Goal: Task Accomplishment & Management: Manage account settings

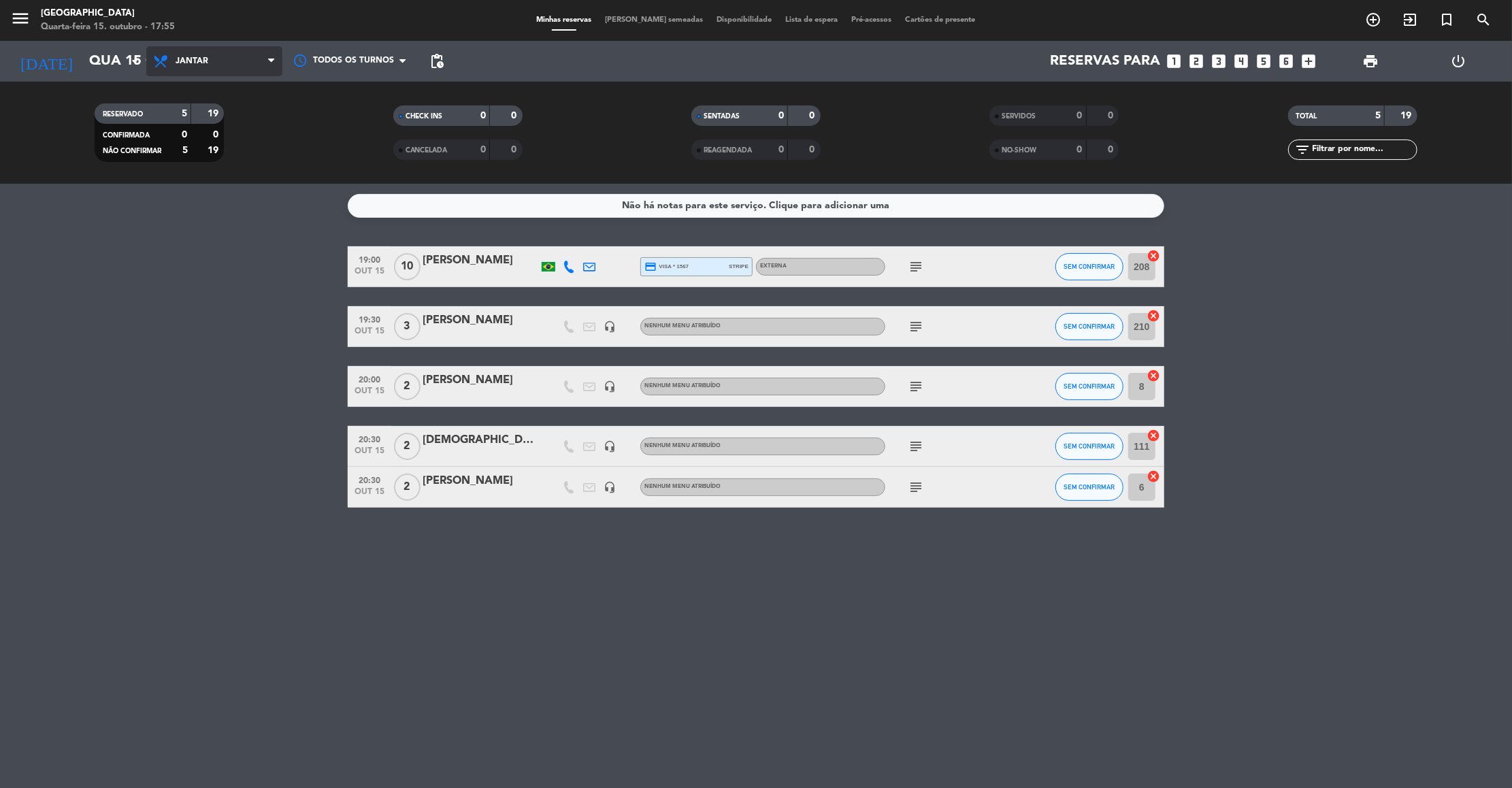
click at [172, 48] on span "Jantar" at bounding box center [214, 61] width 136 height 30
click at [222, 129] on div "menu [GEOGRAPHIC_DATA] Quarta-feira 15. outubro - 17:55 Minhas reservas Mesas s…" at bounding box center [756, 91] width 1512 height 183
click at [121, 60] on input "Qua 15 out" at bounding box center [171, 61] width 177 height 30
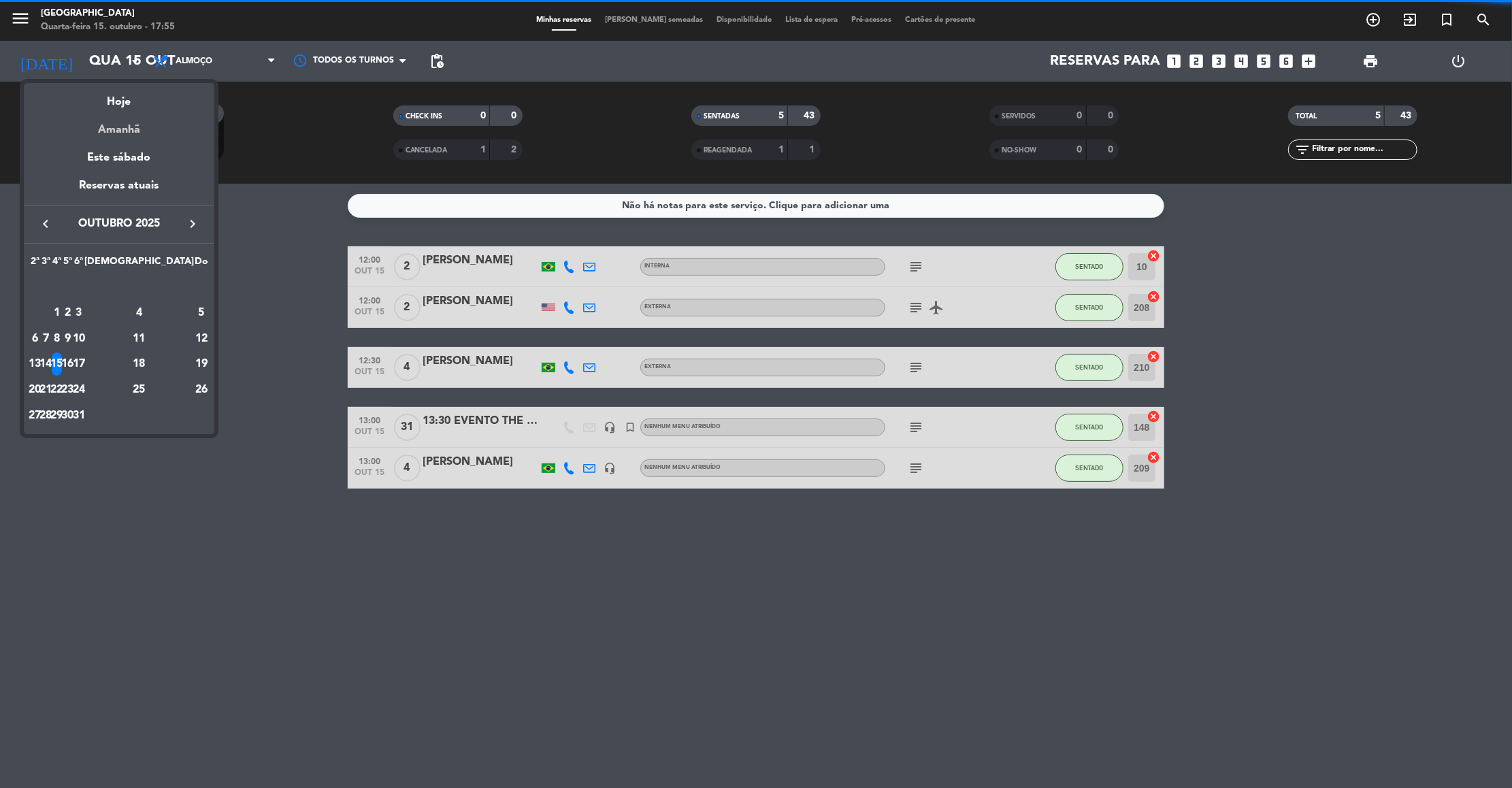
click at [121, 116] on div "Amanhã" at bounding box center [119, 125] width 190 height 28
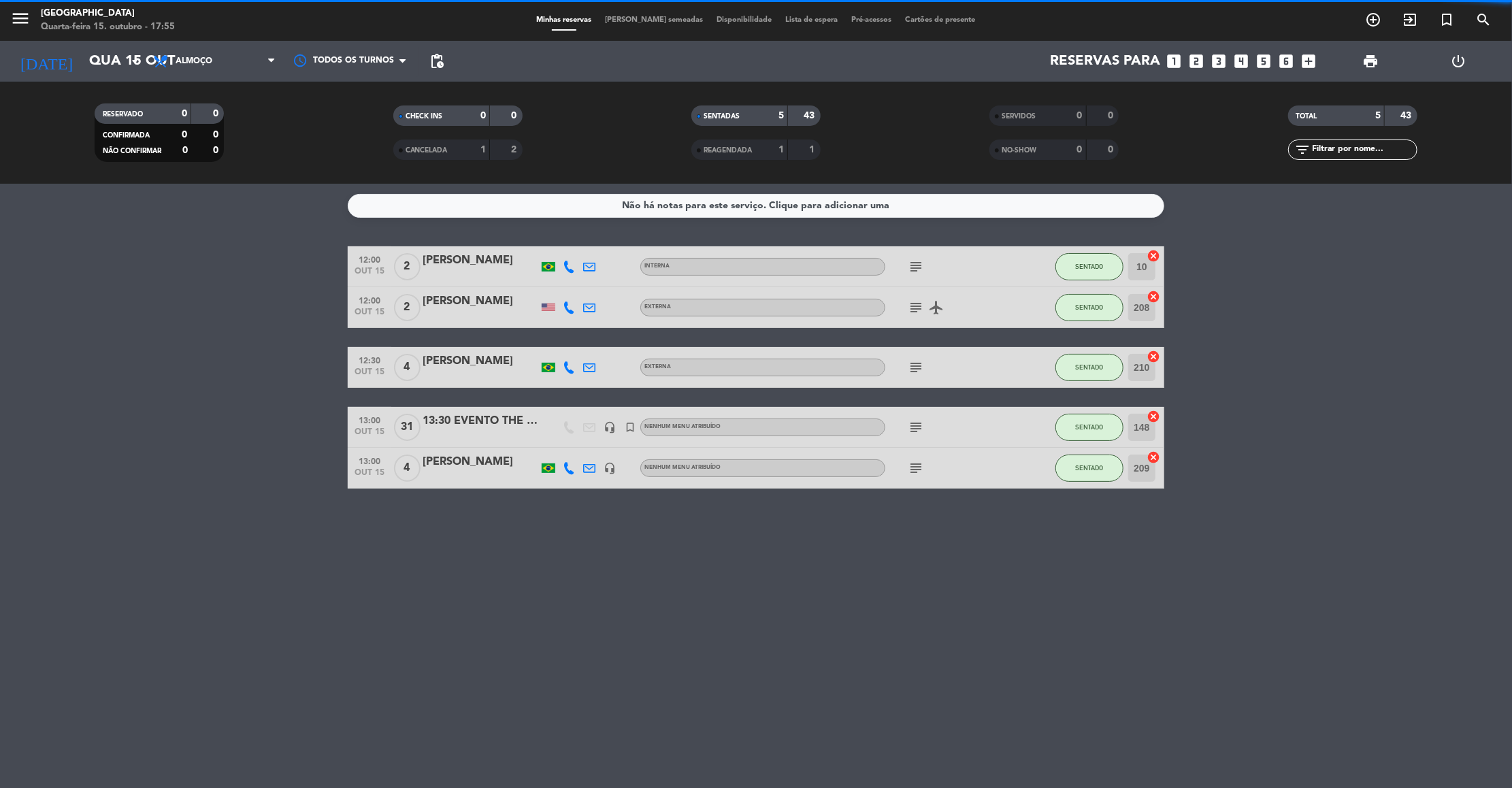
type input "Qui 16 out"
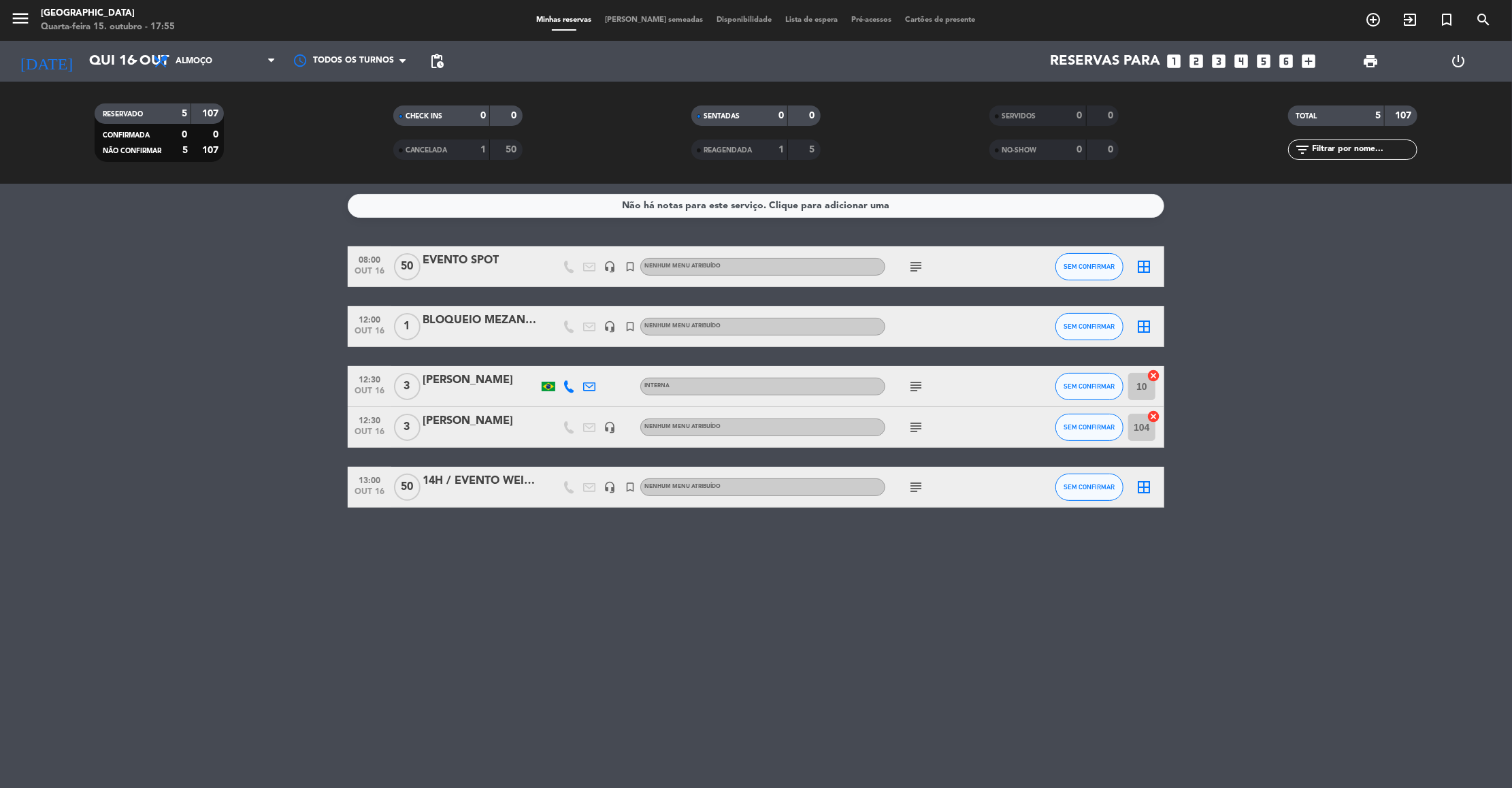
click at [912, 266] on icon "subject" at bounding box center [915, 266] width 16 height 16
click at [914, 487] on icon "subject" at bounding box center [915, 487] width 16 height 16
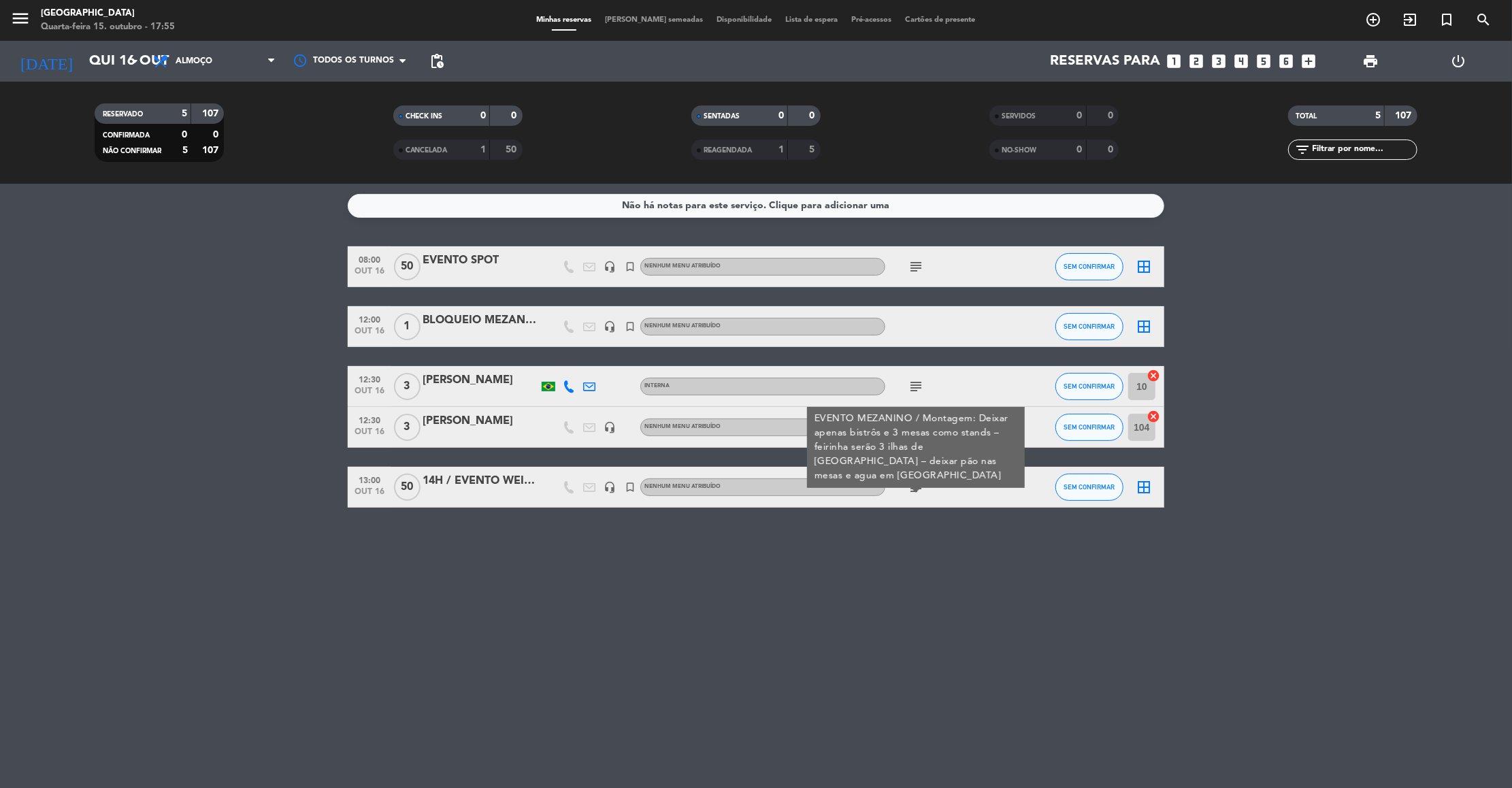
click at [926, 375] on div "subject" at bounding box center [946, 386] width 123 height 40
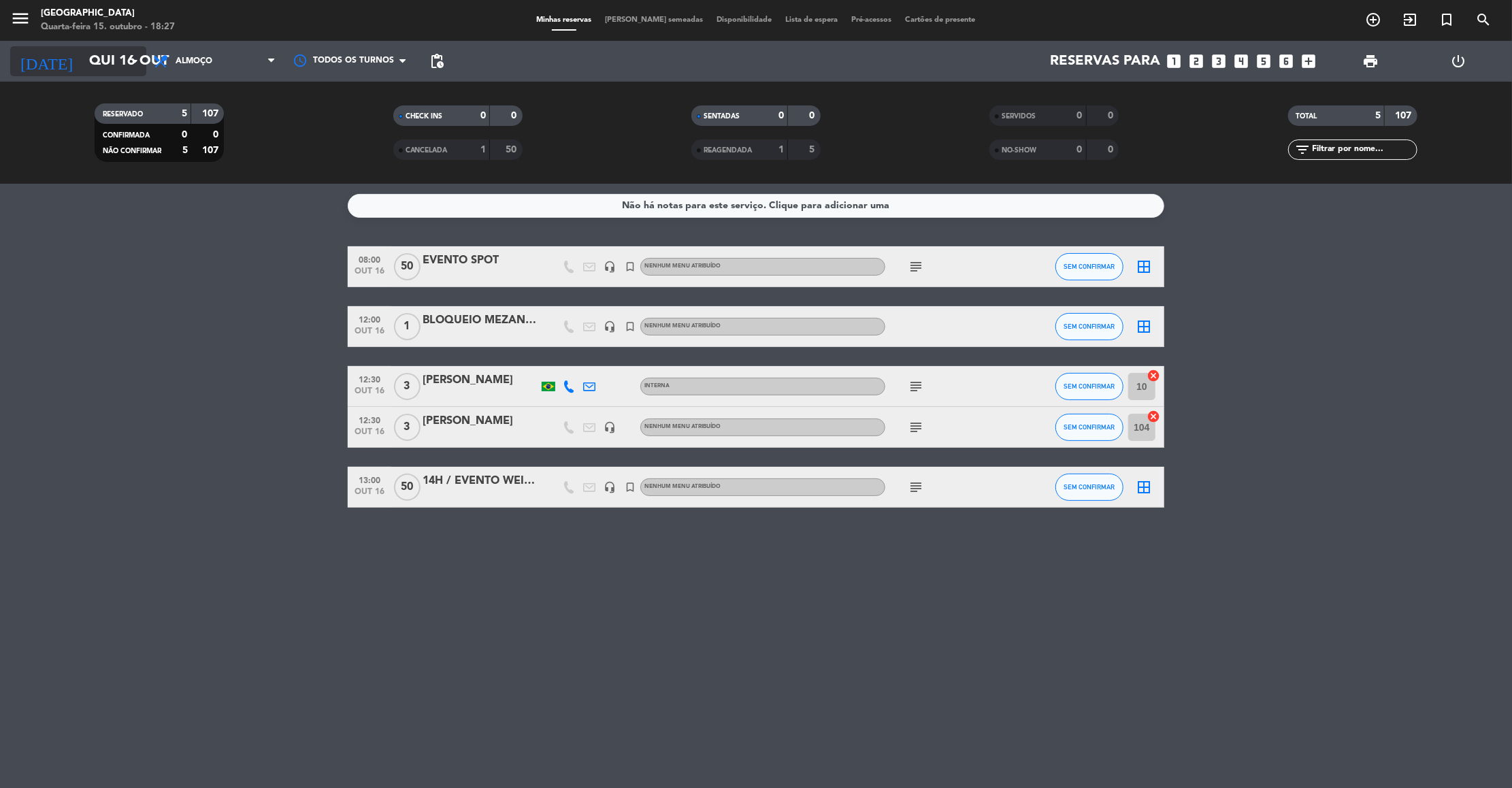
click at [85, 60] on input "Qui 16 out" at bounding box center [171, 61] width 177 height 30
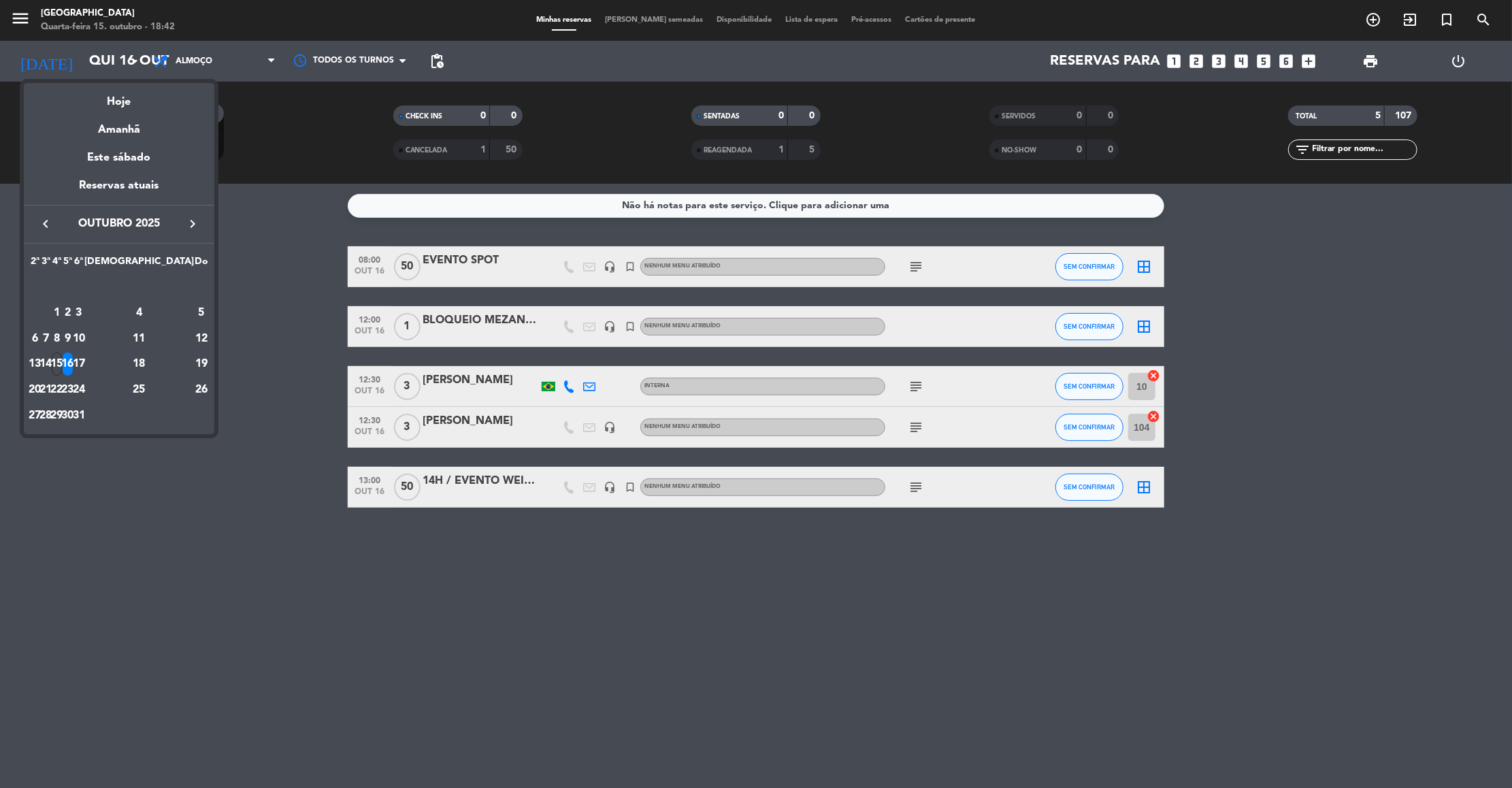
click at [916, 381] on div at bounding box center [756, 394] width 1512 height 788
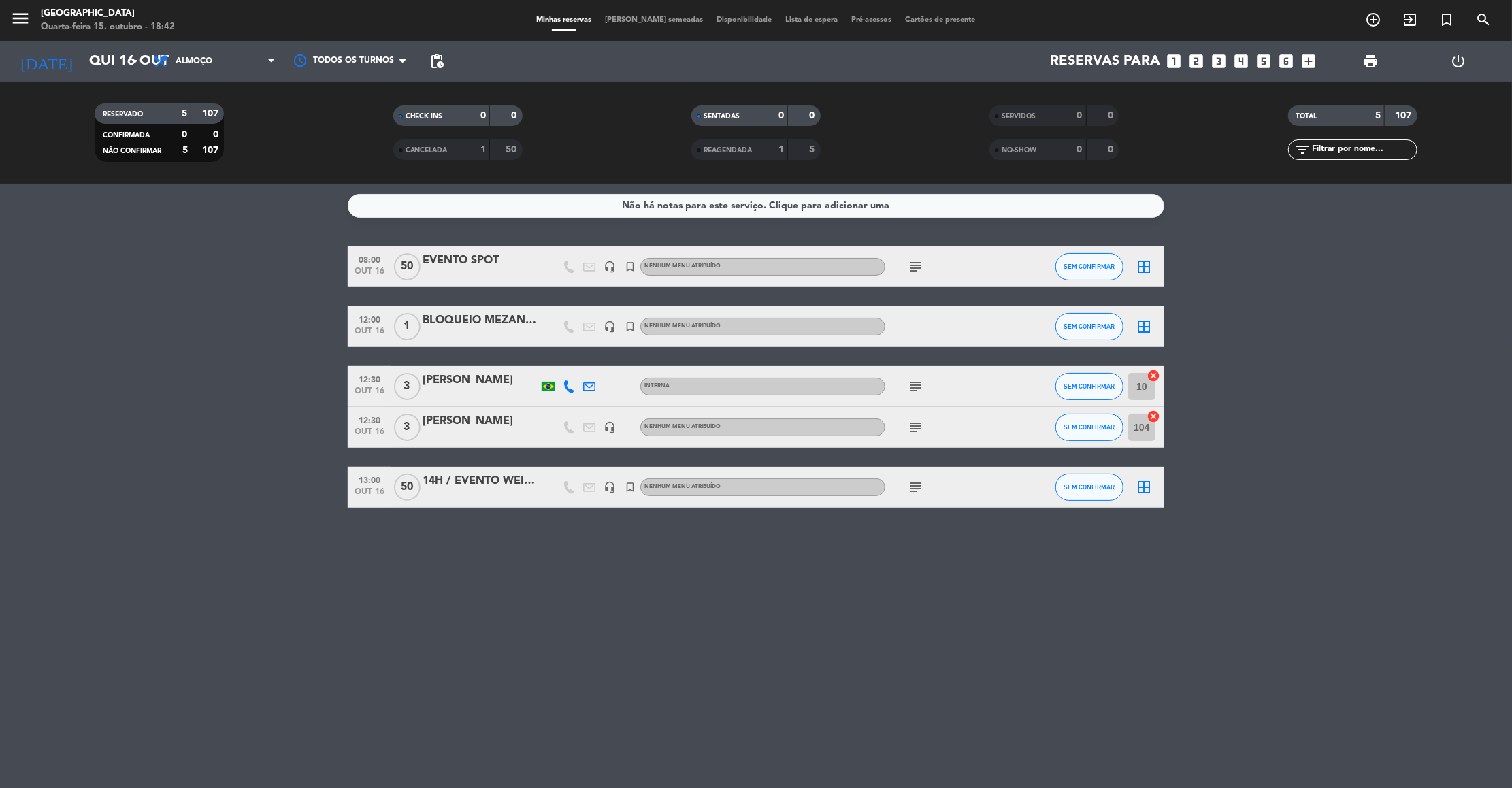
click at [916, 381] on icon "subject" at bounding box center [915, 386] width 16 height 16
click at [570, 390] on icon at bounding box center [569, 386] width 13 height 13
click at [1314, 70] on div "Reservas para looks_one looks_two looks_3 looks_4 looks_5 looks_6 add_box" at bounding box center [886, 61] width 872 height 41
click at [1311, 54] on icon "add_box" at bounding box center [1308, 61] width 17 height 17
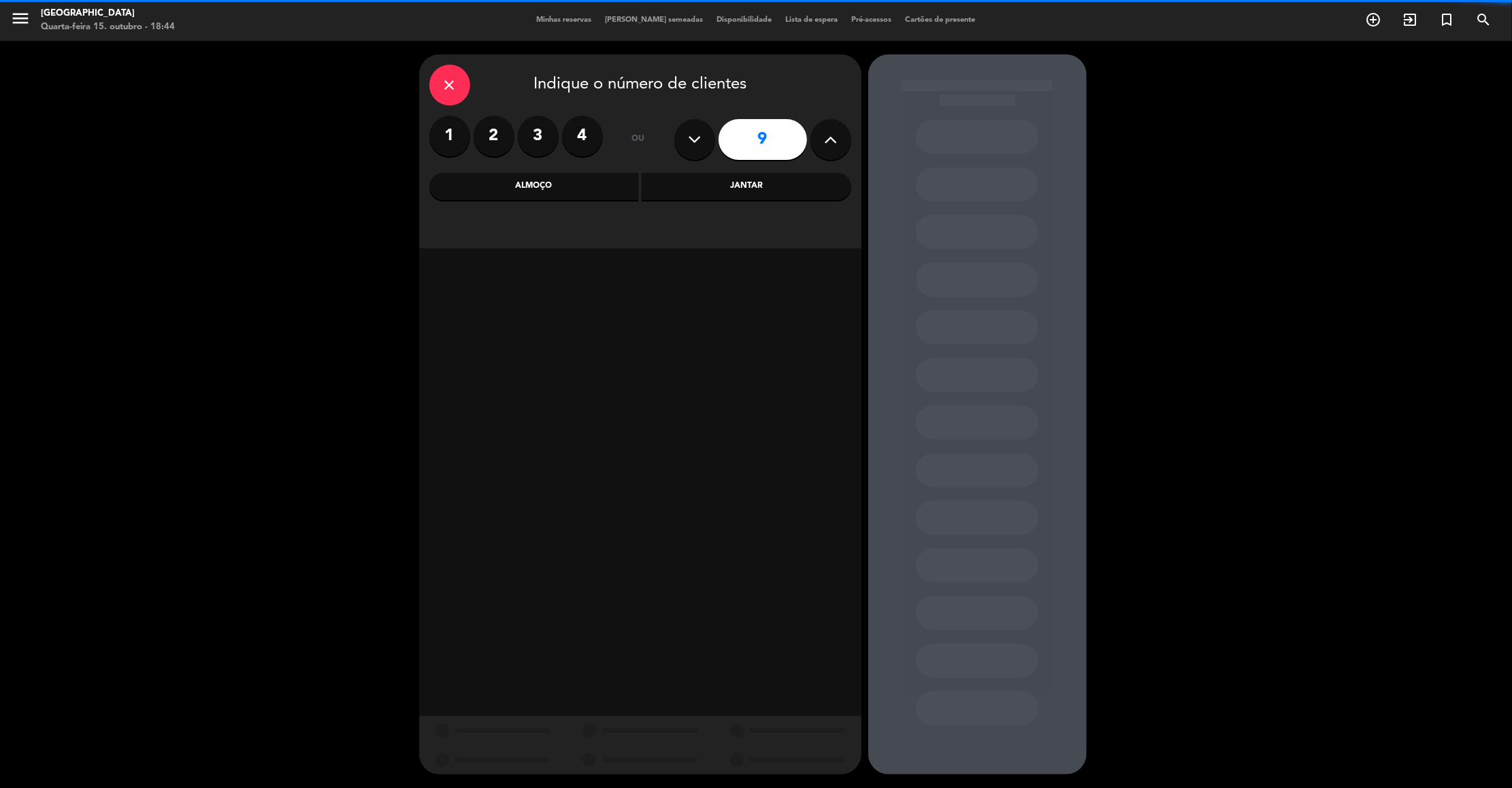
click at [683, 146] on button at bounding box center [695, 139] width 41 height 41
type input "8"
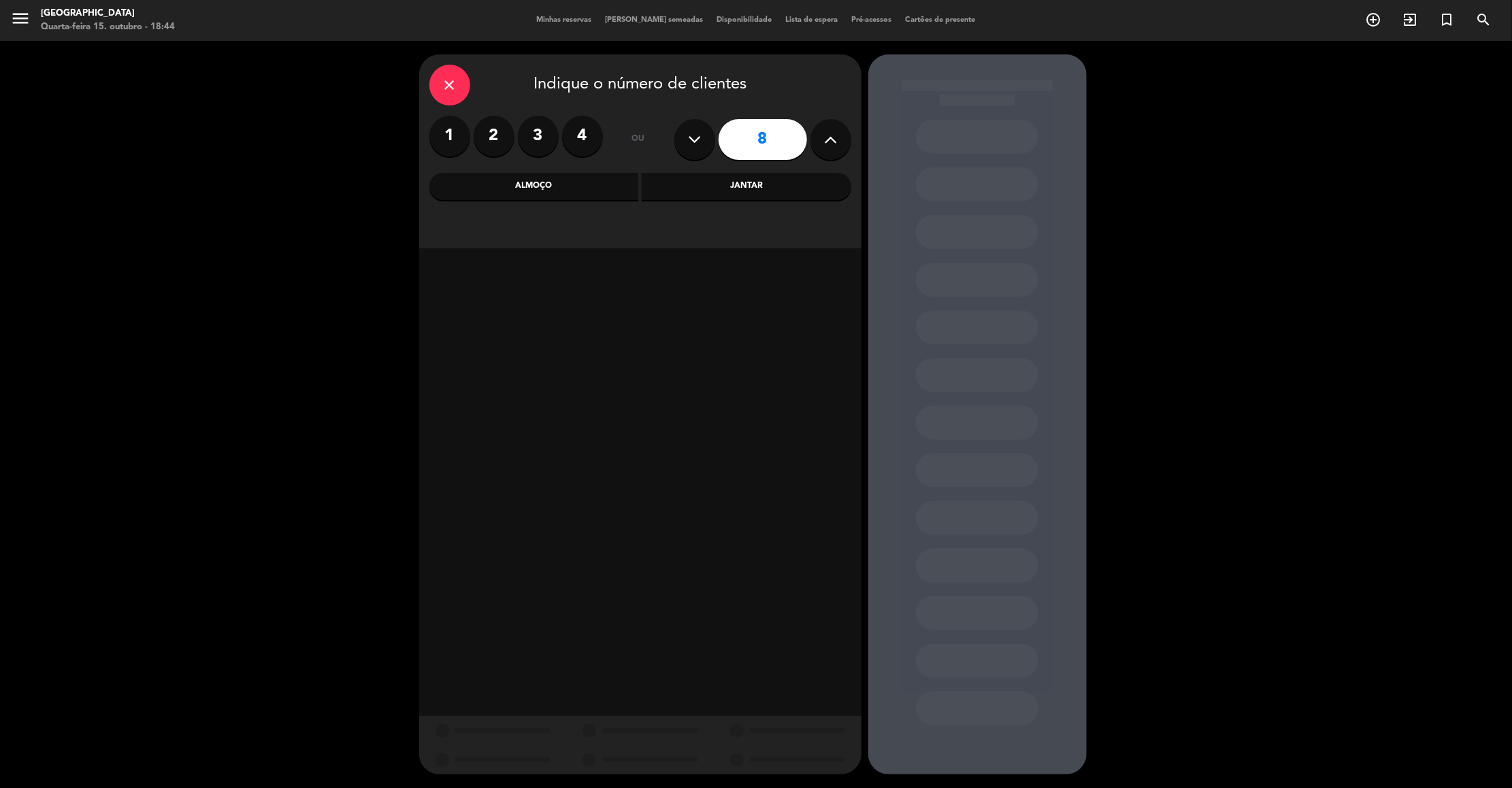
click at [744, 199] on div "Jantar" at bounding box center [746, 186] width 209 height 27
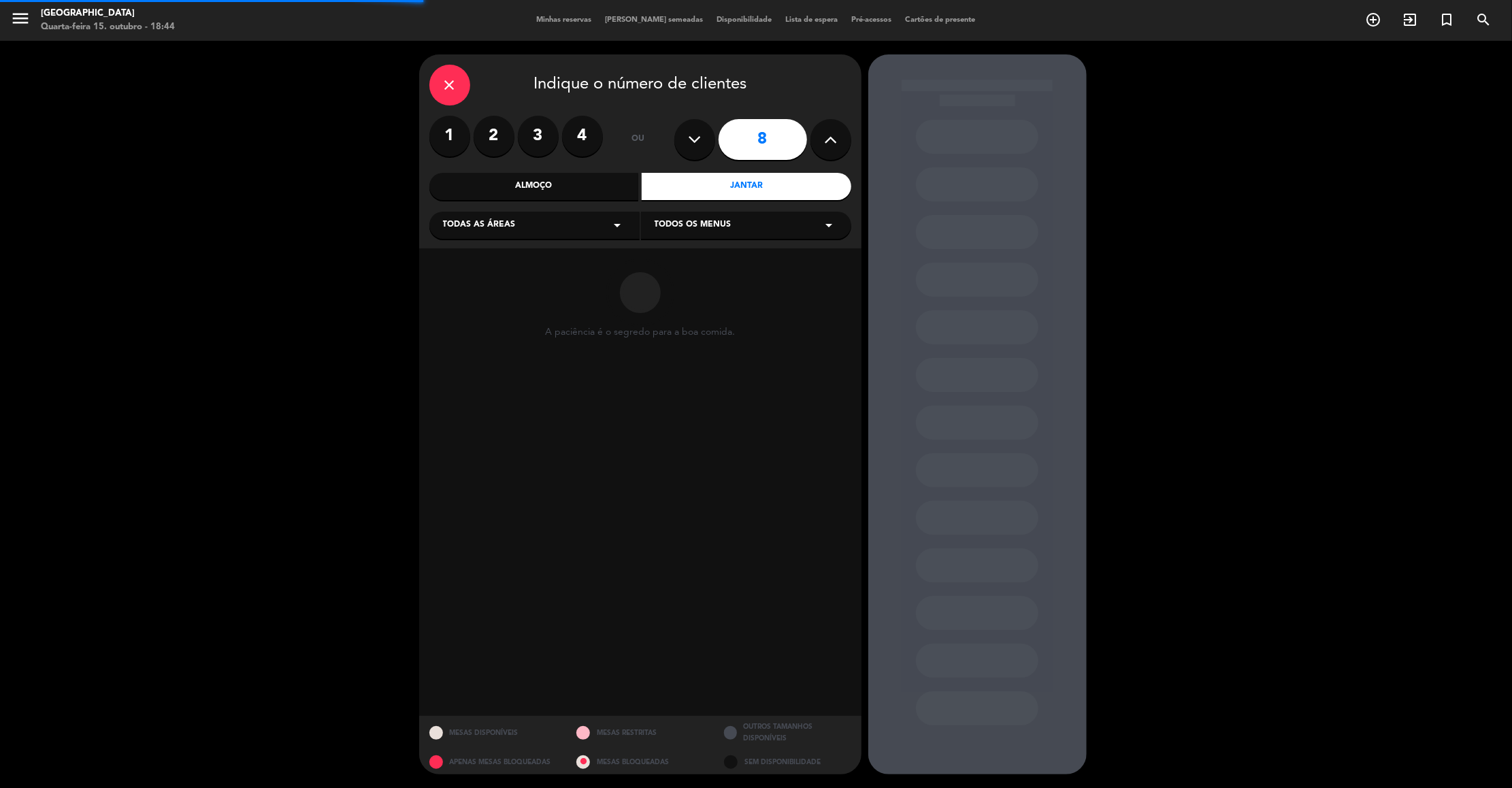
click at [542, 236] on div "Todas as áreas arrow_drop_down" at bounding box center [534, 225] width 210 height 27
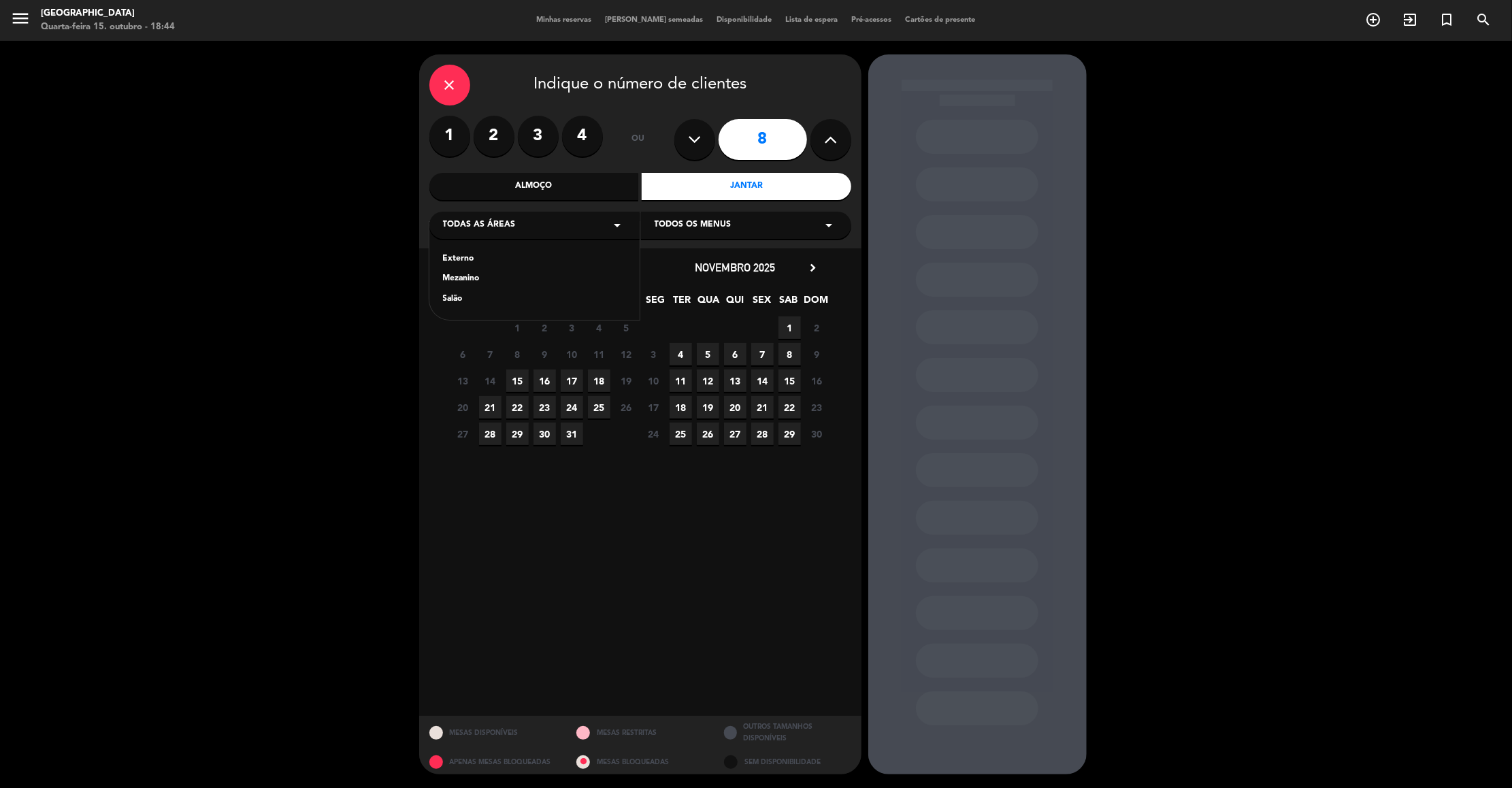
click at [457, 266] on div "Externo" at bounding box center [534, 259] width 183 height 14
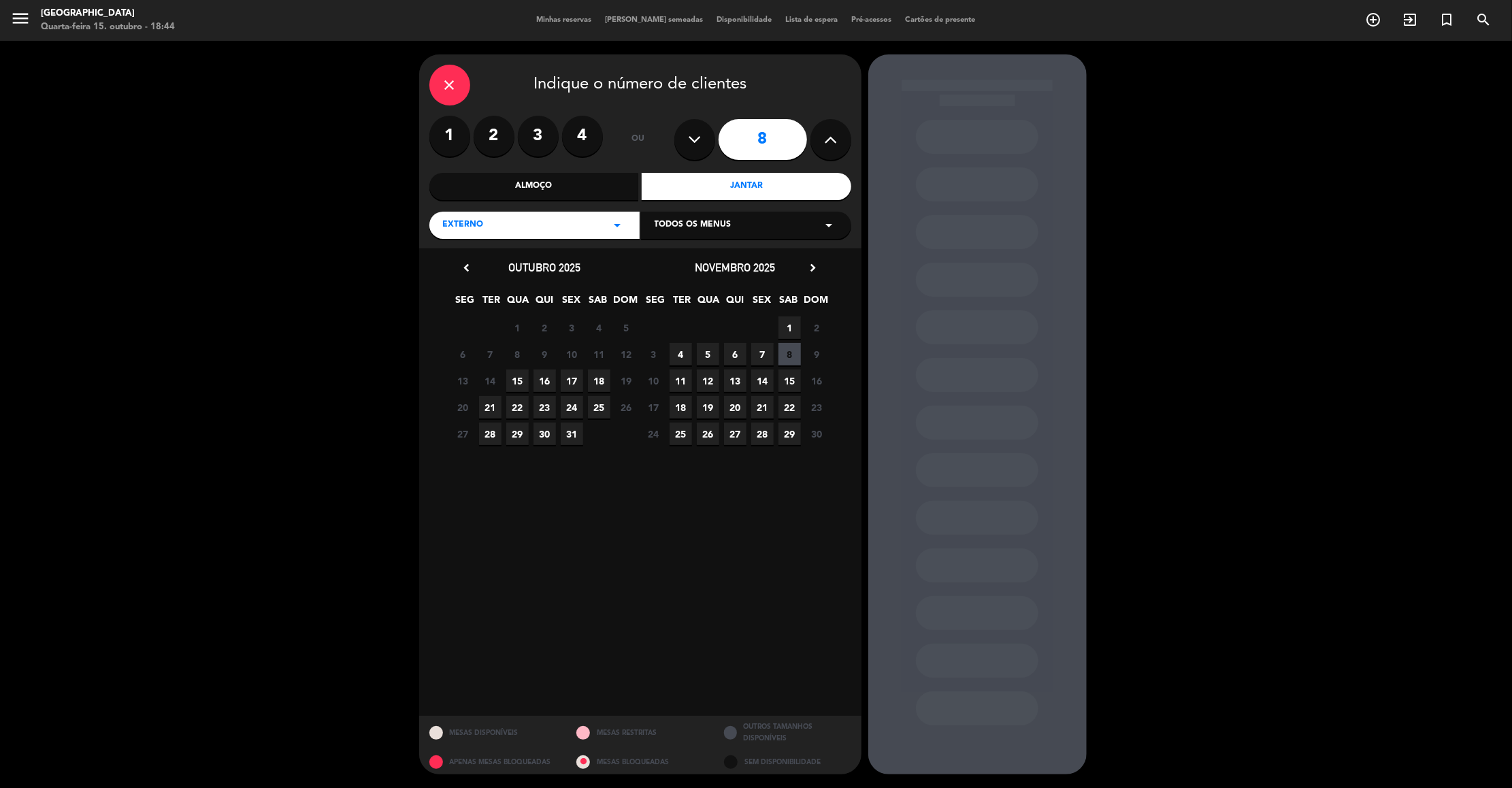
click at [515, 377] on span "15" at bounding box center [517, 381] width 22 height 22
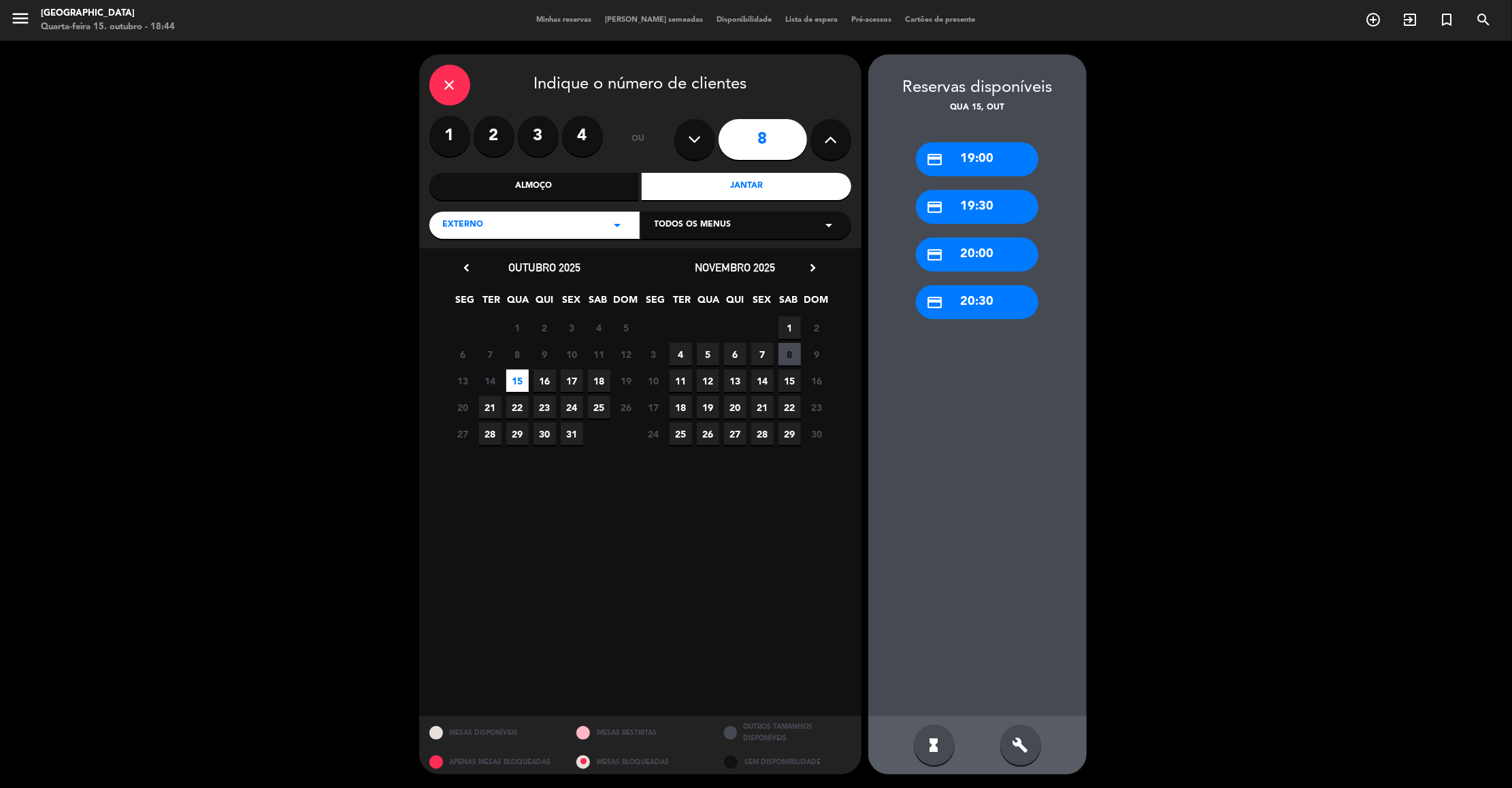
click at [985, 214] on div "credit_card 19:30" at bounding box center [977, 206] width 123 height 34
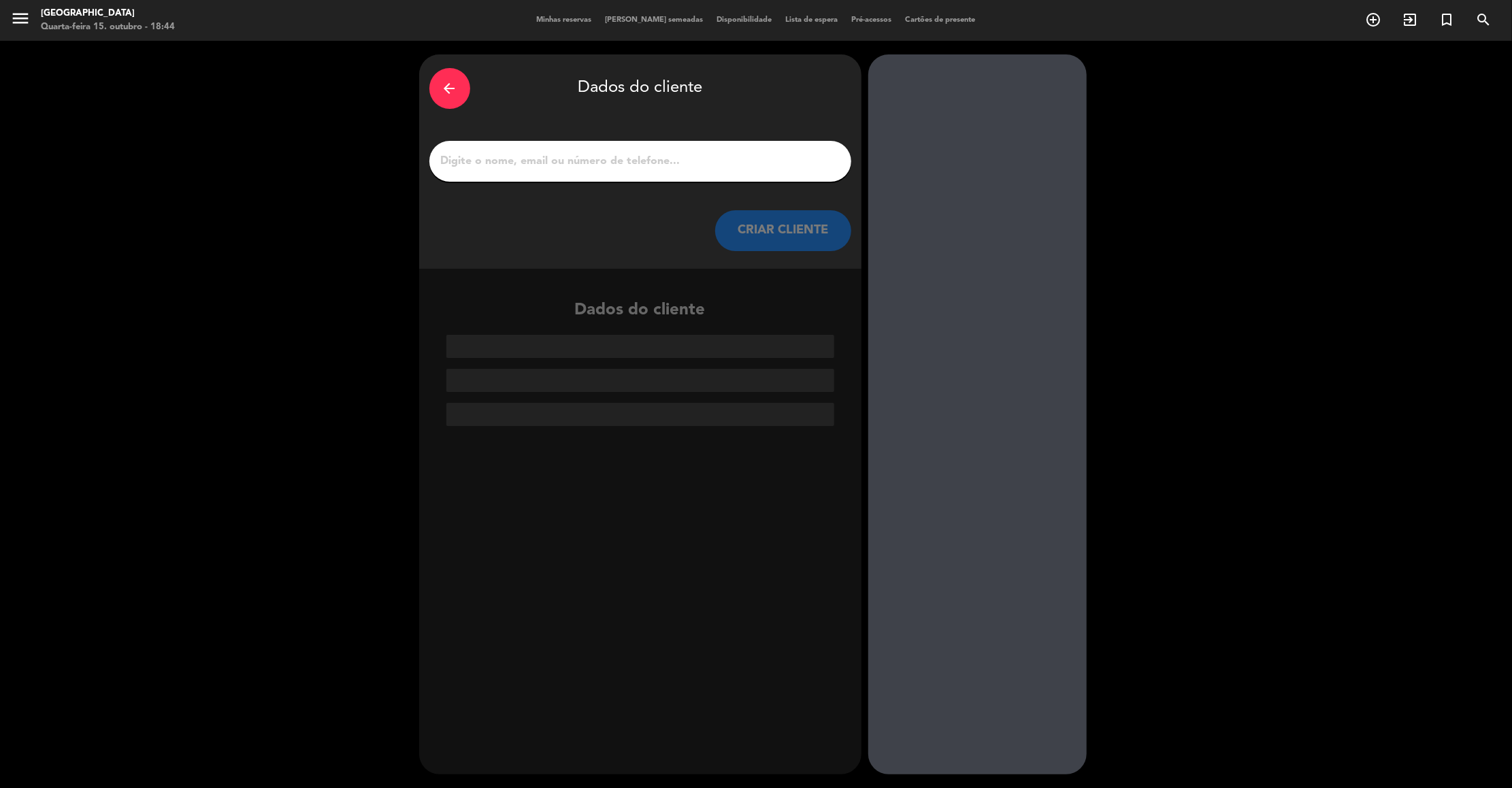
click at [796, 218] on button "CRIAR CLIENTE" at bounding box center [783, 230] width 136 height 41
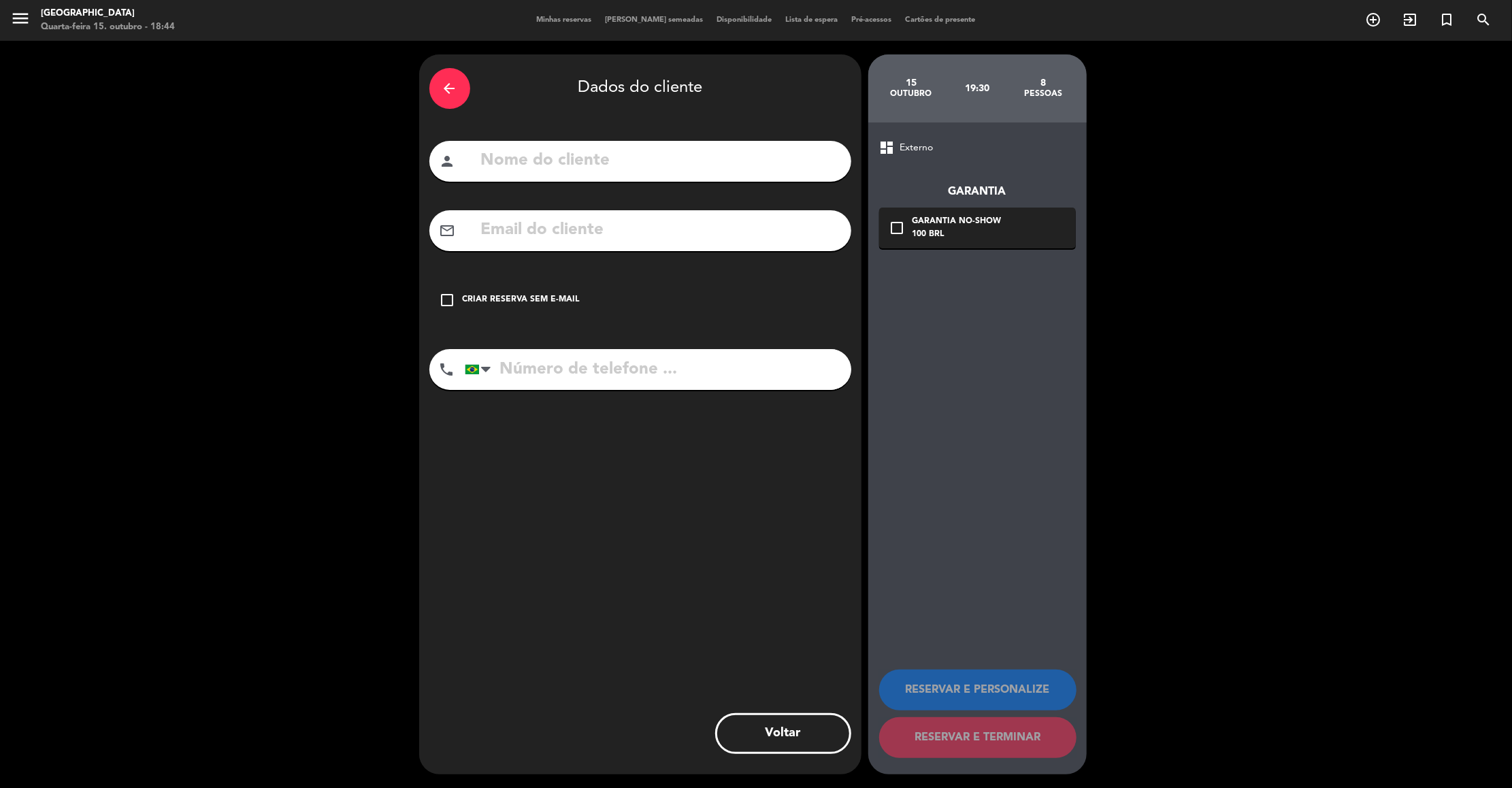
click at [764, 174] on input "text" at bounding box center [660, 161] width 361 height 28
paste input "Thatianne Trindade"
type input "Thatianne Trindade"
click at [495, 297] on div "Criar reserva sem e-mail" at bounding box center [521, 300] width 117 height 14
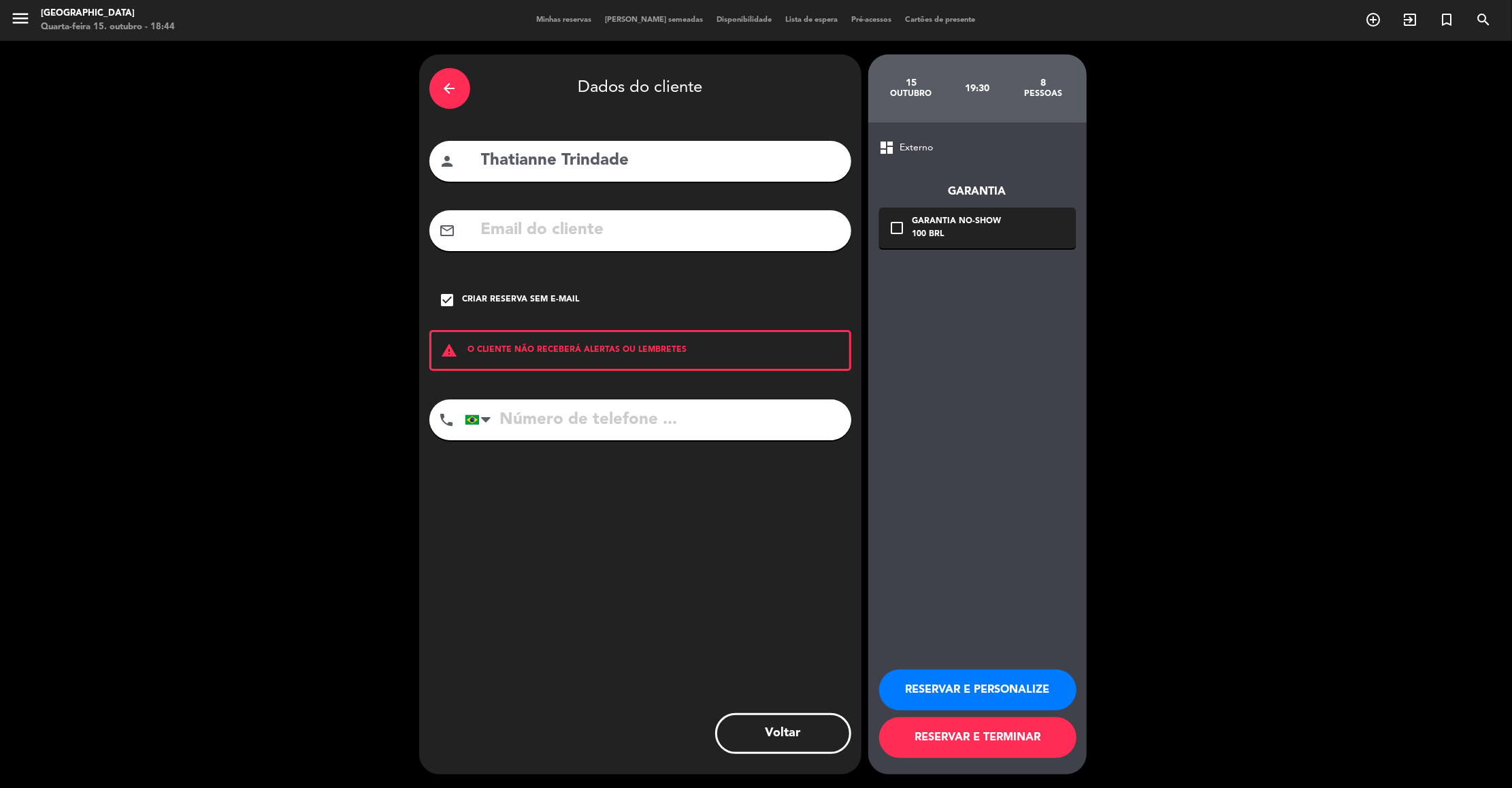
click at [967, 668] on div "RESERVAR E PERSONALIZE RESERVAR E TERMINAR" at bounding box center [977, 707] width 197 height 133
click at [965, 680] on button "RESERVAR E PERSONALIZE" at bounding box center [977, 690] width 197 height 41
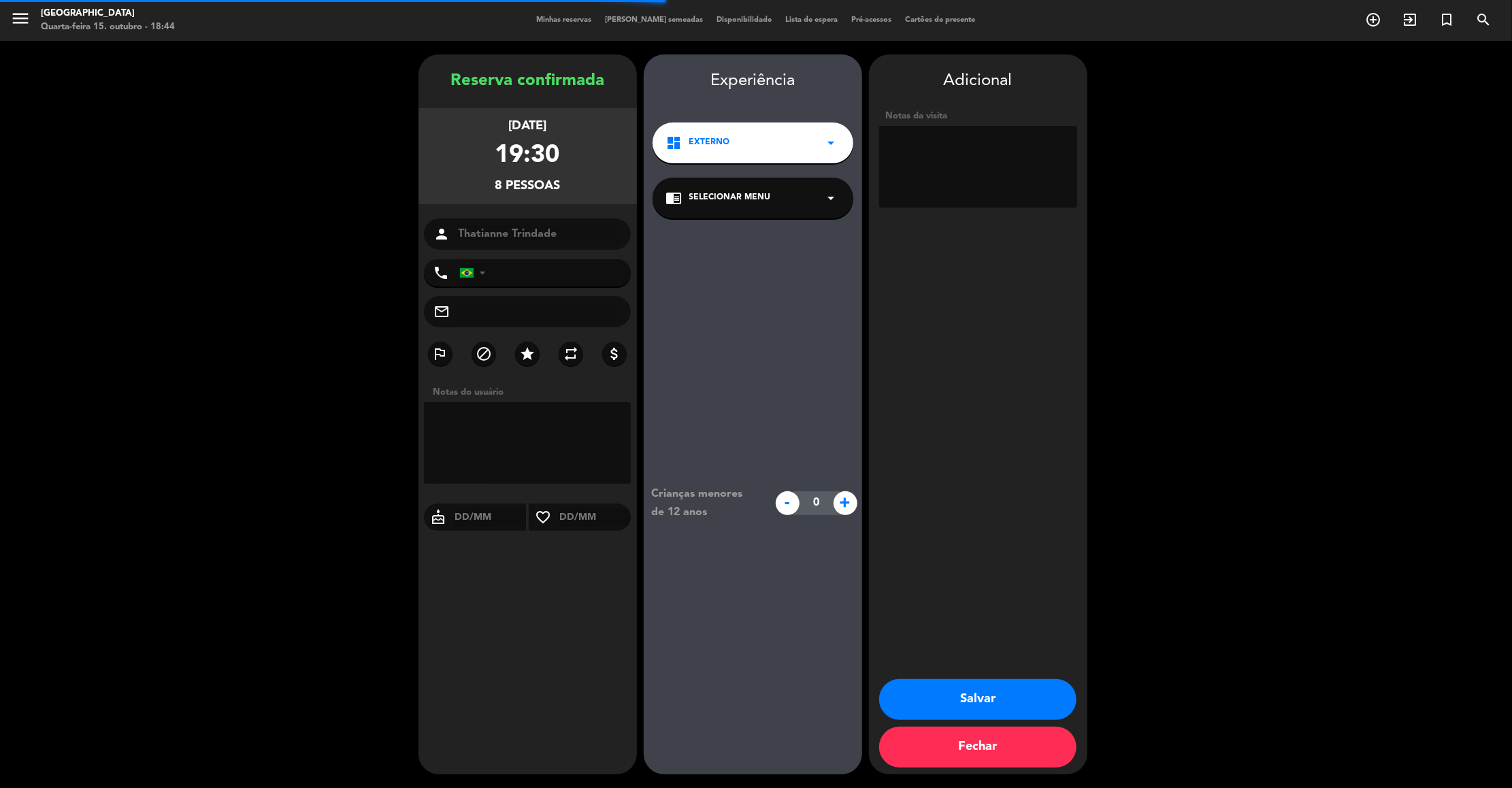
click at [981, 149] on textarea at bounding box center [978, 166] width 198 height 82
type textarea "115"
click at [991, 688] on button "Salvar" at bounding box center [977, 699] width 197 height 41
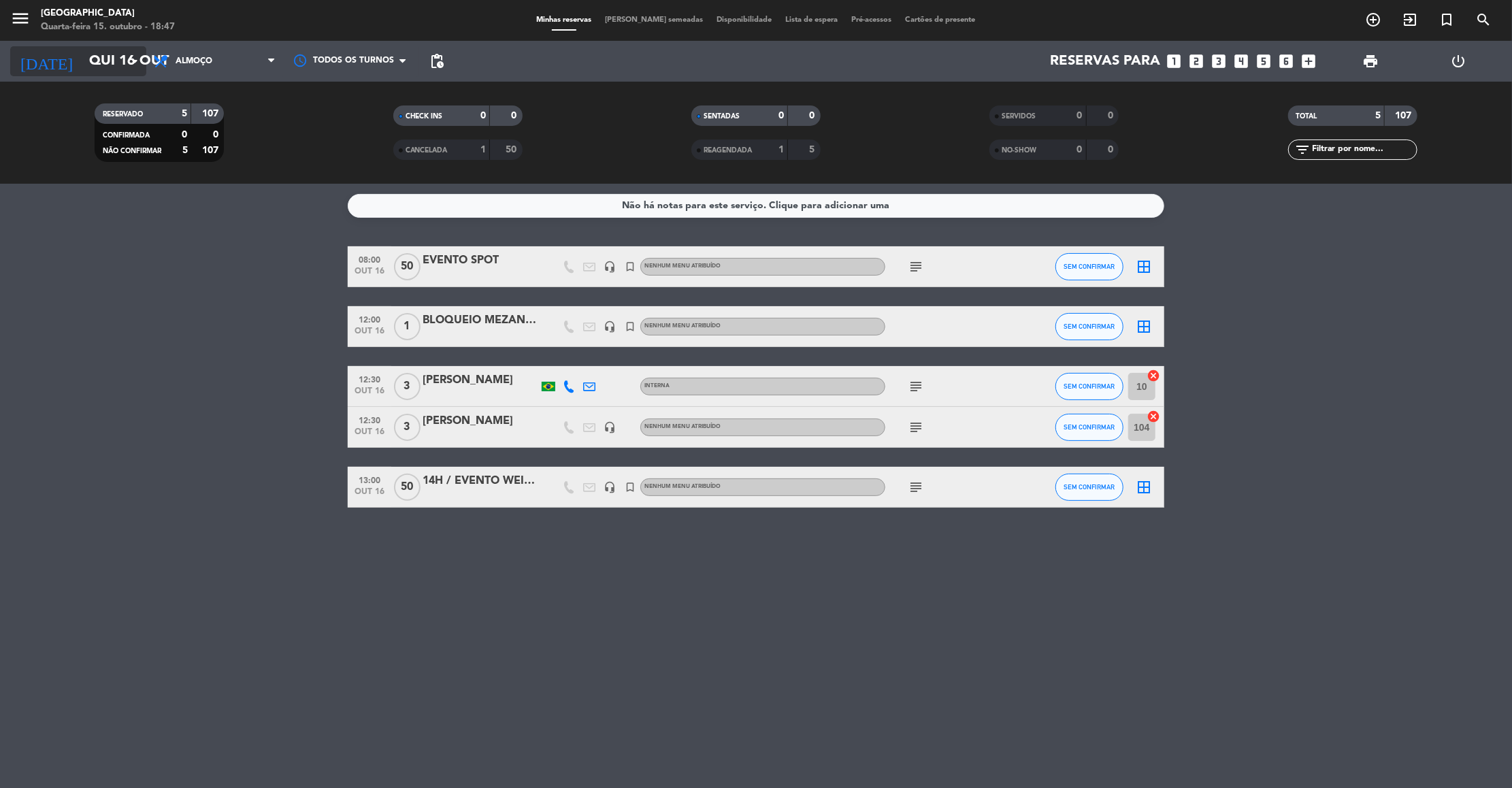
click at [107, 63] on input "Qui 16 out" at bounding box center [171, 61] width 177 height 30
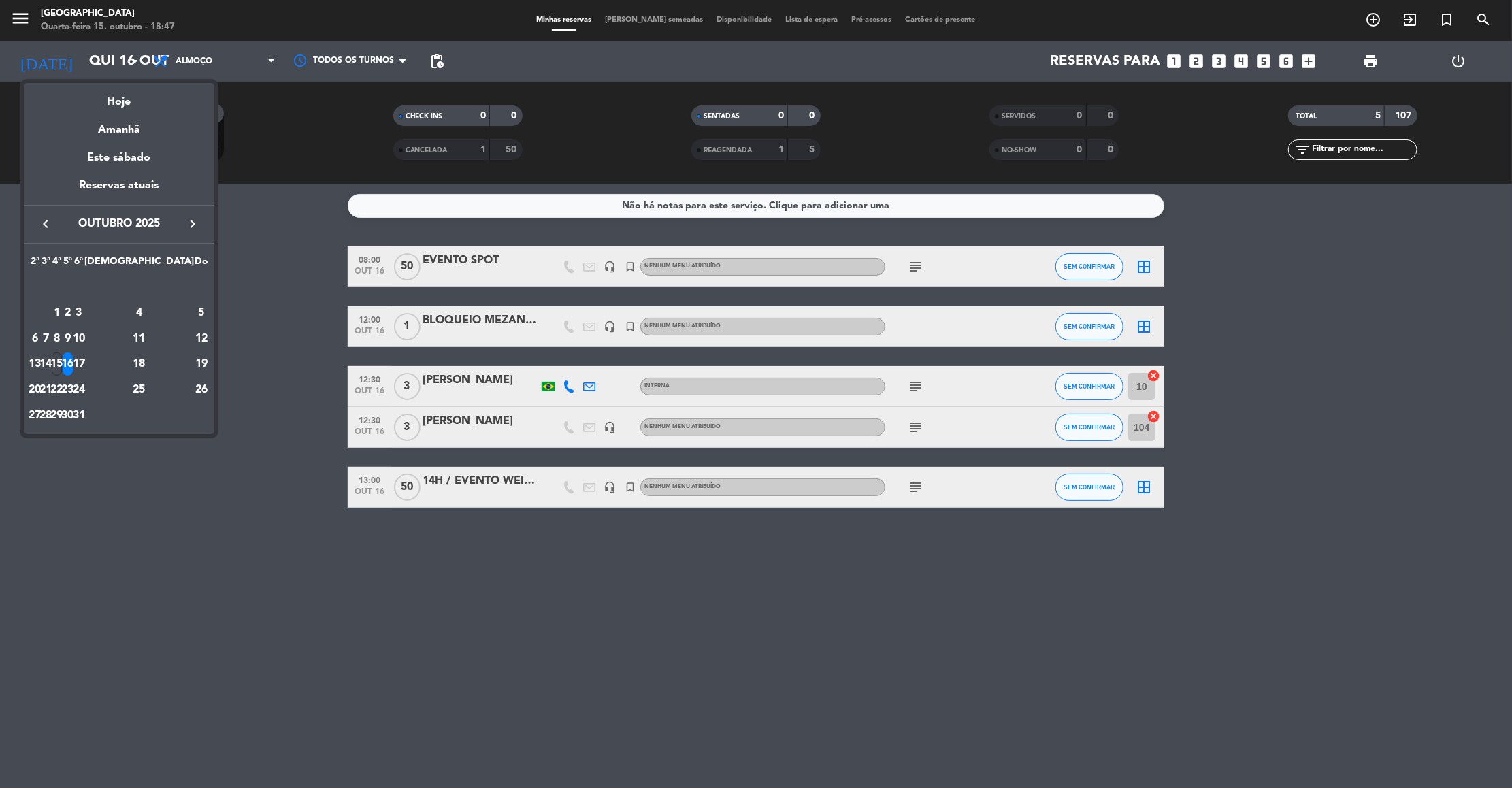
click at [195, 223] on icon "keyboard_arrow_right" at bounding box center [192, 223] width 16 height 16
click at [173, 338] on div "13" at bounding box center [139, 338] width 98 height 23
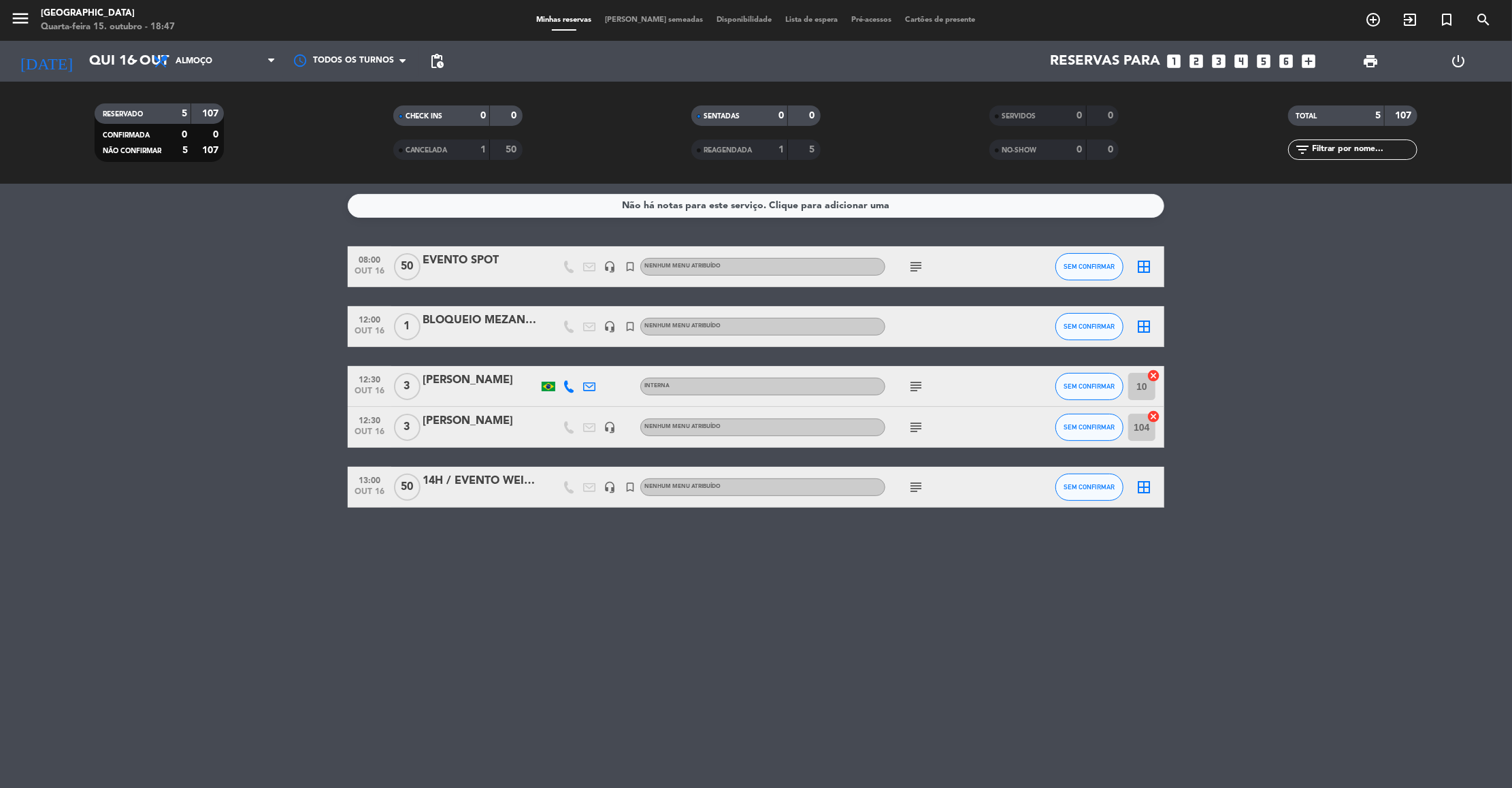
type input "[DATE]"
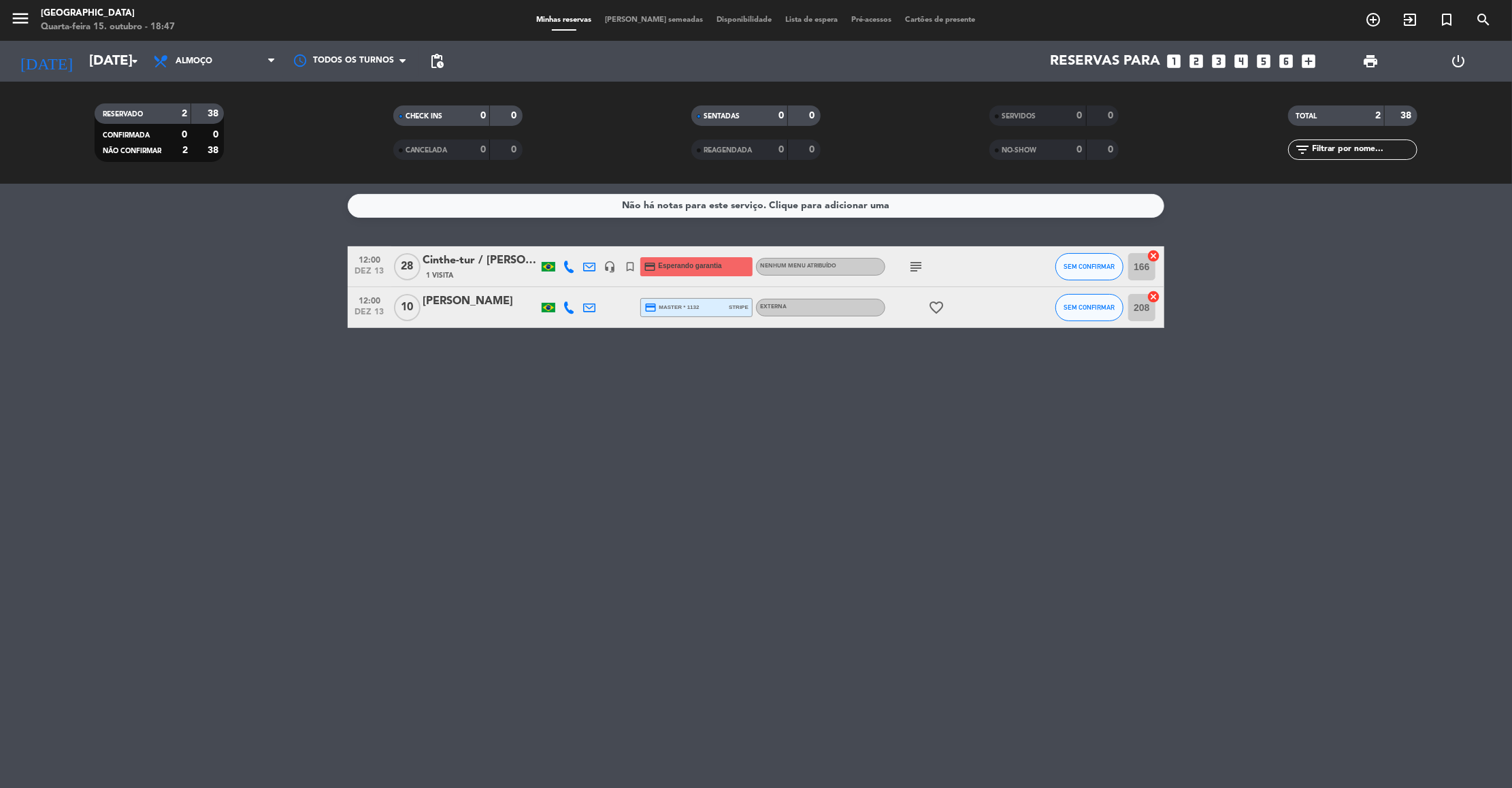
click at [471, 252] on div "Cinthe-tur / [PERSON_NAME]" at bounding box center [481, 260] width 116 height 17
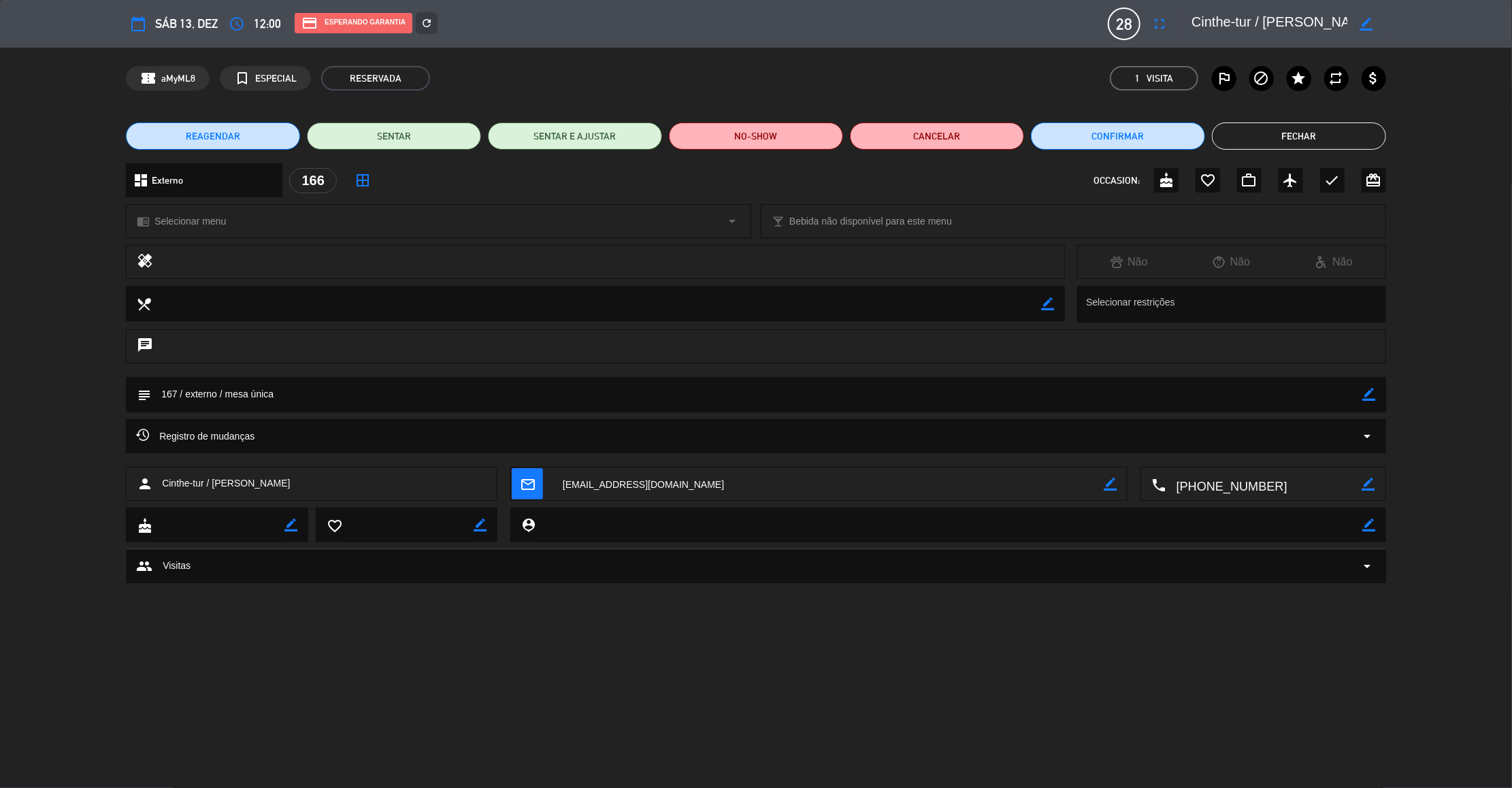
click at [1369, 388] on icon "border_color" at bounding box center [1369, 394] width 13 height 13
click at [1333, 395] on textarea at bounding box center [757, 394] width 1211 height 35
type textarea "167 / externo / mesa única - CORTESIA DA GUIA AUTORIZADA PELO [PERSON_NAME]"
click at [1375, 390] on icon at bounding box center [1369, 394] width 13 height 13
click at [1320, 130] on button "Fechar" at bounding box center [1299, 136] width 174 height 27
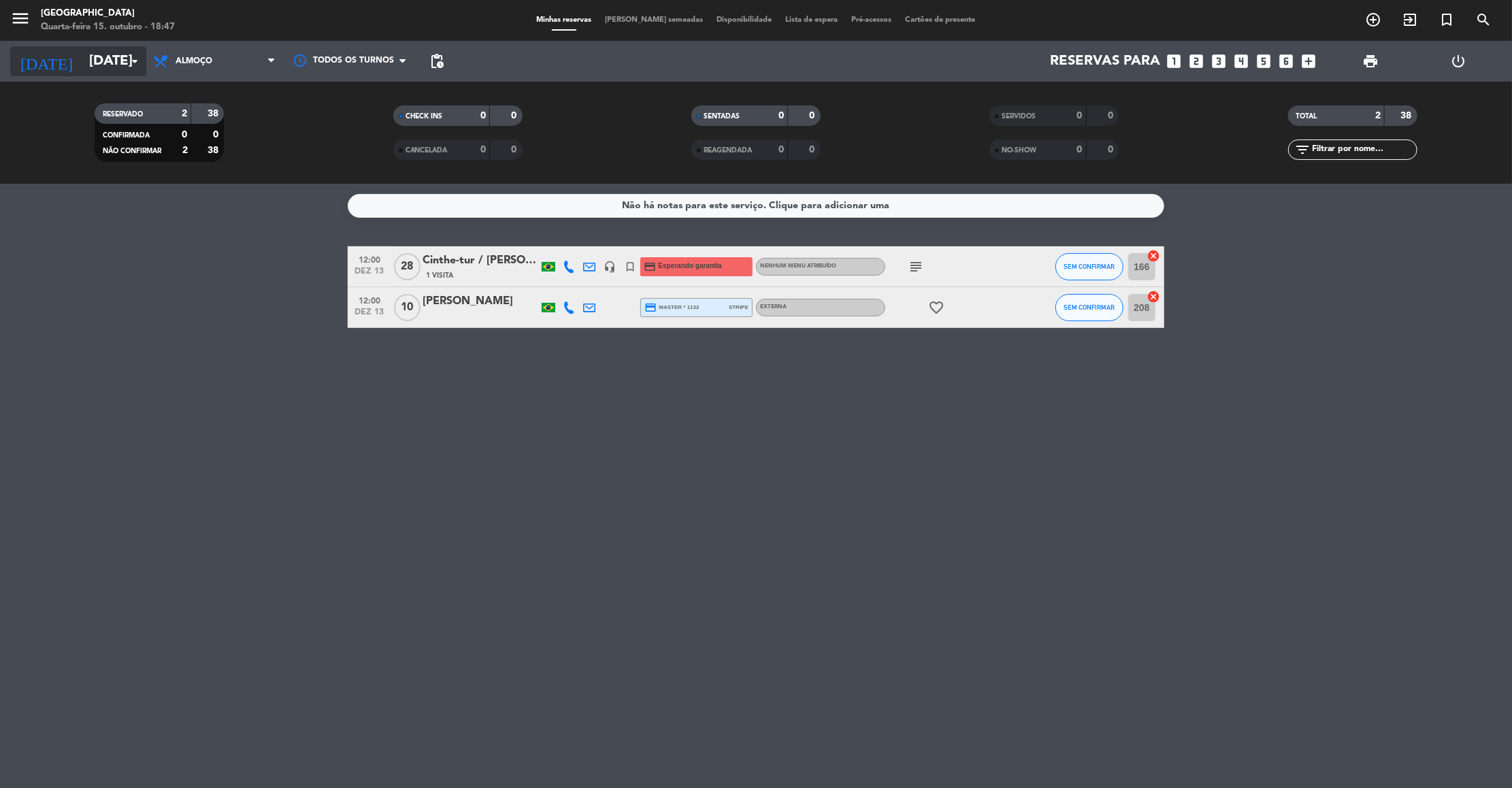
click at [126, 66] on icon "arrow_drop_down" at bounding box center [134, 61] width 16 height 16
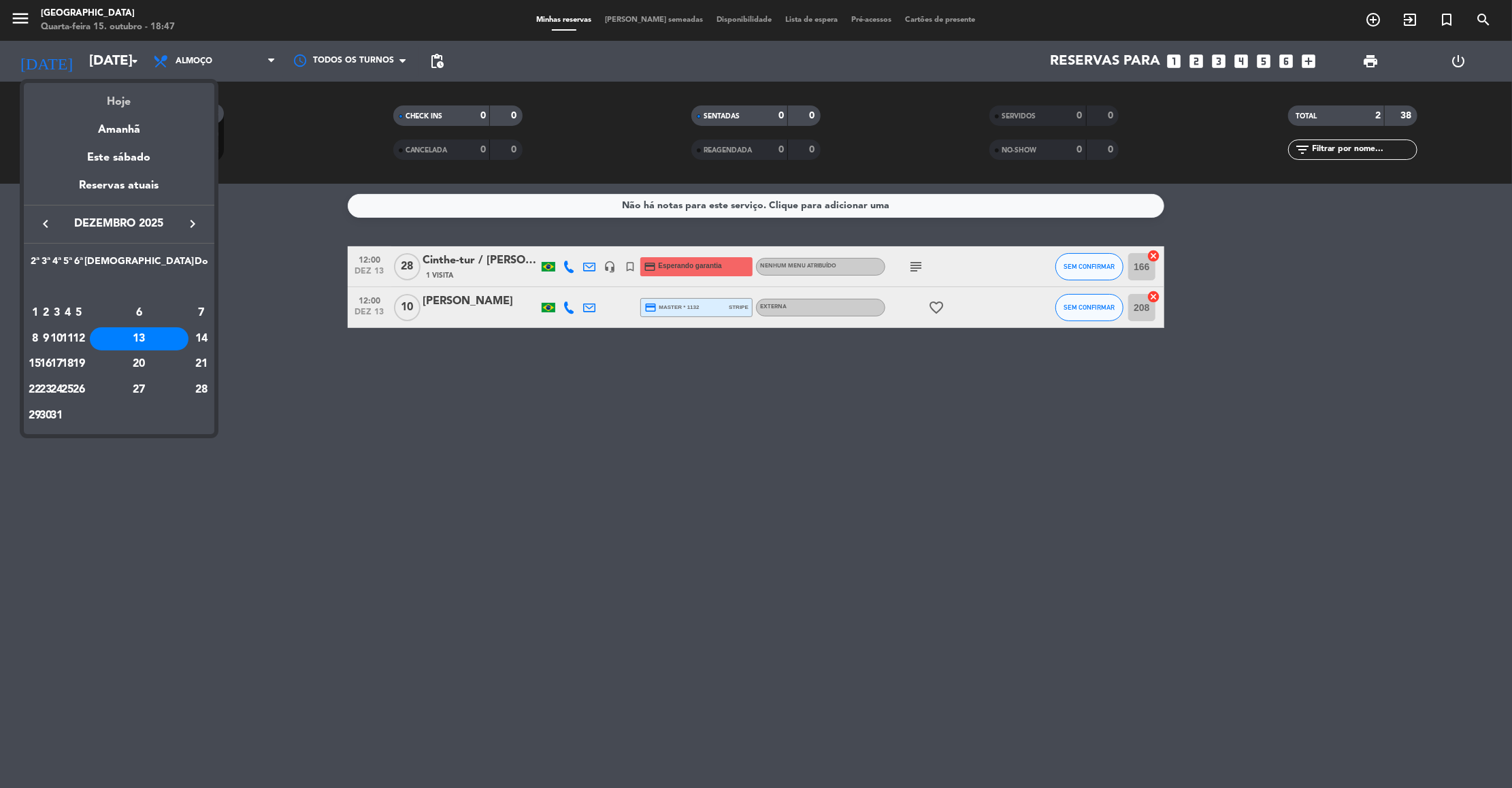
click at [126, 96] on div "Hoje" at bounding box center [119, 97] width 190 height 28
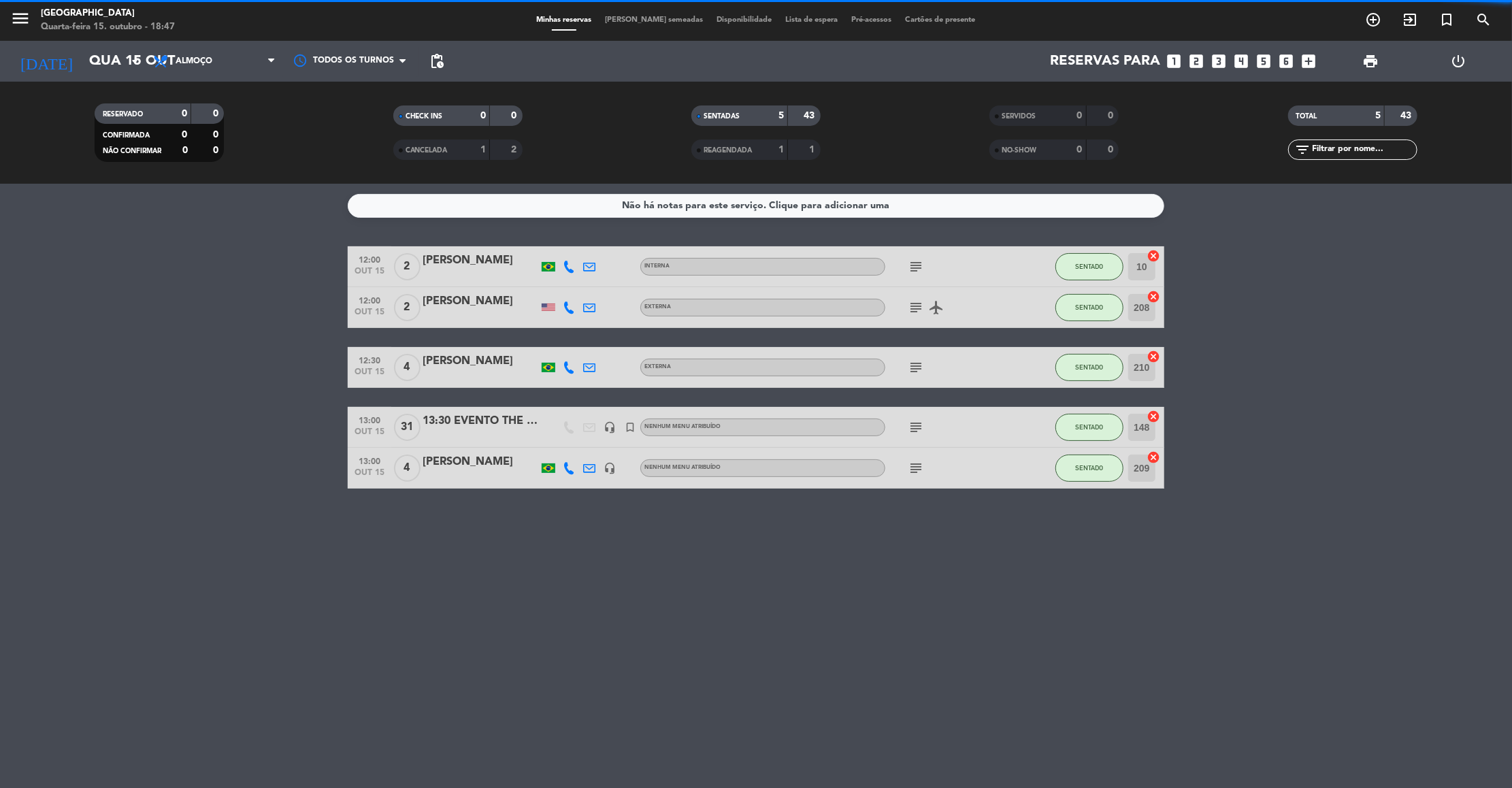
click at [220, 60] on span "Almoço" at bounding box center [214, 61] width 136 height 30
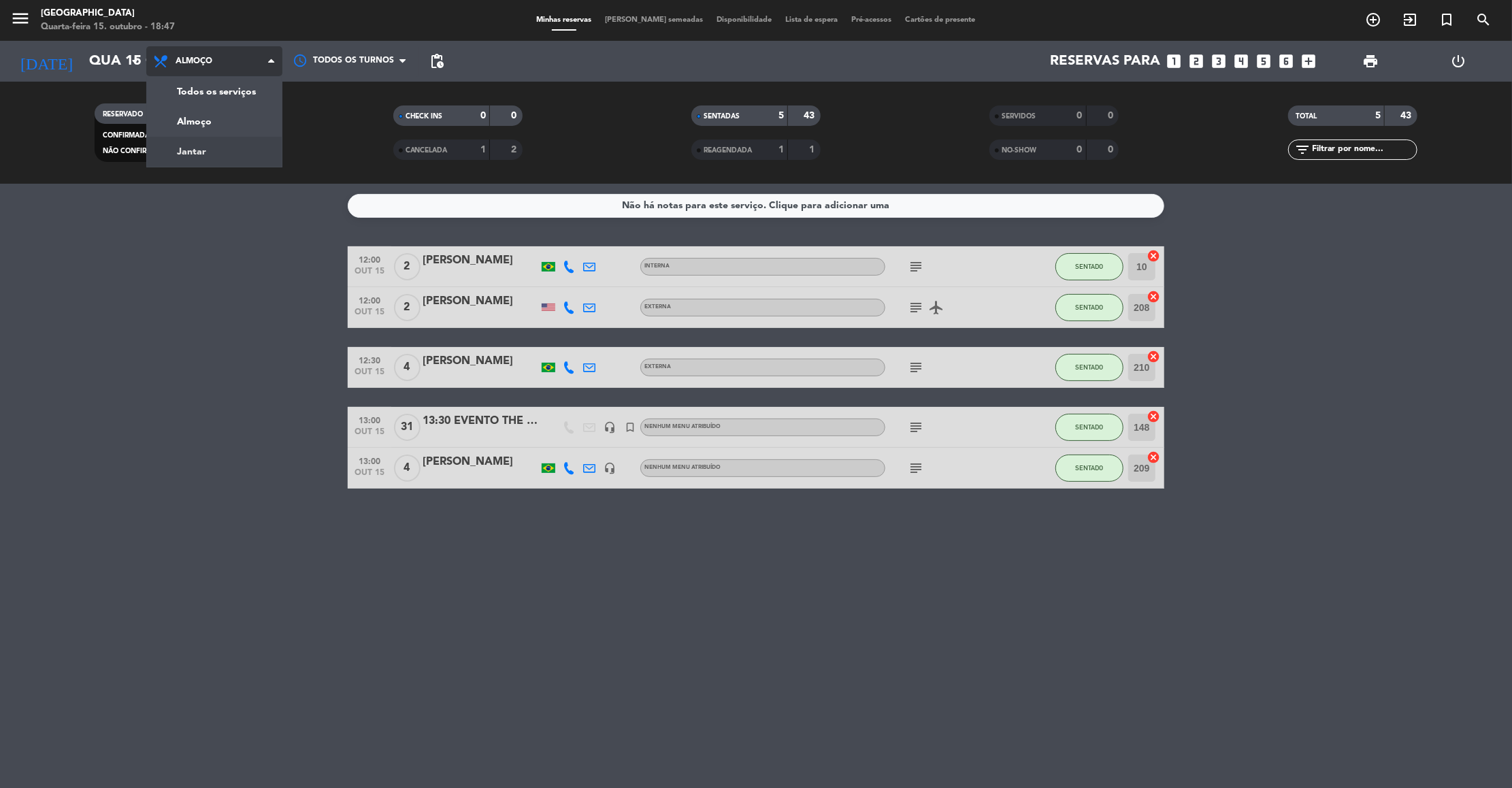
click at [226, 156] on div "menu [GEOGRAPHIC_DATA] Quarta-feira 15. outubro - 18:47 Minhas reservas Mesas s…" at bounding box center [756, 91] width 1512 height 183
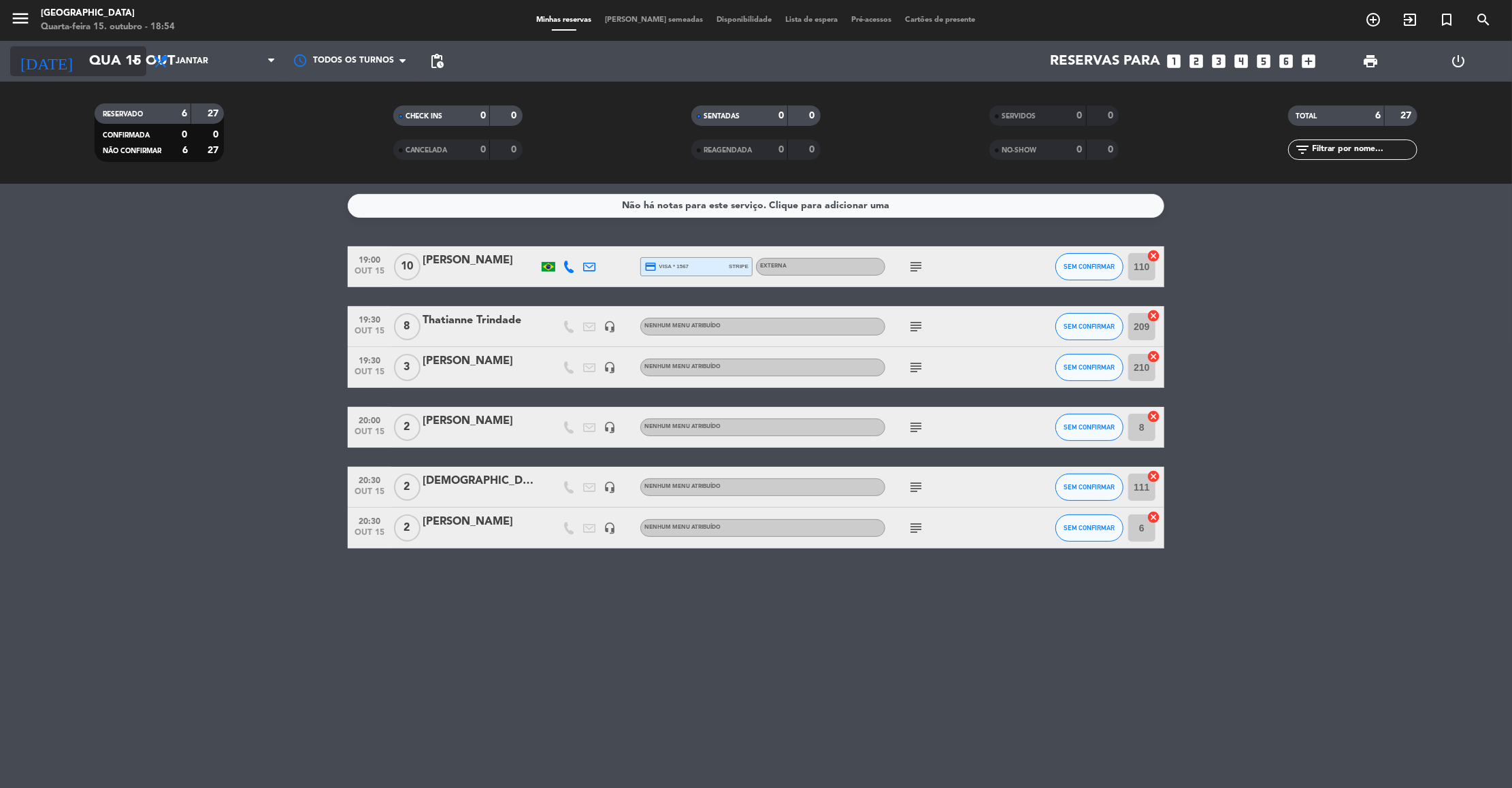
click at [132, 52] on input "Qua 15 out" at bounding box center [171, 61] width 177 height 30
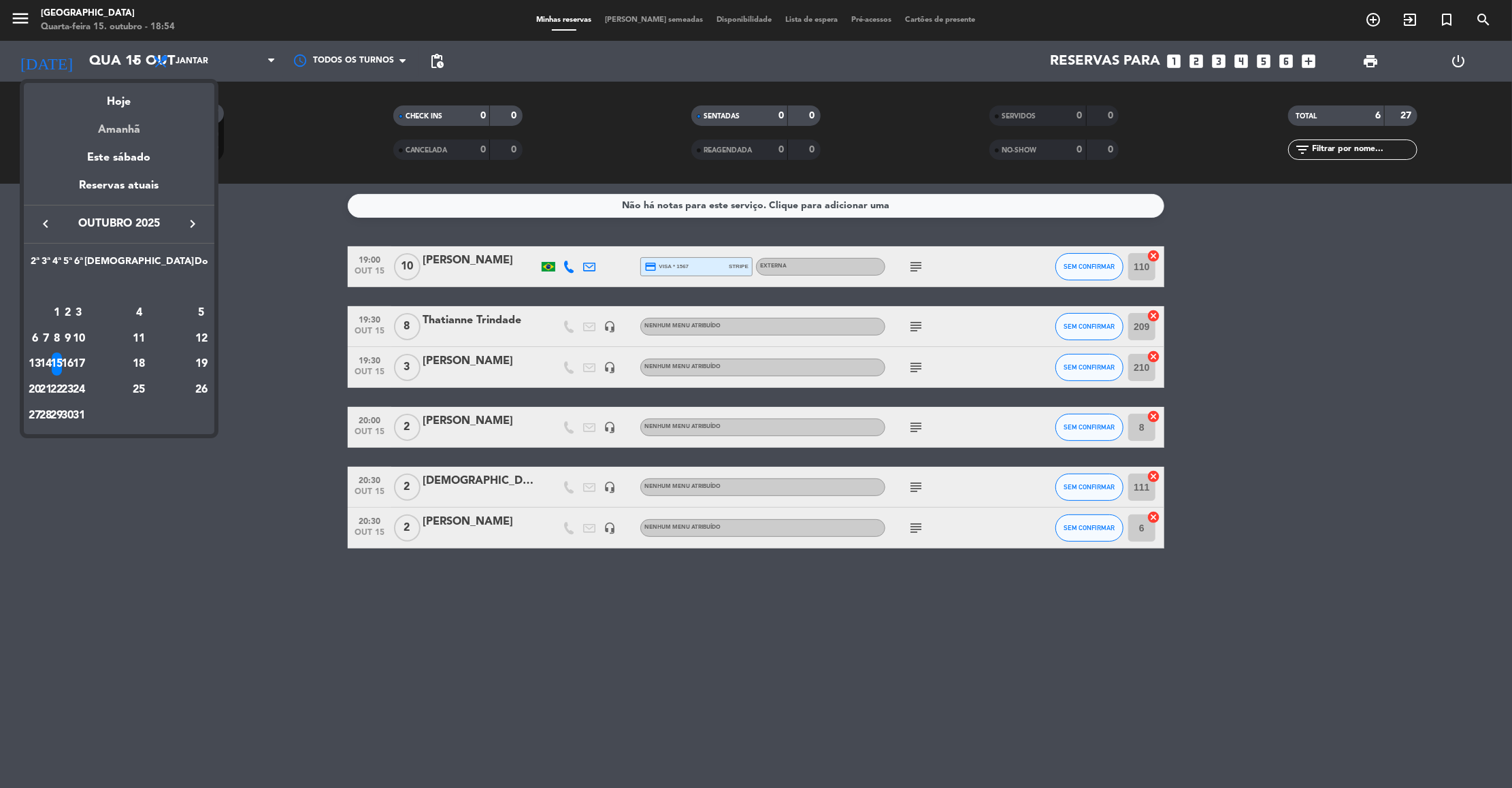
click at [128, 125] on div "Amanhã" at bounding box center [119, 125] width 190 height 28
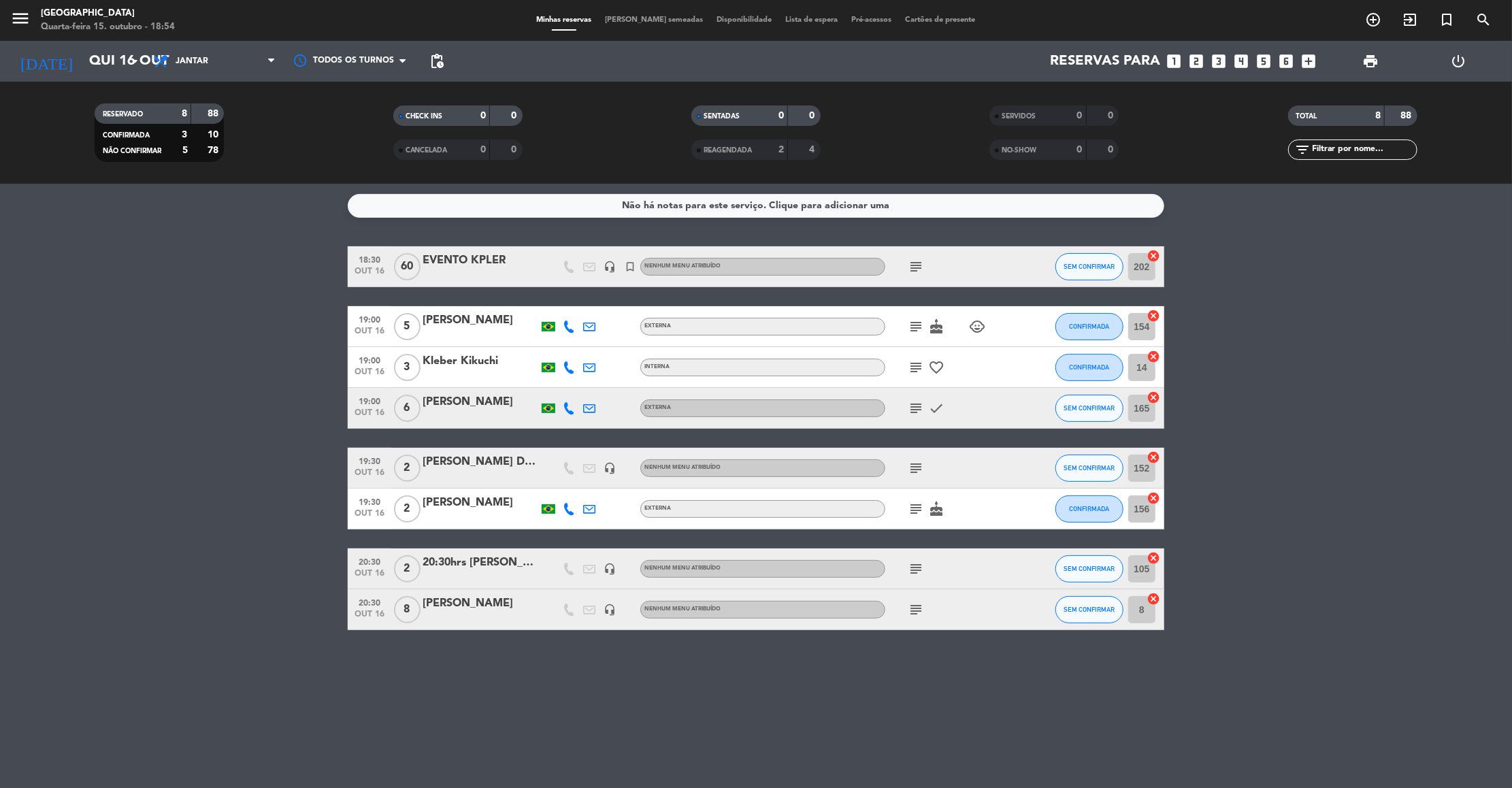
click at [919, 268] on icon "subject" at bounding box center [915, 266] width 16 height 16
click at [974, 248] on div "subject EVENTO SALA + CANTO / Montagem: Auditório na sala e Canto mesas de apoi…" at bounding box center [946, 266] width 123 height 40
click at [915, 328] on icon "subject" at bounding box center [915, 326] width 16 height 16
click at [916, 419] on div "subject check" at bounding box center [946, 408] width 123 height 40
click at [915, 409] on icon "subject" at bounding box center [915, 408] width 16 height 16
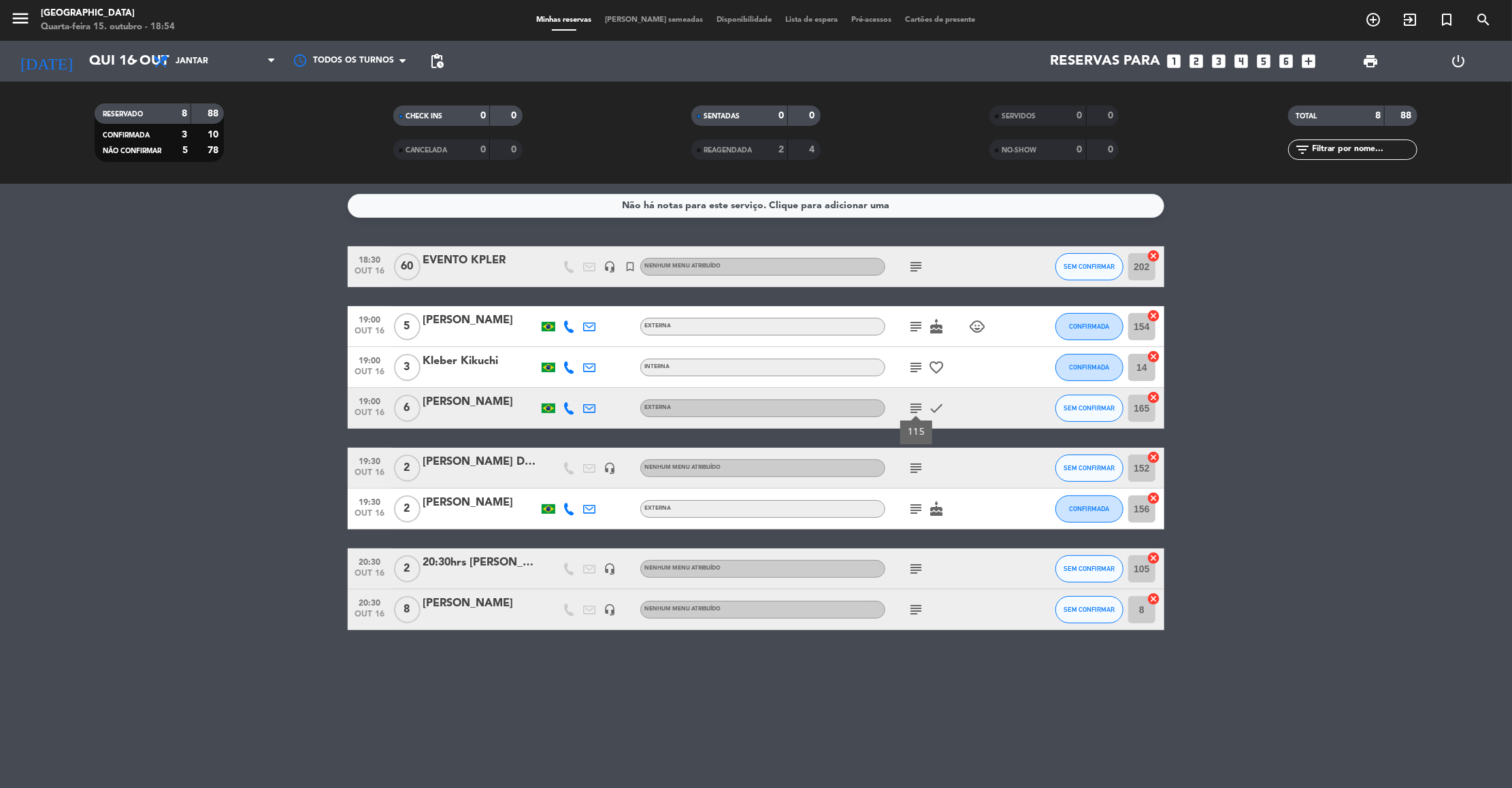
click at [919, 605] on icon "subject" at bounding box center [915, 609] width 16 height 16
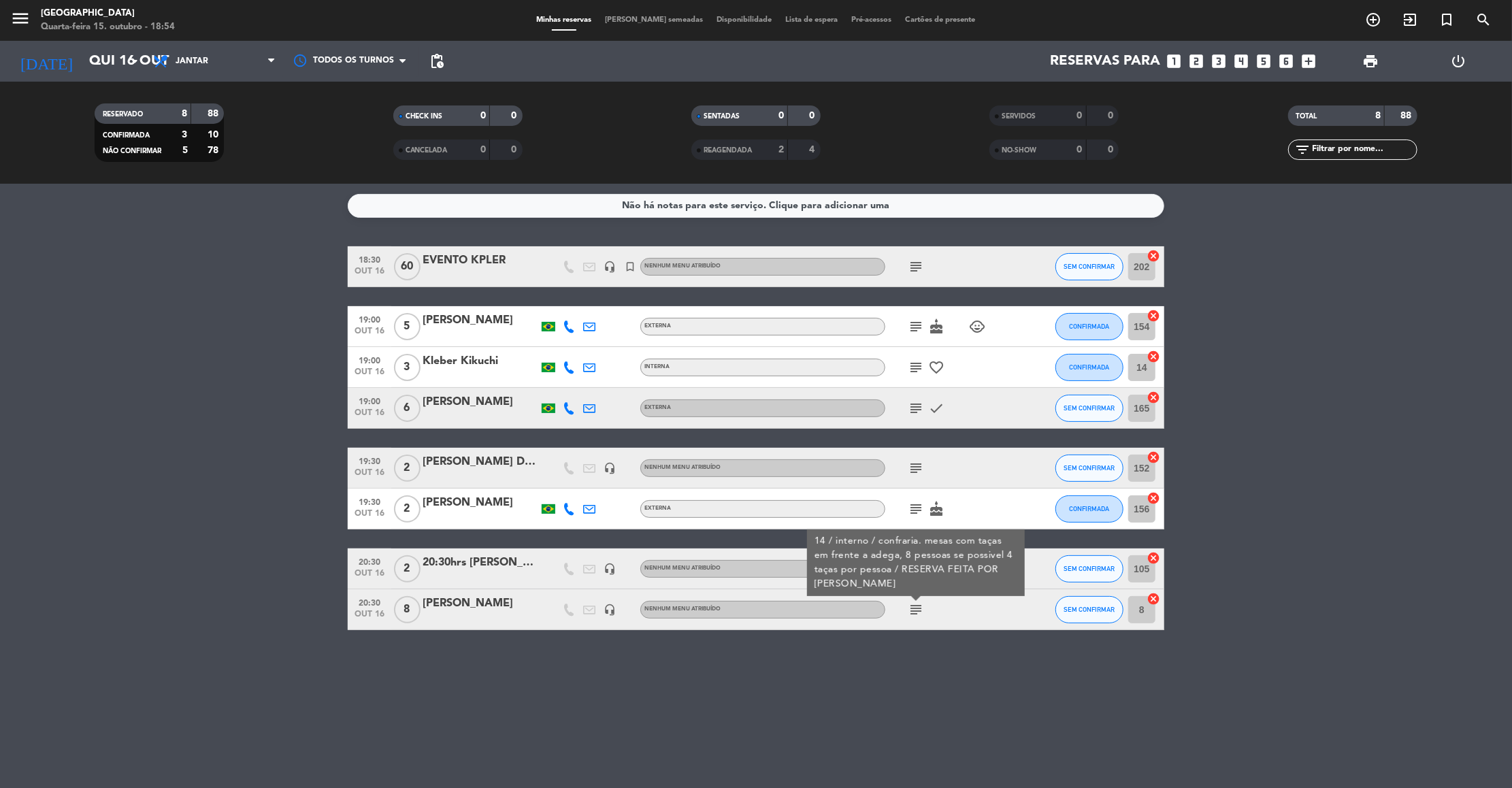
click at [868, 626] on div "20:30 [DATE] 8 [PERSON_NAME] headset_mic Nenhum menu atribuído subject 14 / int…" at bounding box center [755, 609] width 817 height 41
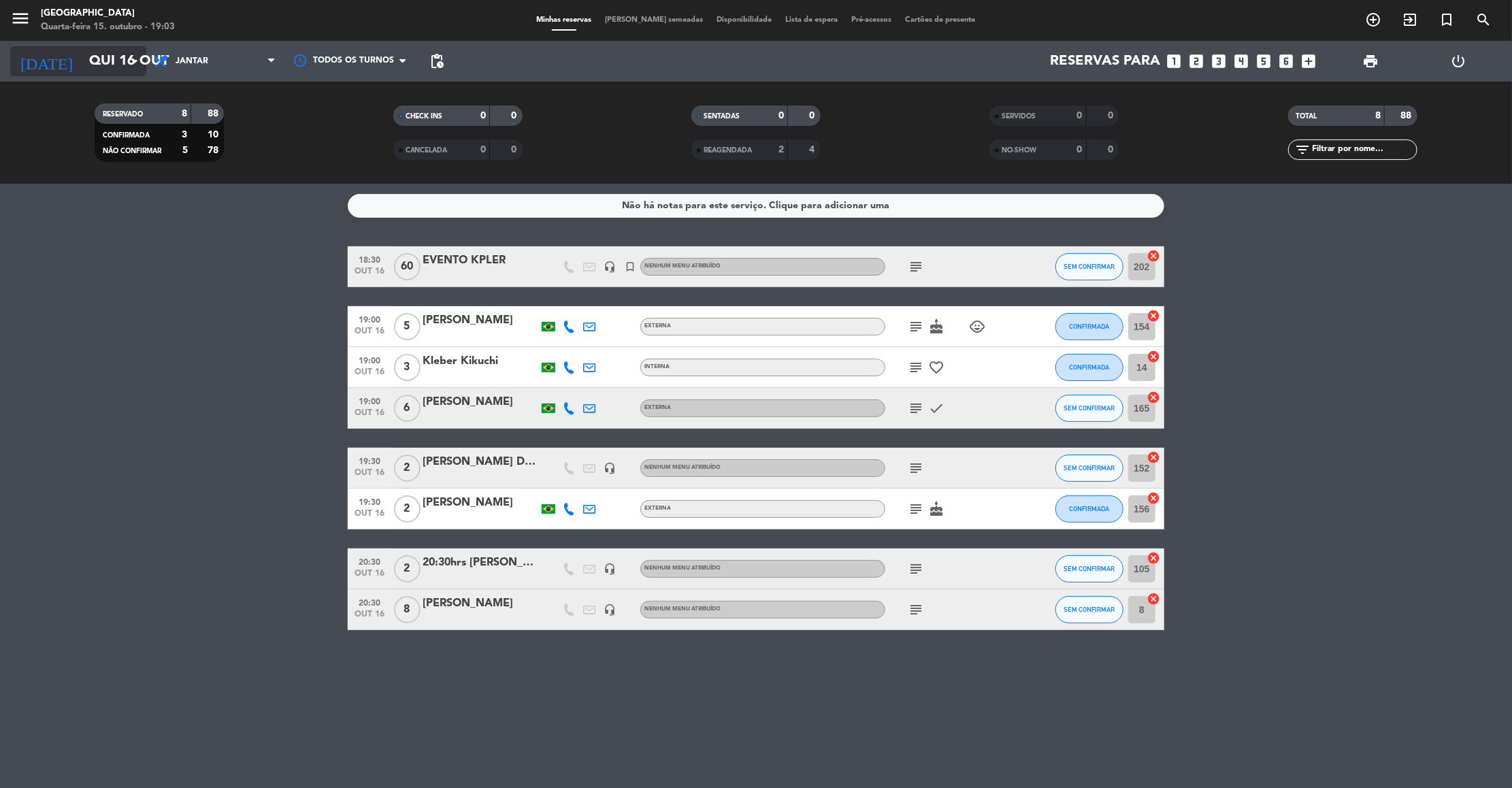
click at [31, 64] on icon "[DATE]" at bounding box center [46, 61] width 72 height 30
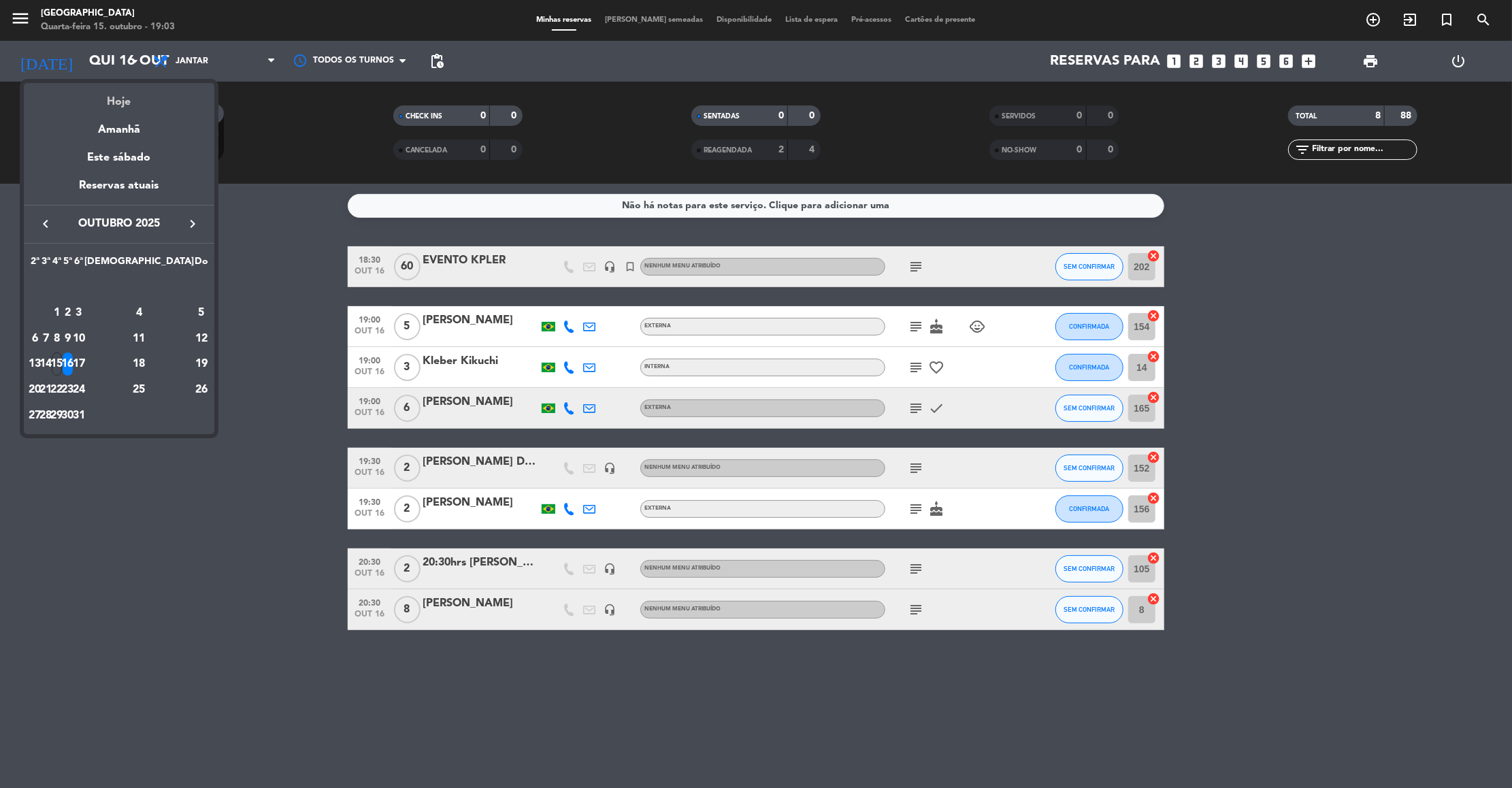
click at [120, 107] on div "Hoje" at bounding box center [119, 97] width 190 height 28
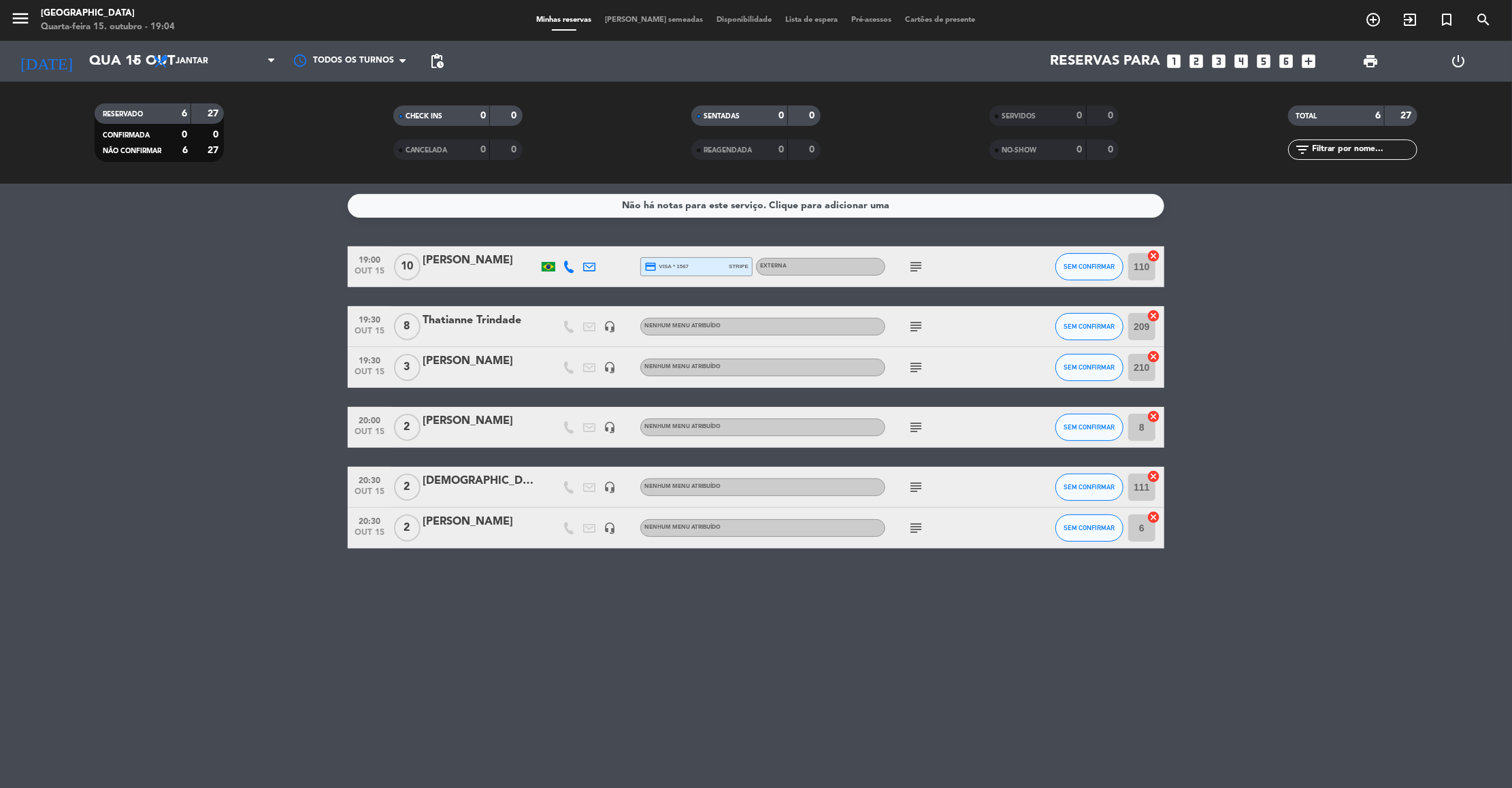
click at [178, 573] on div "Não há notas para este serviço. Clique para adicionar uma 19:00 [DATE] [PERSON_…" at bounding box center [756, 485] width 1512 height 604
click at [124, 72] on input "Qua 15 out" at bounding box center [171, 61] width 177 height 30
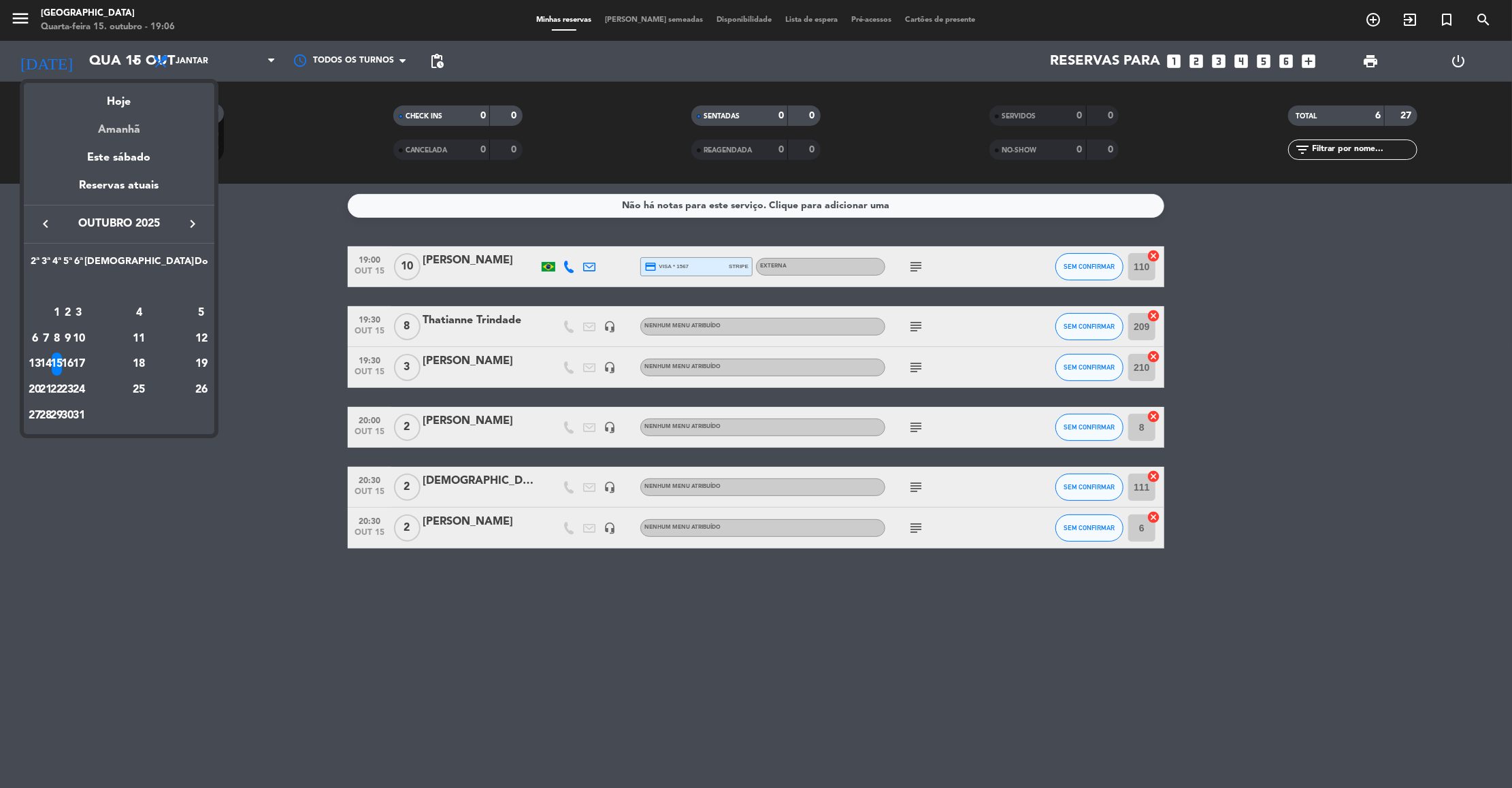
click at [120, 124] on div "Amanhã" at bounding box center [119, 125] width 190 height 28
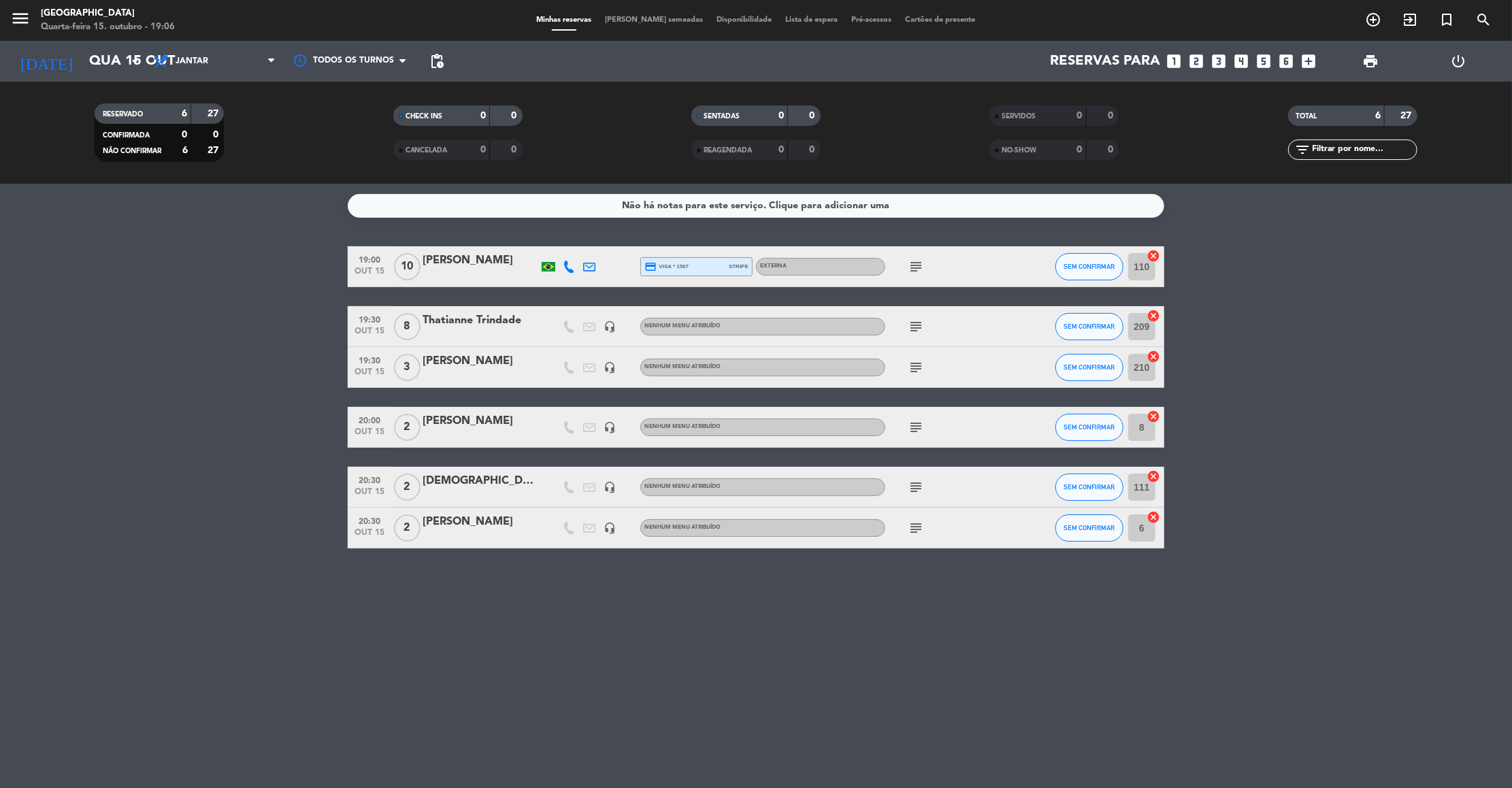
type input "Qui 16 out"
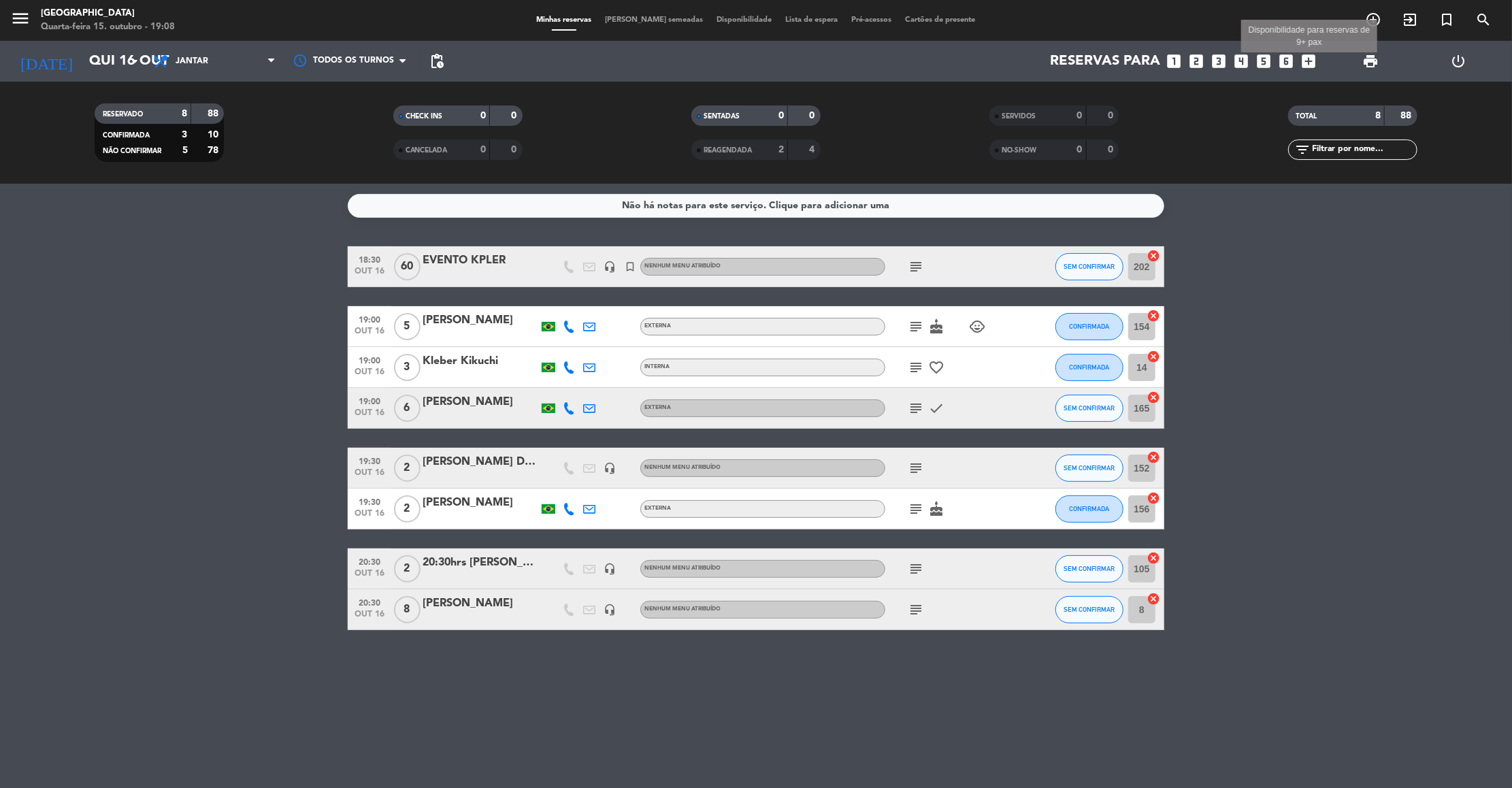
click at [1307, 54] on icon "add_box" at bounding box center [1308, 61] width 17 height 17
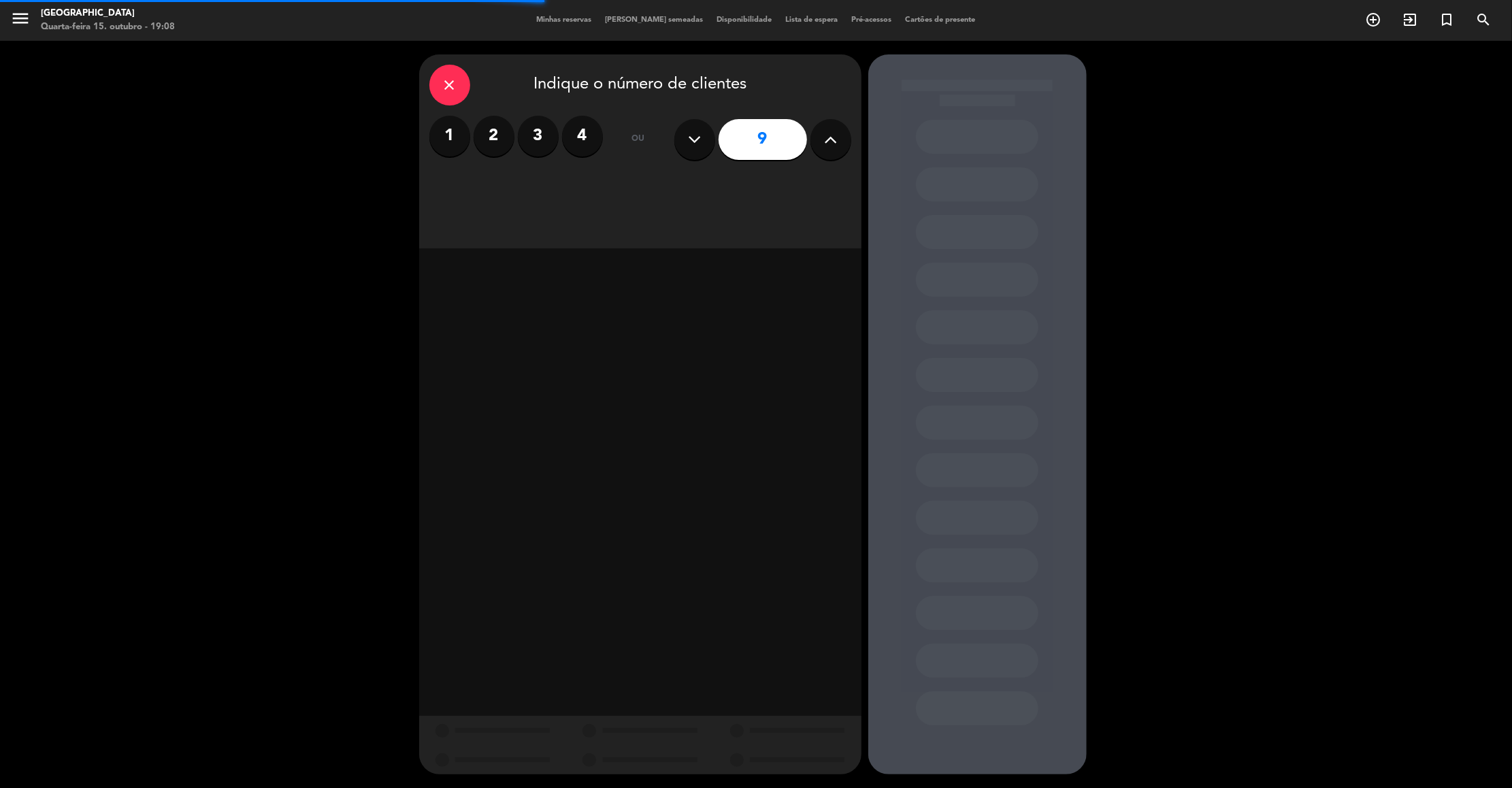
click at [694, 145] on icon at bounding box center [694, 139] width 13 height 20
type input "8"
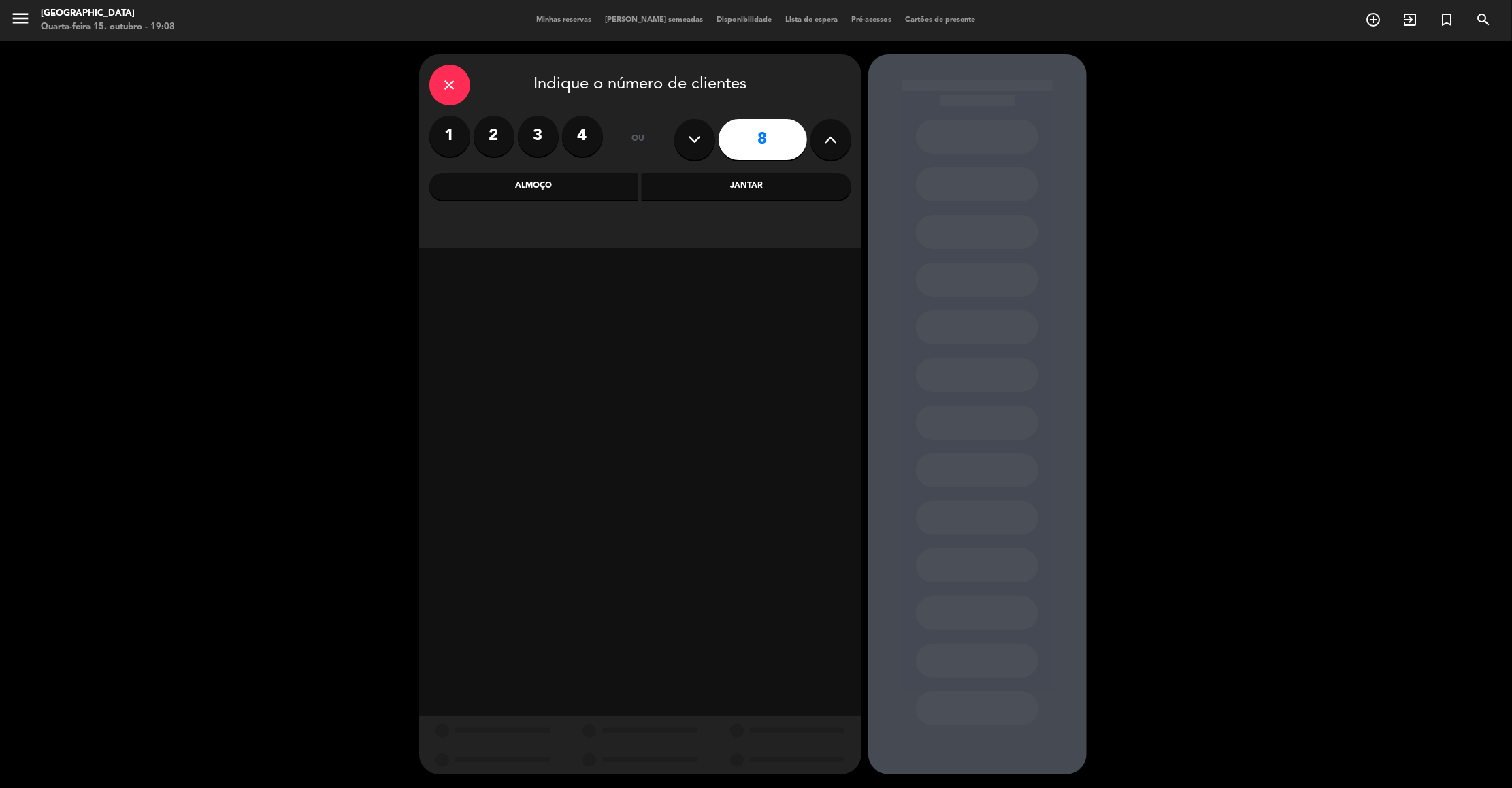
click at [690, 194] on div "Jantar" at bounding box center [746, 186] width 209 height 27
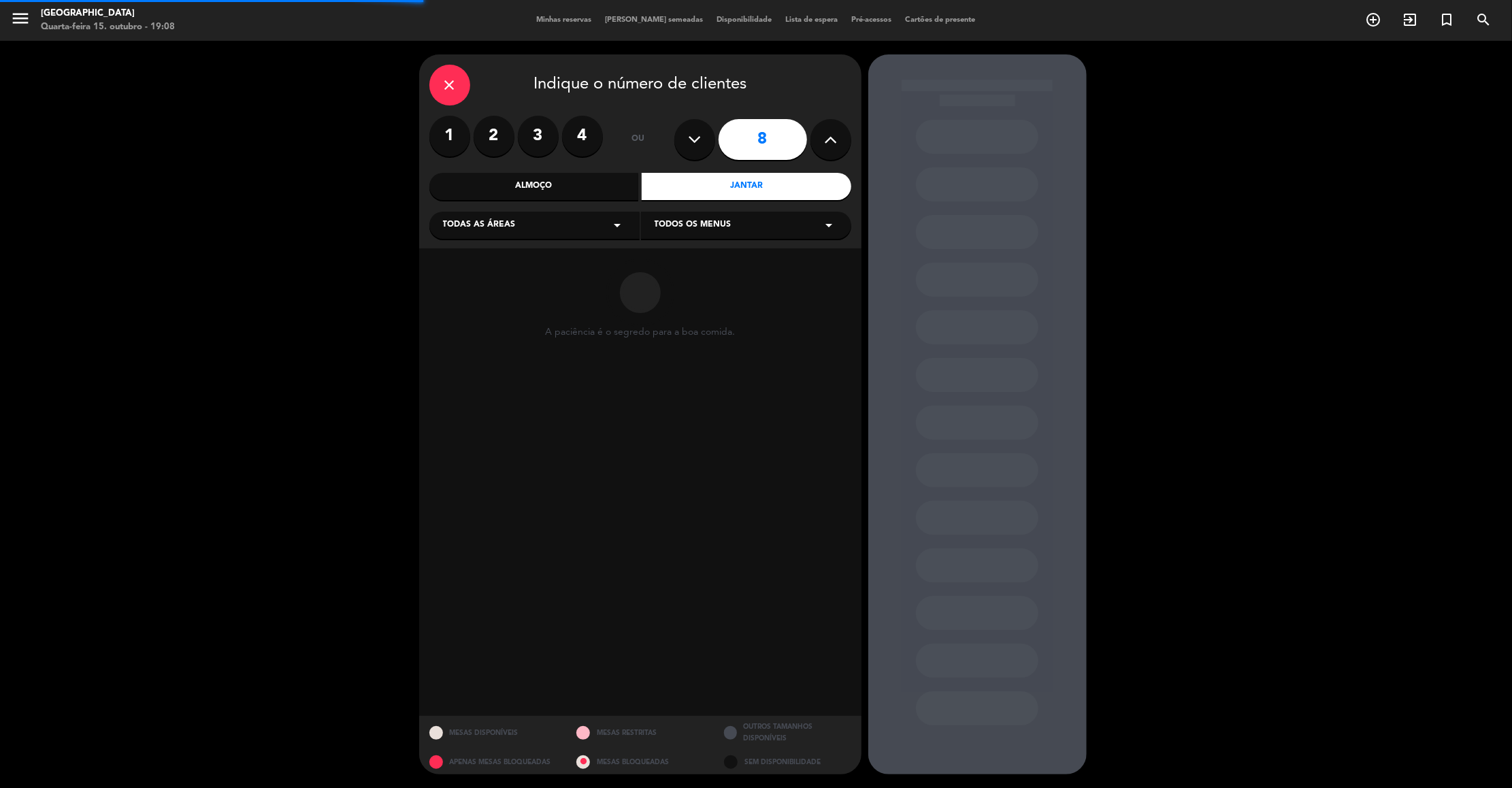
click at [522, 227] on div "Todas as áreas arrow_drop_down" at bounding box center [534, 225] width 210 height 27
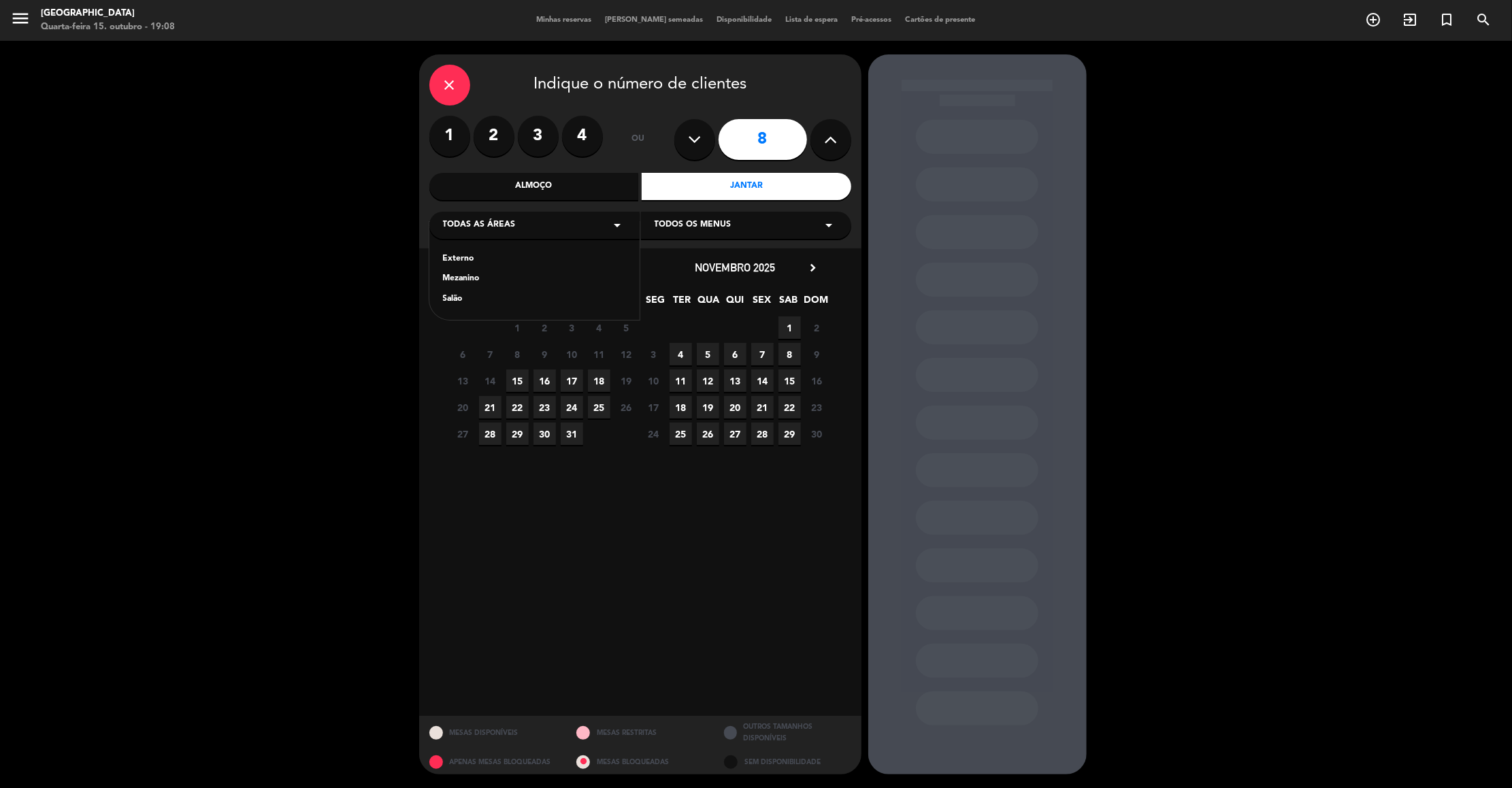
click at [445, 297] on div "Salão" at bounding box center [534, 299] width 183 height 14
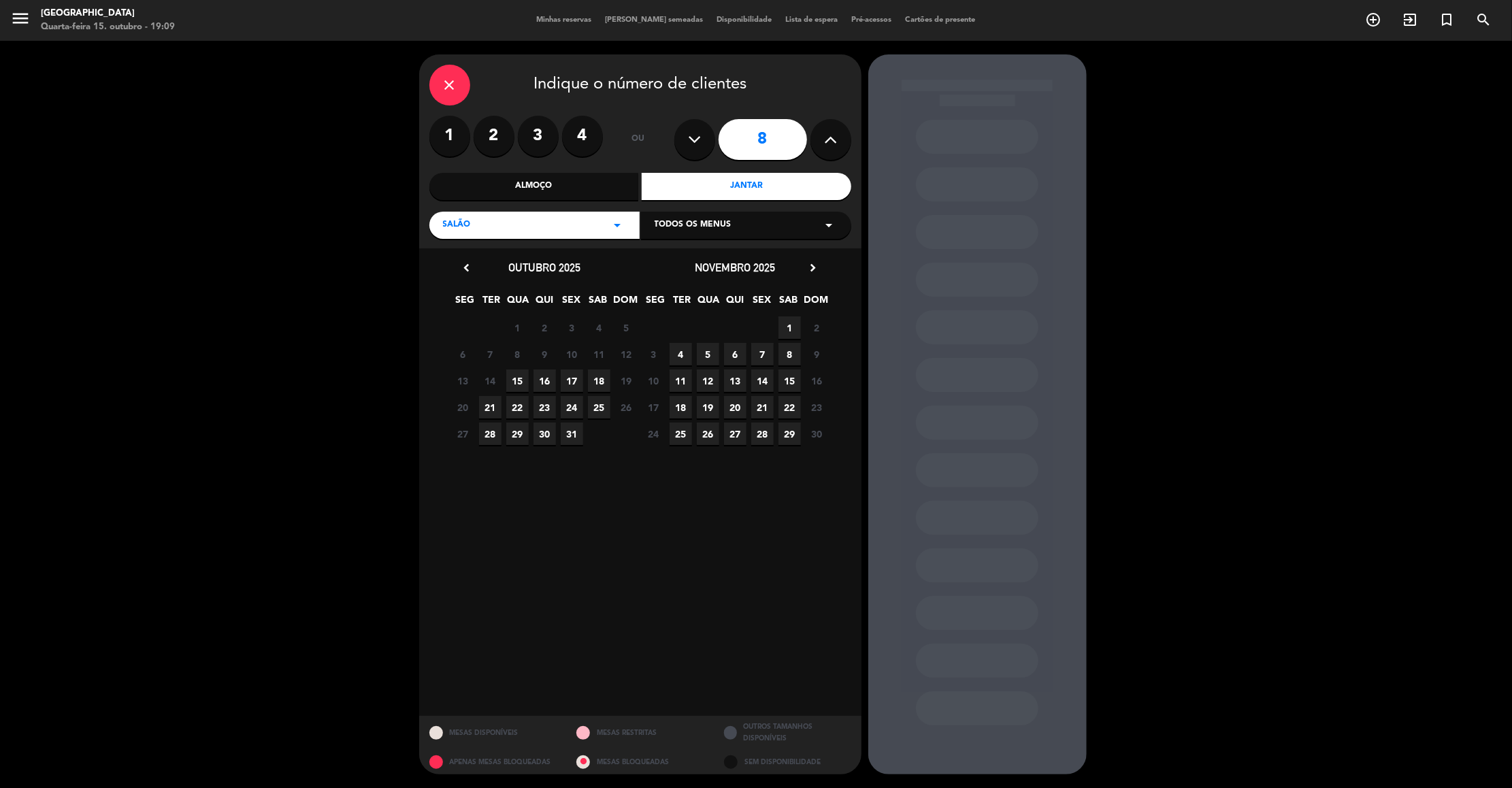
click at [689, 562] on calendar-double "chevron_left [DATE] SEG TER QUA QUI SEX SAB DOM 29 30 1 2 3 4 5 6 7 8 9 10 11 1…" at bounding box center [640, 482] width 381 height 447
click at [543, 381] on span "16" at bounding box center [545, 381] width 22 height 22
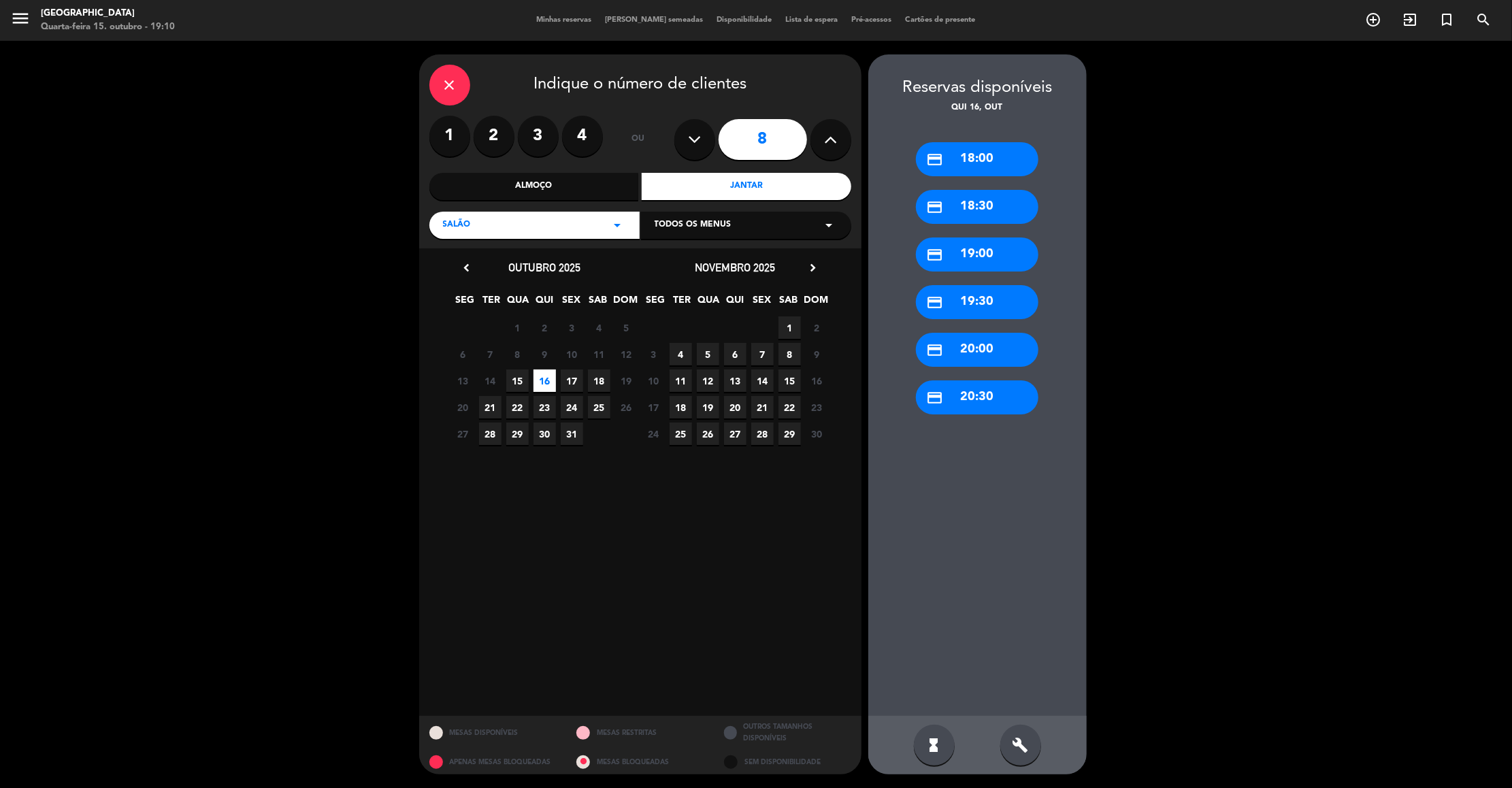
click at [931, 356] on icon "credit_card" at bounding box center [935, 350] width 17 height 17
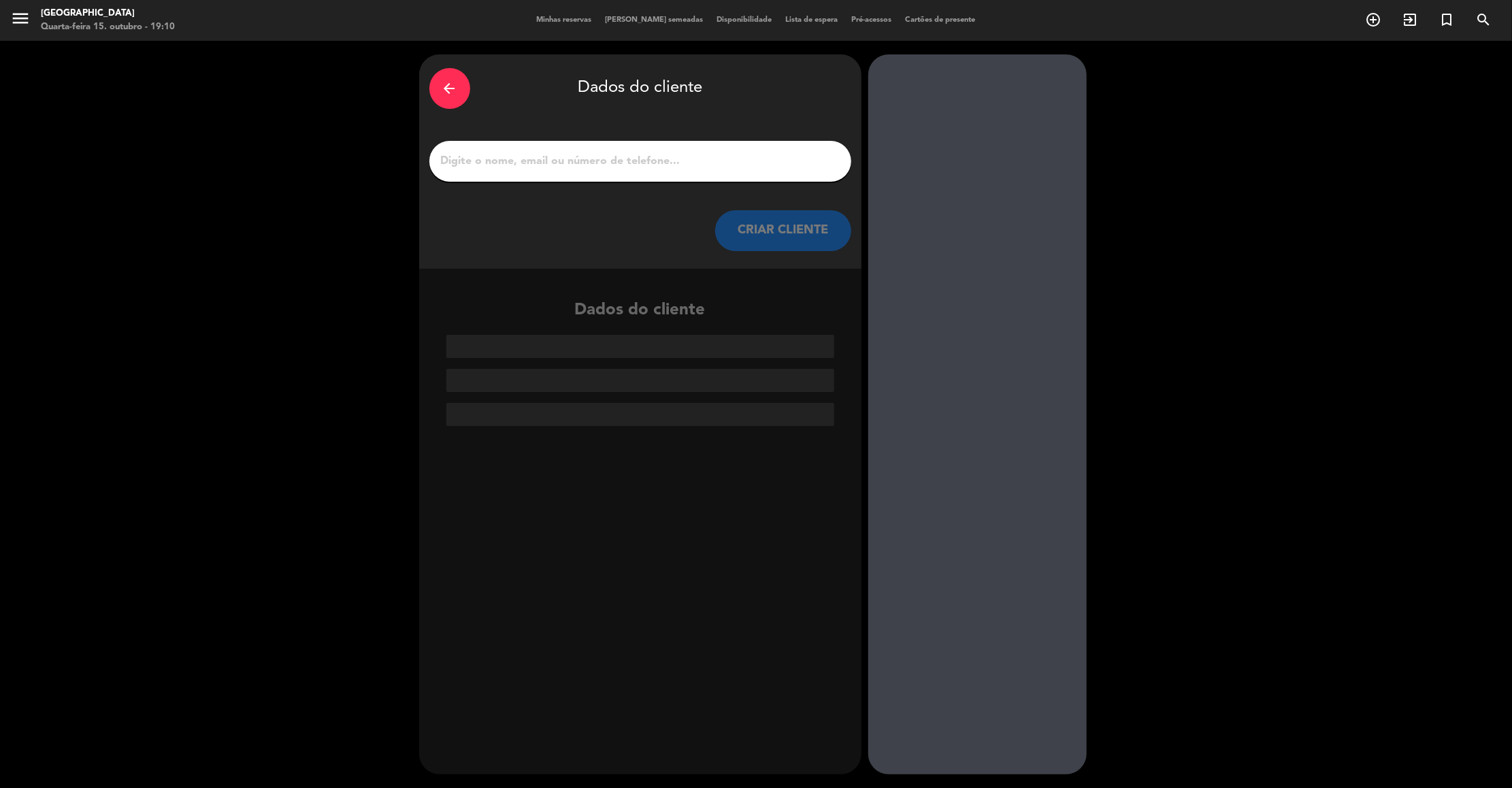
click at [736, 240] on button "CRIAR CLIENTE" at bounding box center [783, 230] width 136 height 41
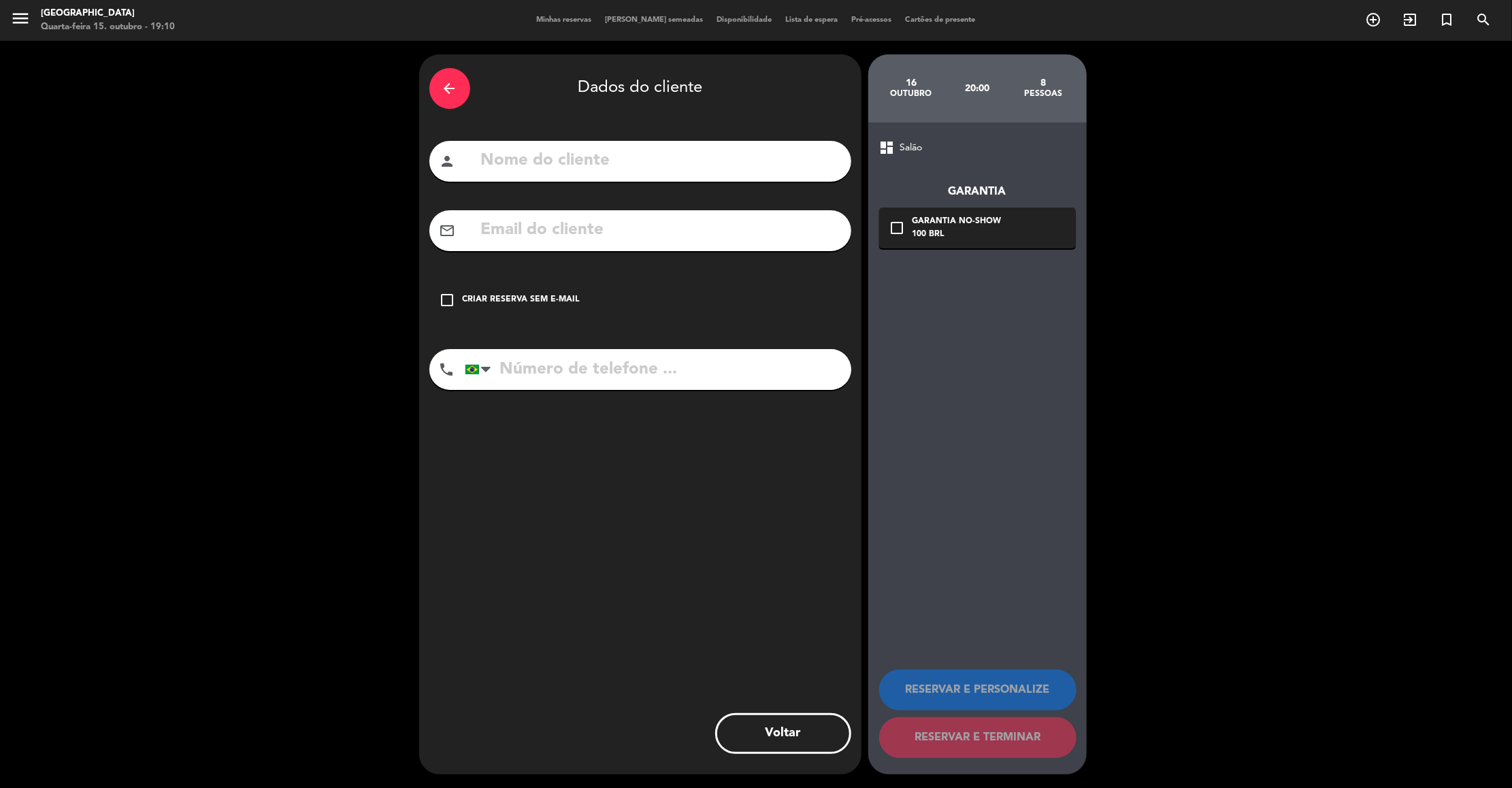
click at [687, 168] on input "text" at bounding box center [660, 161] width 361 height 28
paste input "[PERSON_NAME] Número de telefone com DD: [PHONE_NUMBER] E-mail para a confirmaç…"
drag, startPoint x: 839, startPoint y: 162, endPoint x: 698, endPoint y: 156, distance: 141.1
click at [698, 156] on input "[PERSON_NAME] Número de telefone com DD: [PHONE_NUMBER] E-mail para a confirmaç…" at bounding box center [660, 161] width 361 height 28
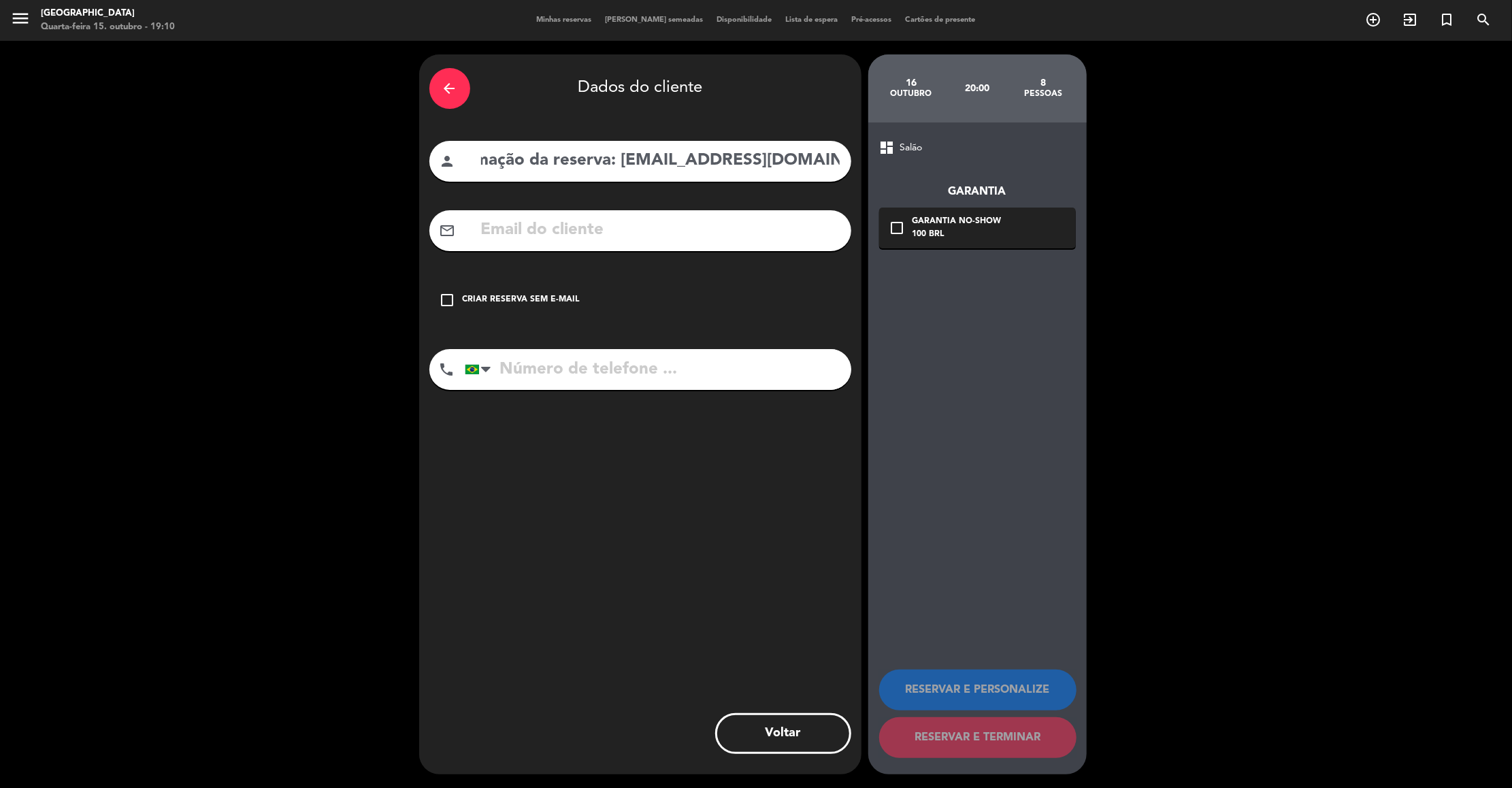
type input "[PERSON_NAME] Número de telefone com DD: [PHONE_NUMBER] E-mail para a confirmaç…"
click at [623, 240] on input "text" at bounding box center [660, 230] width 361 height 28
paste input "[EMAIL_ADDRESS][DOMAIN_NAME]"
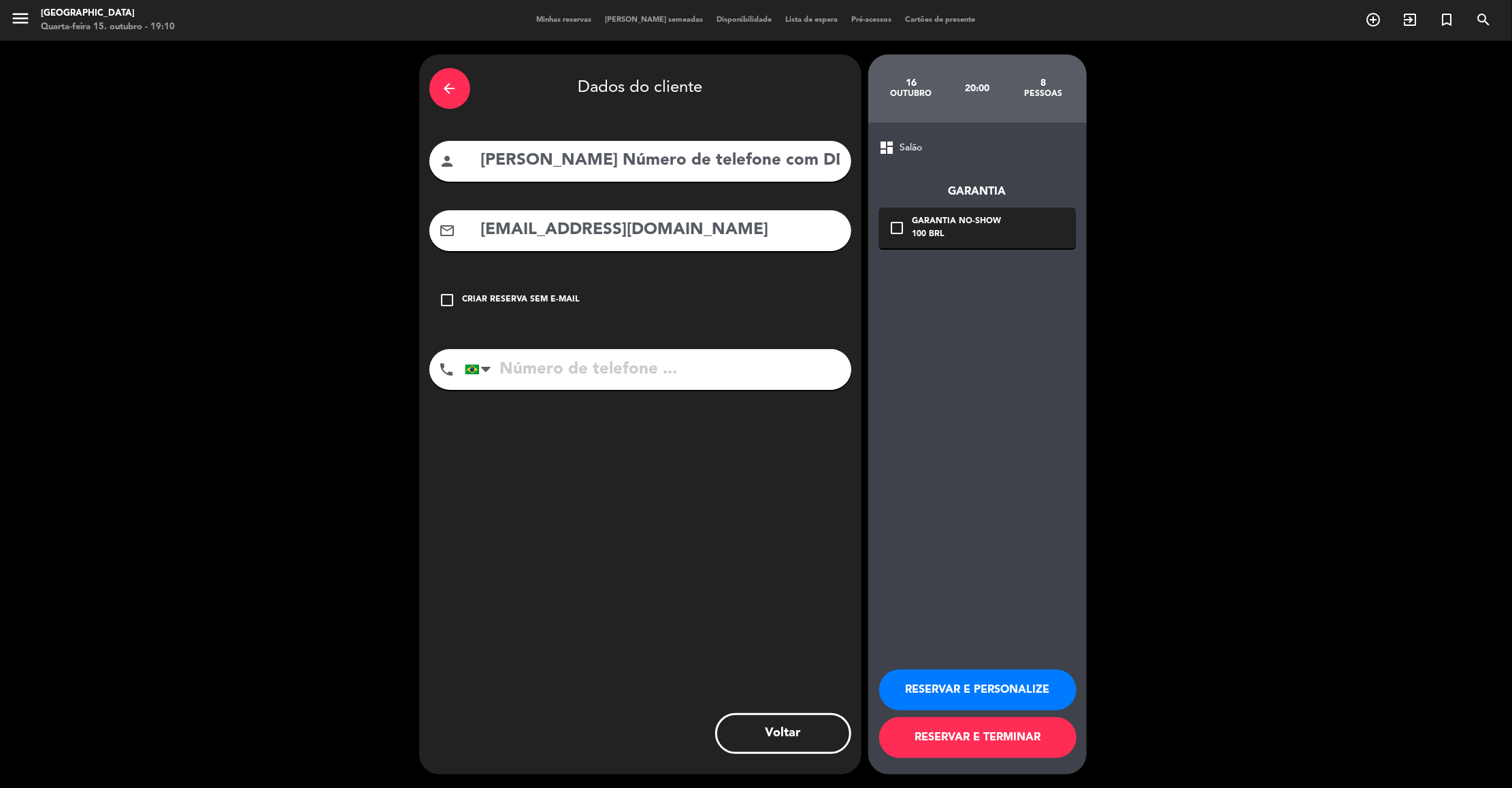
type input "[EMAIL_ADDRESS][DOMAIN_NAME]"
drag, startPoint x: 817, startPoint y: 160, endPoint x: 829, endPoint y: 166, distance: 13.4
click at [829, 166] on input "[PERSON_NAME] Número de telefone com DD: [PHONE_NUMBER] E-mail para a confirmaç…" at bounding box center [660, 161] width 361 height 28
click at [809, 157] on input "[PERSON_NAME] Número de telefone com DD: [PHONE_NUMBER] E-mail para a confirmaç…" at bounding box center [660, 161] width 361 height 28
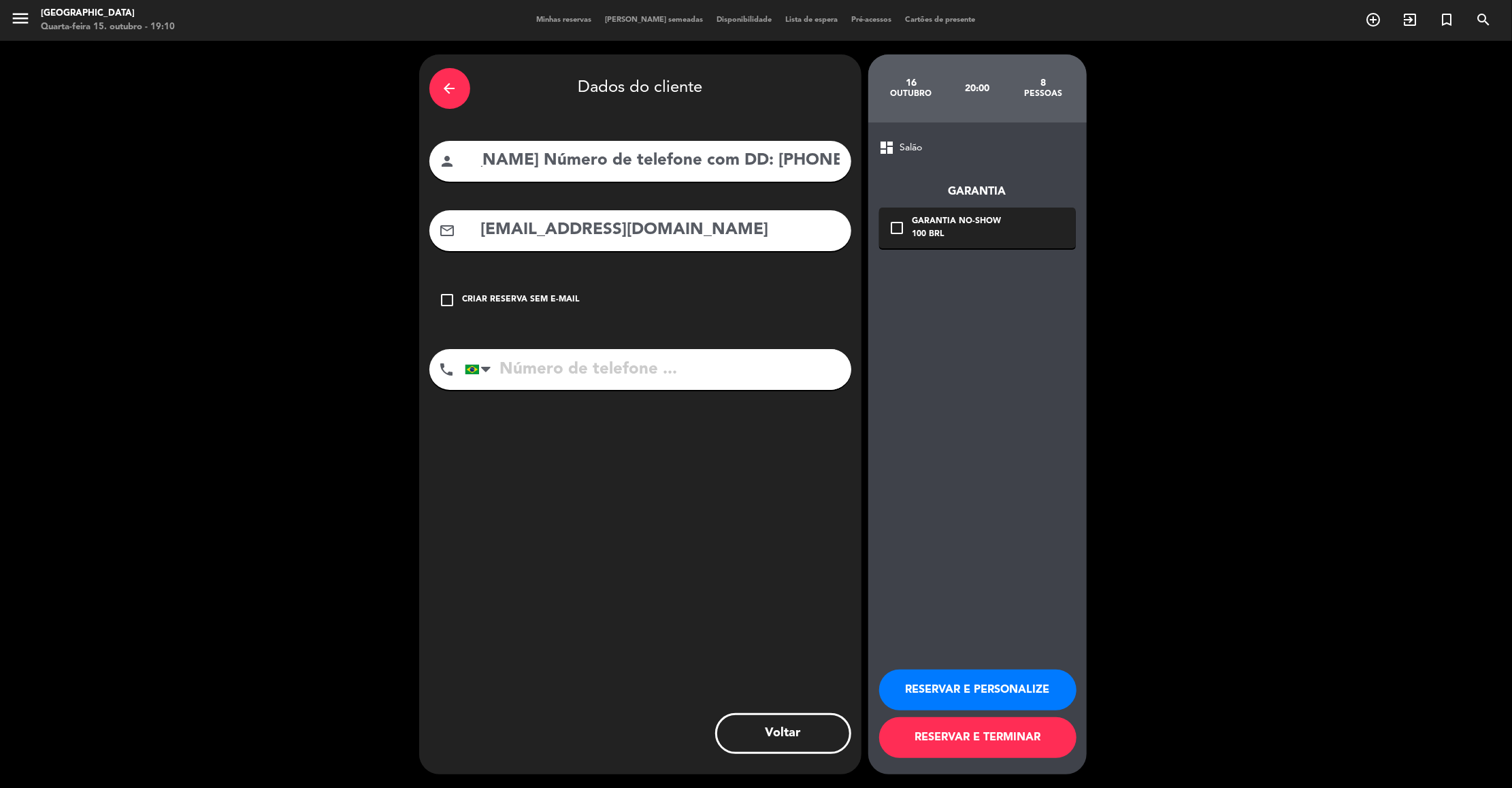
drag, startPoint x: 826, startPoint y: 158, endPoint x: 854, endPoint y: 165, distance: 28.9
click at [854, 165] on div "arrow_back Dados do cliente person [PERSON_NAME] de Lima Número de telefone com…" at bounding box center [640, 414] width 442 height 720
click at [825, 160] on input "[PERSON_NAME] Número de telefone com DD: [PHONE_NUMBER] E-mail para a confirmaç…" at bounding box center [660, 161] width 361 height 28
drag, startPoint x: 817, startPoint y: 160, endPoint x: 708, endPoint y: 152, distance: 109.3
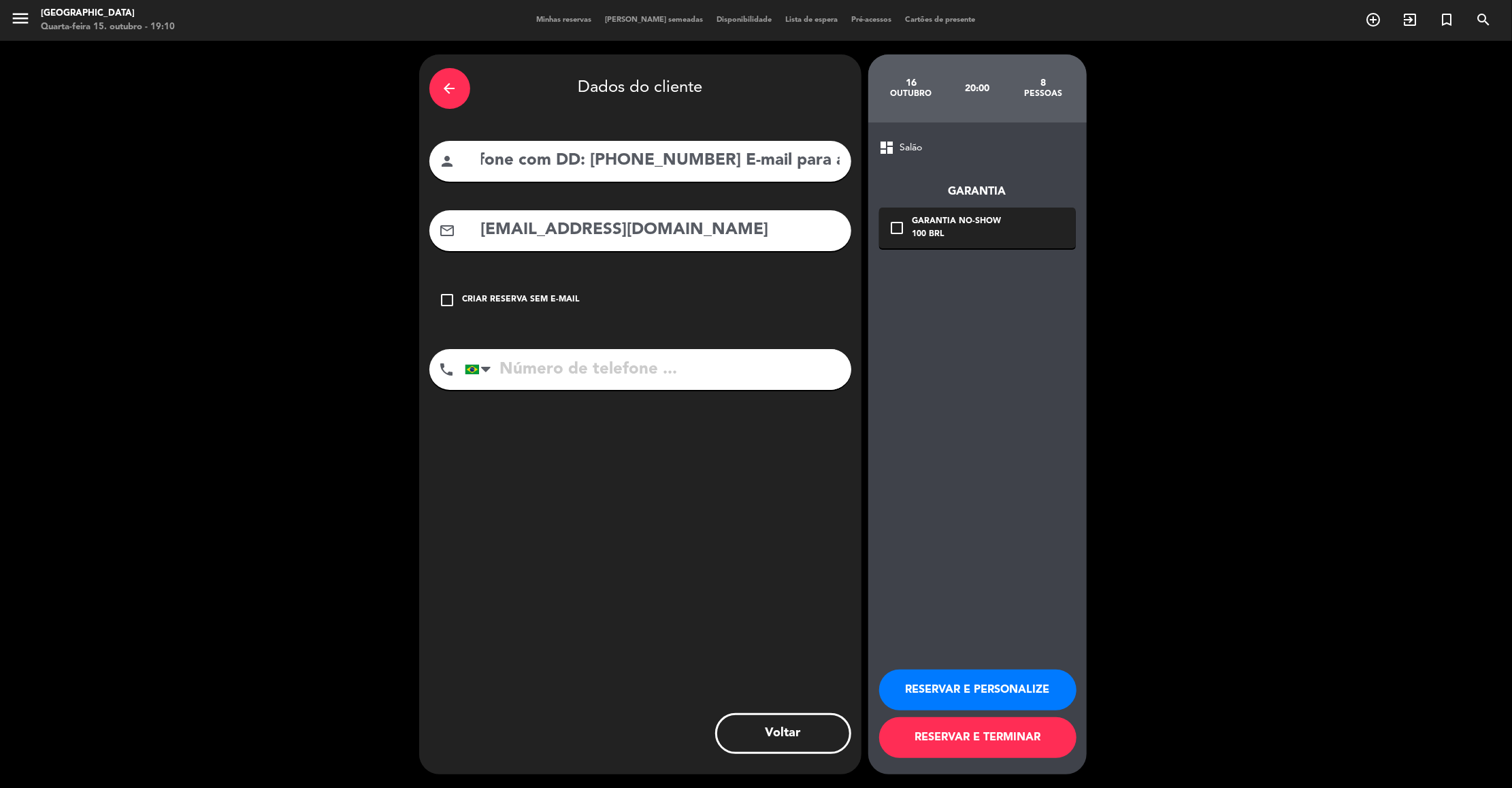
click at [708, 152] on input "[PERSON_NAME] Número de telefone com DD: [PHONE_NUMBER] E-mail para a confirmaç…" at bounding box center [660, 161] width 361 height 28
type input "[PERSON_NAME] Número de telefone com DD: E-mail para a confirmação da reserva: …"
click at [612, 373] on input "tel" at bounding box center [658, 369] width 386 height 41
paste input "11989064393"
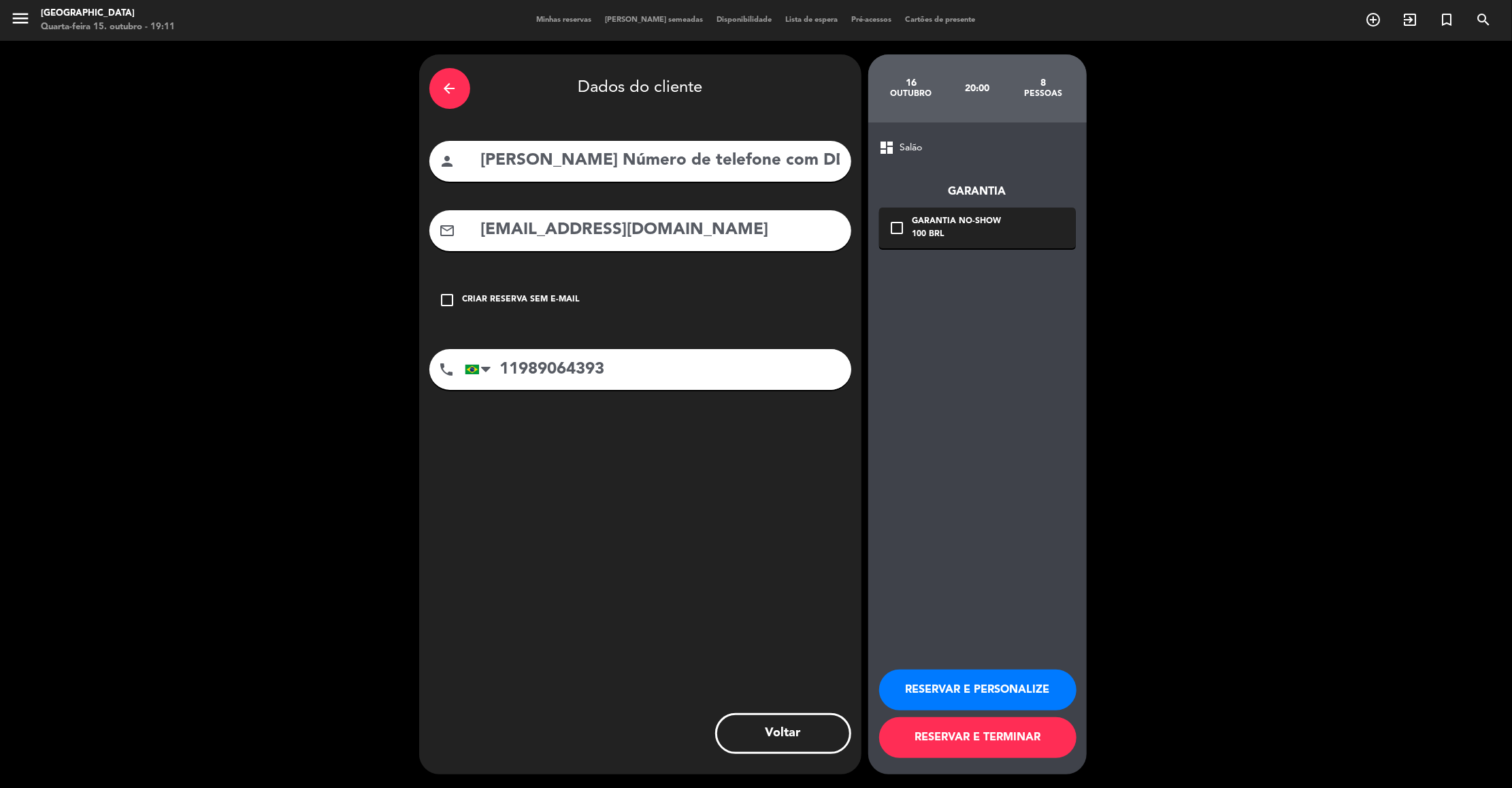
type input "11989064393"
drag, startPoint x: 747, startPoint y: 157, endPoint x: 870, endPoint y: 150, distance: 123.2
click at [870, 150] on div "arrow_back Dados do cliente person [PERSON_NAME] de Lima Número de telefone com…" at bounding box center [756, 414] width 1512 height 747
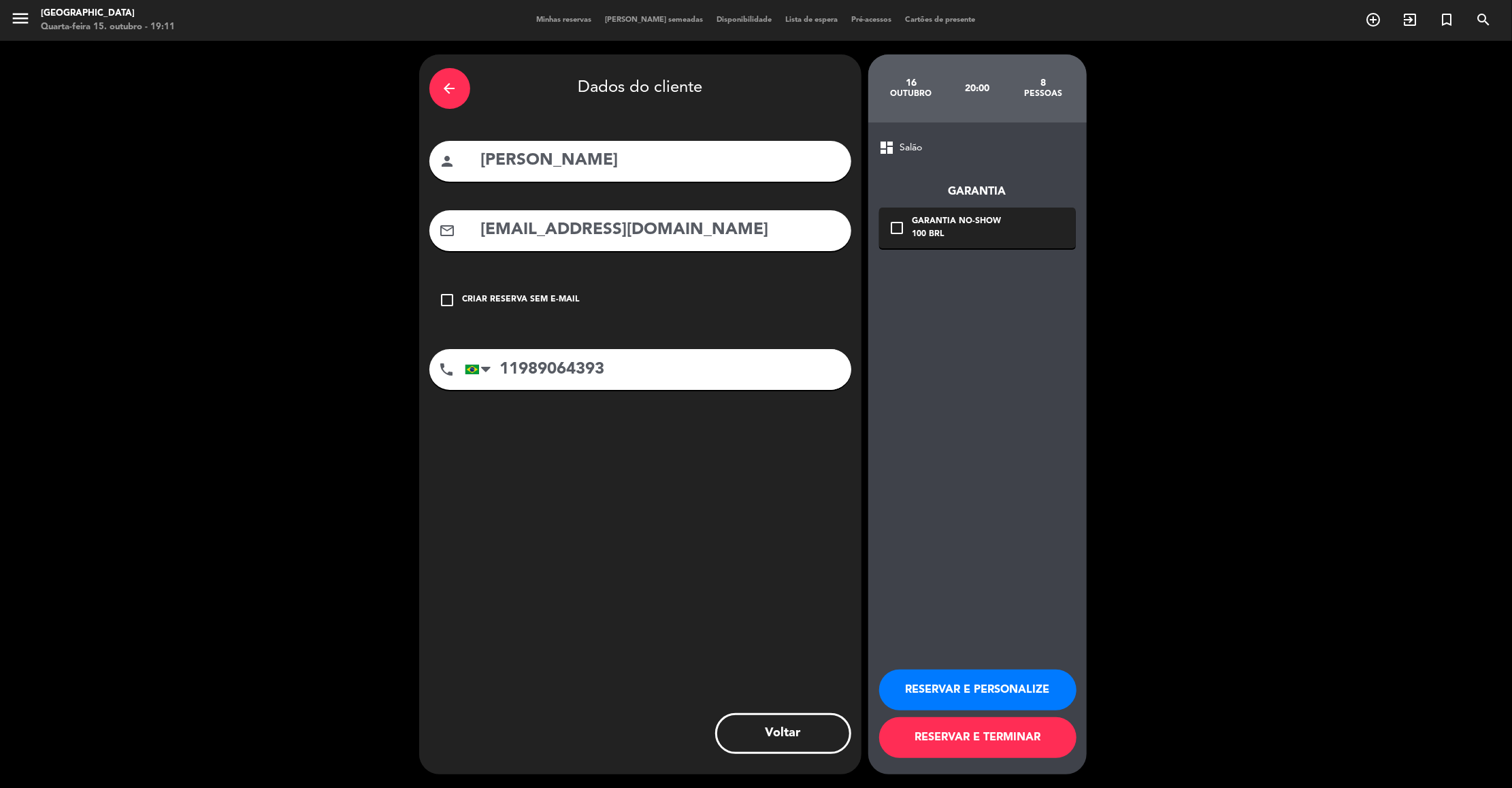
type input "[PERSON_NAME]"
click at [938, 679] on button "RESERVAR E PERSONALIZE" at bounding box center [977, 690] width 197 height 41
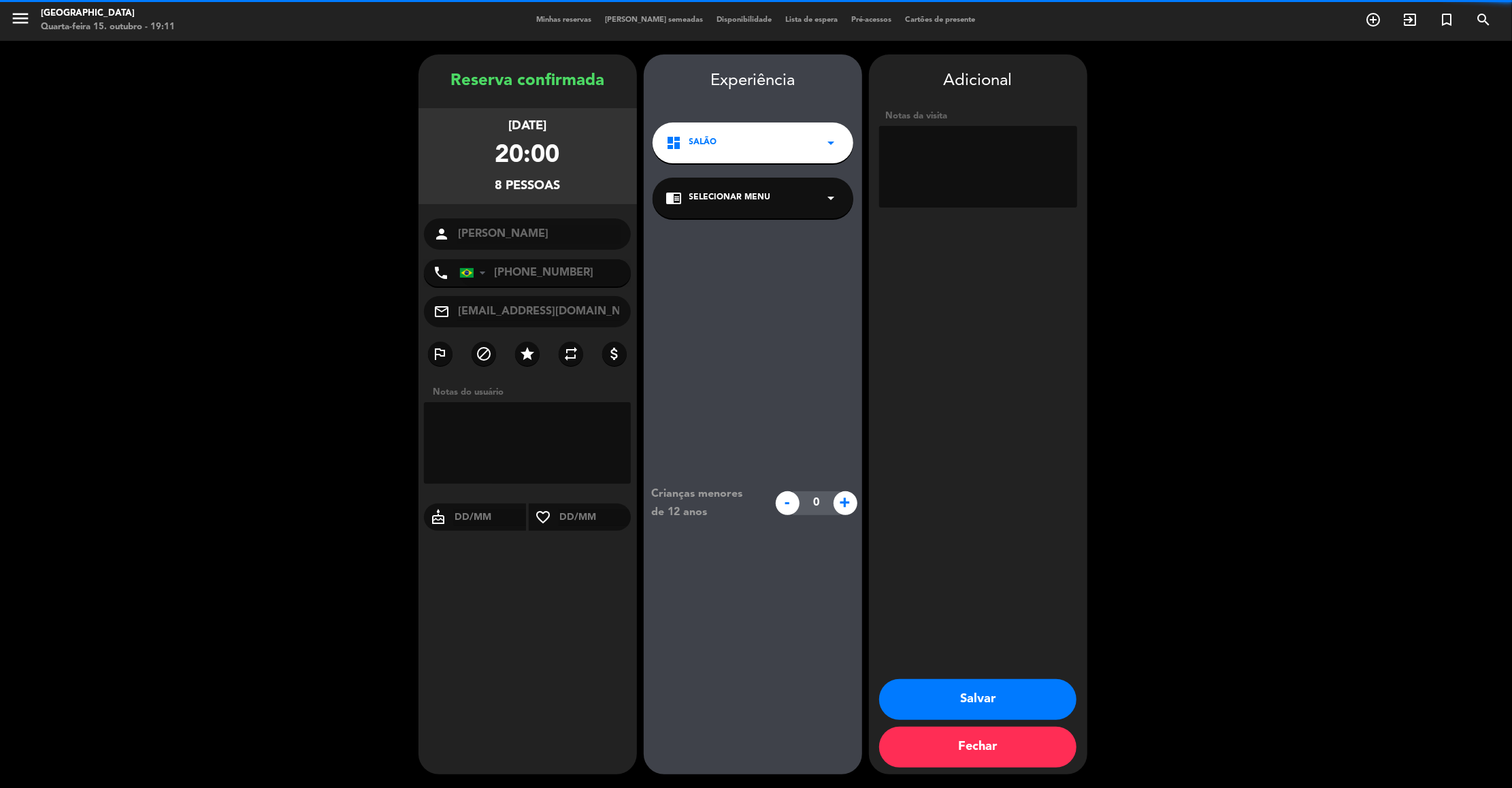
click at [984, 158] on textarea at bounding box center [978, 166] width 198 height 82
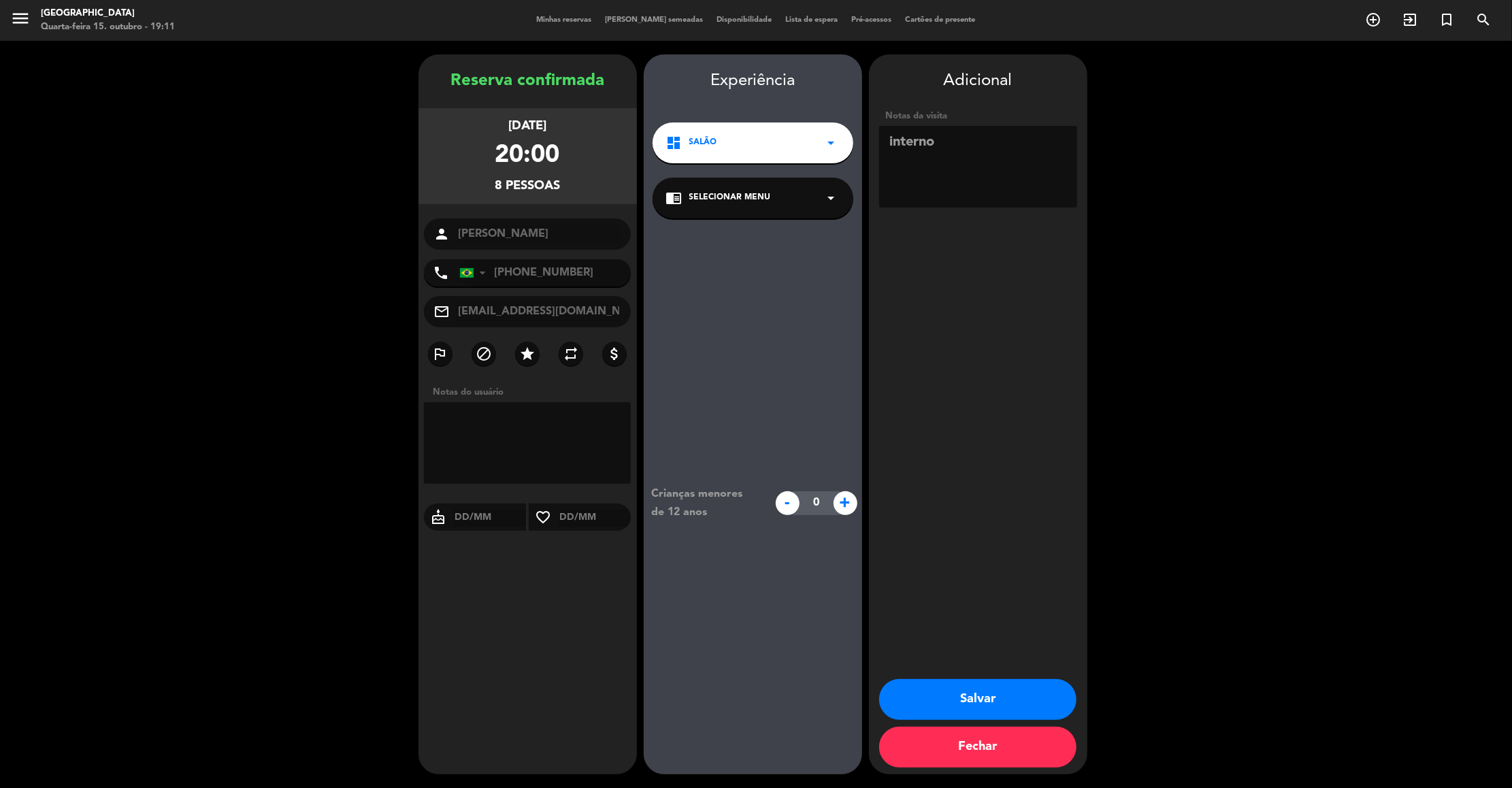
type textarea "interno"
click at [961, 702] on button "Salvar" at bounding box center [977, 699] width 197 height 41
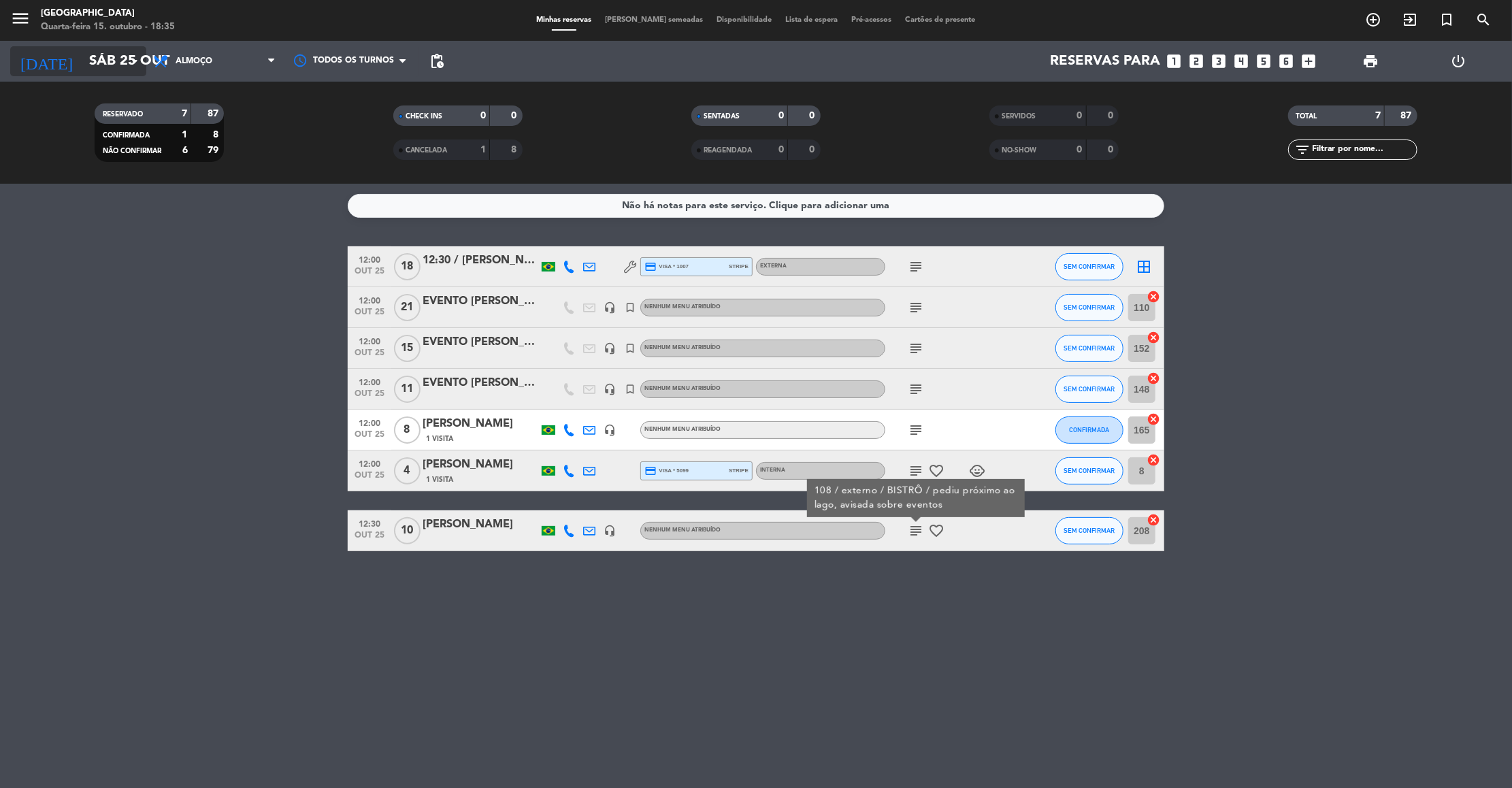
click at [82, 67] on input "Sáb 25 out" at bounding box center [171, 61] width 177 height 30
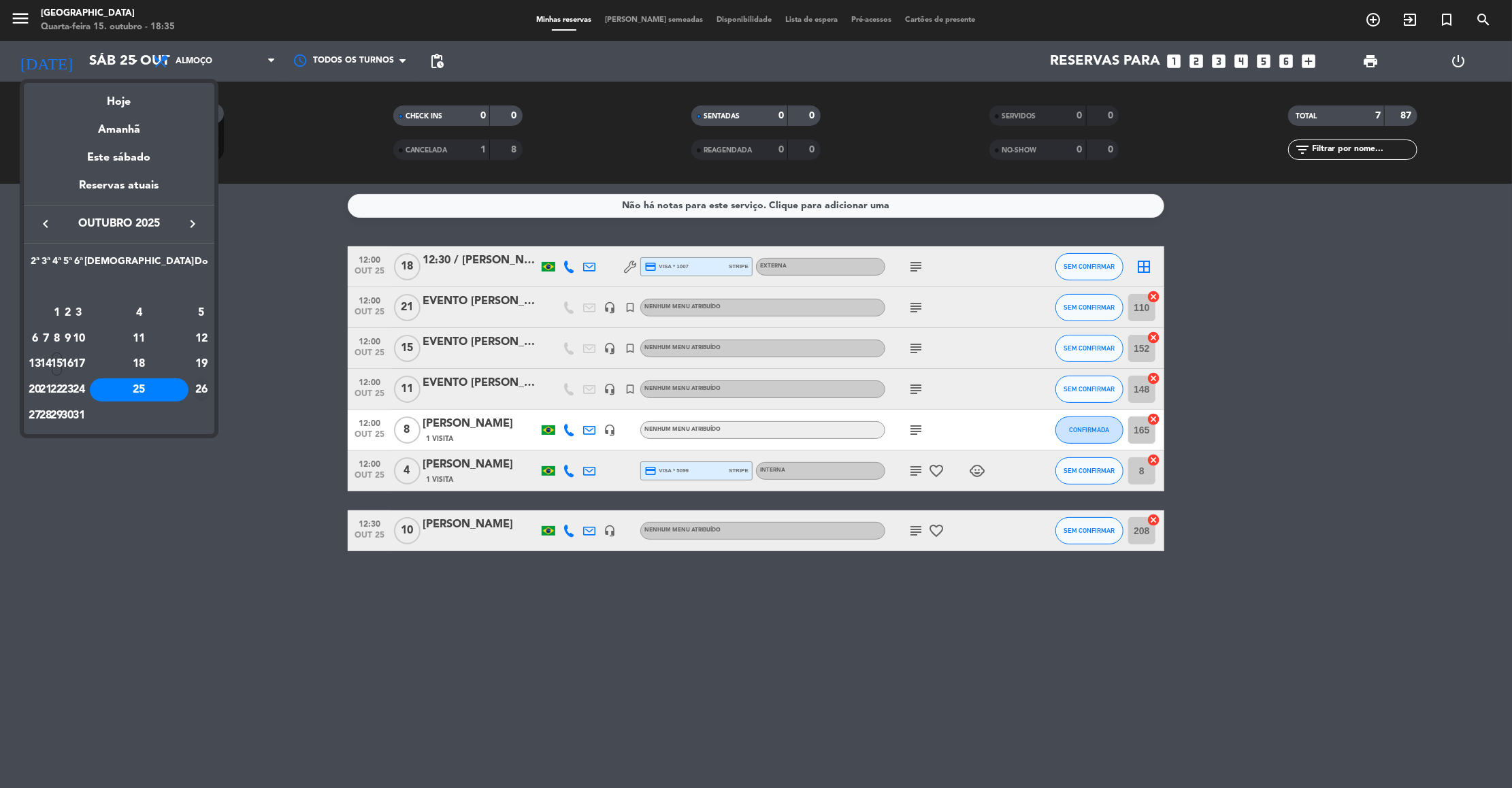
click at [198, 393] on div "26" at bounding box center [202, 389] width 14 height 23
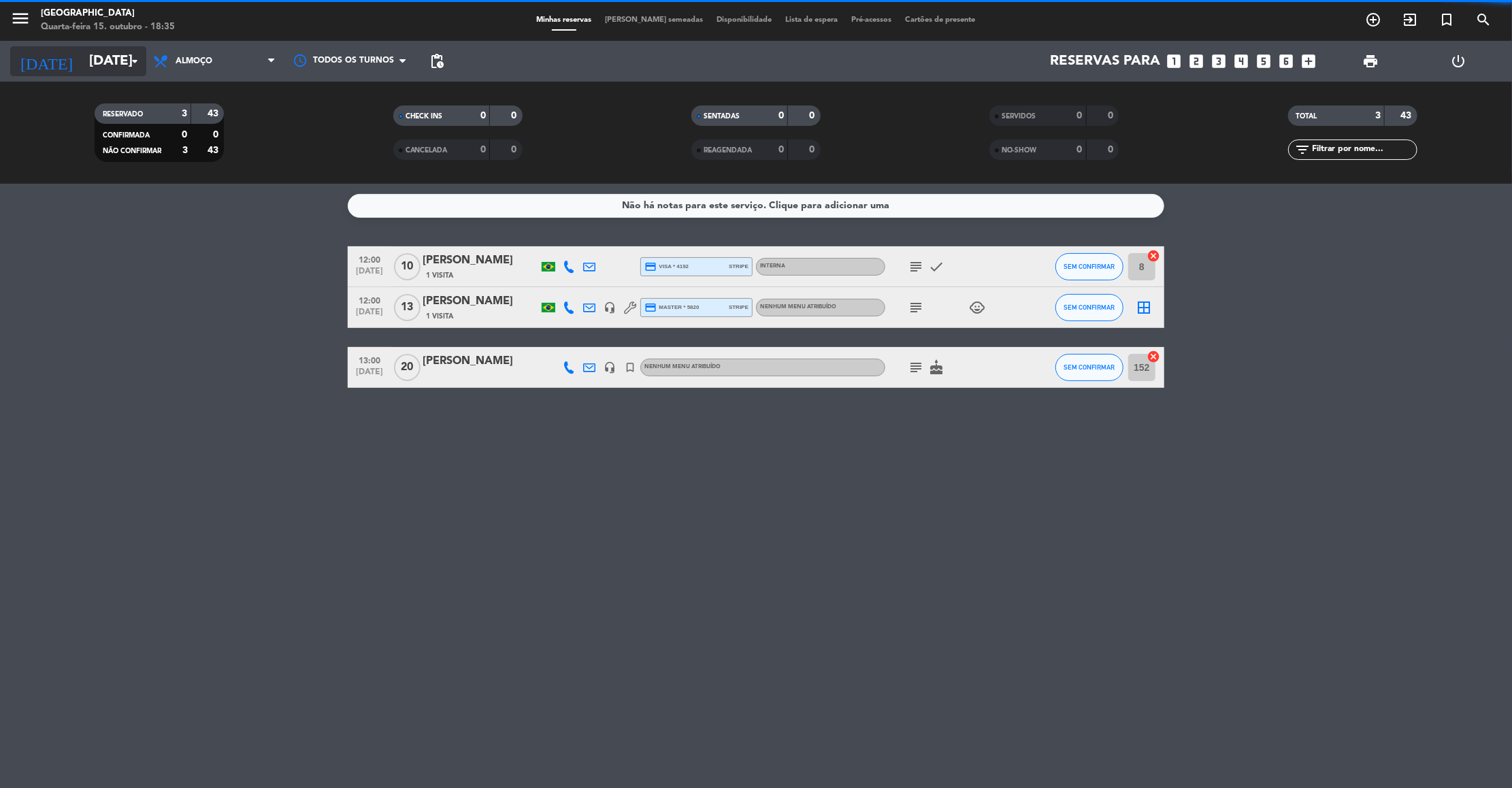
click at [82, 59] on input "Dom 26 out" at bounding box center [171, 61] width 177 height 30
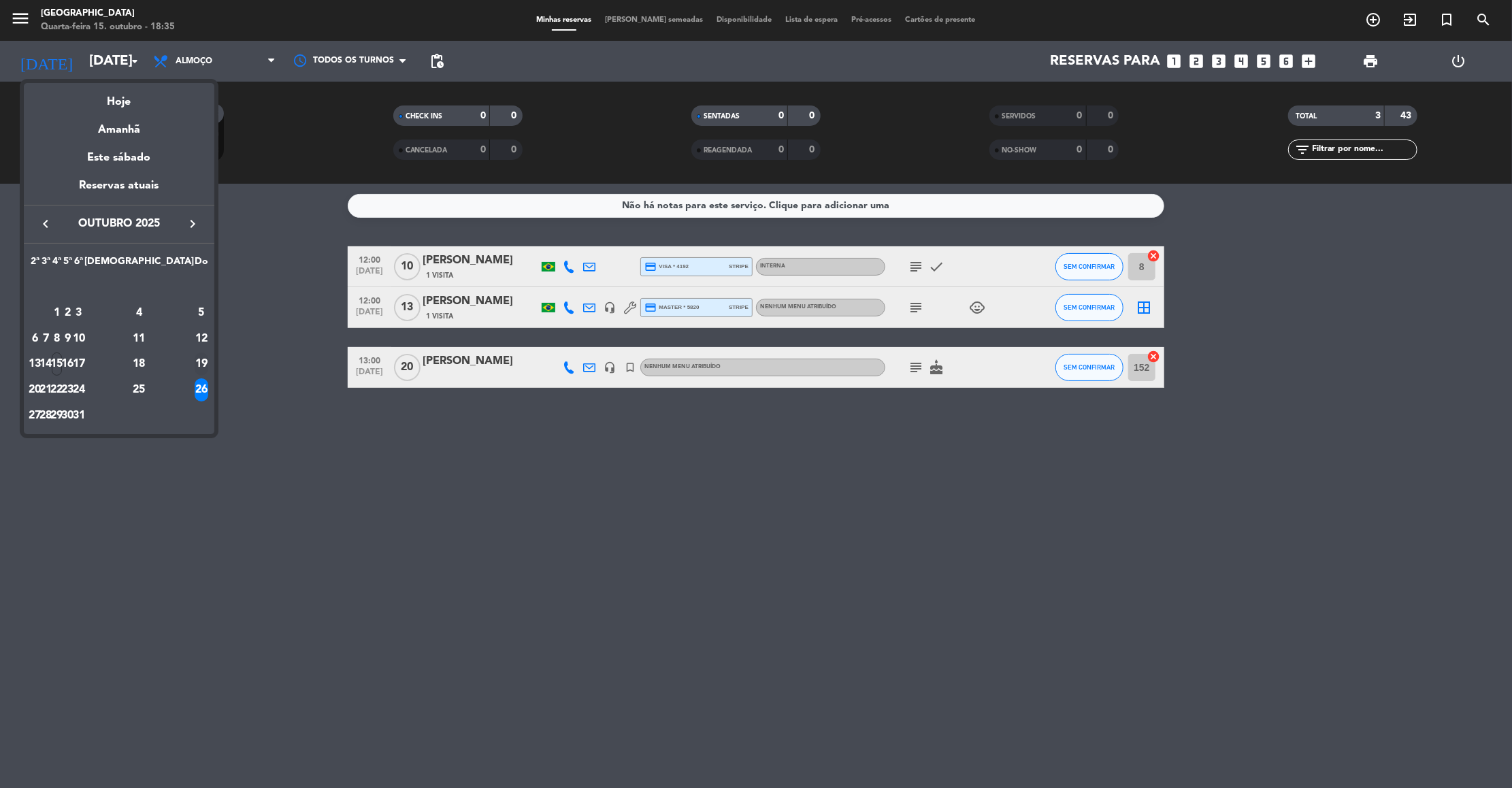
click at [199, 358] on div "19" at bounding box center [202, 363] width 14 height 23
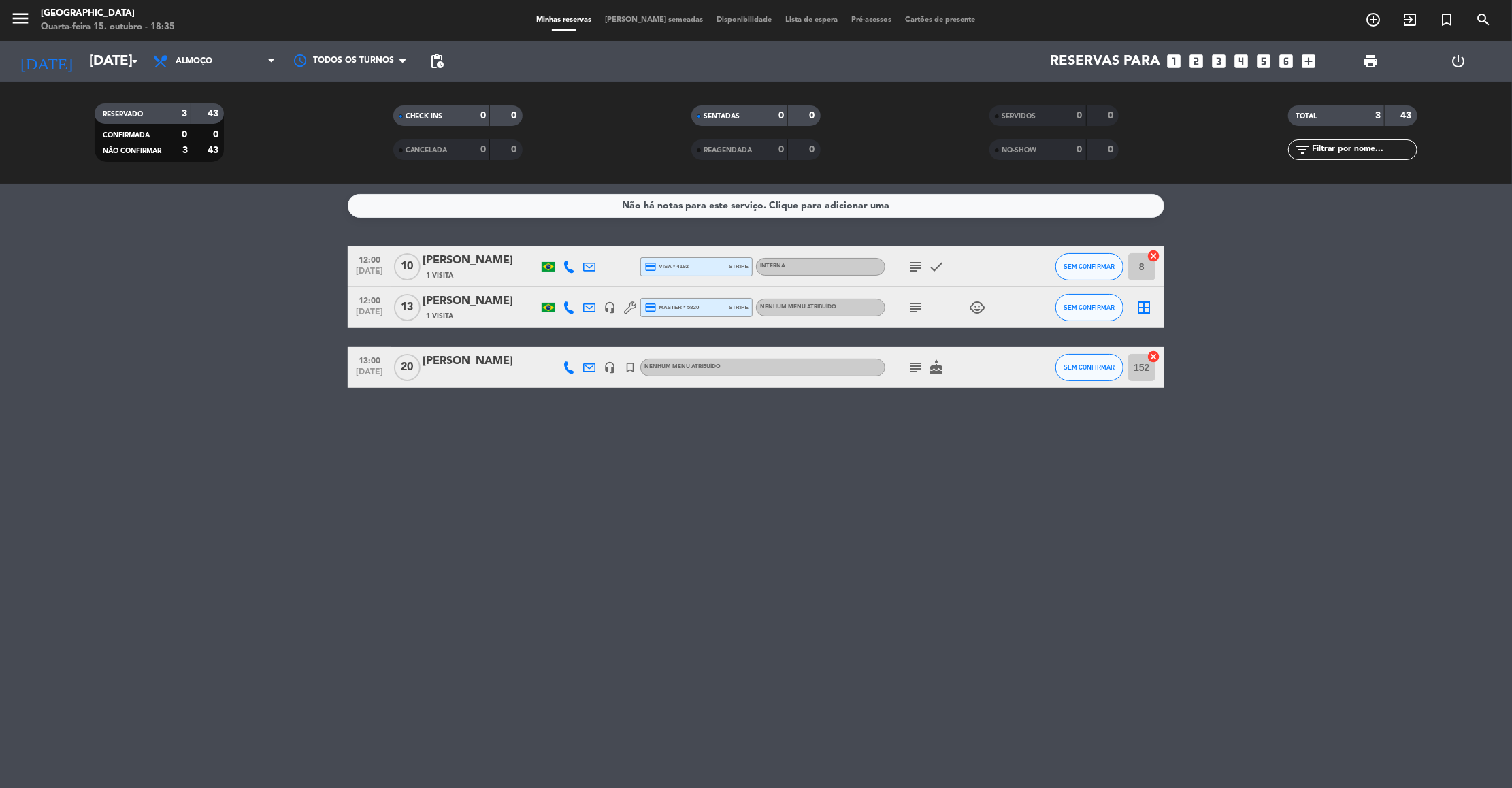
type input "Dom 19 out"
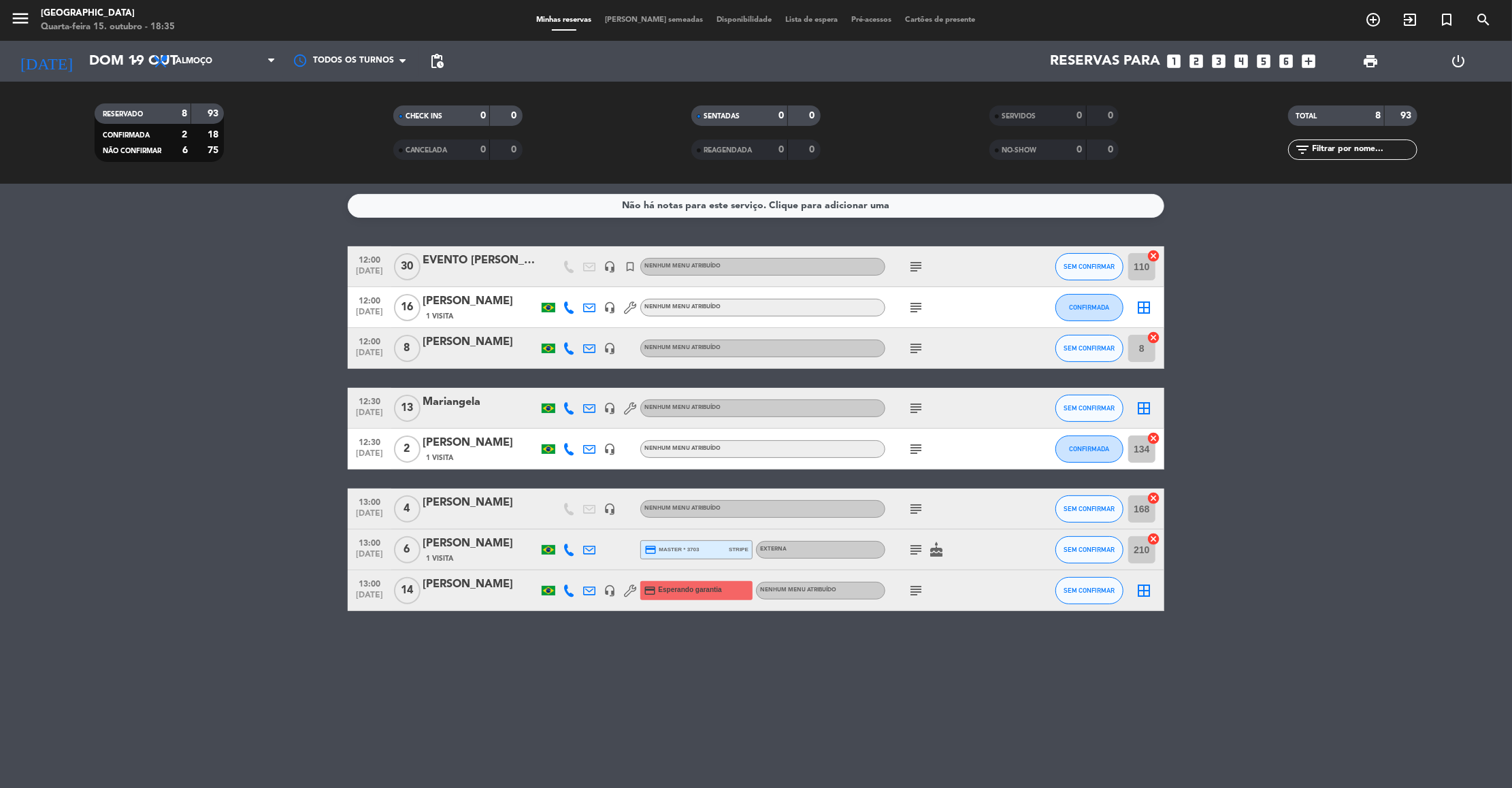
click at [916, 264] on icon "subject" at bounding box center [915, 266] width 16 height 16
click at [971, 234] on div "Não há notas para este serviço. Clique para adicionar uma 12:00 out 19 30 EVENT…" at bounding box center [756, 485] width 1512 height 604
click at [916, 308] on icon "subject" at bounding box center [915, 307] width 16 height 16
click at [916, 406] on icon "subject" at bounding box center [915, 408] width 16 height 16
click at [914, 576] on div "subject" at bounding box center [946, 590] width 123 height 40
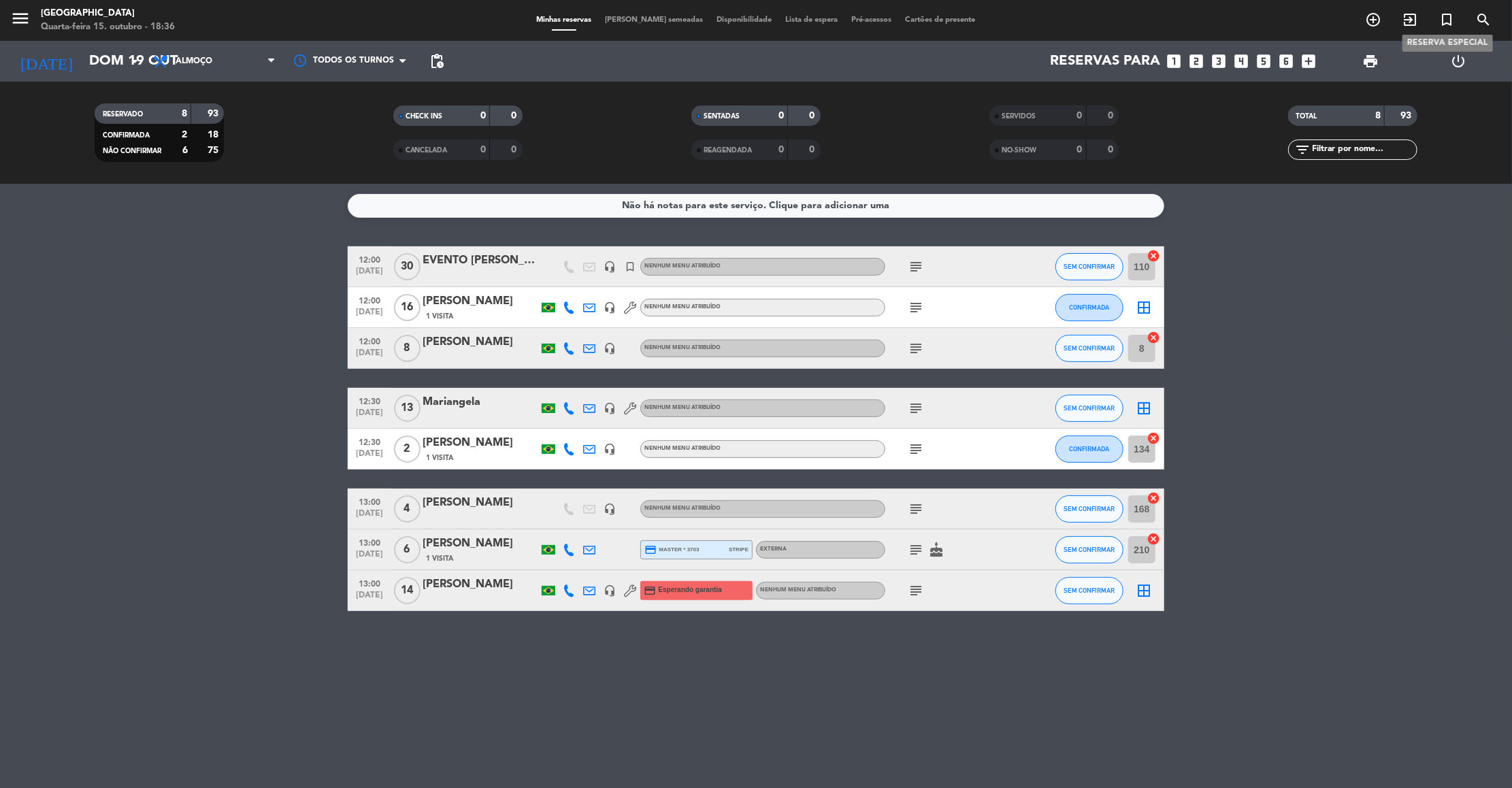
click at [1446, 15] on icon "turned_in_not" at bounding box center [1446, 20] width 16 height 16
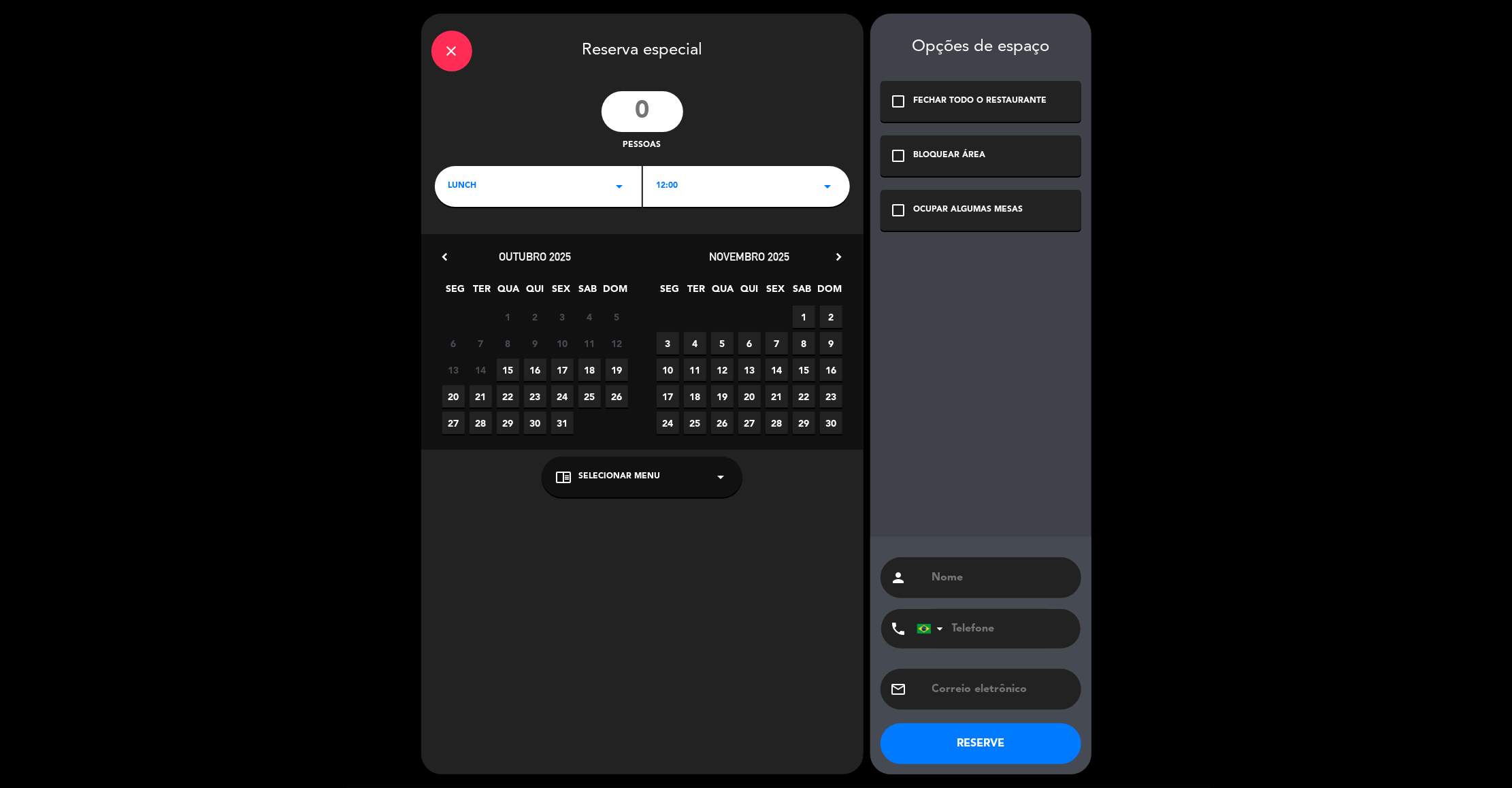
click at [643, 109] on input "number" at bounding box center [642, 112] width 82 height 41
click at [655, 105] on input "number" at bounding box center [642, 112] width 82 height 41
type input "30"
click at [620, 365] on span "19" at bounding box center [617, 370] width 22 height 22
click at [923, 214] on div "OCUPAR ALGUMAS MESAS" at bounding box center [968, 211] width 109 height 14
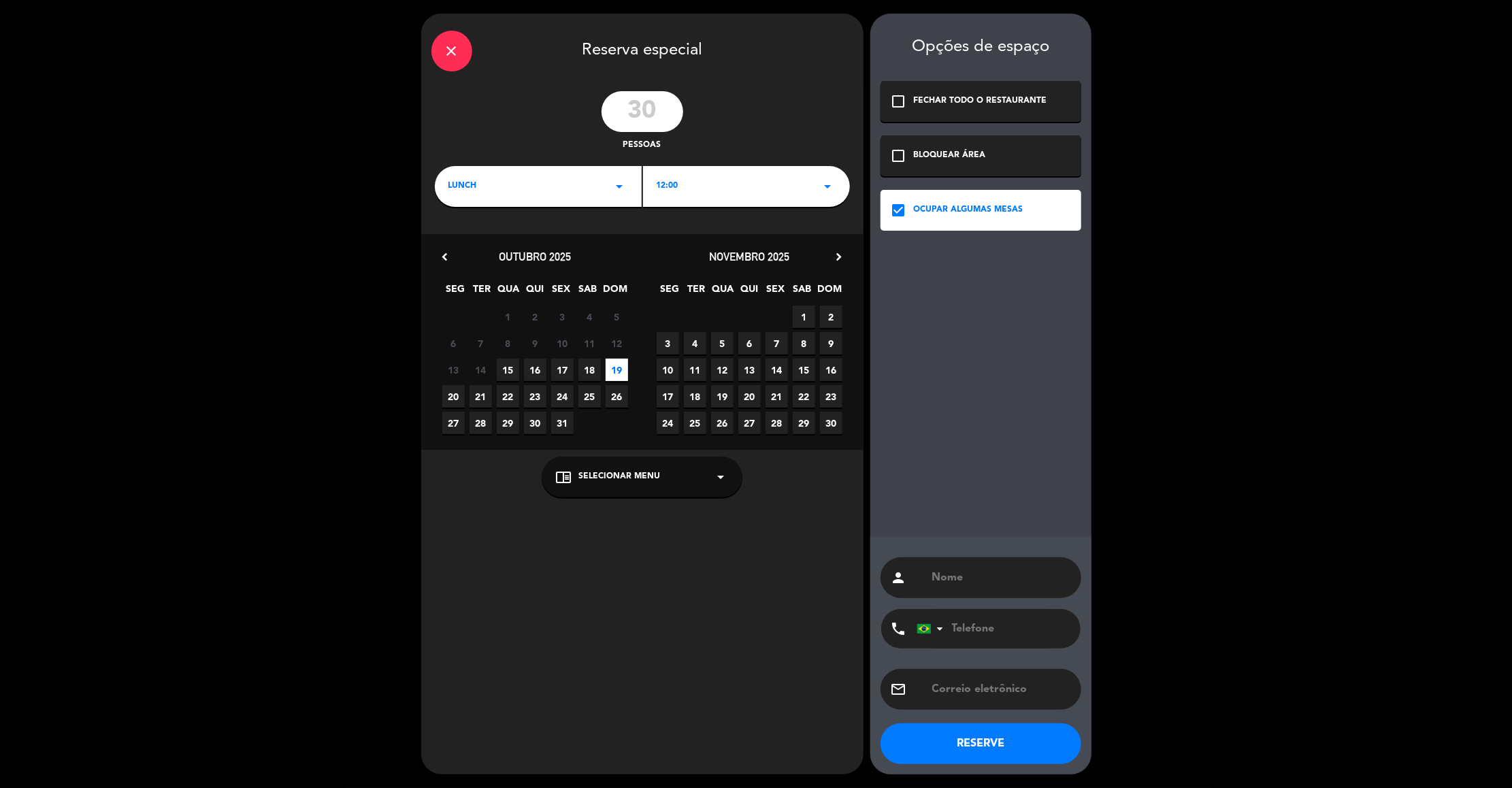
click at [750, 195] on div "12:00 arrow_drop_down" at bounding box center [746, 186] width 207 height 41
click at [660, 244] on div "12:30" at bounding box center [746, 243] width 180 height 14
click at [958, 576] on input "text" at bounding box center [1000, 577] width 140 height 19
type input "Luiza"
click at [967, 635] on input "tel" at bounding box center [991, 628] width 150 height 40
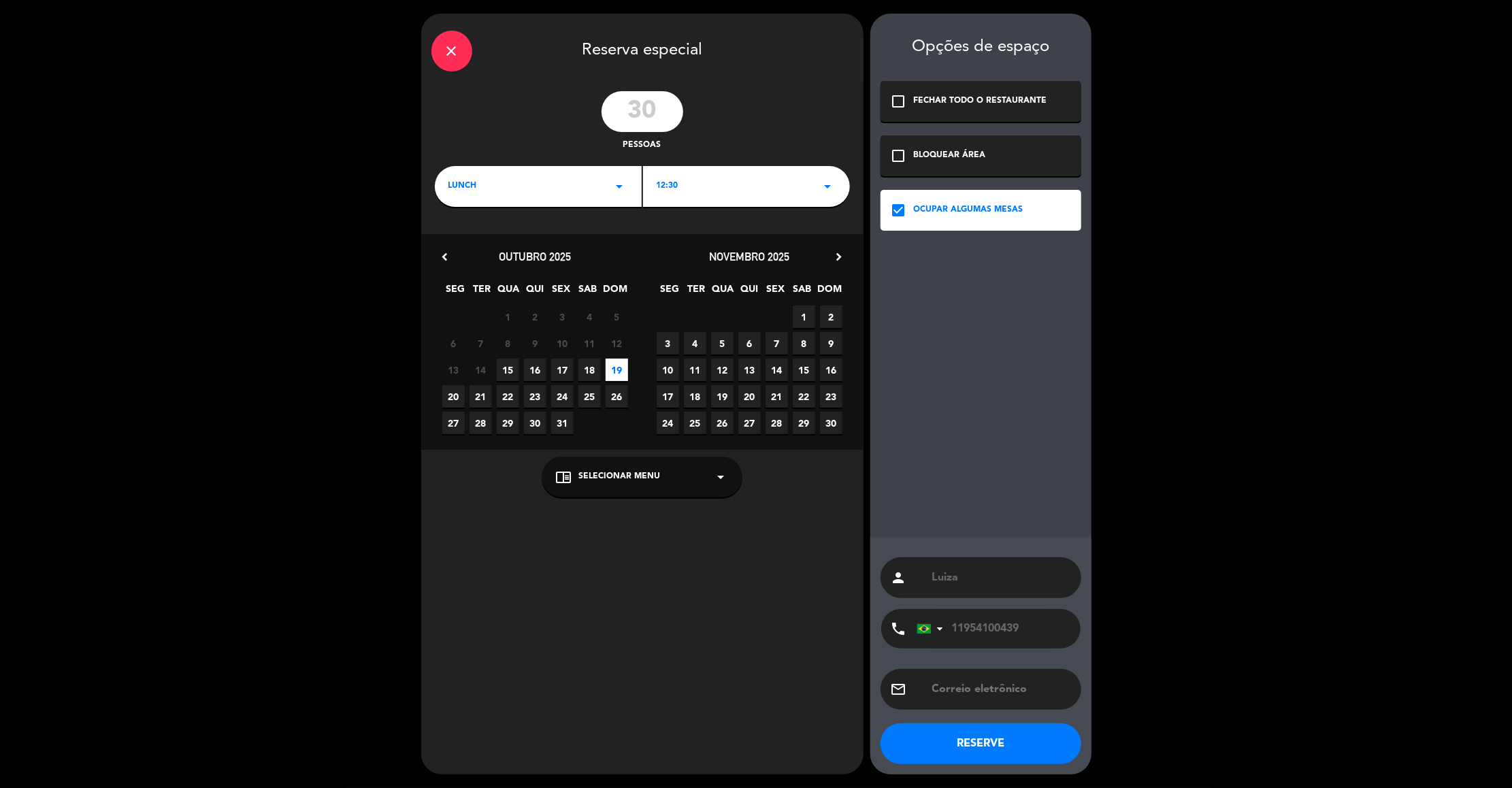
type input "11954100439"
click at [1004, 681] on input "text" at bounding box center [1000, 689] width 140 height 19
type input "luizachou@yahoo.com.br"
click at [985, 748] on button "RESERVE" at bounding box center [981, 743] width 201 height 41
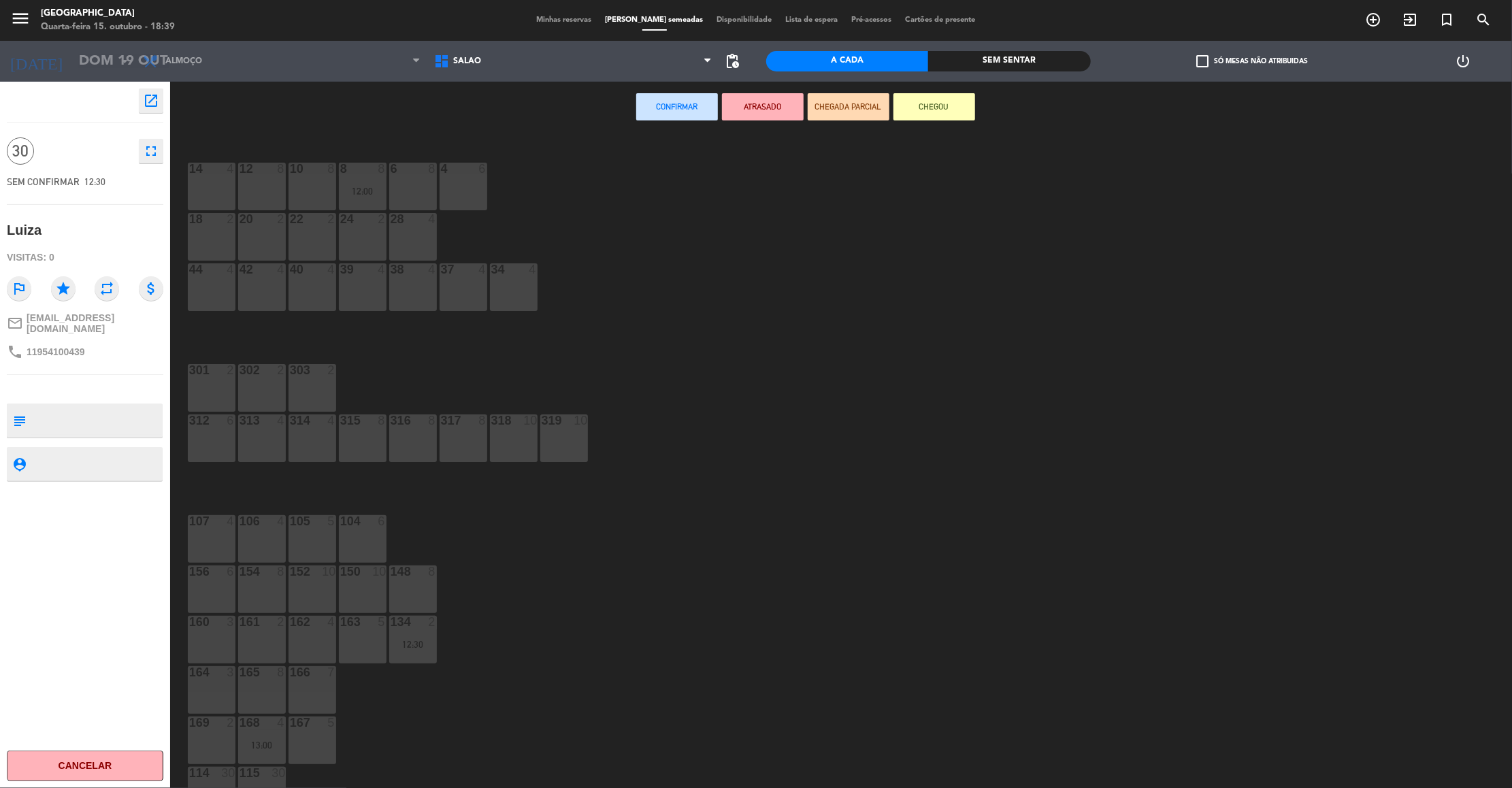
click at [573, 418] on div "10" at bounding box center [580, 420] width 14 height 13
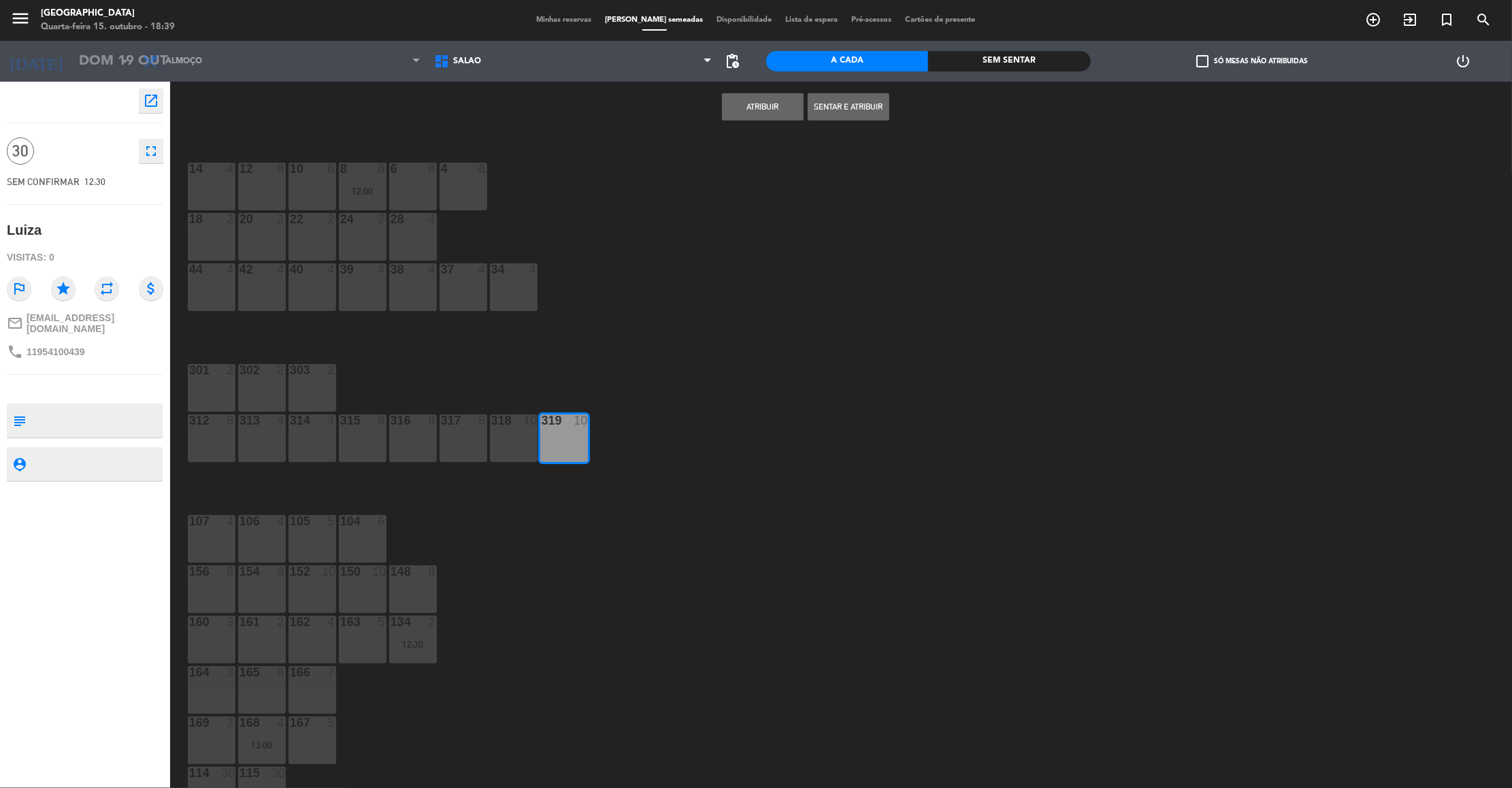
click at [746, 112] on button "Atribuir" at bounding box center [762, 107] width 82 height 27
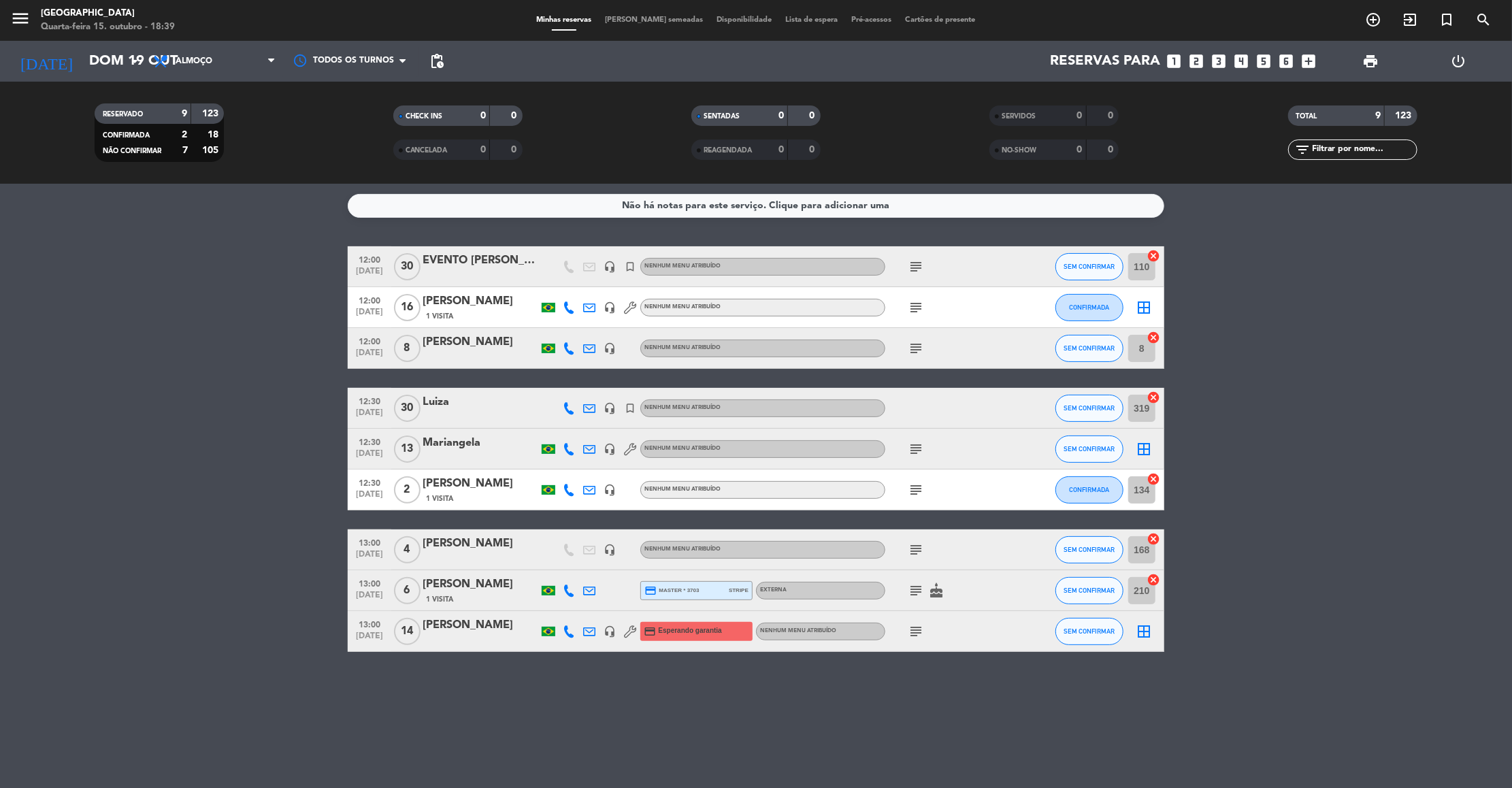
click at [914, 264] on icon "subject" at bounding box center [915, 266] width 16 height 16
click at [1449, 15] on icon "turned_in_not" at bounding box center [1446, 20] width 16 height 16
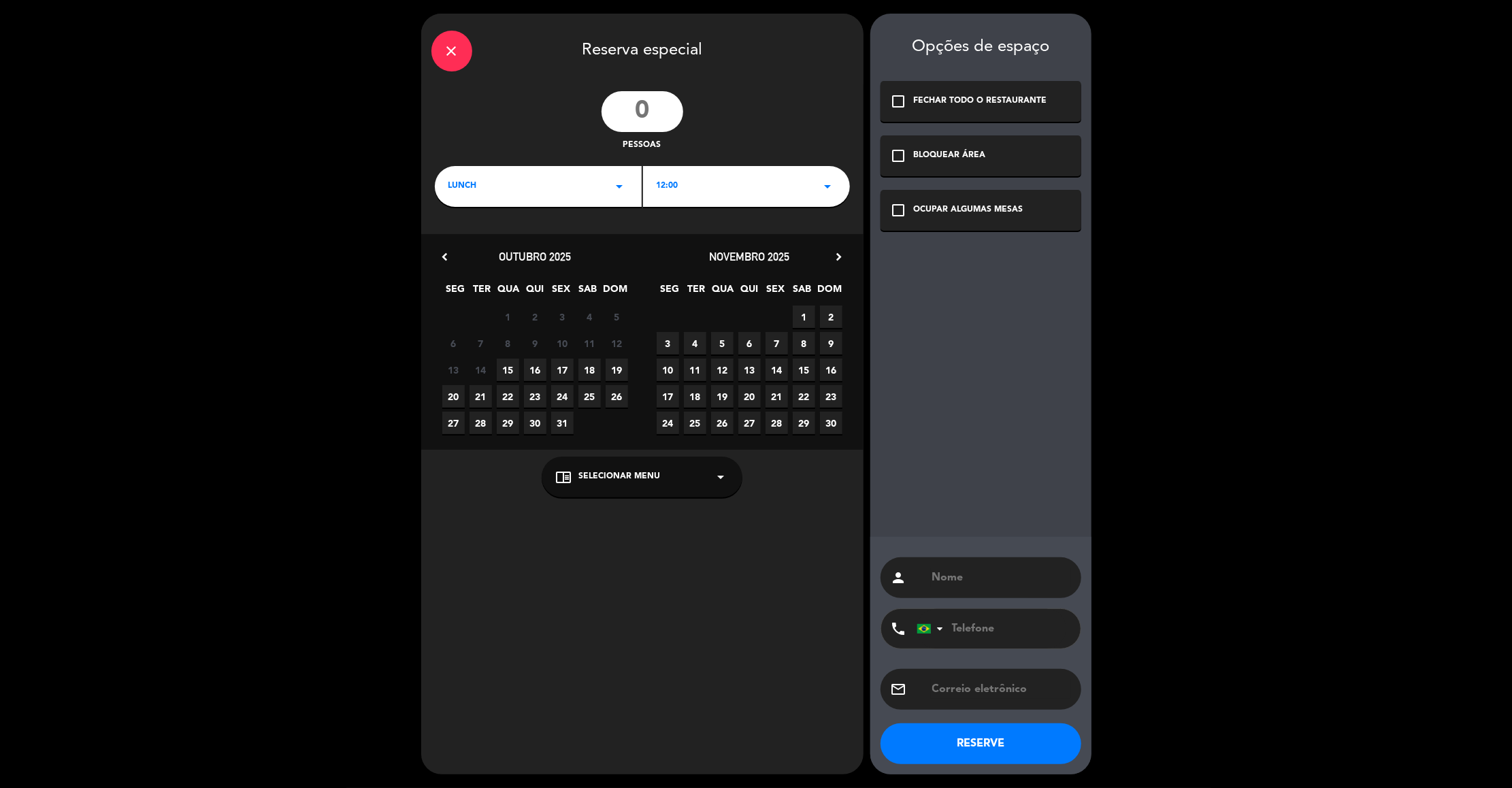
click at [444, 52] on icon "close" at bounding box center [451, 50] width 16 height 16
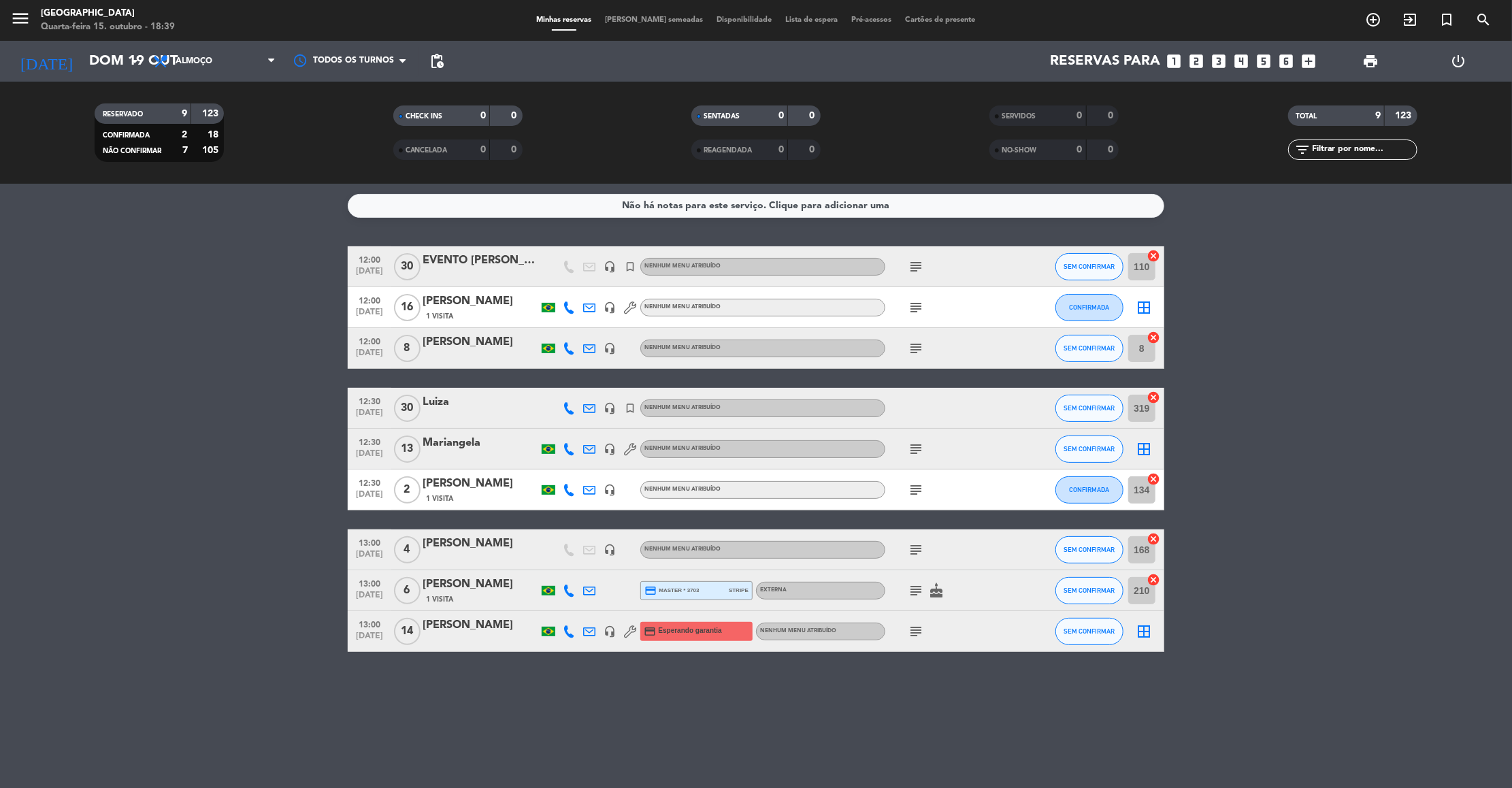
click at [430, 402] on div "Luiza" at bounding box center [481, 402] width 116 height 17
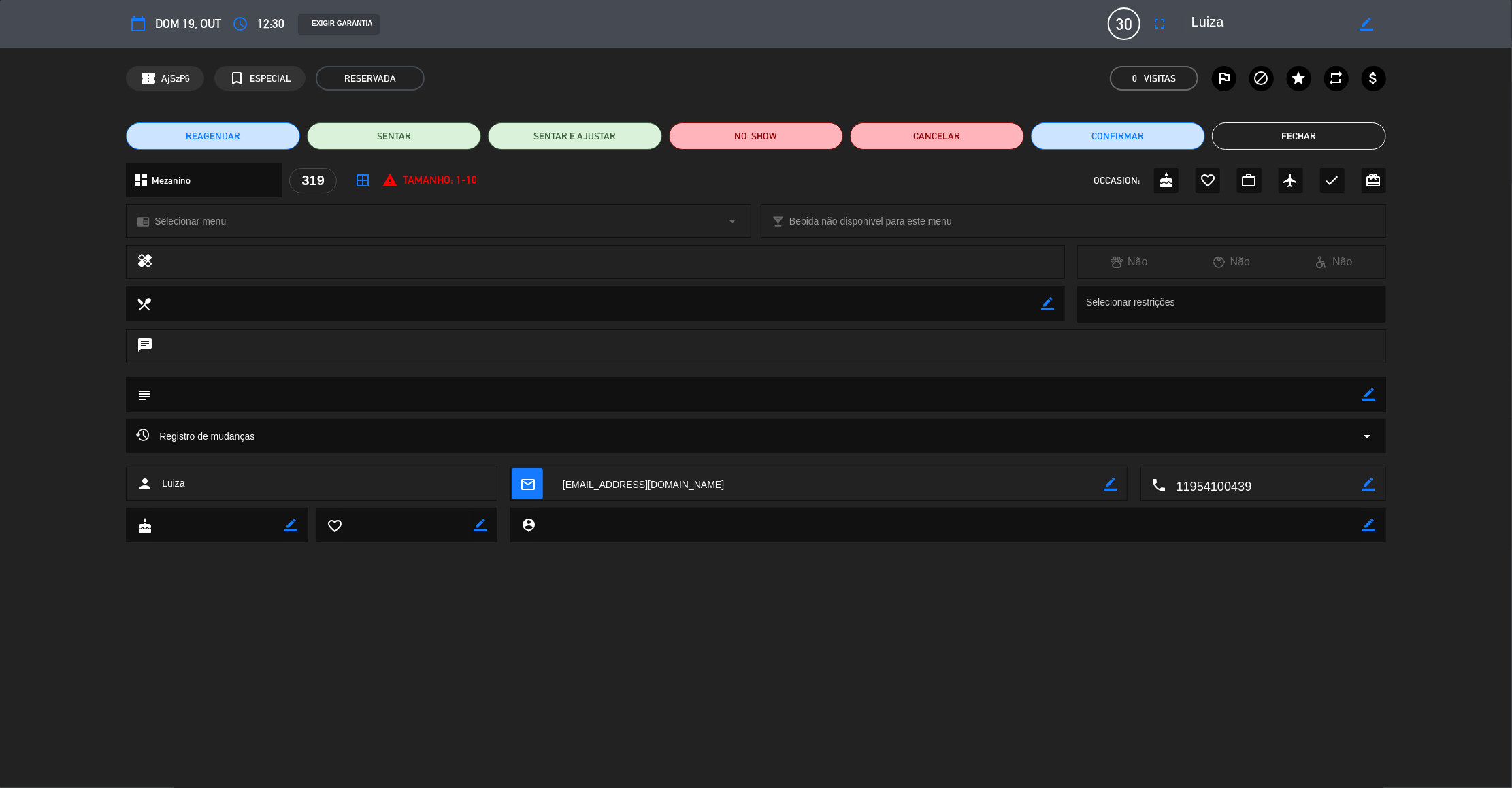
click at [1374, 395] on icon "border_color" at bounding box center [1369, 394] width 13 height 13
click at [1319, 394] on textarea at bounding box center [757, 394] width 1211 height 35
click at [1365, 391] on icon at bounding box center [1369, 394] width 13 height 13
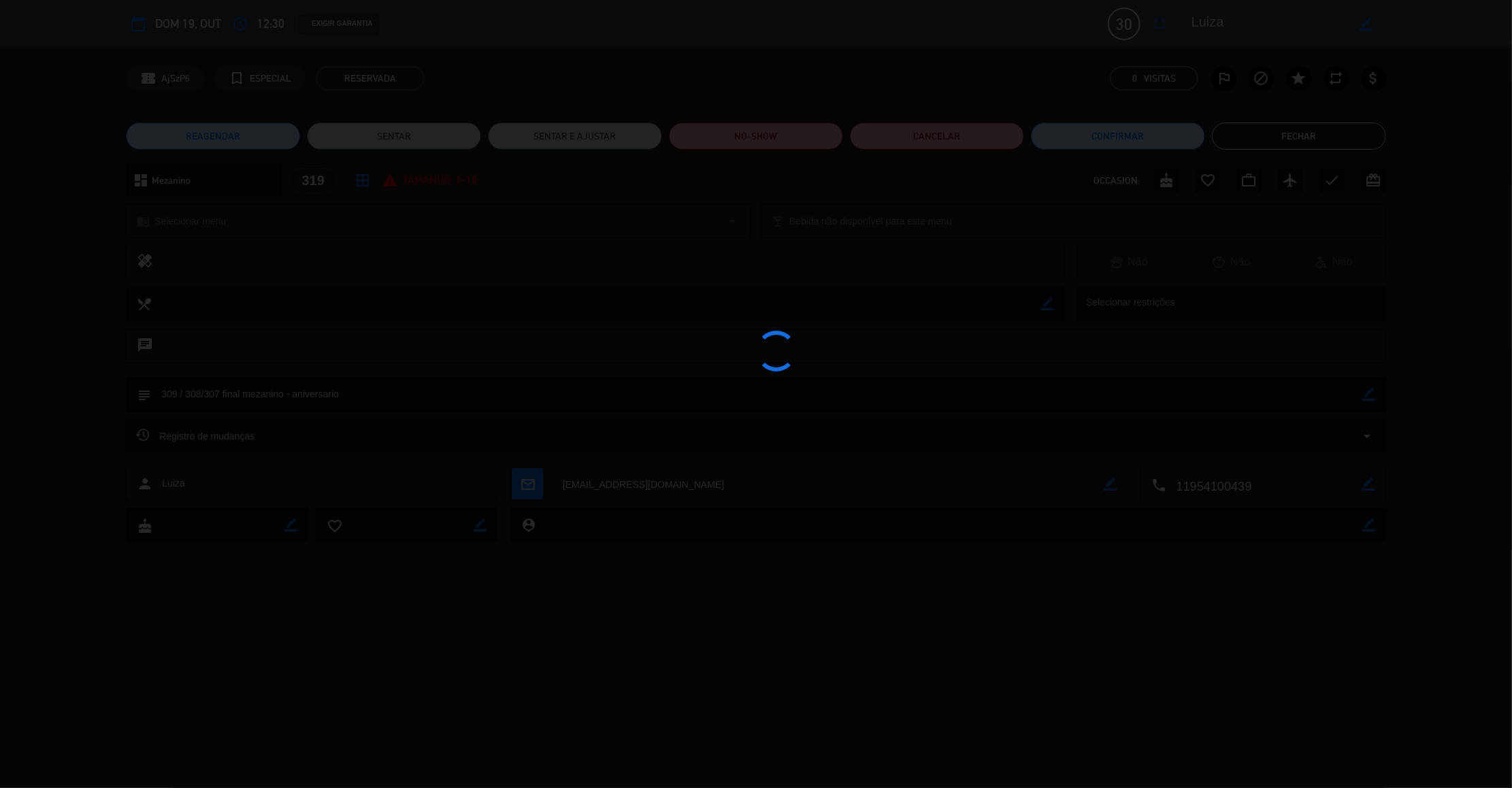
type textarea "309 / 308/307 final mezanino - aniversario"
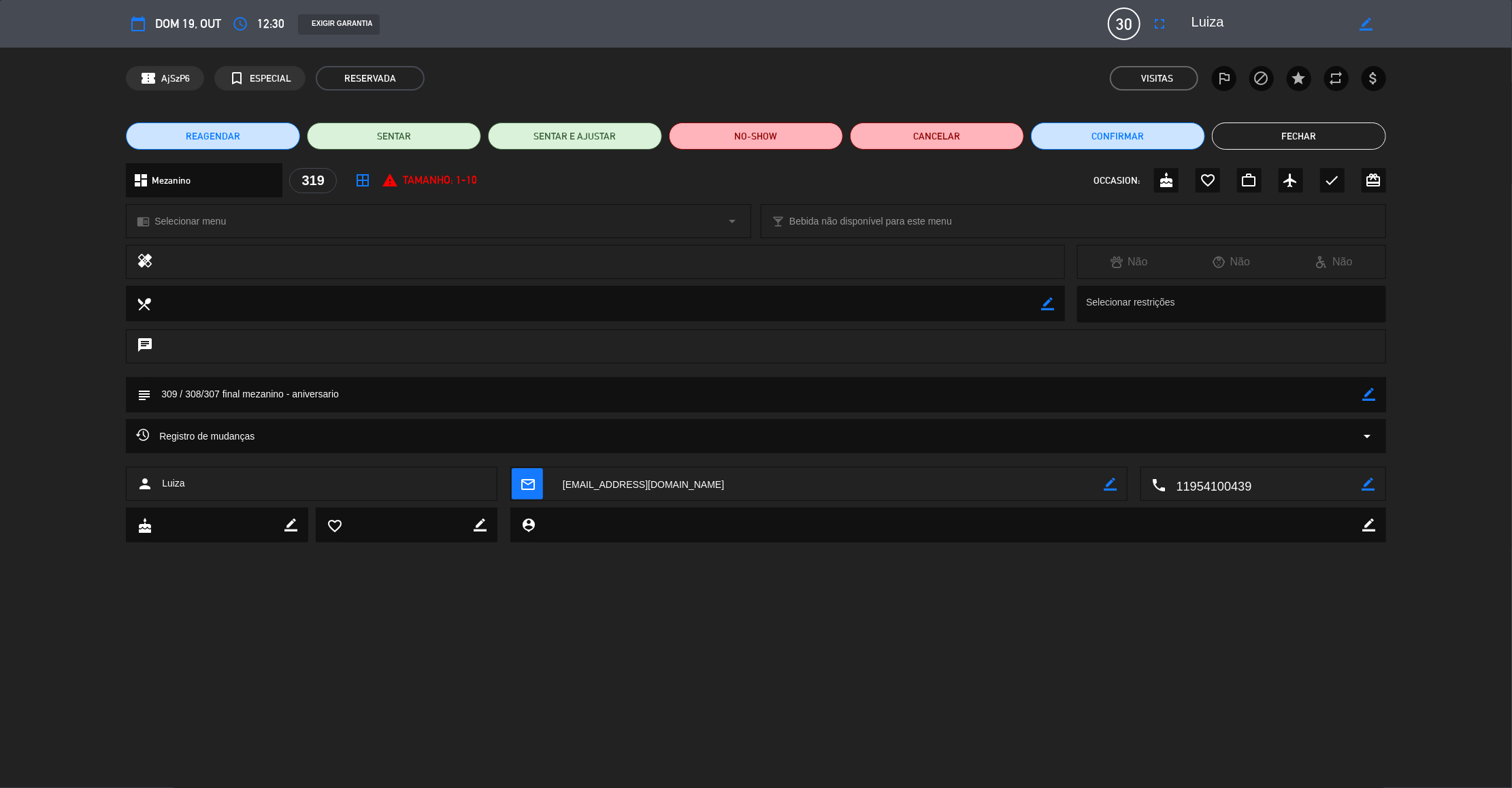
click at [1313, 132] on button "Fechar" at bounding box center [1299, 136] width 174 height 27
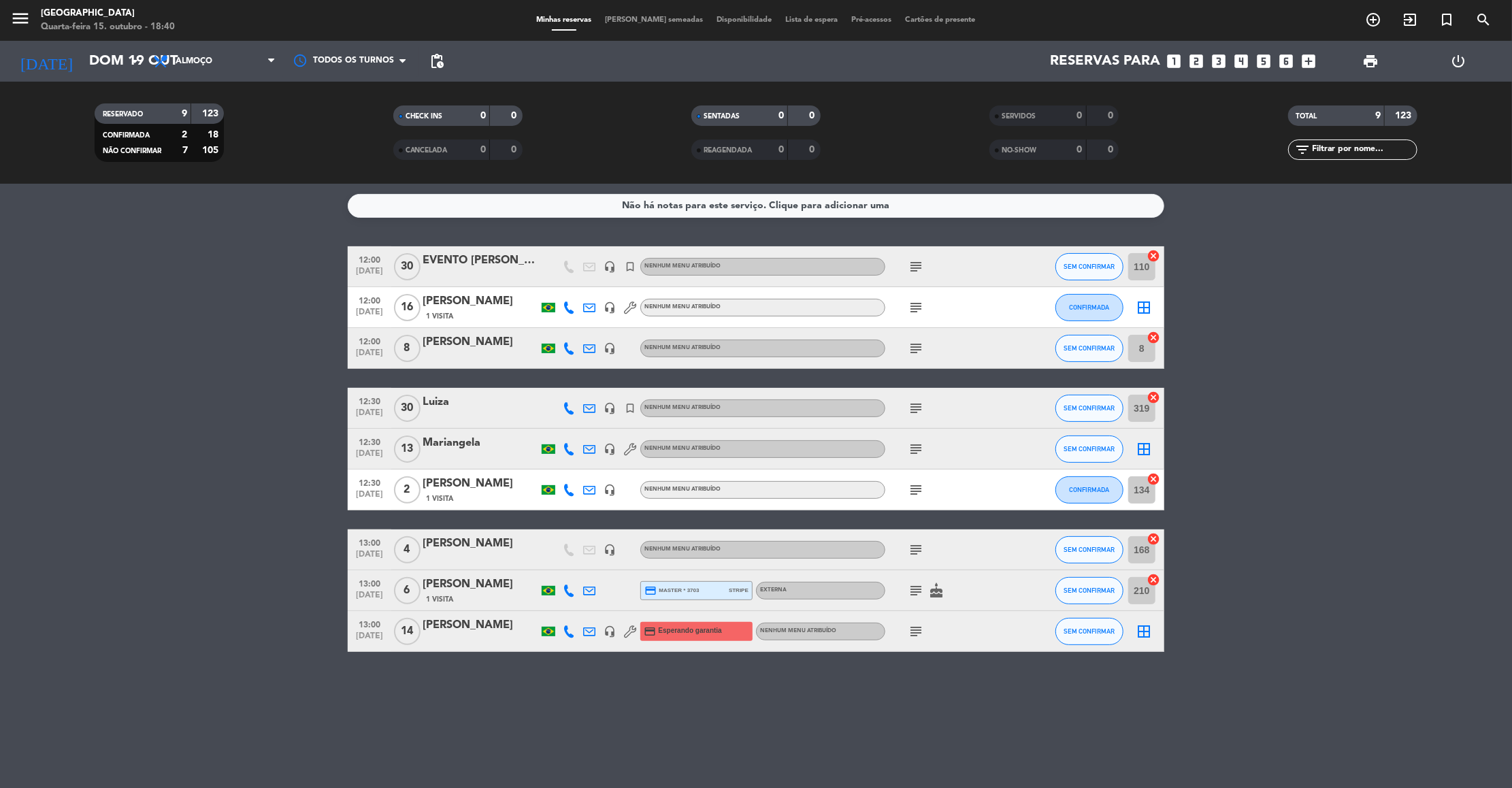
click at [923, 404] on icon "subject" at bounding box center [915, 408] width 16 height 16
click at [1082, 399] on button "SEM CONFIRMAR" at bounding box center [1089, 408] width 68 height 27
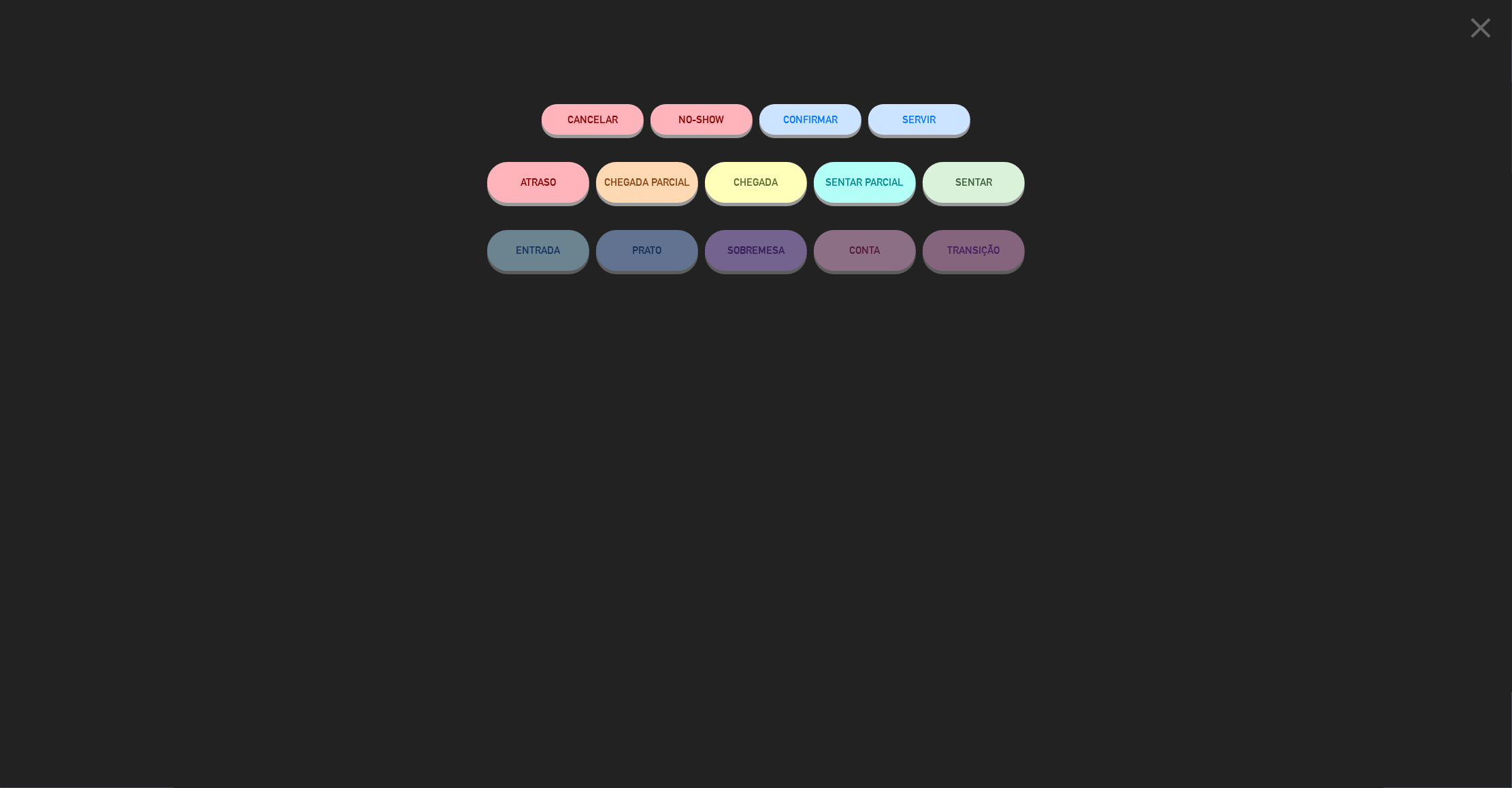
click at [808, 107] on button "CONFIRMAR" at bounding box center [810, 119] width 102 height 31
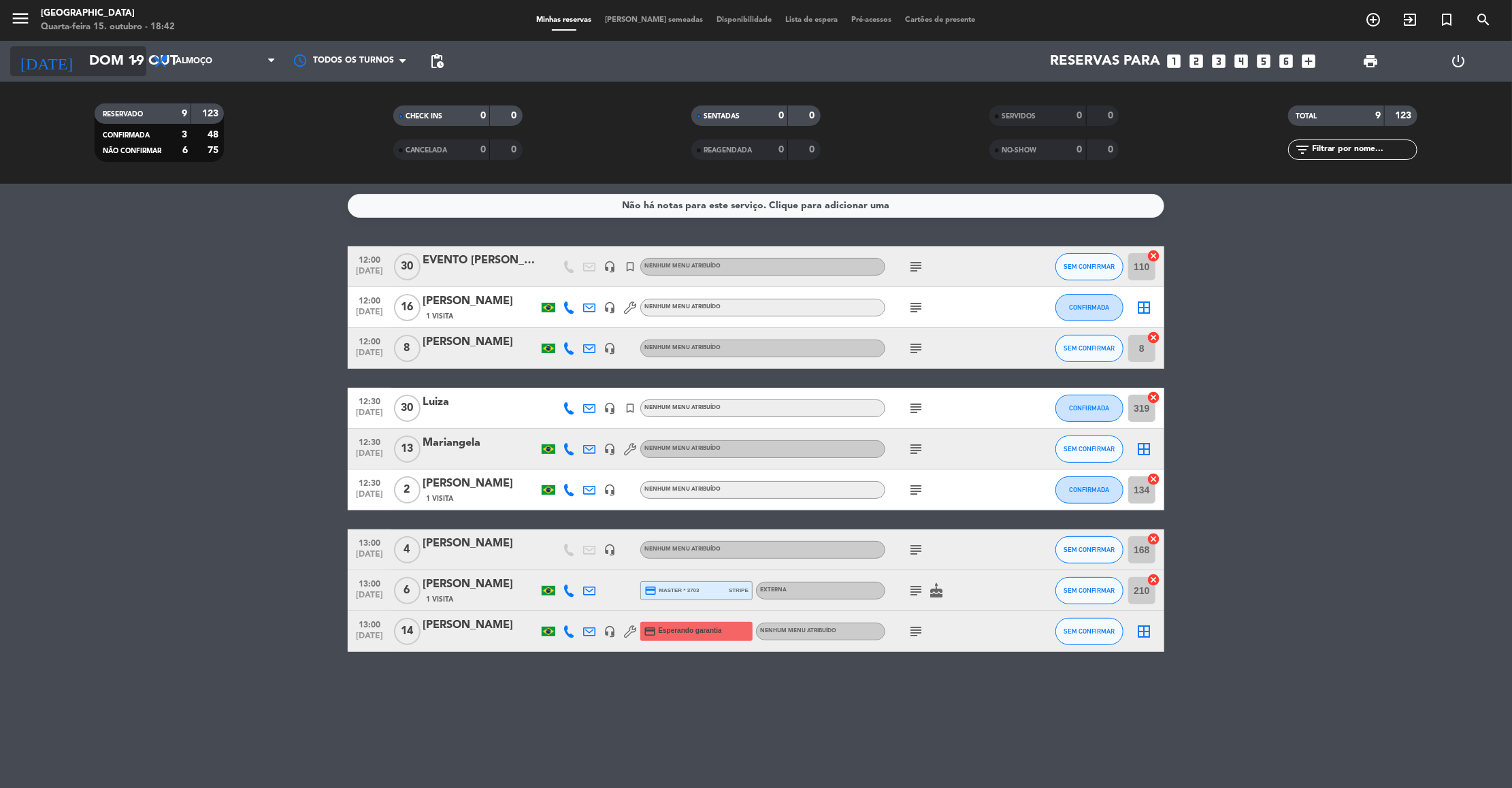
click at [137, 61] on icon "arrow_drop_down" at bounding box center [134, 61] width 16 height 16
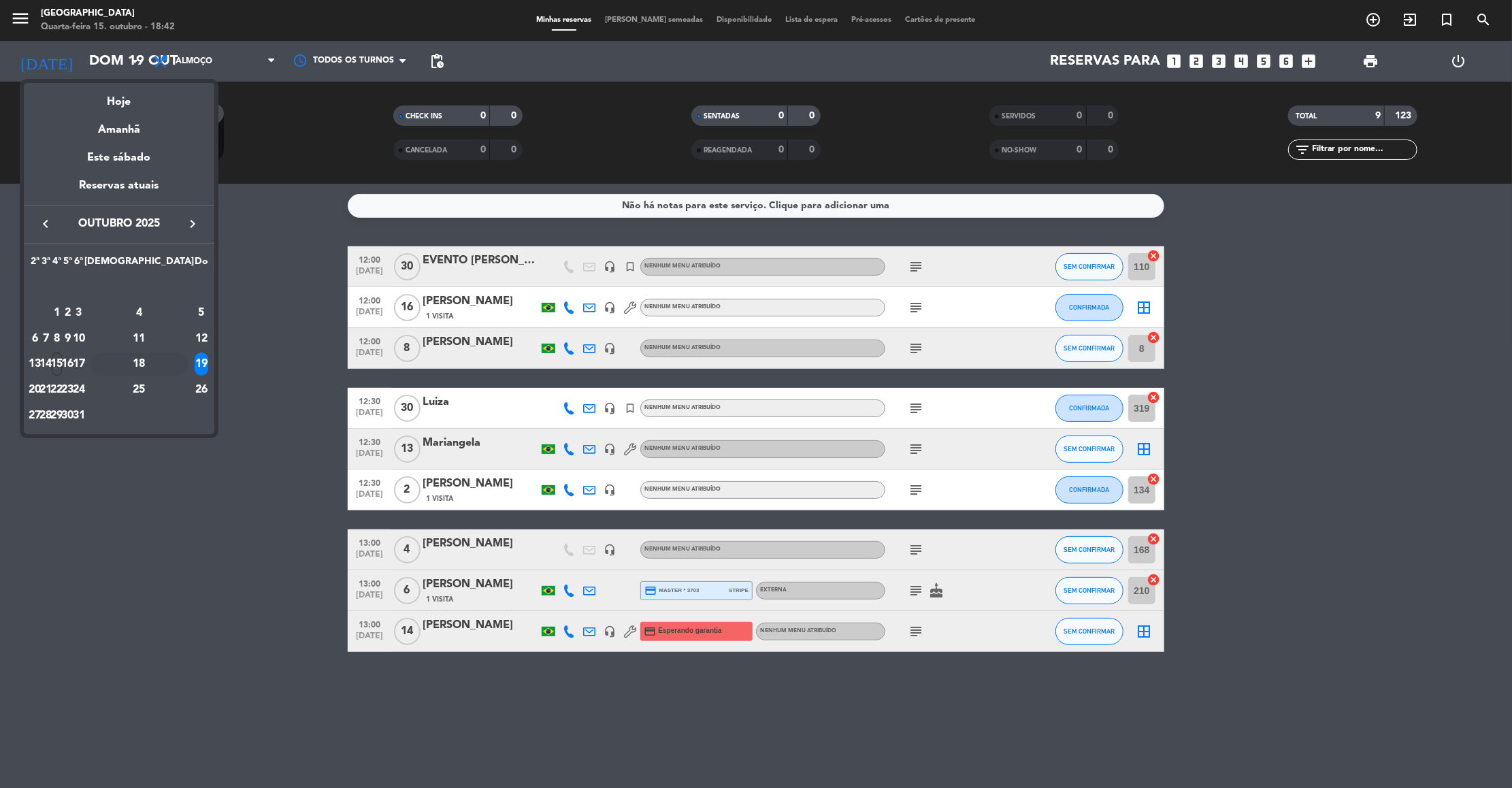
click at [172, 361] on div "18" at bounding box center [139, 363] width 98 height 23
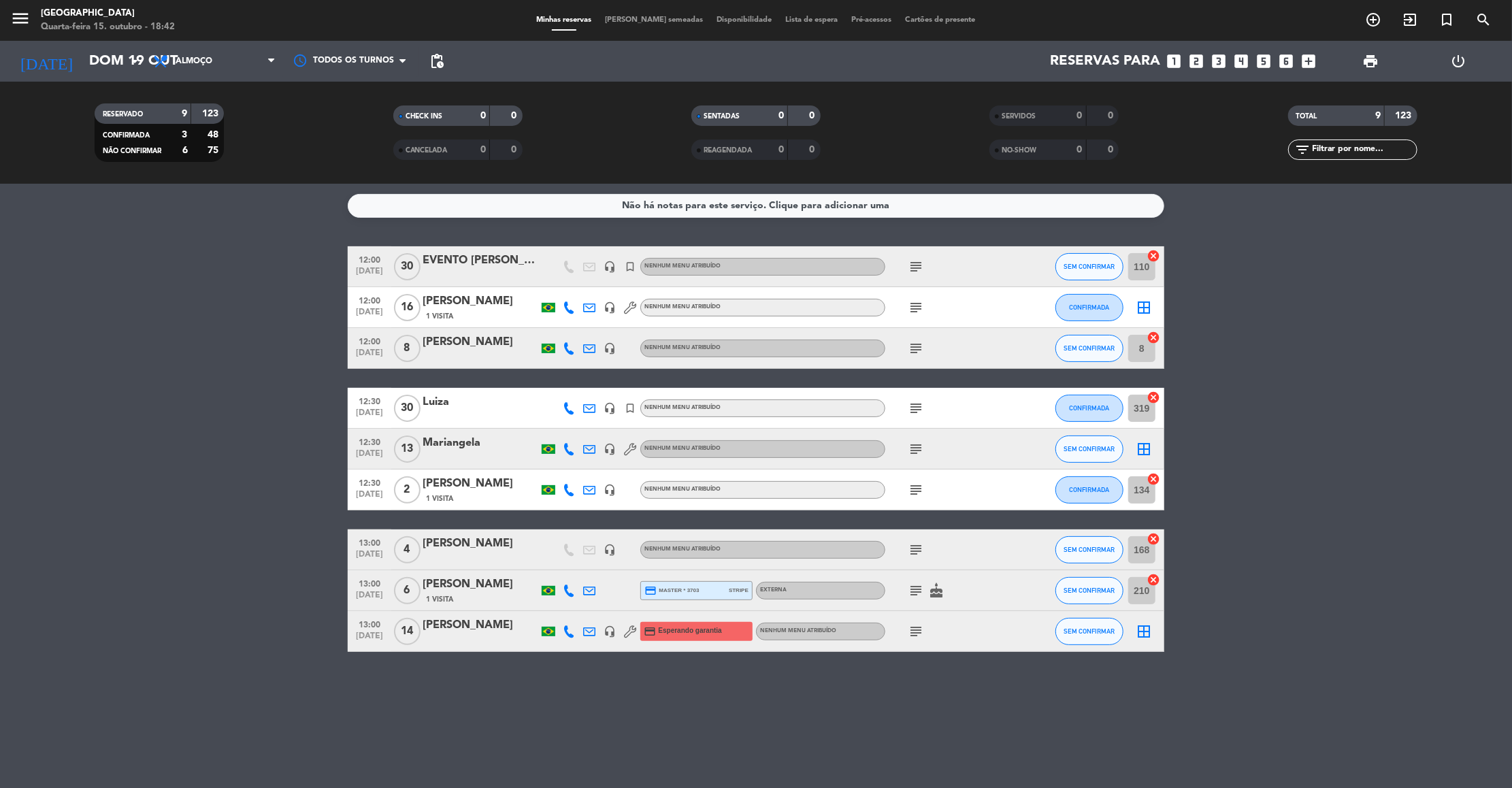
type input "Sáb 18 out"
click at [222, 75] on span "Almoço" at bounding box center [214, 61] width 136 height 30
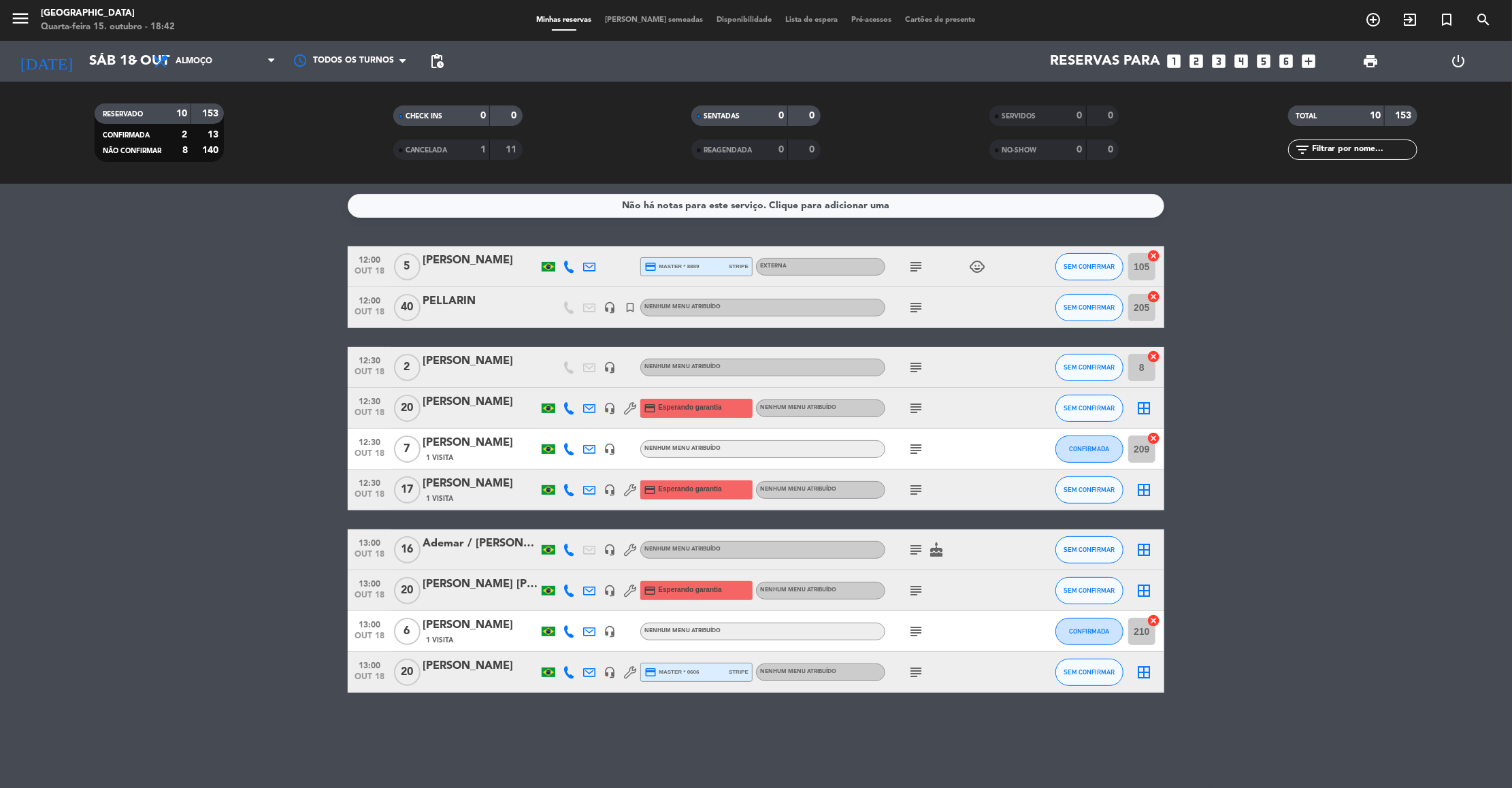
click at [222, 75] on span "Almoço" at bounding box center [214, 61] width 136 height 30
click at [218, 128] on div "menu Praça São Lourenço Quarta-feira 15. outubro - 18:42 Minhas reservas Mesas …" at bounding box center [756, 91] width 1512 height 183
click at [221, 63] on span "Almoço" at bounding box center [214, 61] width 136 height 30
click at [201, 148] on div "menu Praça São Lourenço Quarta-feira 15. outubro - 18:42 Minhas reservas Mesas …" at bounding box center [756, 91] width 1512 height 183
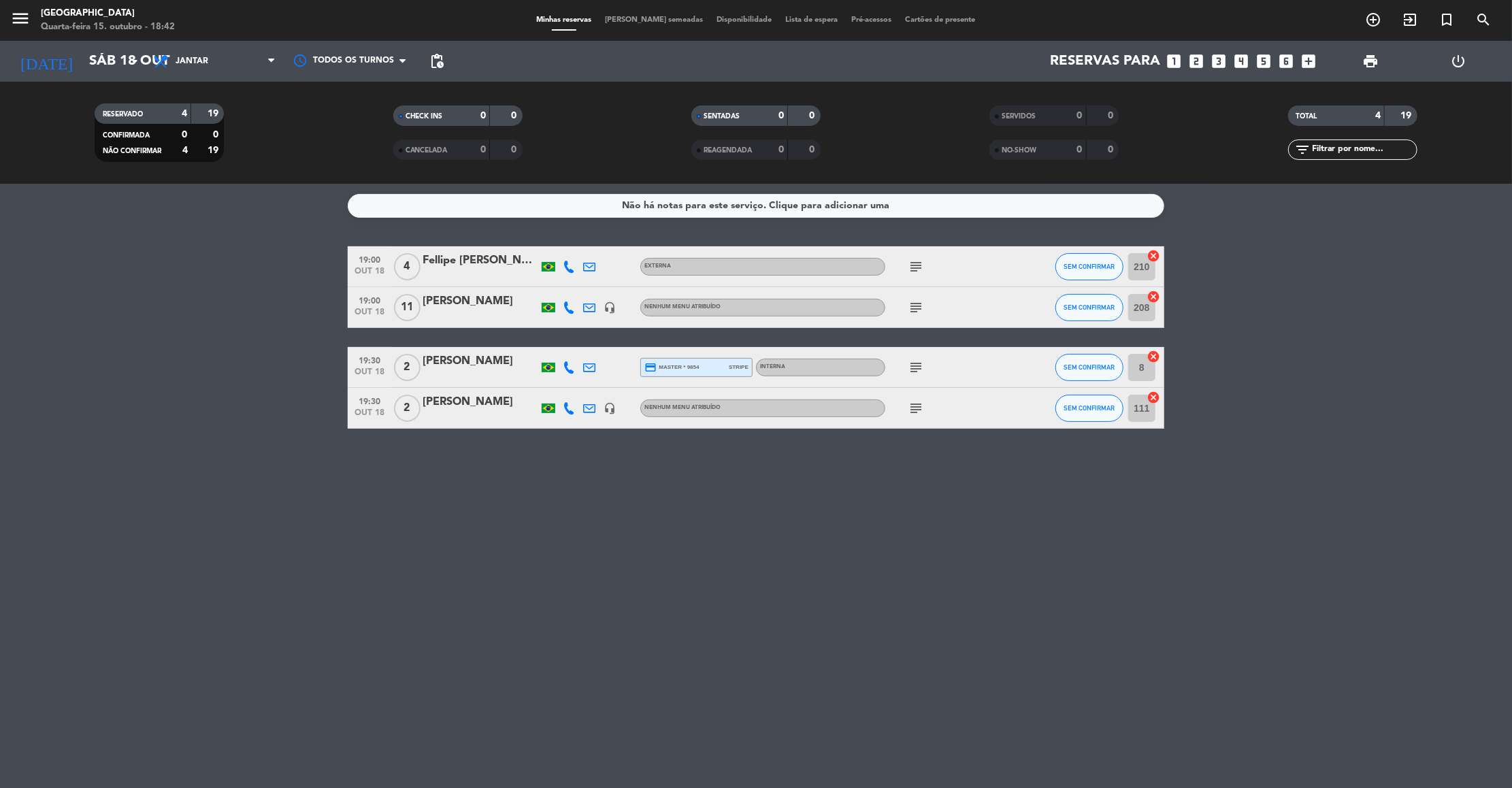
click at [453, 375] on div at bounding box center [481, 377] width 116 height 11
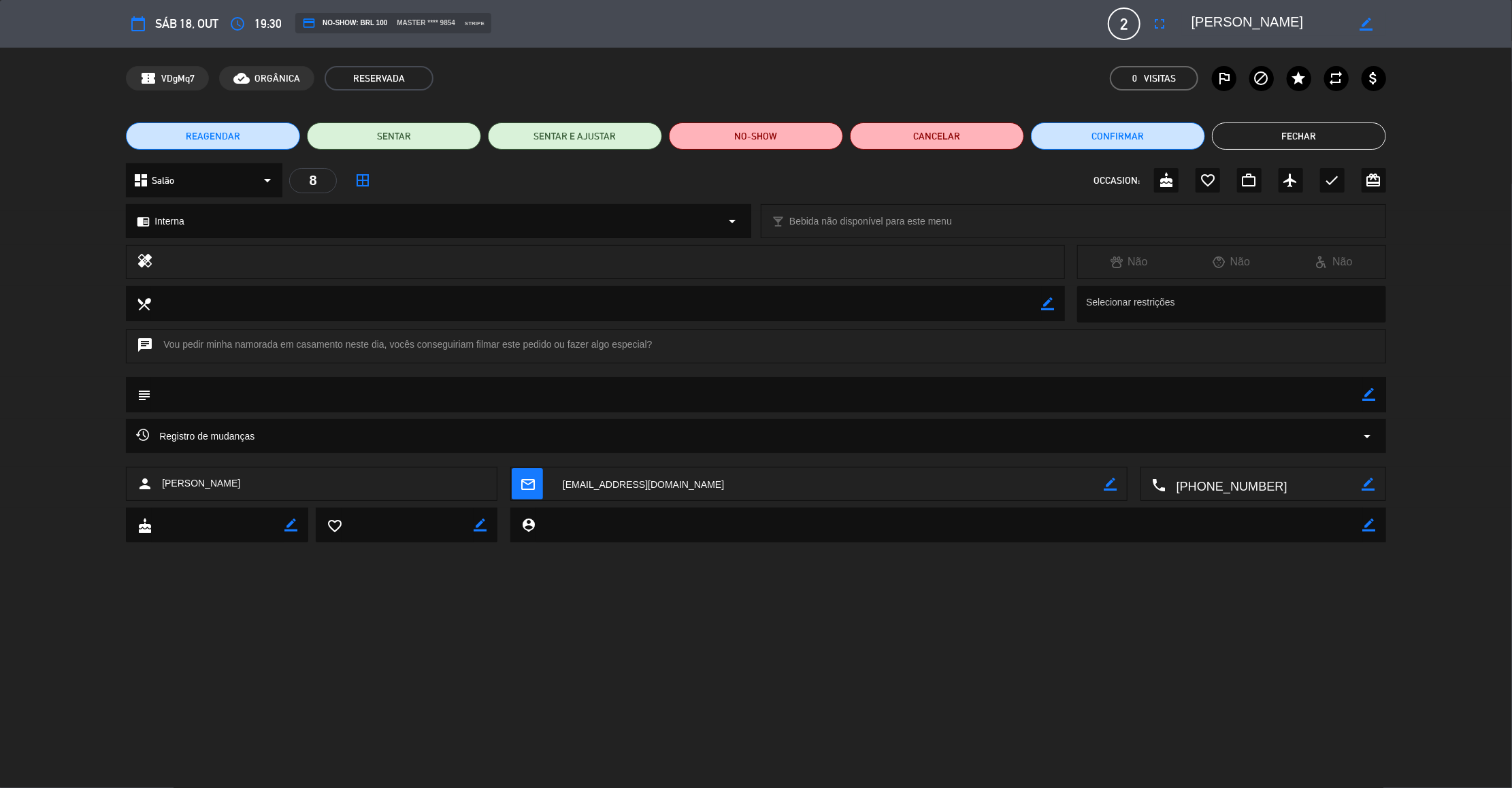
click at [1368, 391] on icon "border_color" at bounding box center [1369, 394] width 13 height 13
click at [1312, 402] on textarea at bounding box center [757, 394] width 1211 height 35
click at [1373, 391] on icon at bounding box center [1369, 394] width 13 height 13
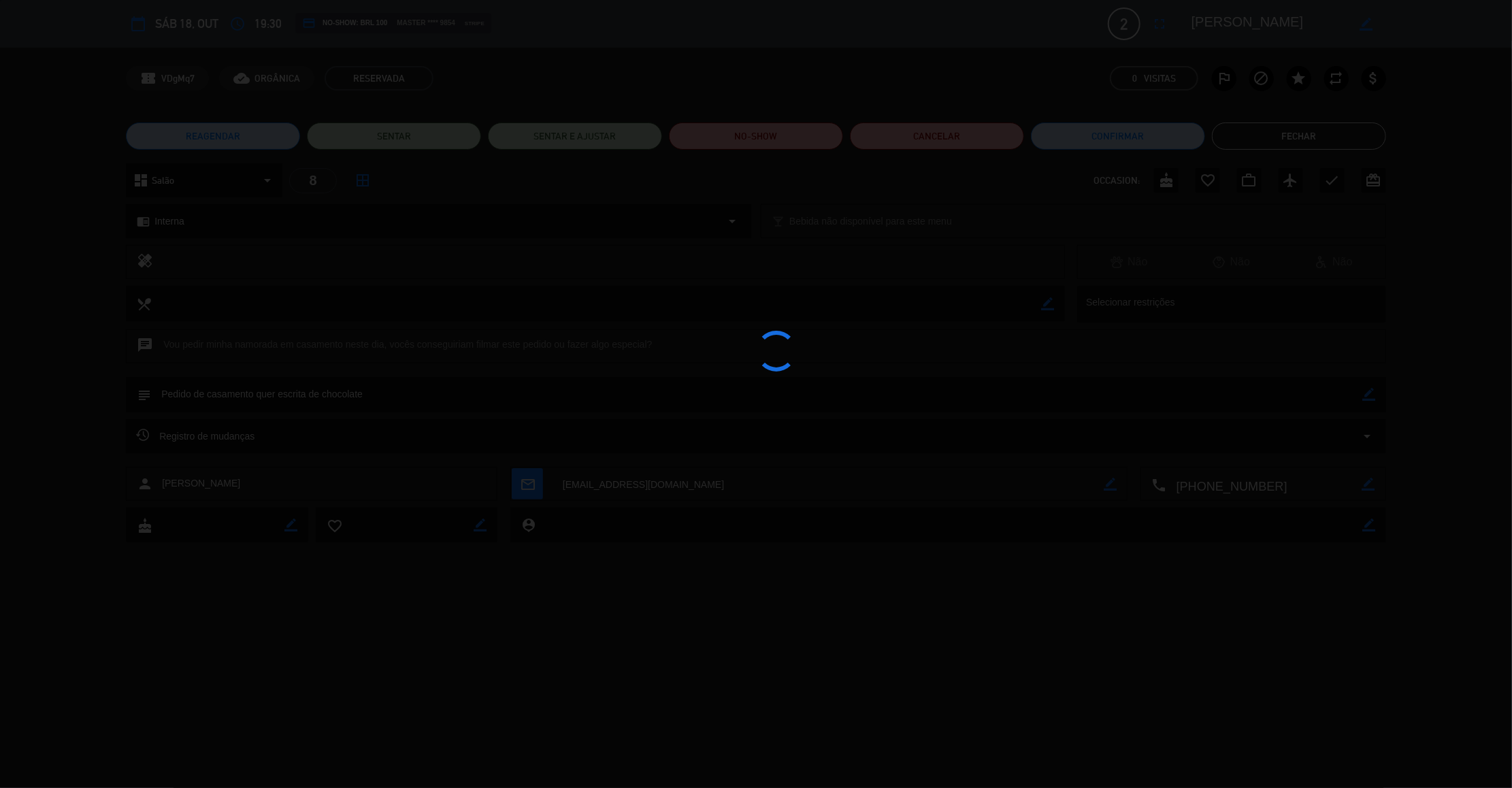
type textarea "Pedido de casamento quer escrita de chocolate"
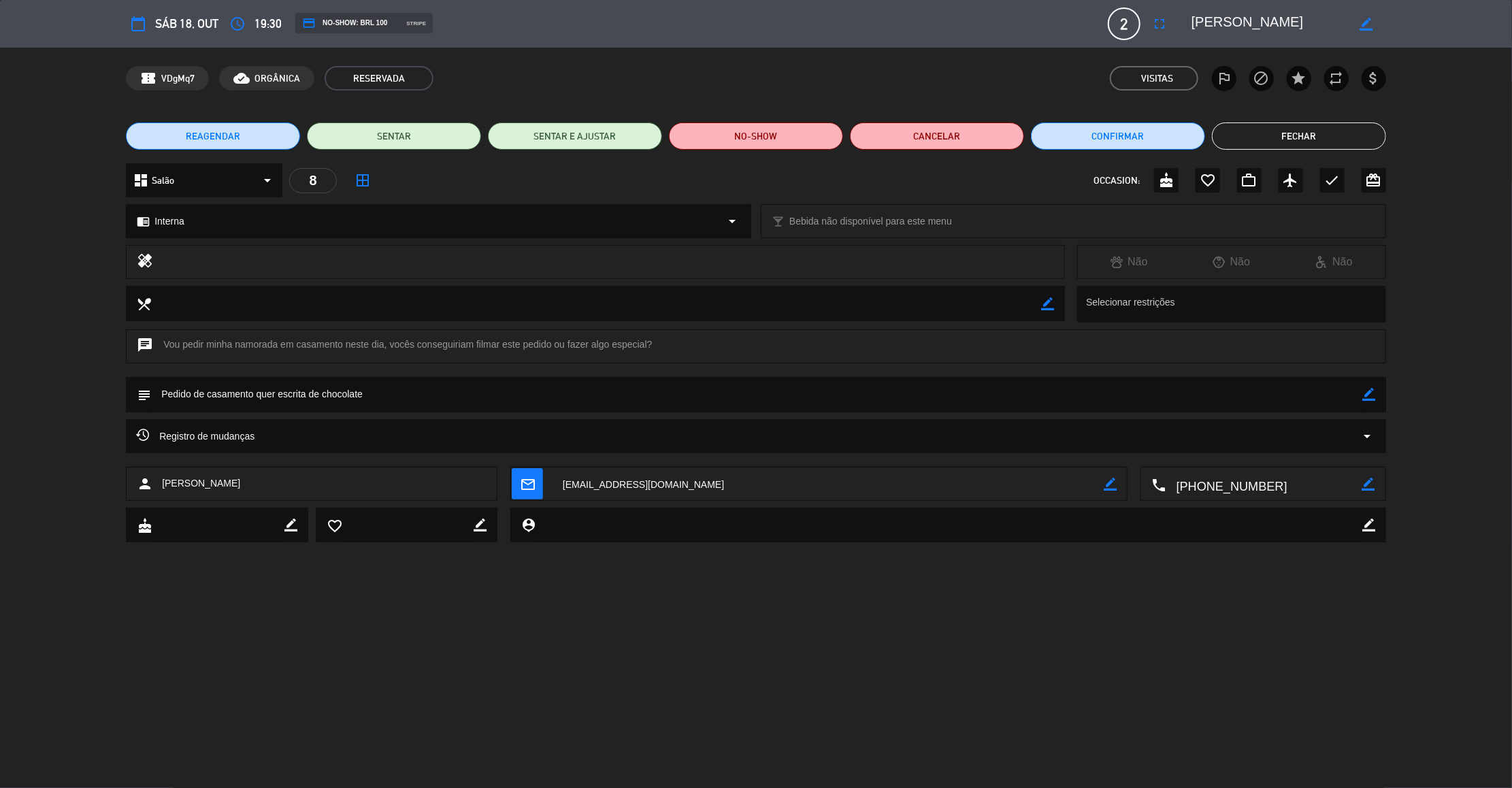
click at [1355, 132] on button "Fechar" at bounding box center [1299, 136] width 174 height 27
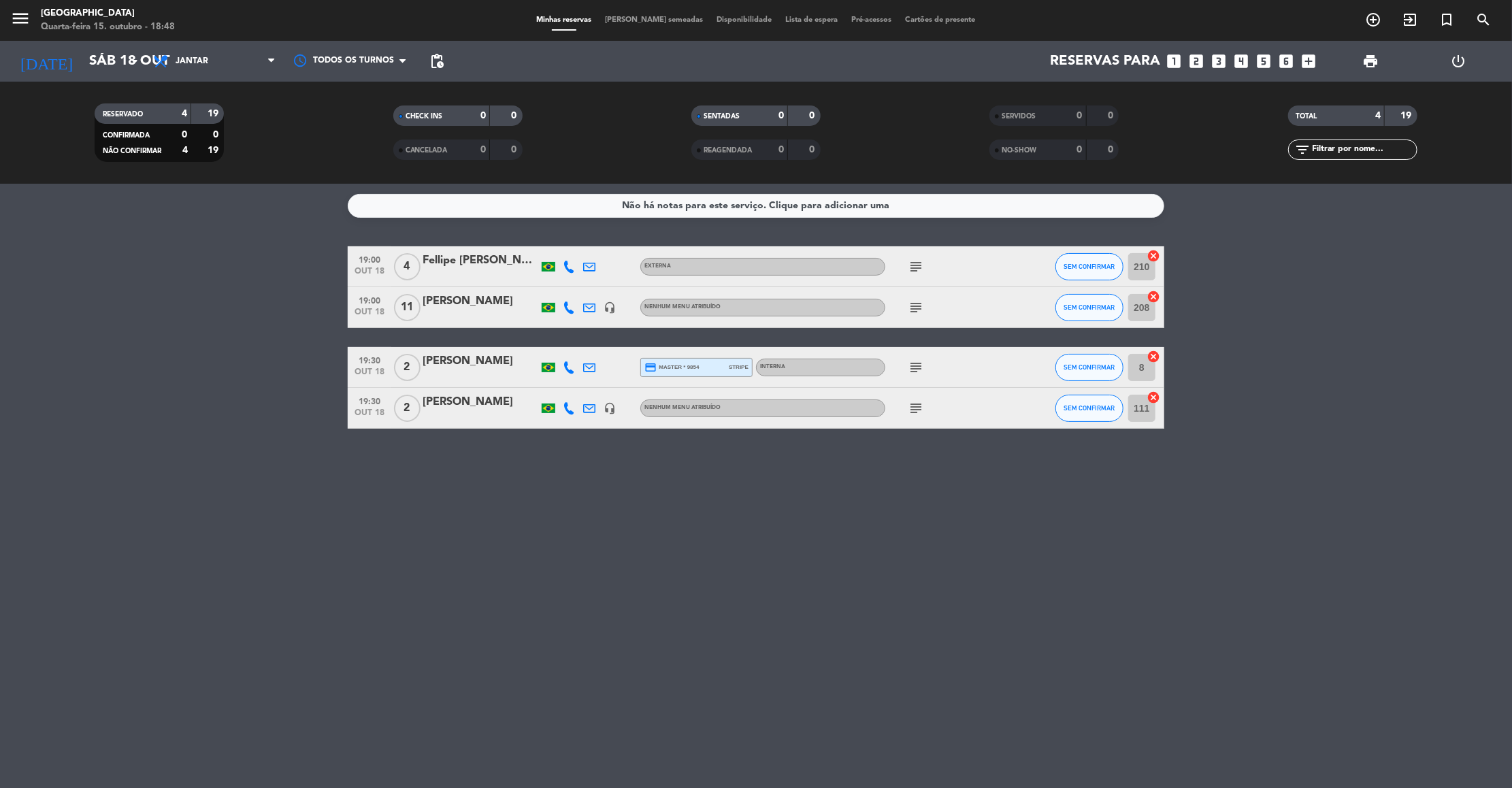
click at [1292, 52] on icon "looks_6" at bounding box center [1286, 61] width 17 height 17
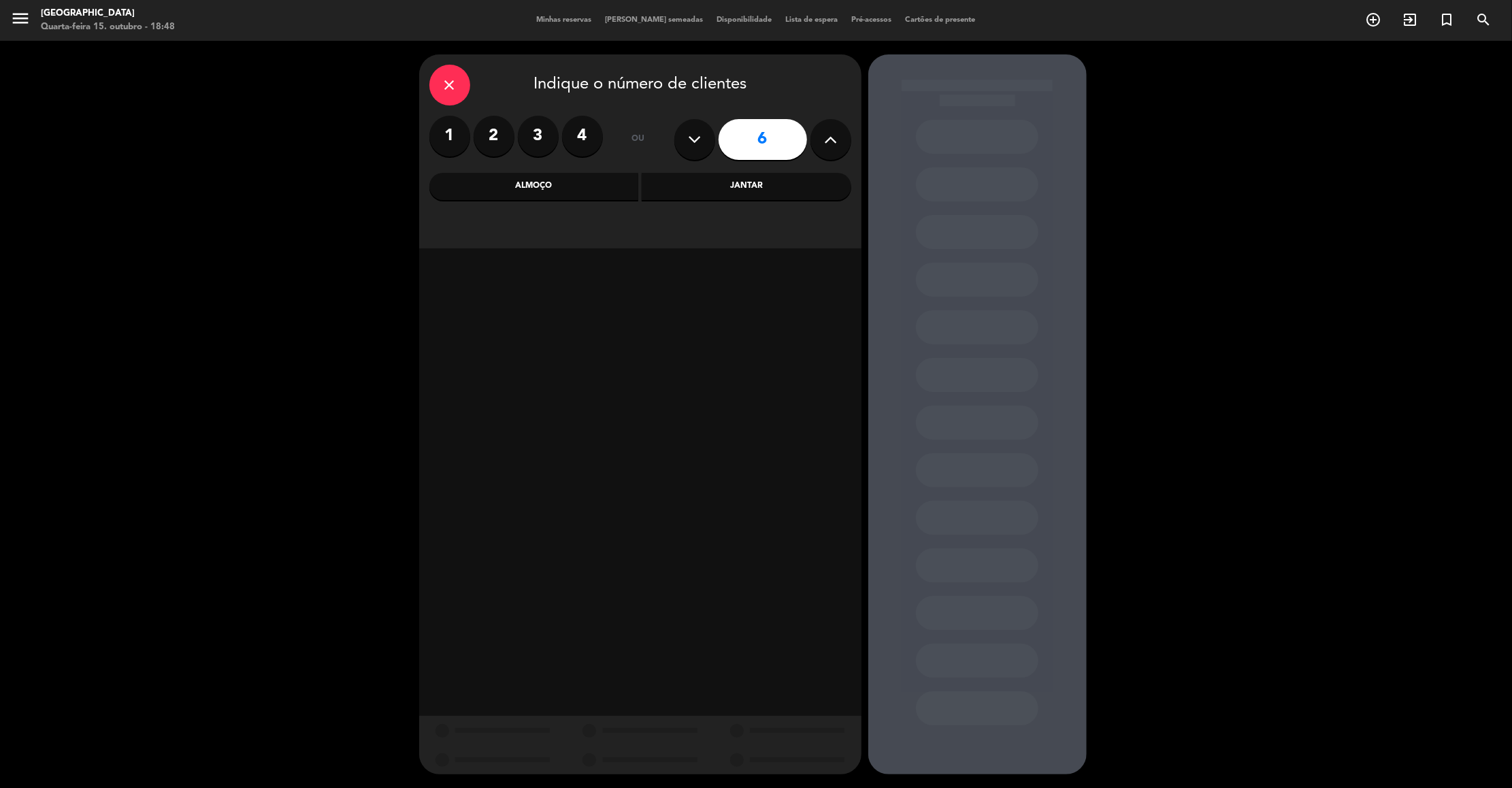
click at [588, 181] on div "Almoço" at bounding box center [534, 186] width 209 height 27
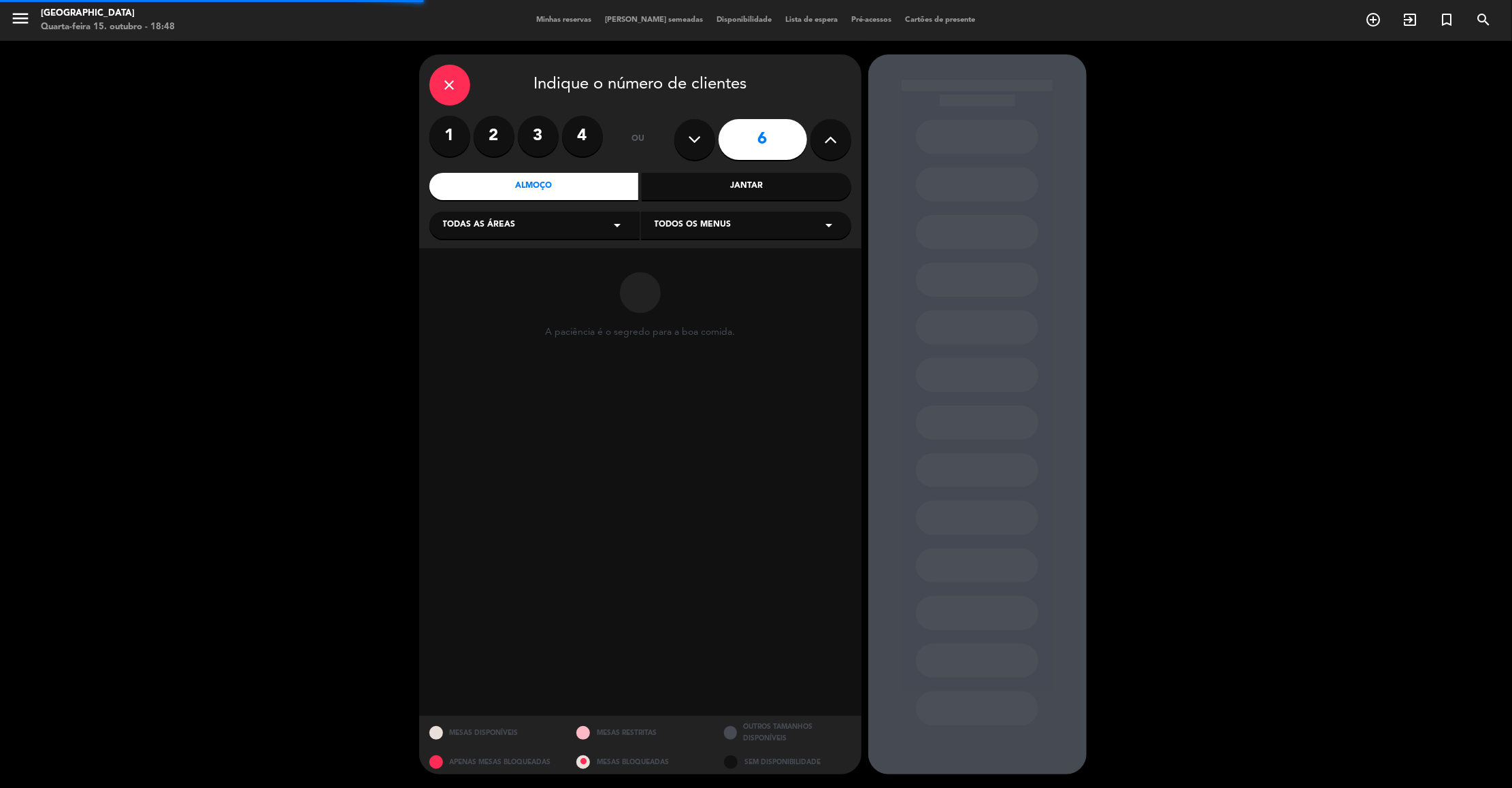
click at [516, 230] on div "Todas as áreas arrow_drop_down" at bounding box center [534, 225] width 210 height 27
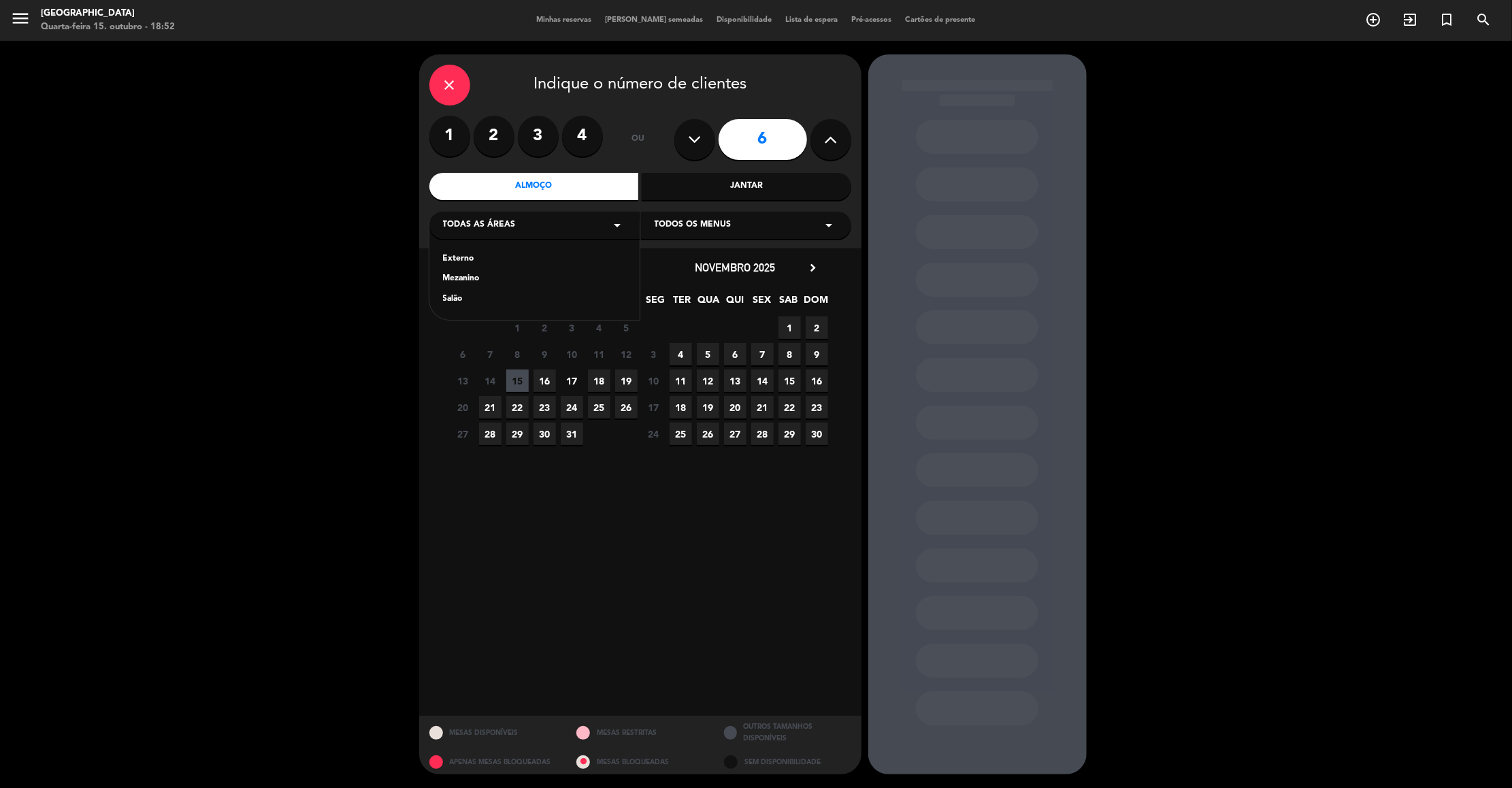
click at [836, 141] on icon at bounding box center [830, 139] width 13 height 20
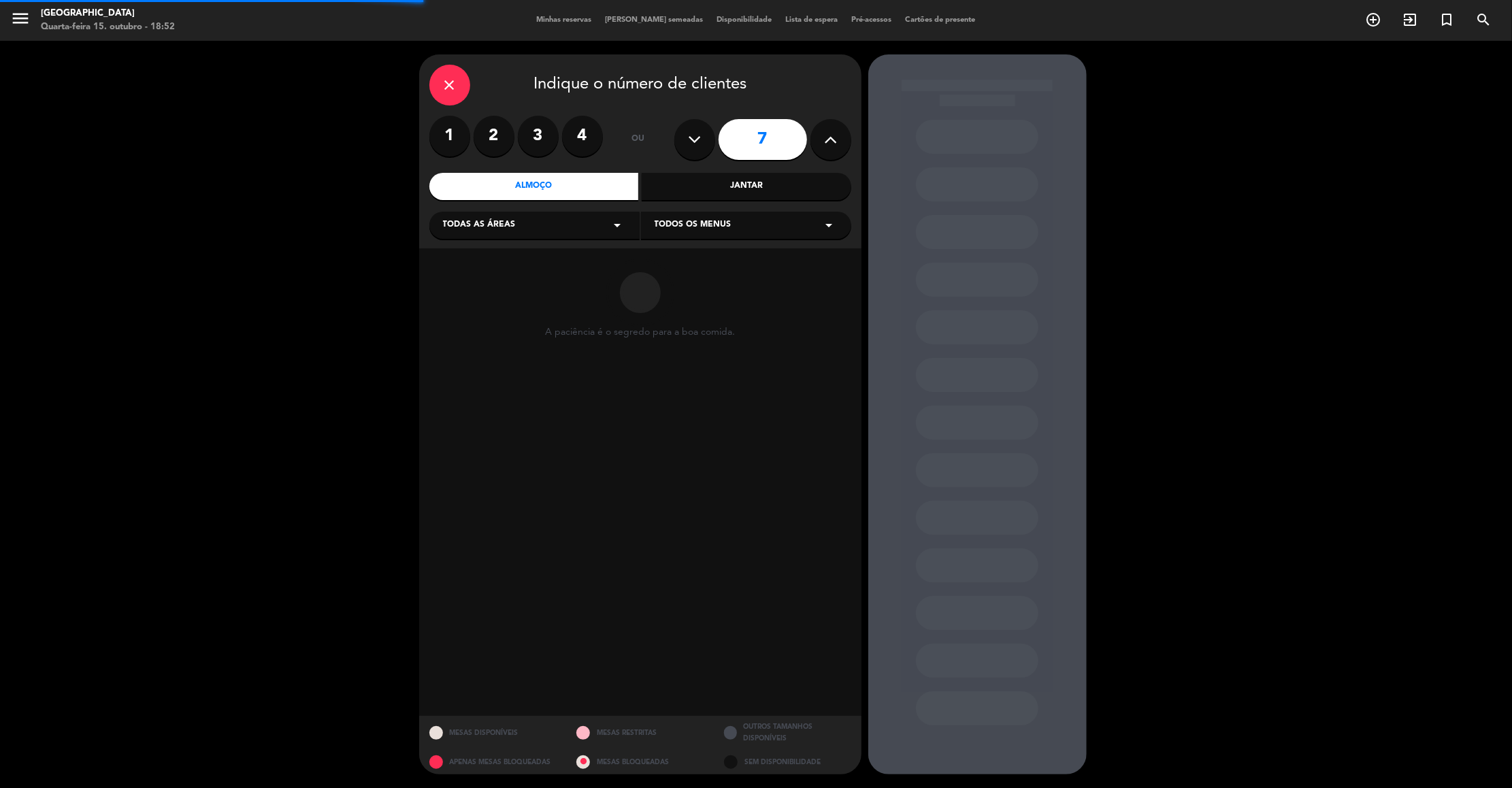
click at [836, 141] on icon at bounding box center [830, 139] width 13 height 20
type input "8"
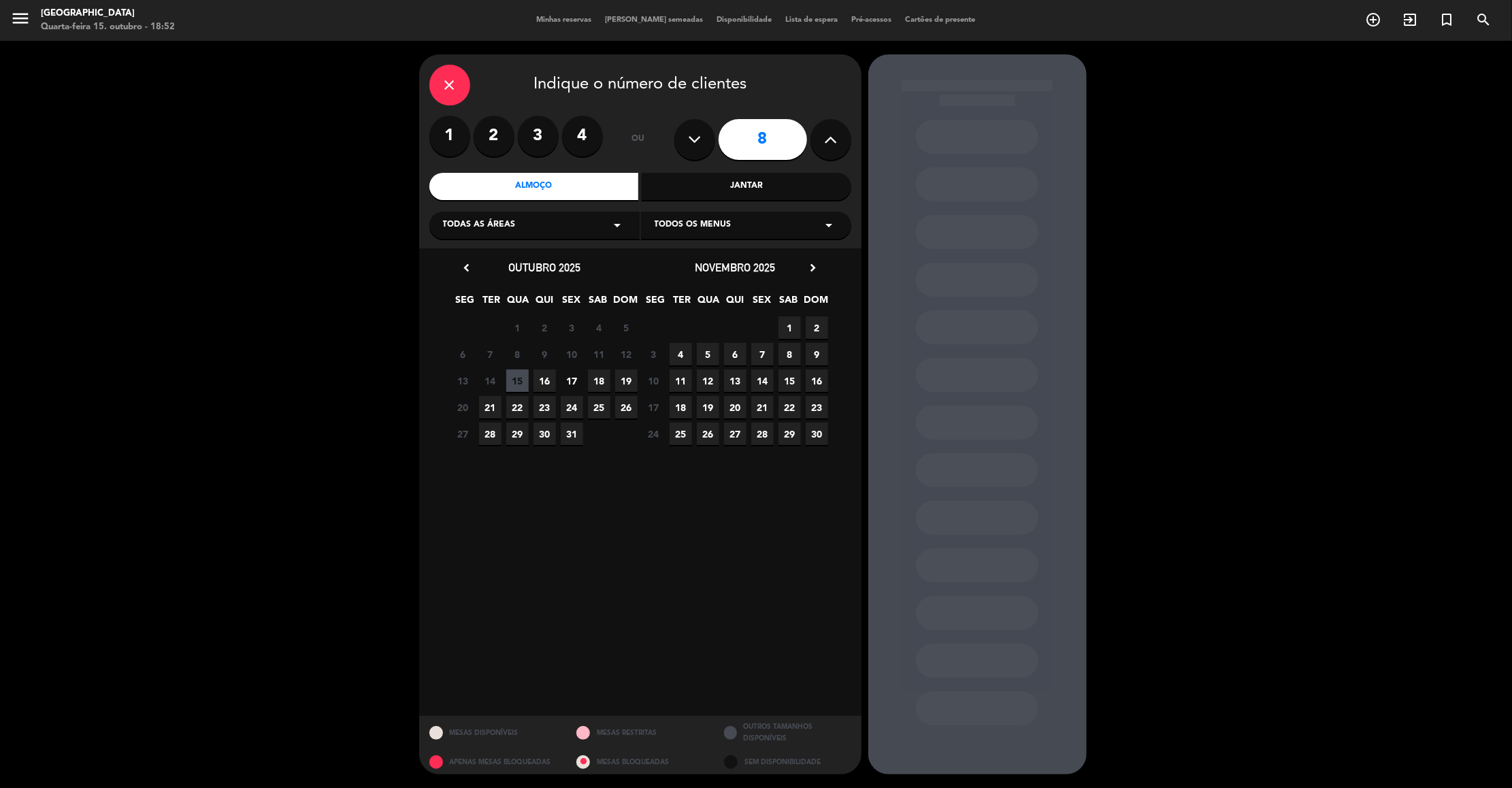
click at [547, 178] on div "Almoço" at bounding box center [534, 186] width 209 height 27
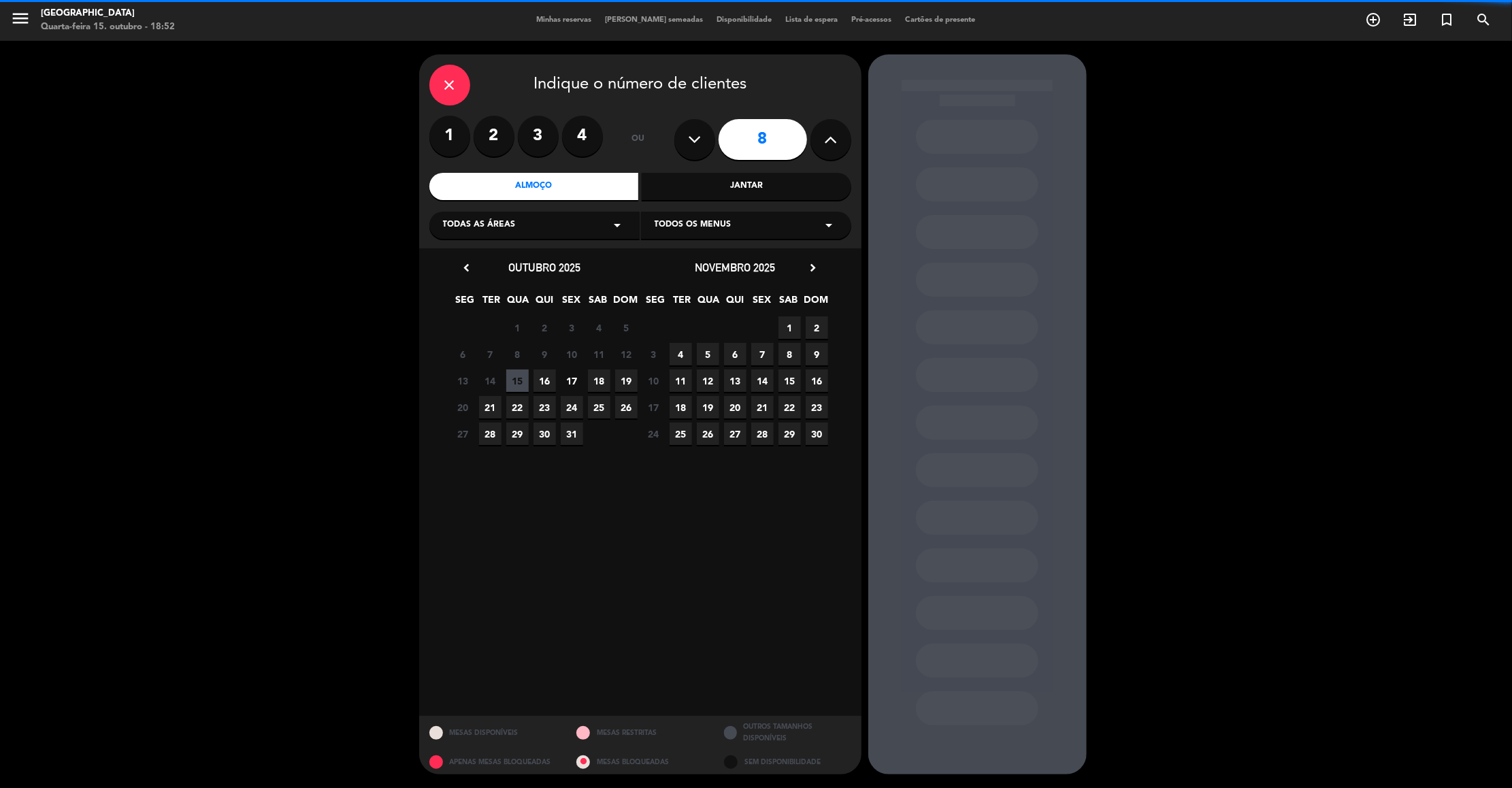
click at [585, 220] on div "Todas as áreas arrow_drop_down" at bounding box center [534, 225] width 210 height 27
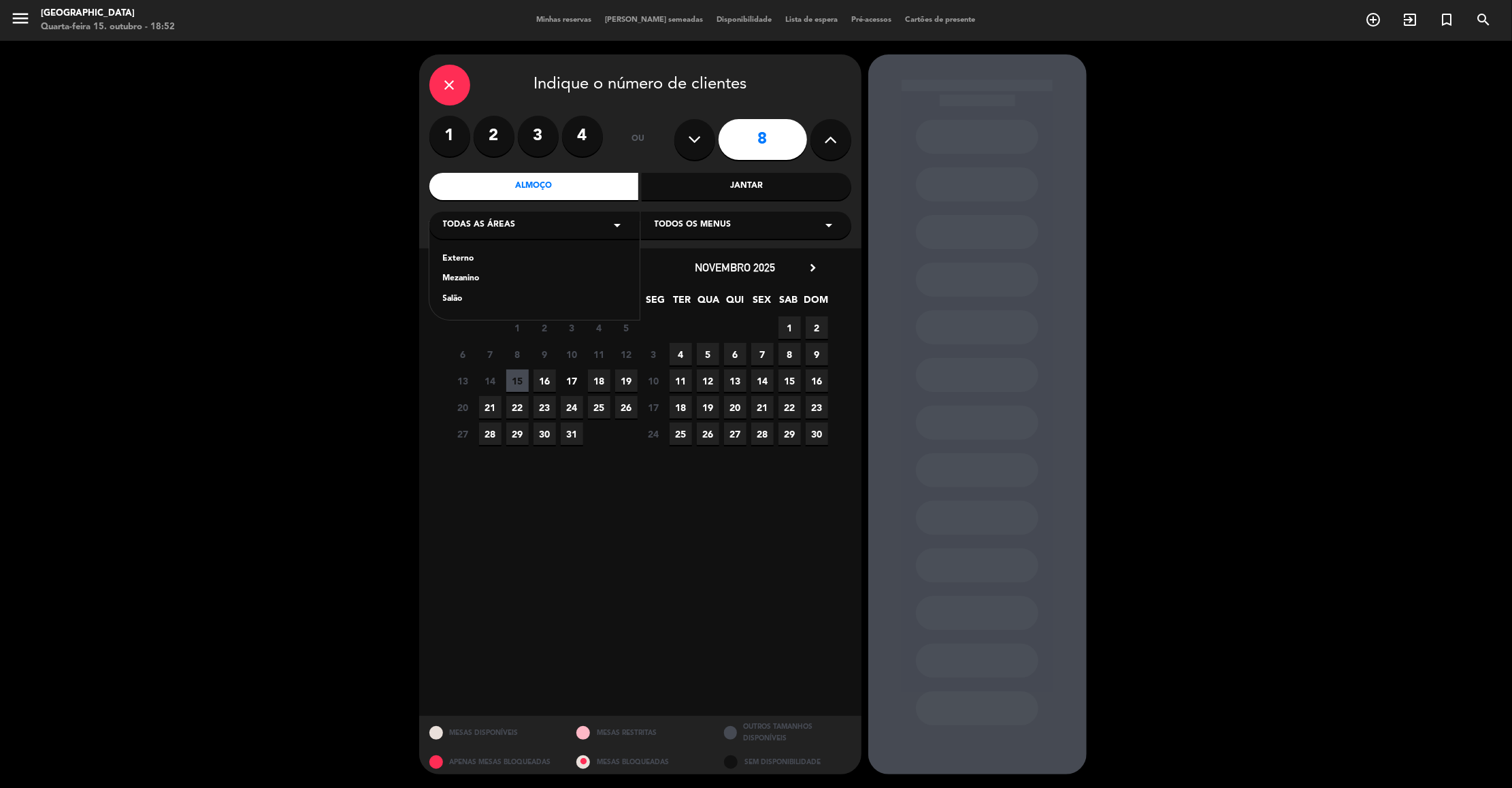
click at [443, 255] on div "Externo" at bounding box center [534, 259] width 183 height 14
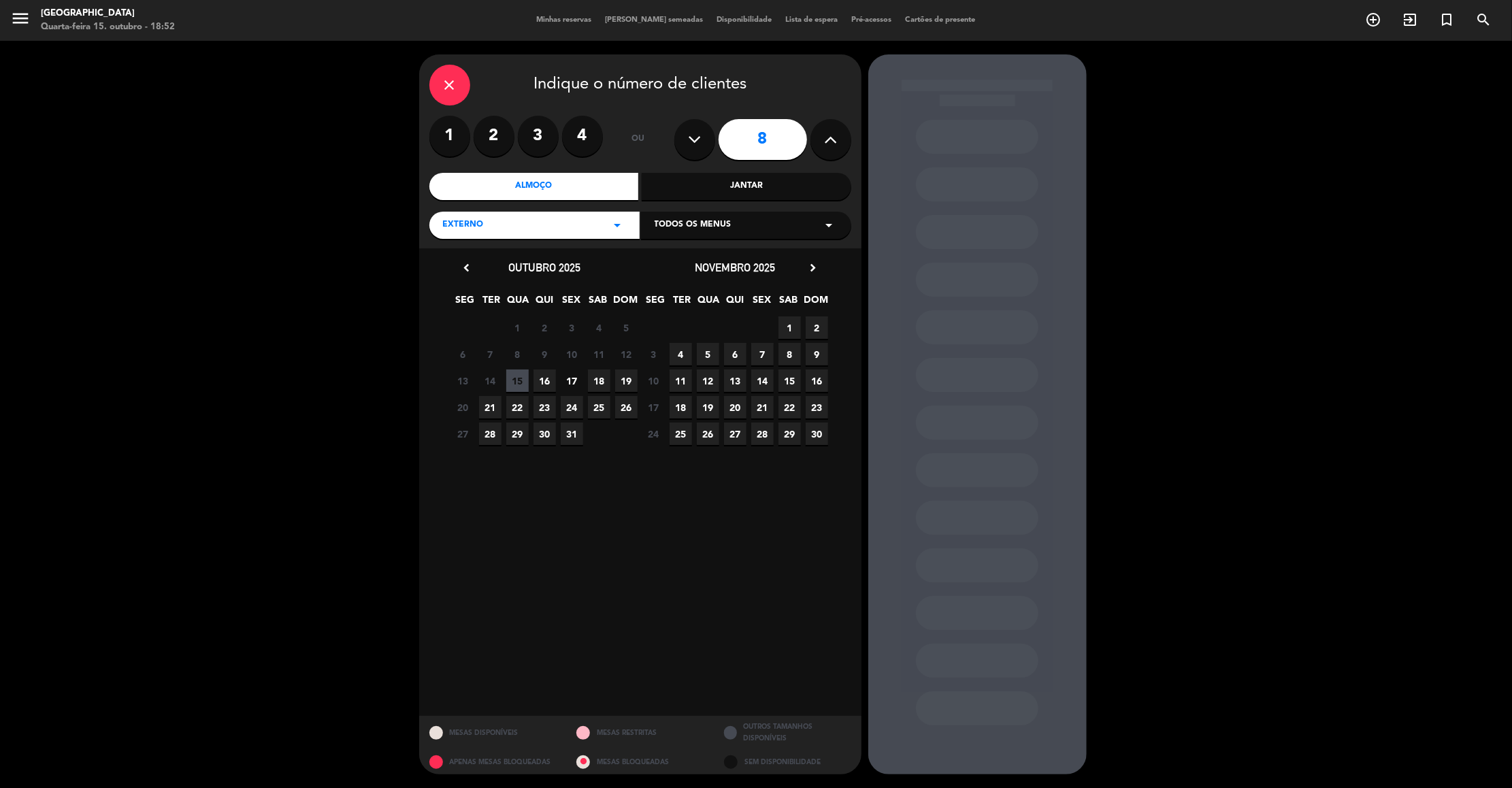
click at [598, 407] on span "25" at bounding box center [599, 407] width 22 height 22
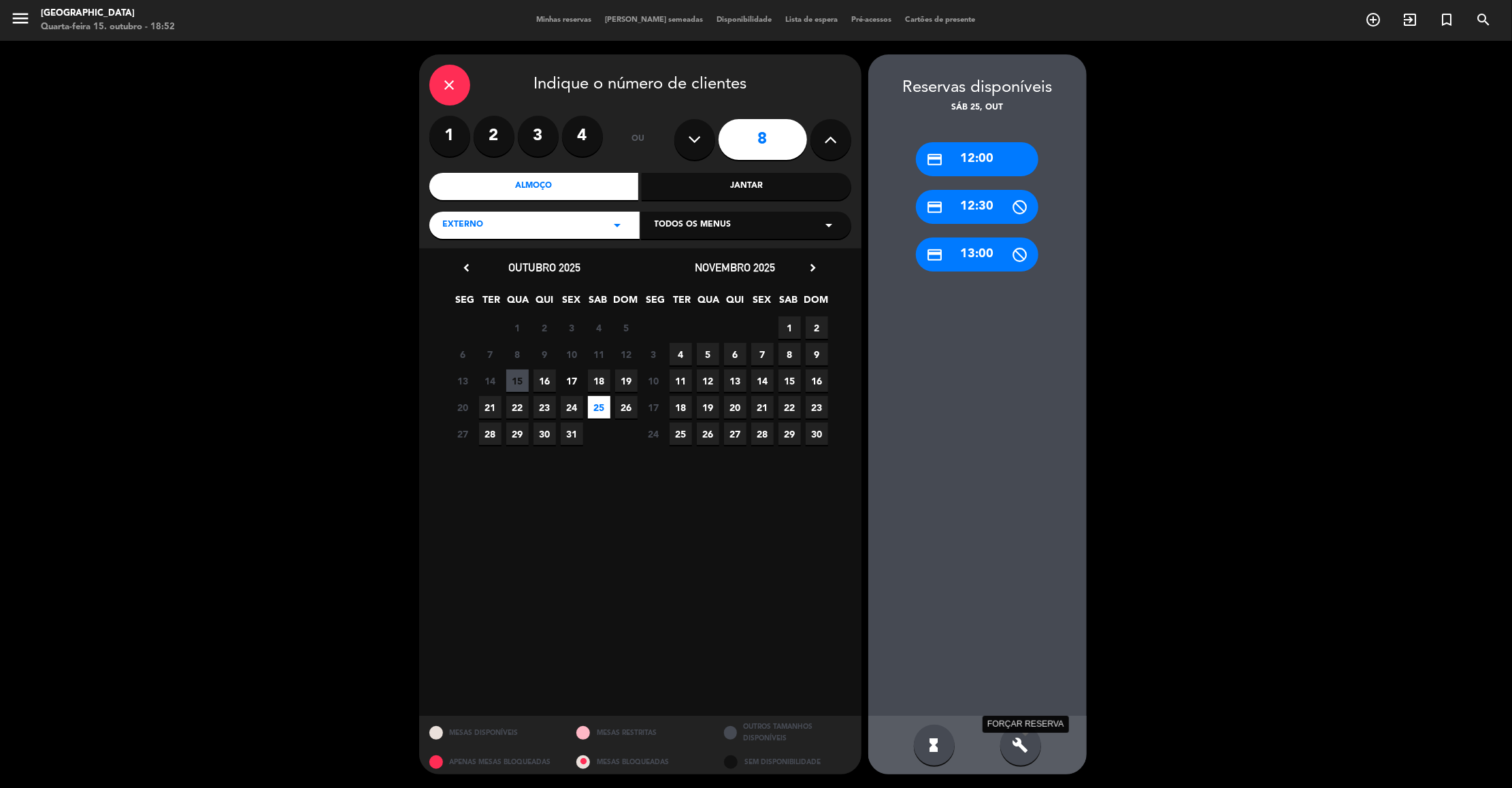
click at [1018, 742] on icon "build" at bounding box center [1020, 744] width 16 height 16
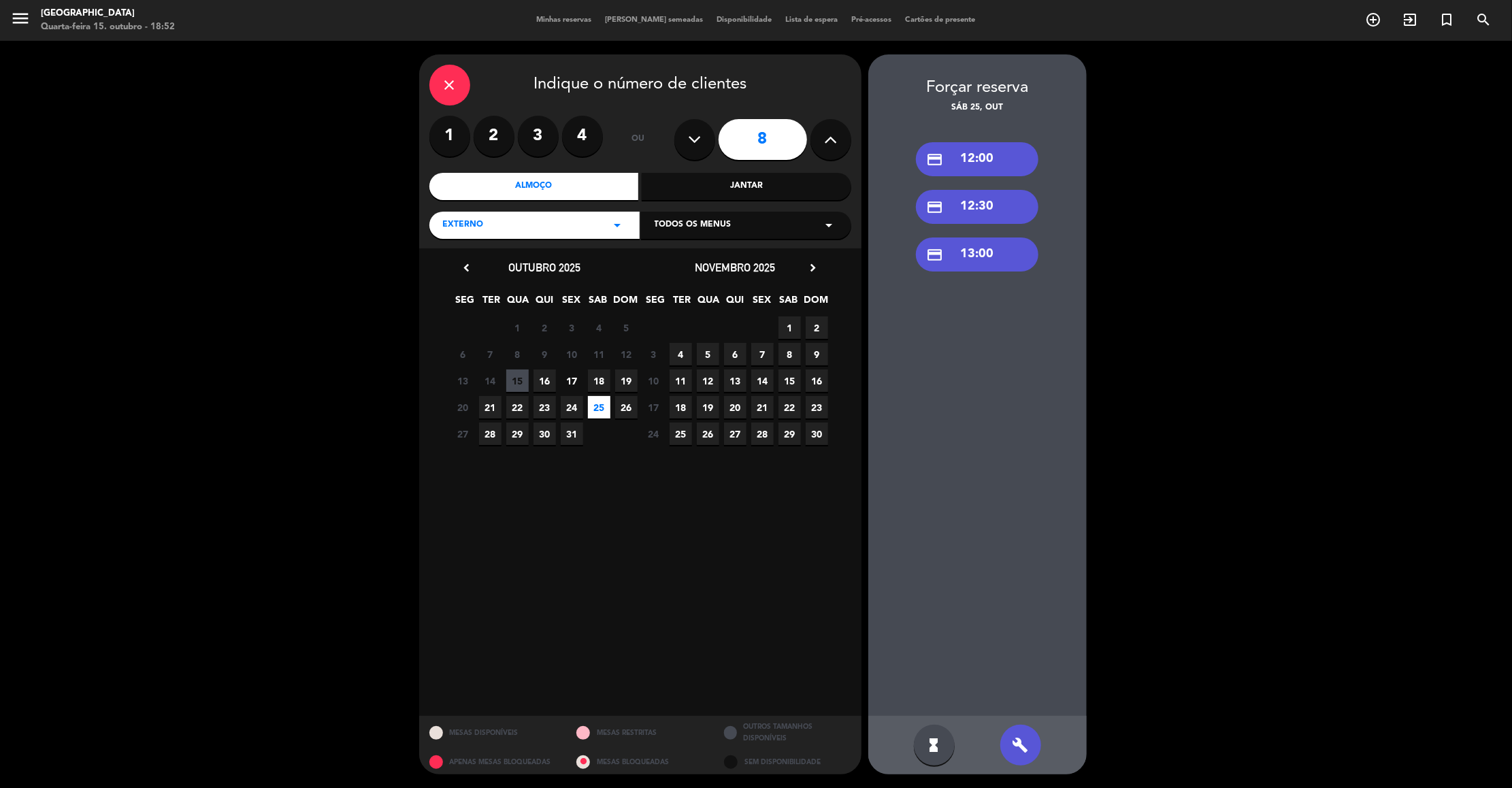
click at [995, 252] on div "credit_card 13:00" at bounding box center [977, 254] width 123 height 34
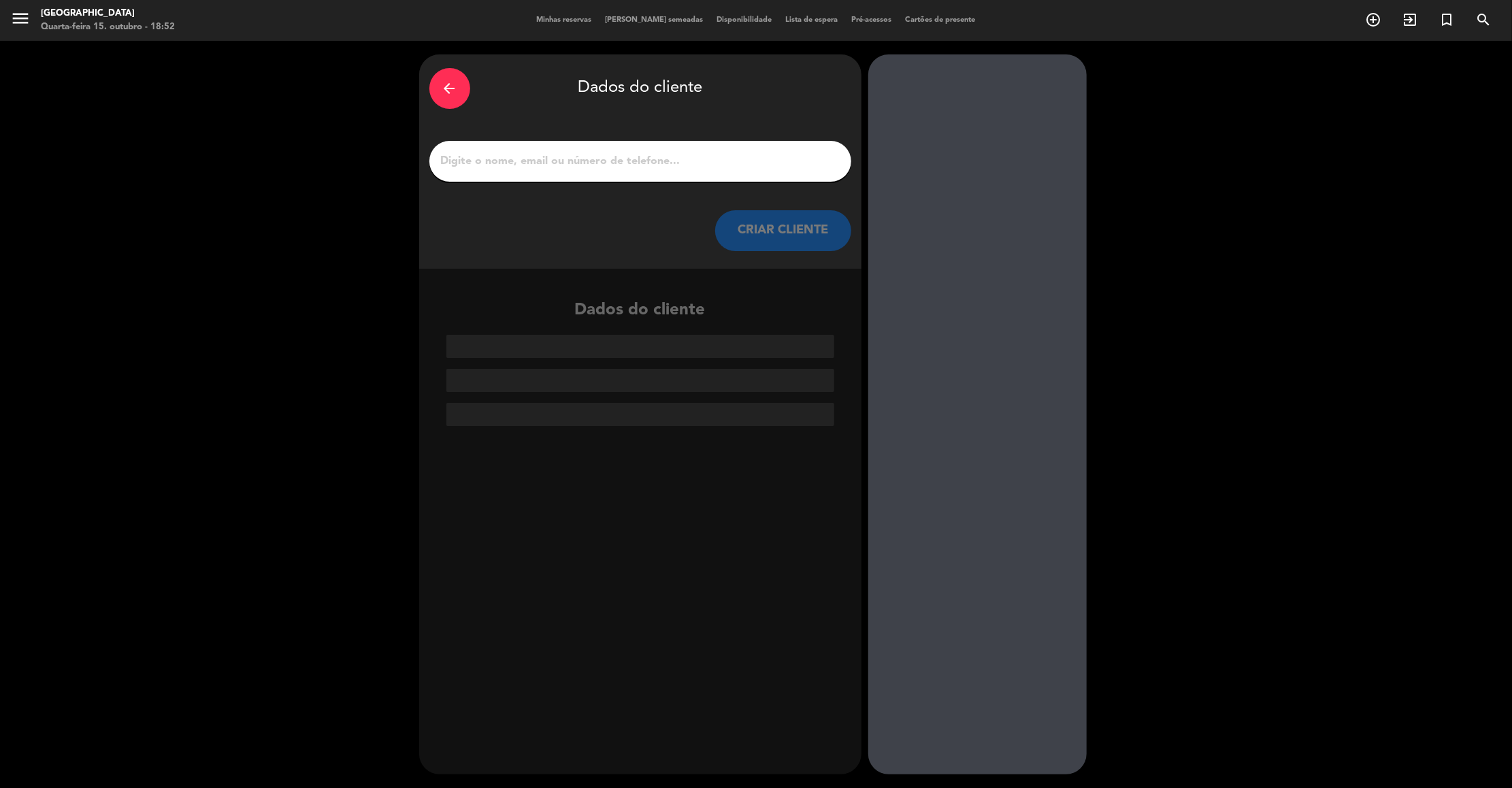
click at [804, 232] on button "CRIAR CLIENTE" at bounding box center [783, 230] width 136 height 41
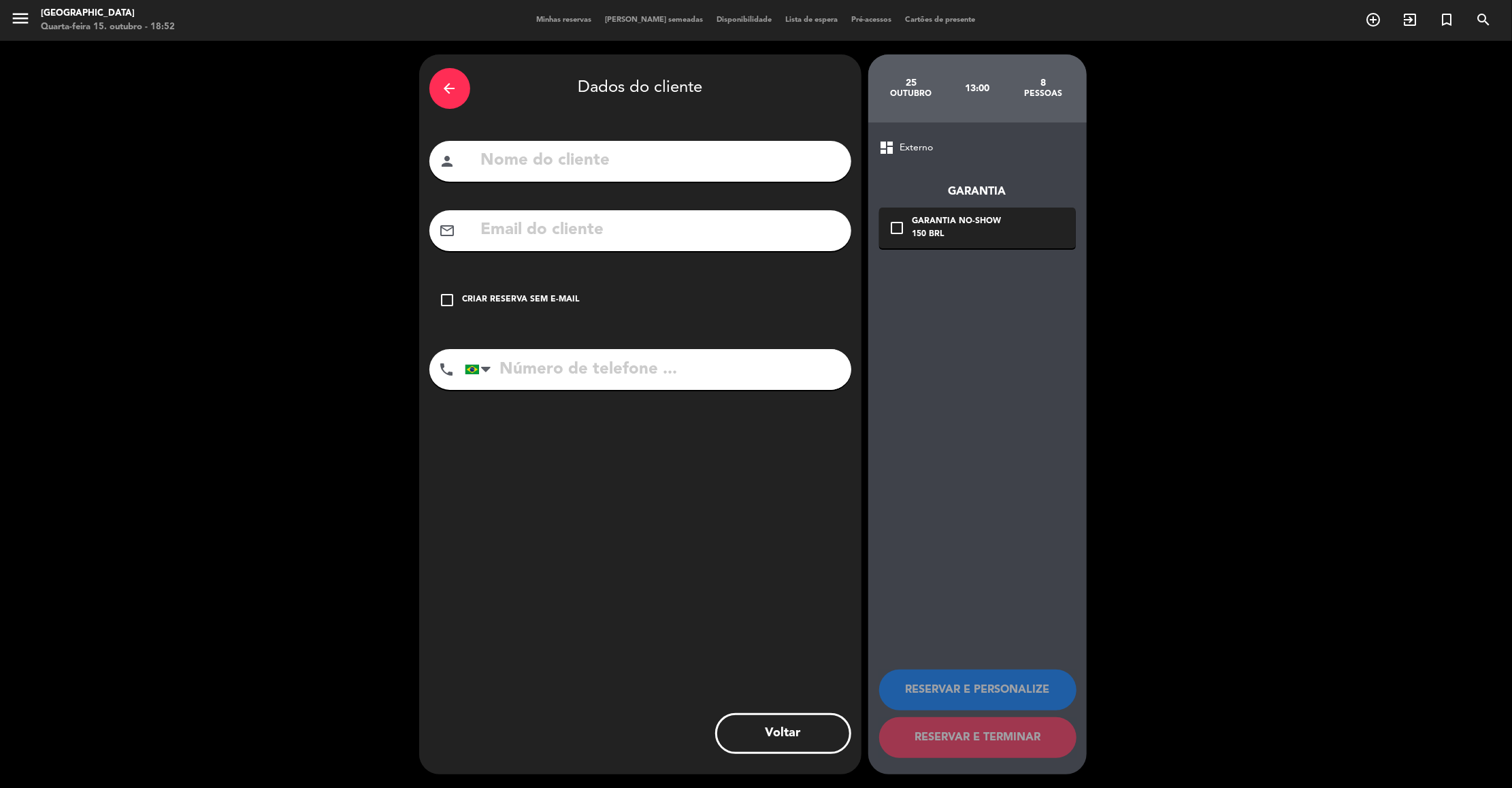
click at [577, 177] on div "person" at bounding box center [640, 161] width 422 height 41
click at [571, 166] on input "text" at bounding box center [660, 161] width 361 height 28
paste input "Carolina Cecchim Número de telefone com DD:11 993931633 E-mail para a confirmaç…"
drag, startPoint x: 840, startPoint y: 164, endPoint x: 651, endPoint y: 149, distance: 189.6
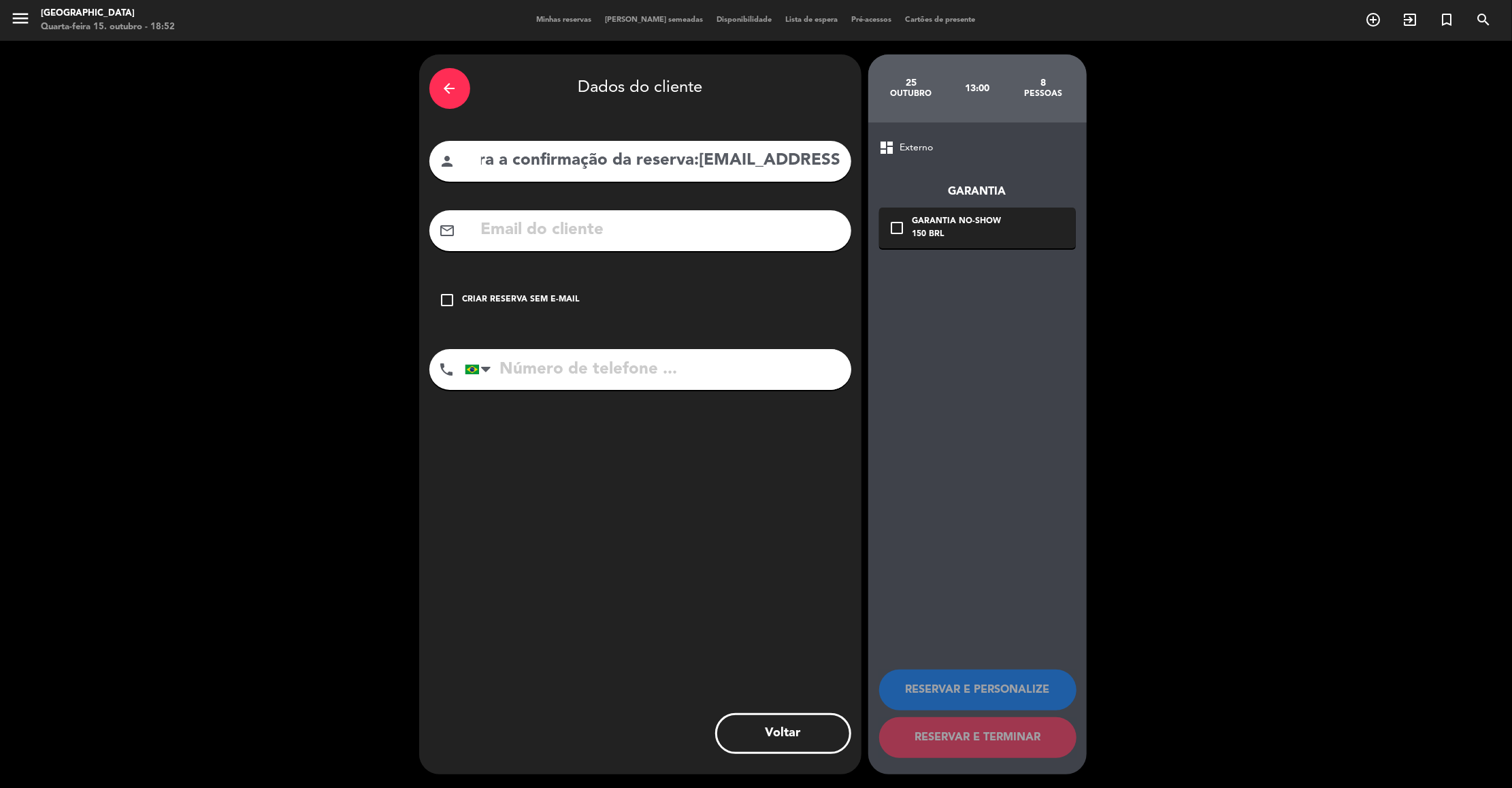
click at [651, 149] on input "Carolina Cecchim Número de telefone com DD:11 993931633 E-mail para a confirmaç…" at bounding box center [660, 161] width 361 height 28
type input "Carolina Cecchim Número de telefone com DD:11 993931633"
click at [543, 234] on input "text" at bounding box center [660, 230] width 361 height 28
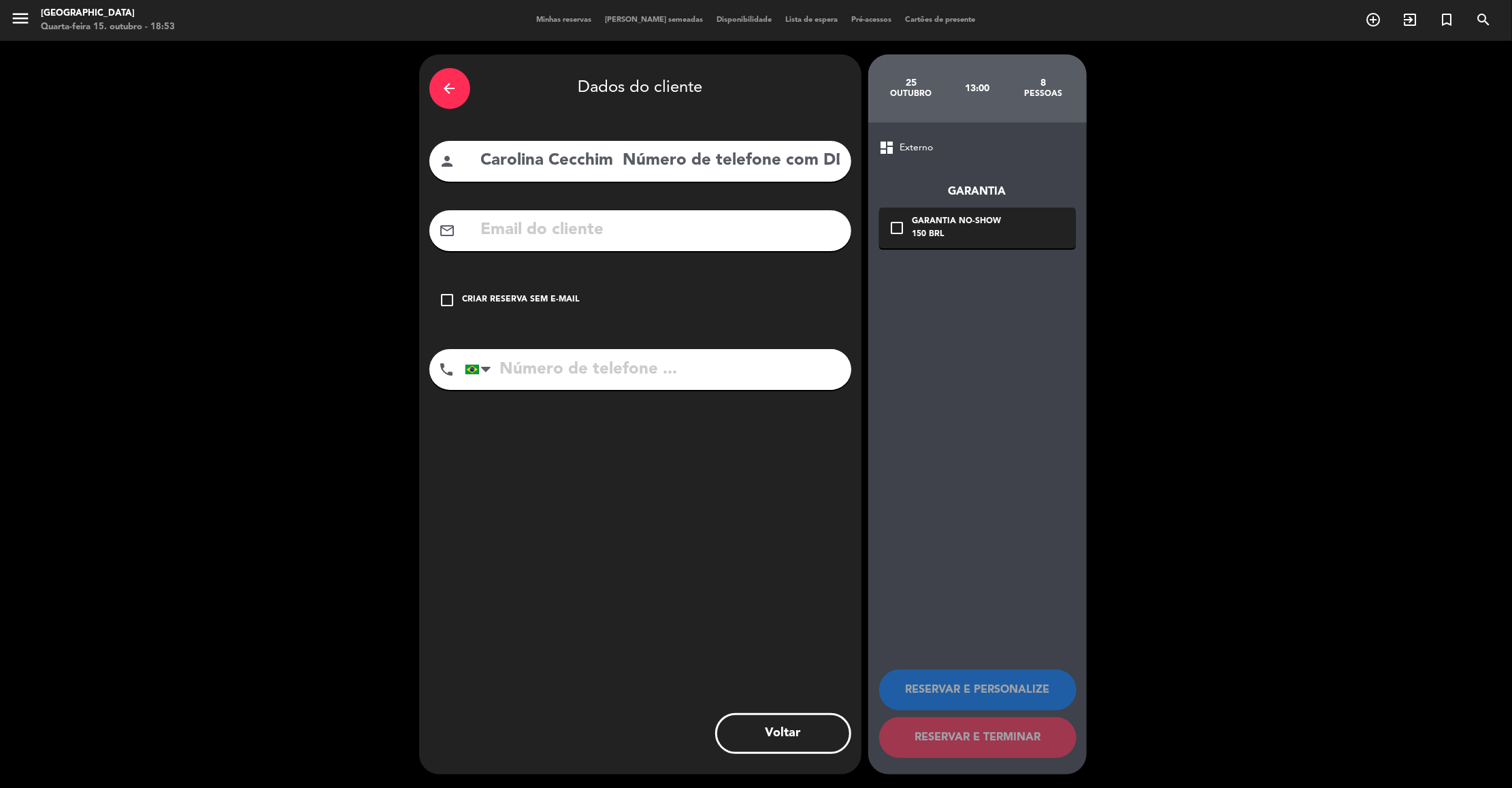
paste input "carolcecchim@gmail.com"
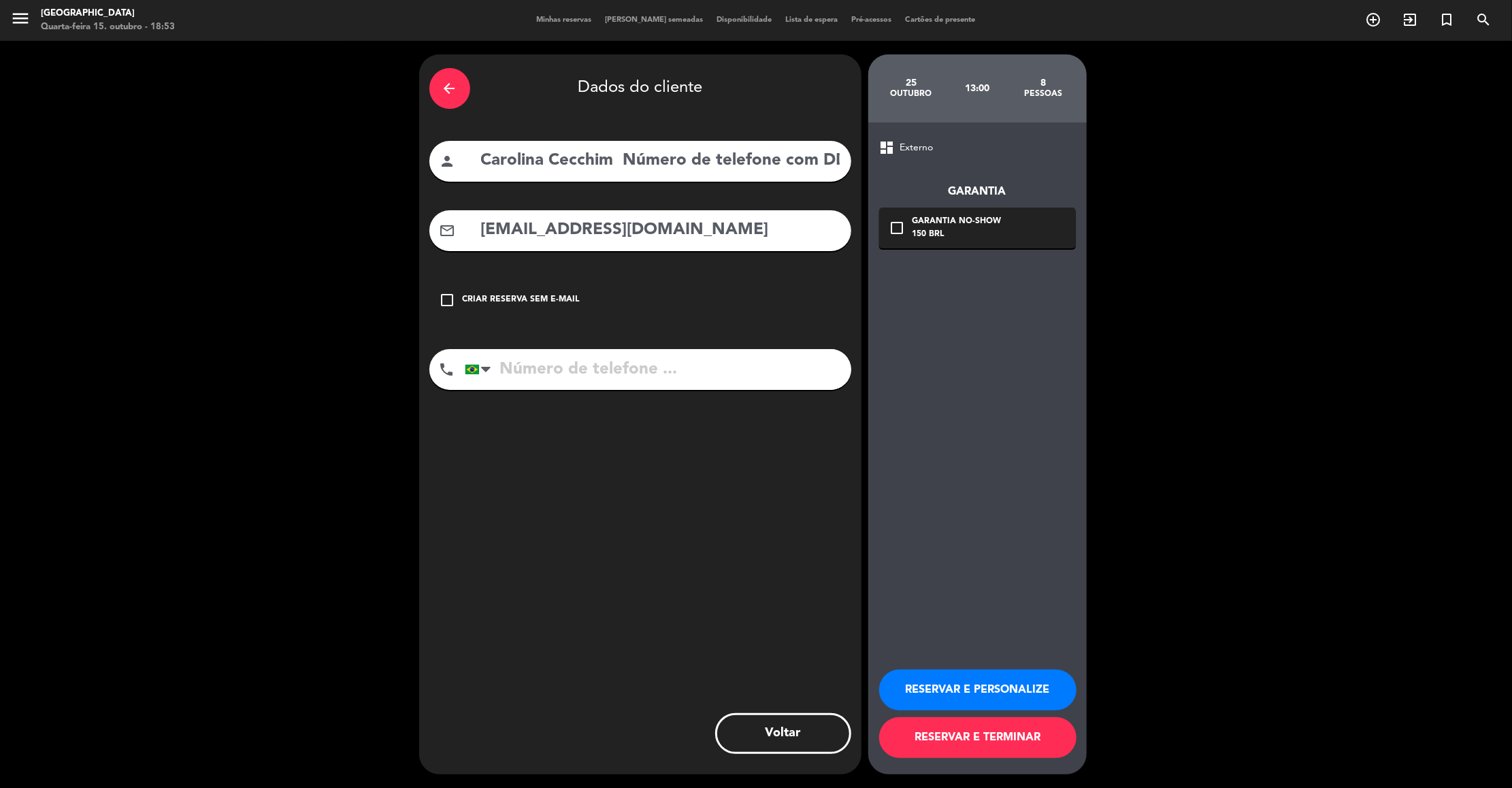
type input "carolcecchim@gmail.com"
click at [814, 160] on input "Carolina Cecchim Número de telefone com DD:11 993931633" at bounding box center [660, 161] width 361 height 28
drag, startPoint x: 786, startPoint y: 160, endPoint x: 853, endPoint y: 166, distance: 67.3
click at [853, 166] on div "arrow_back Dados do cliente person Carolina Cecchim Número de telefone com DD:1…" at bounding box center [640, 414] width 442 height 720
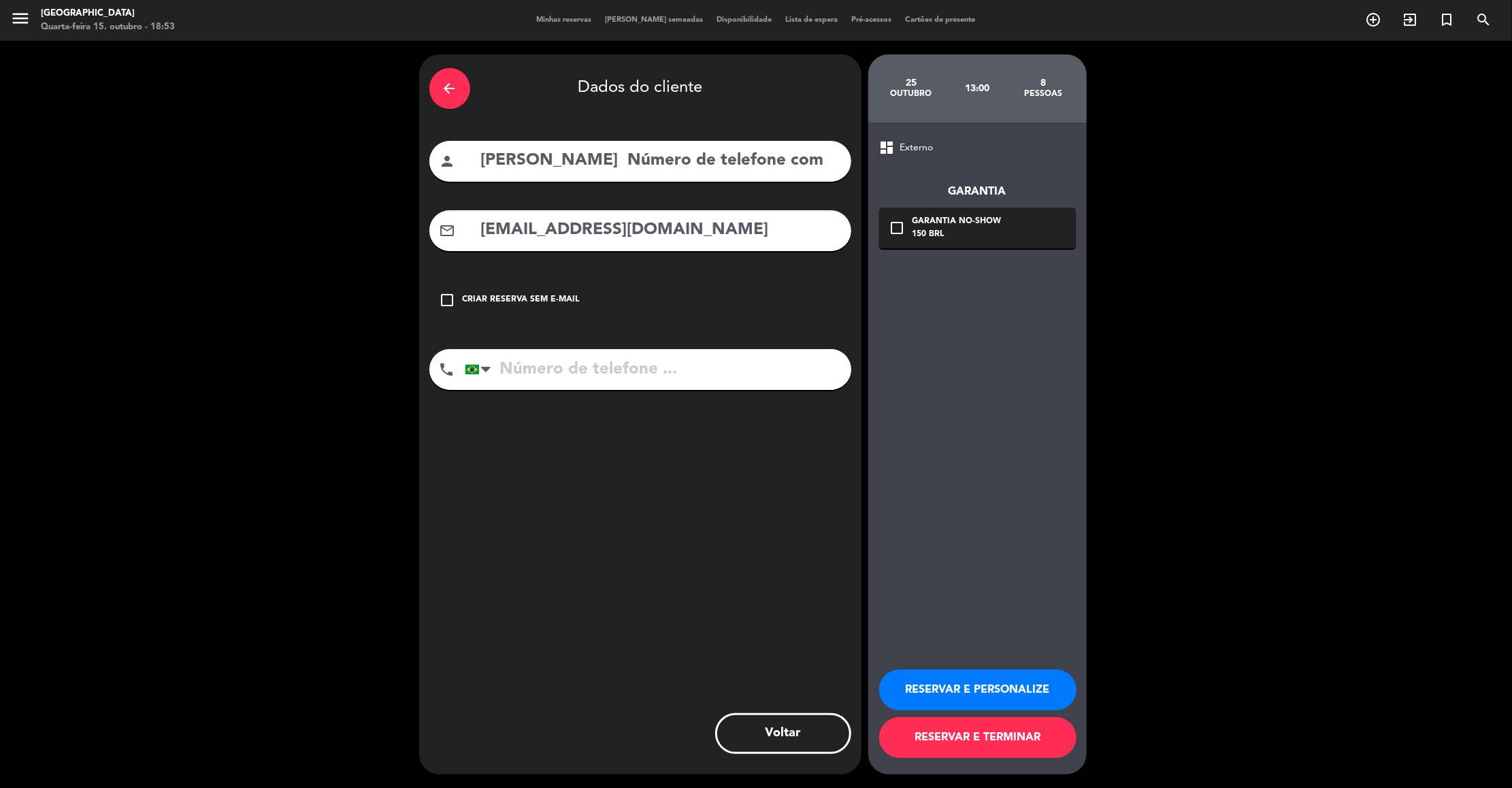
scroll to position [0, 0]
type input "Carolina Cecchim"
click at [720, 361] on input "tel" at bounding box center [658, 369] width 386 height 41
paste input "11 993931633"
type input "11 993931633"
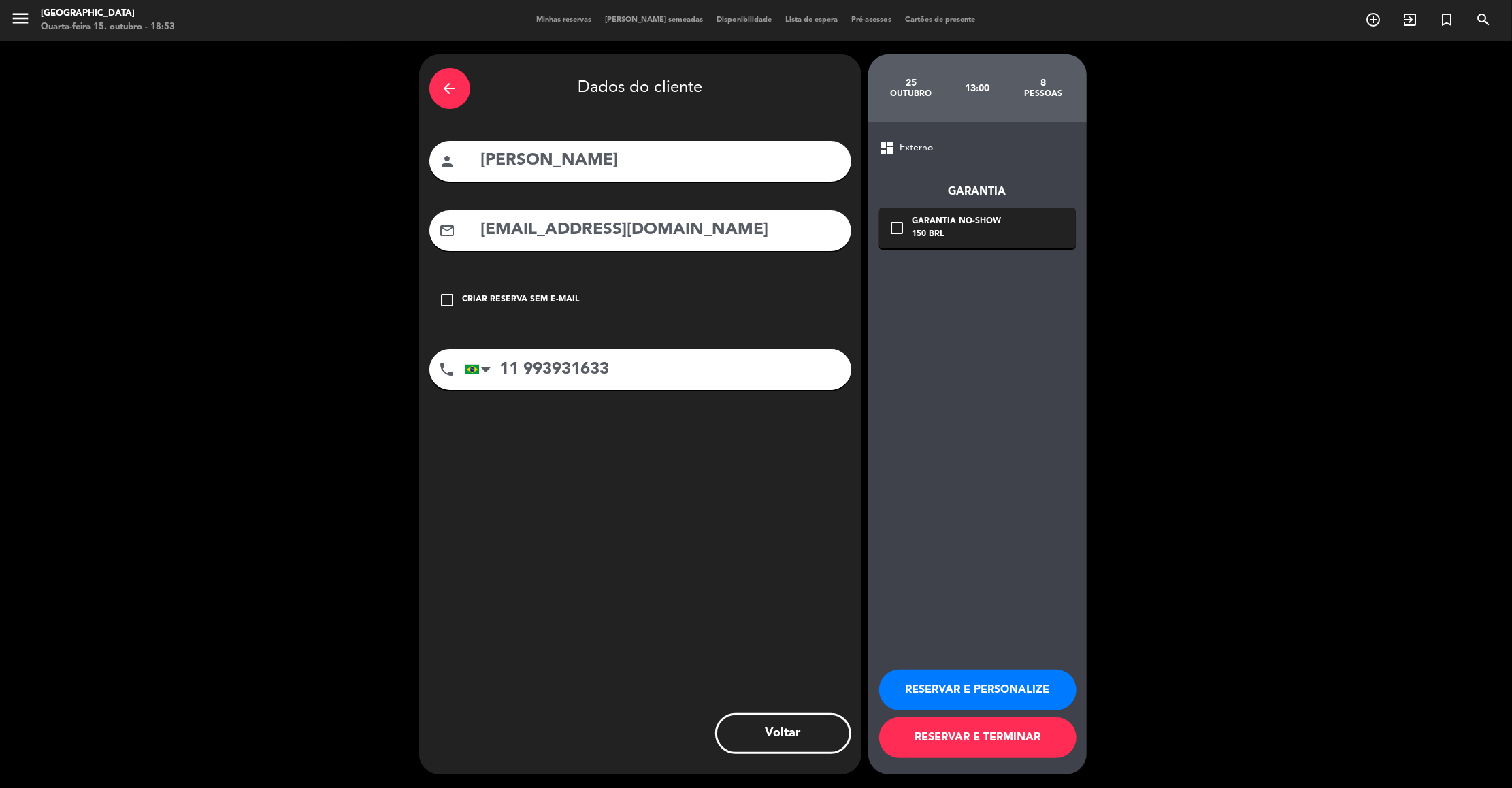
click at [944, 700] on button "RESERVAR E PERSONALIZE" at bounding box center [977, 690] width 197 height 41
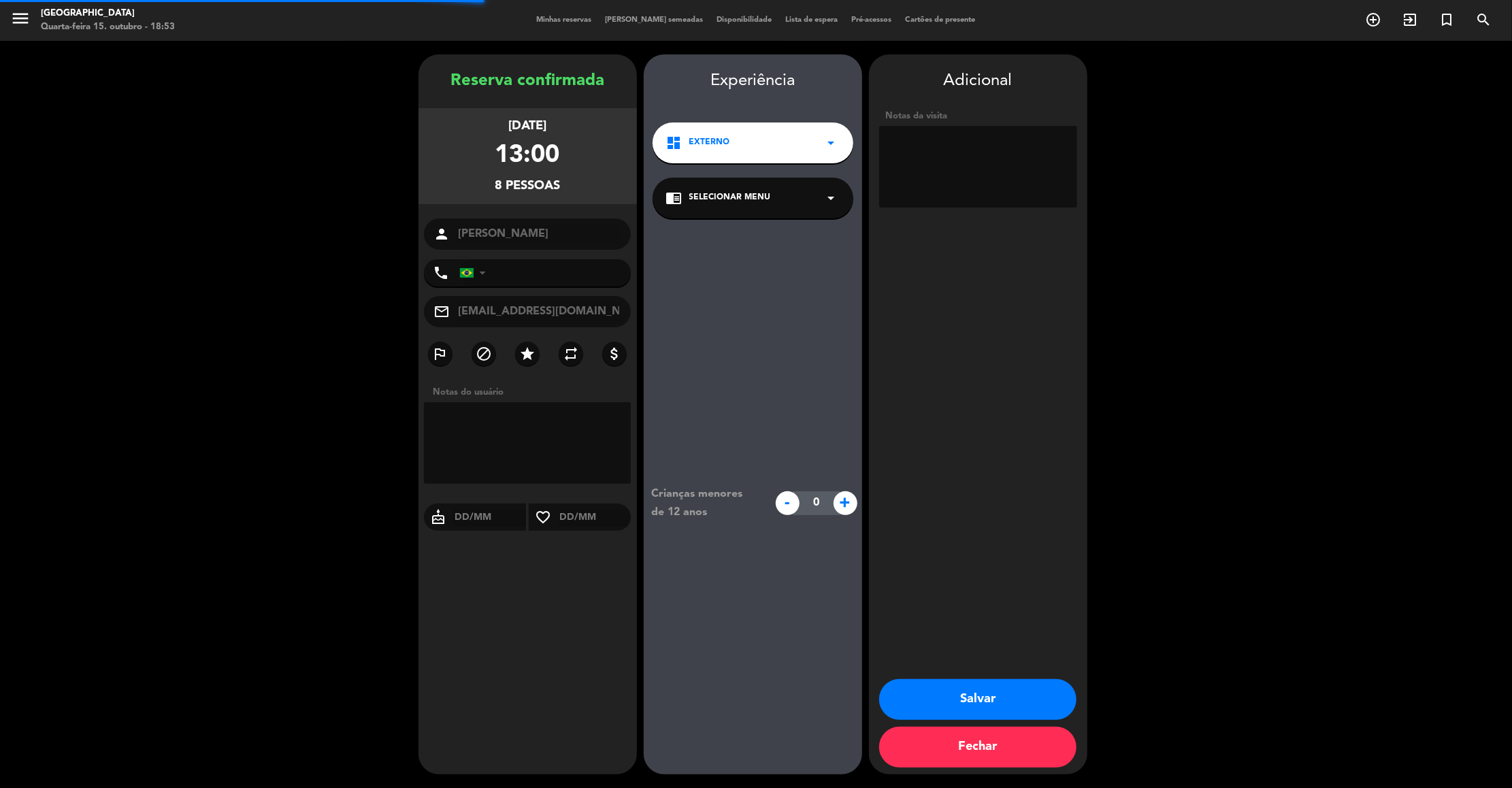
type input "+5511993931633"
click at [951, 178] on textarea at bounding box center [978, 166] width 198 height 82
type textarea "externo reservado via w"
click at [983, 683] on button "Salvar" at bounding box center [977, 699] width 197 height 41
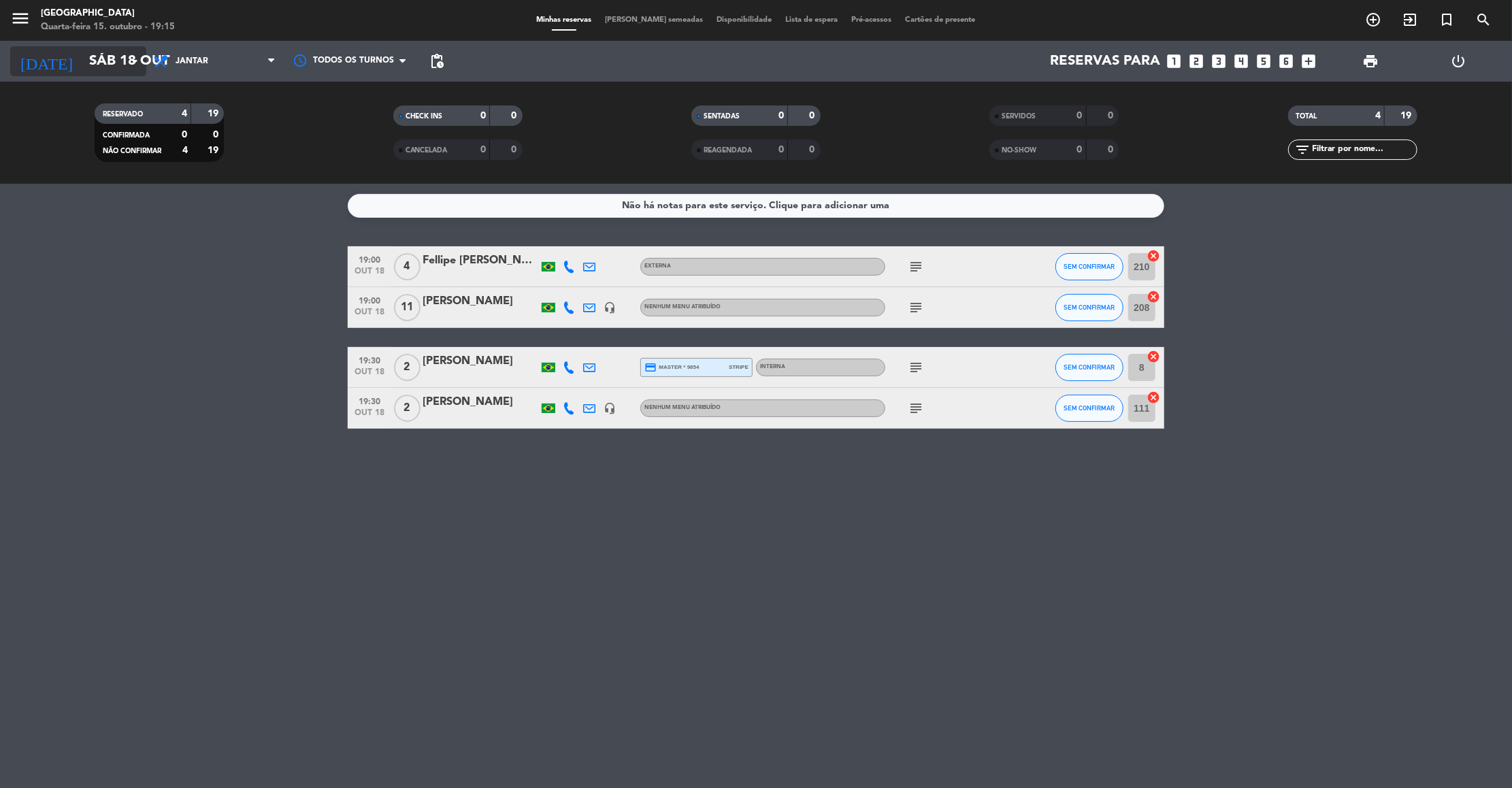
click at [98, 54] on input "Sáb 18 out" at bounding box center [171, 61] width 177 height 30
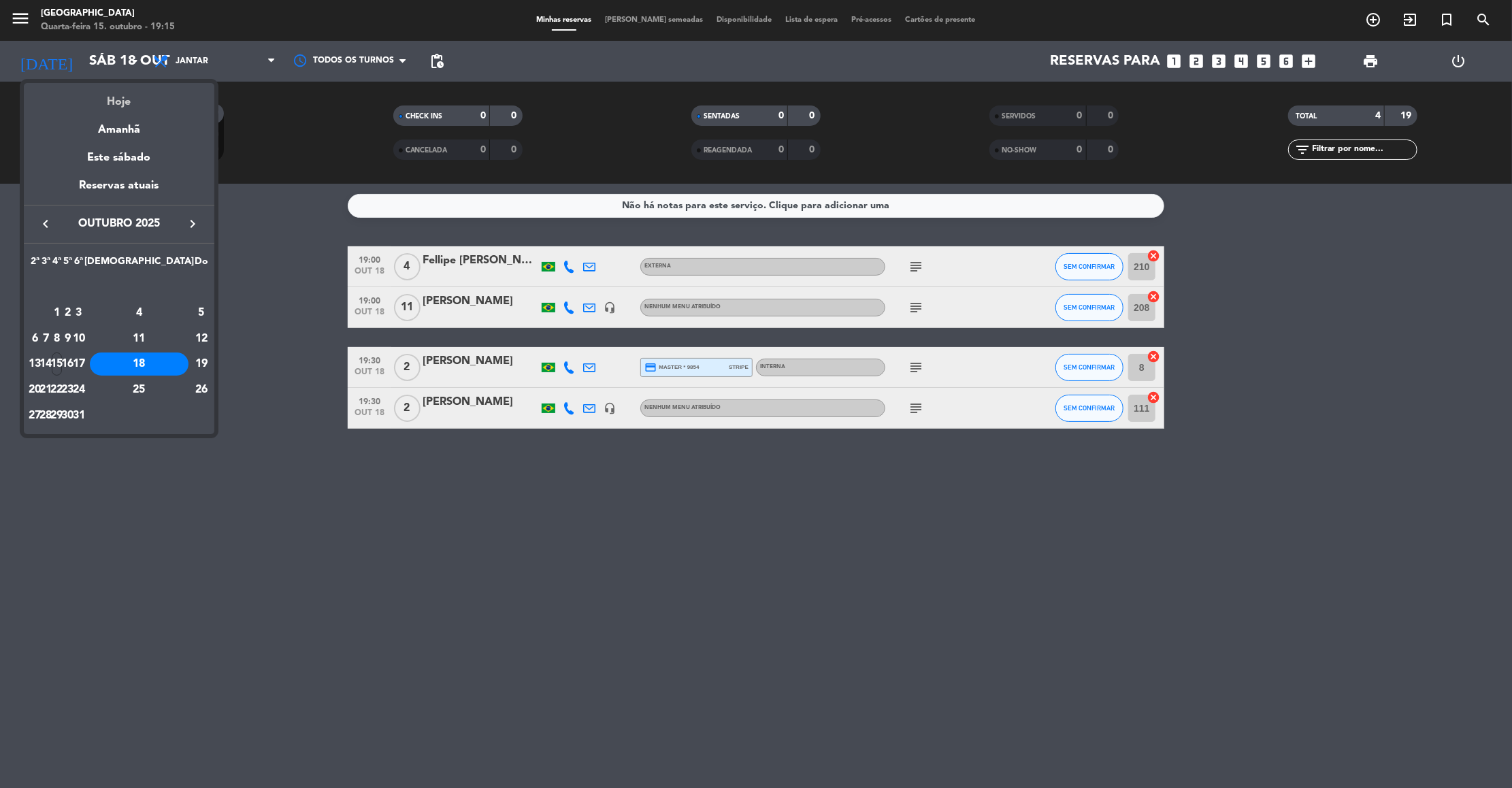
click at [115, 99] on div "Hoje" at bounding box center [119, 97] width 190 height 28
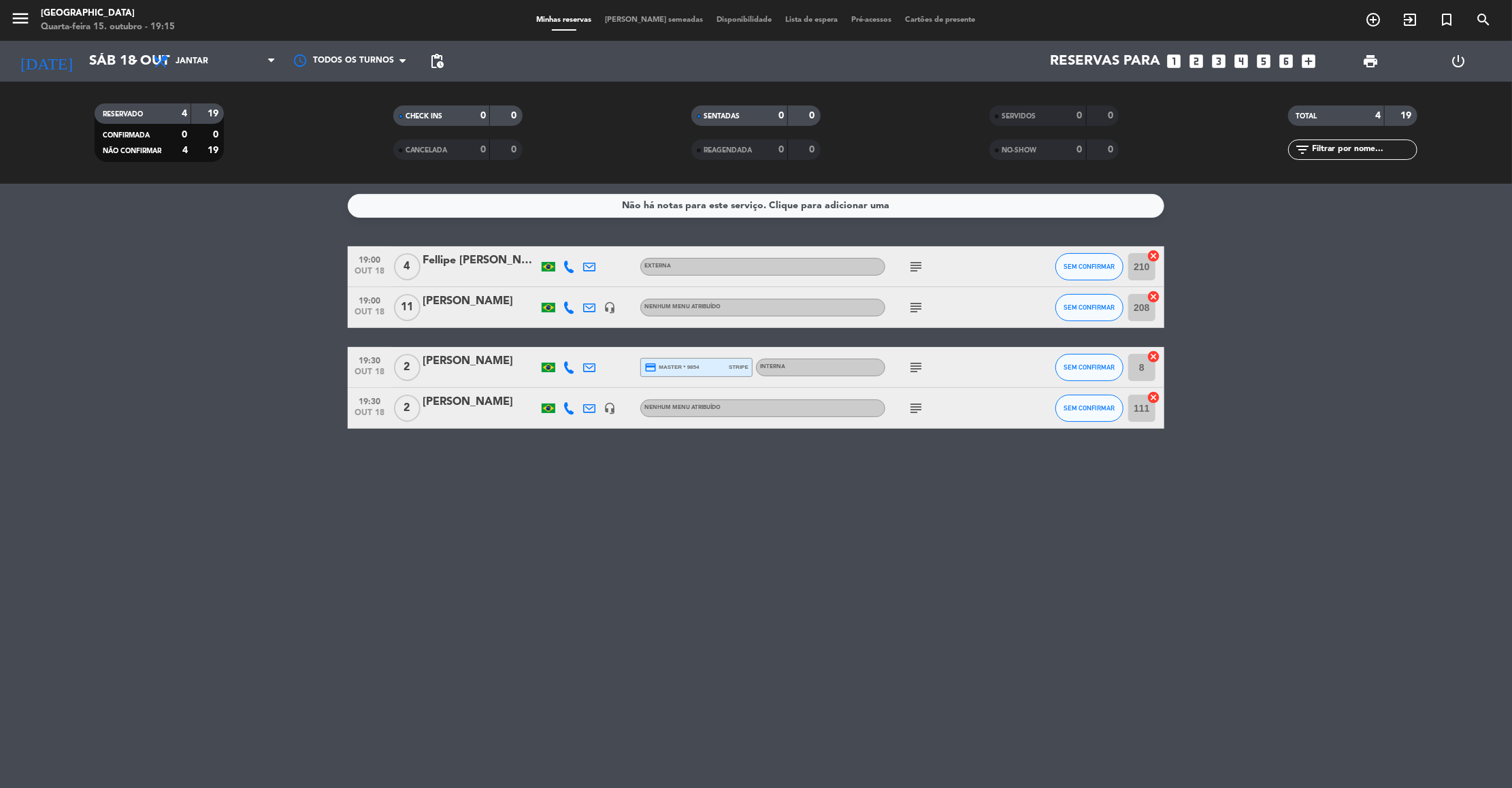
type input "Qua 15 out"
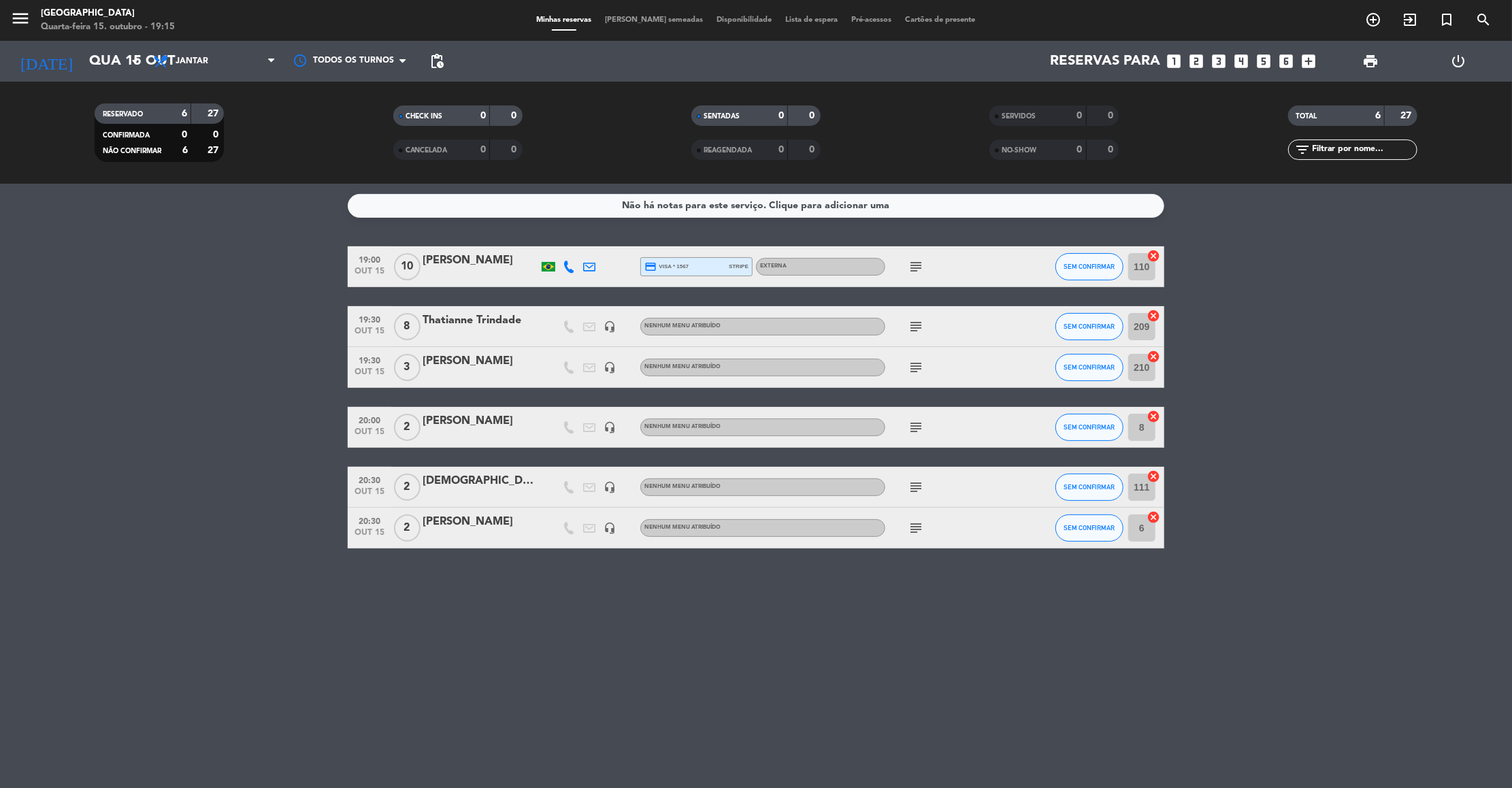
click at [918, 266] on icon "subject" at bounding box center [915, 266] width 16 height 16
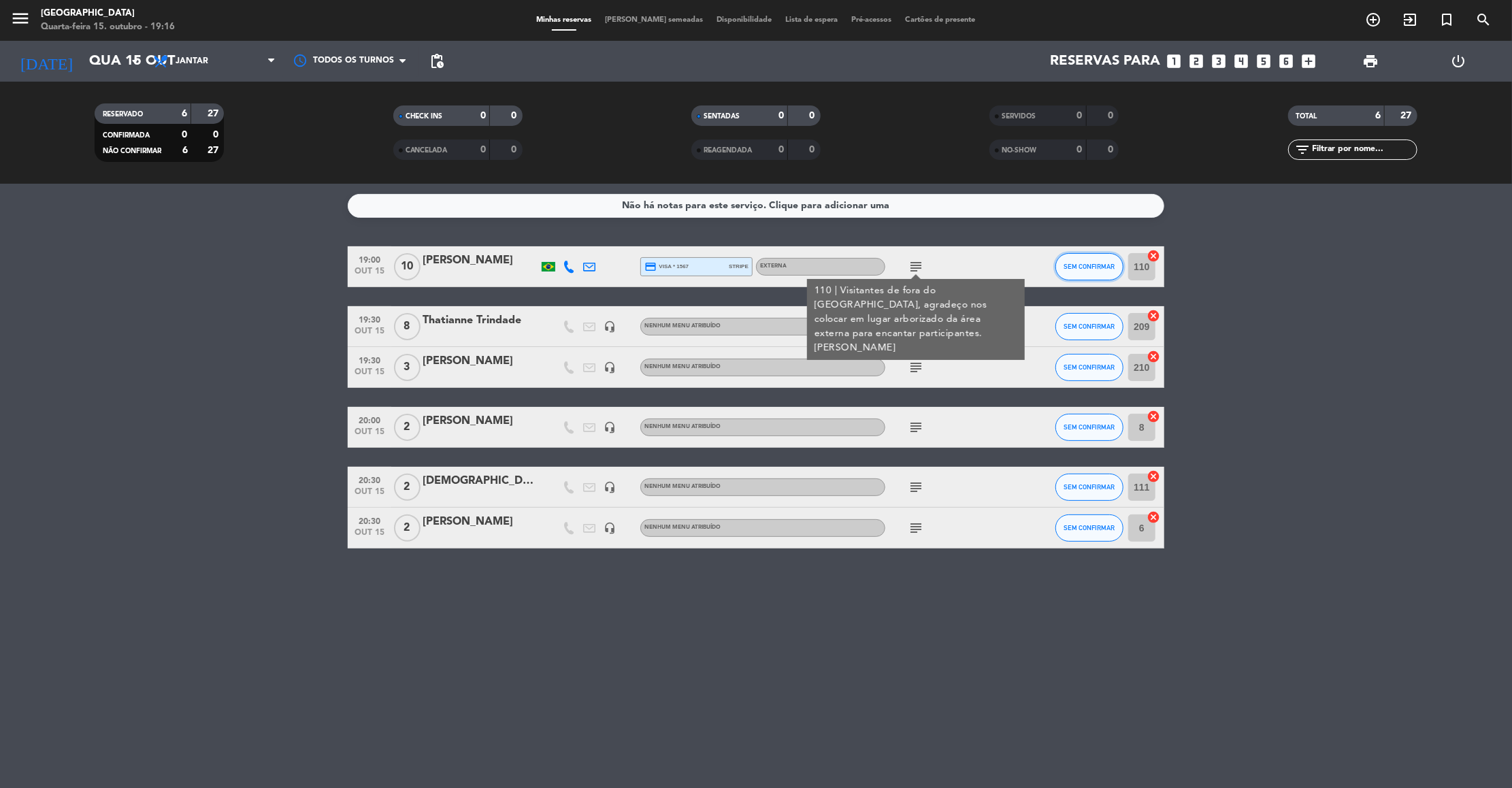
click at [1101, 263] on span "SEM CONFIRMAR" at bounding box center [1089, 266] width 51 height 8
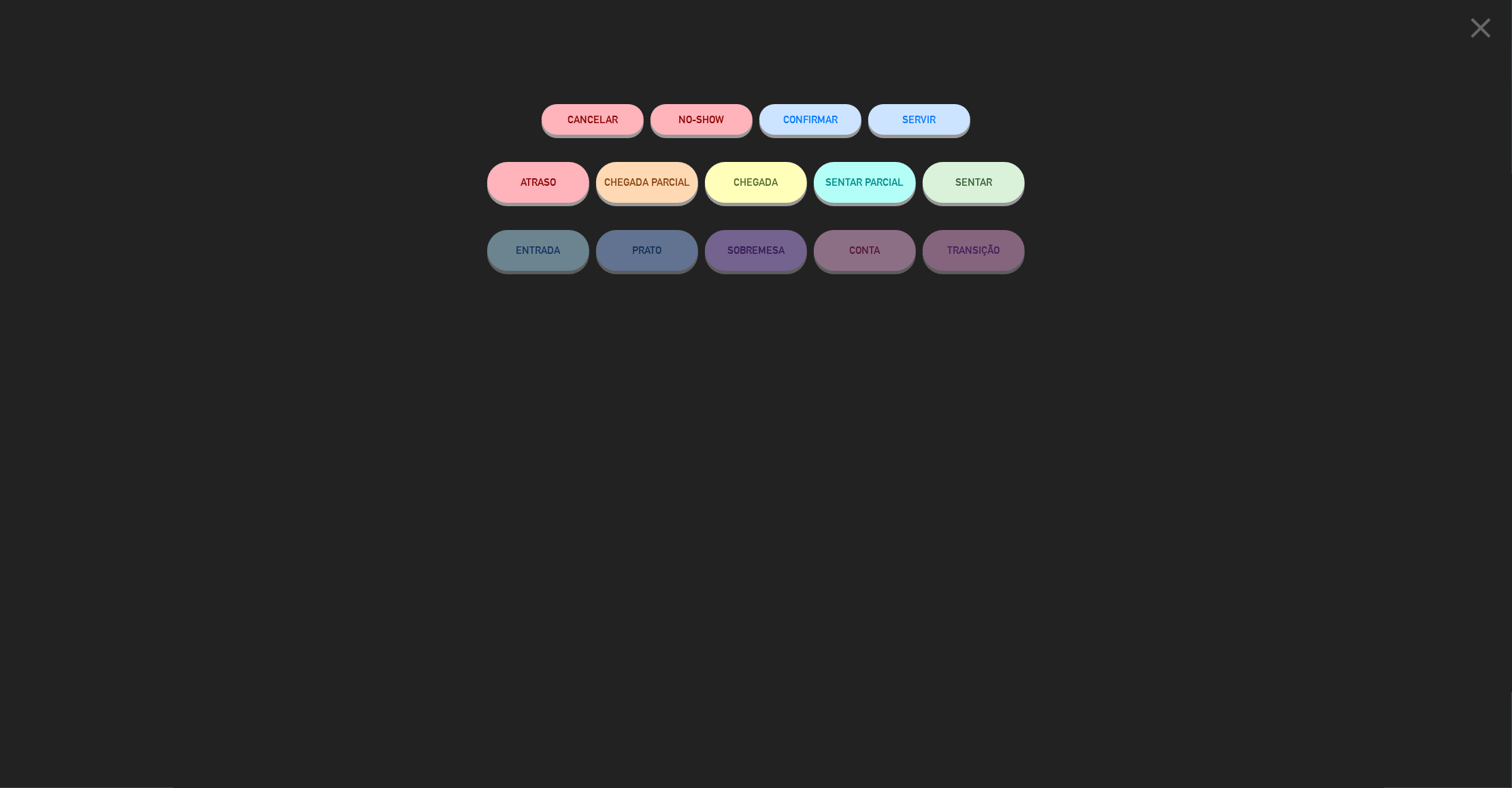
click at [972, 190] on button "SENTAR" at bounding box center [974, 182] width 102 height 41
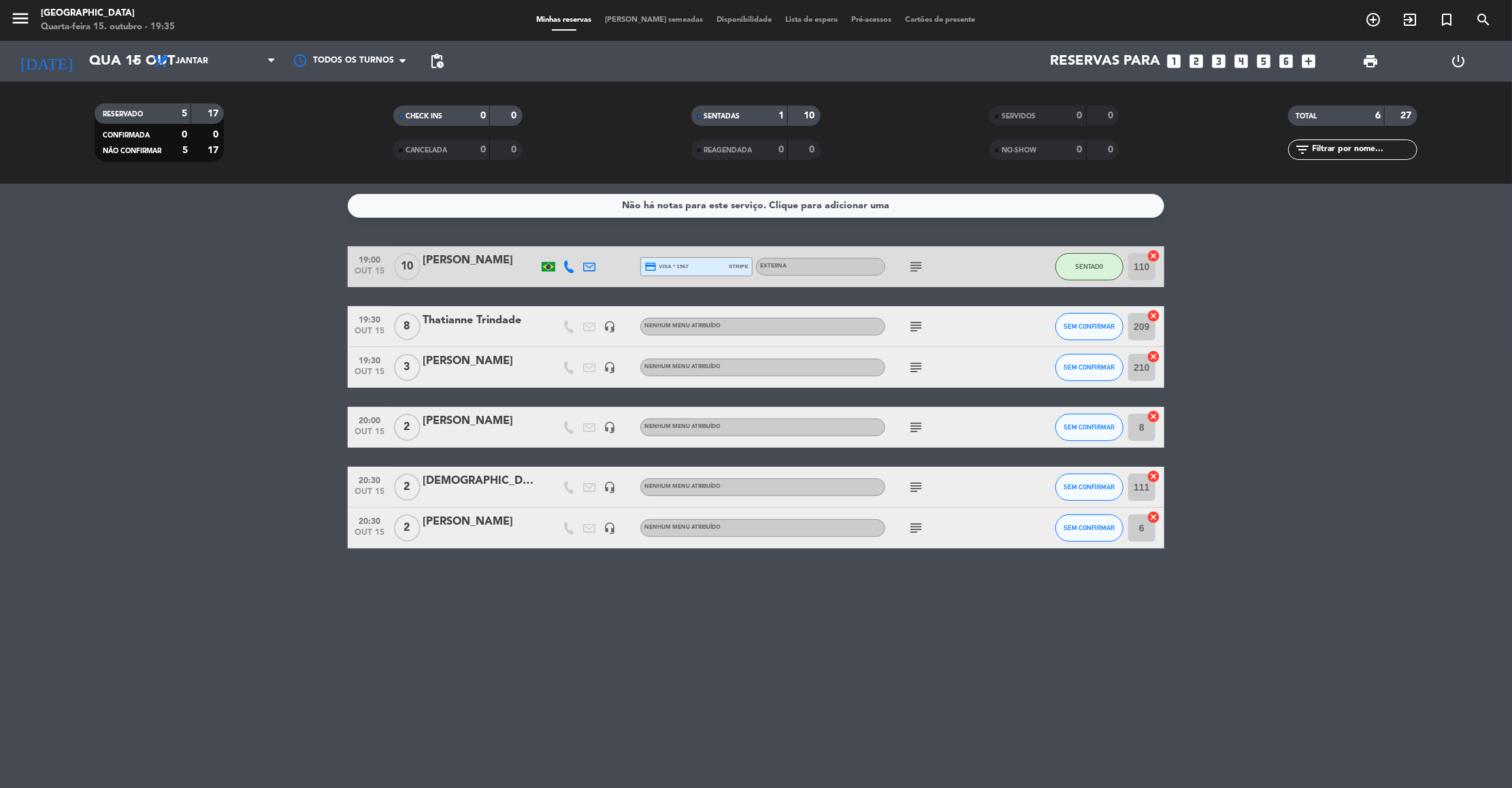
click at [911, 365] on icon "subject" at bounding box center [915, 367] width 16 height 16
click at [1100, 376] on button "SEM CONFIRMAR" at bounding box center [1089, 367] width 68 height 27
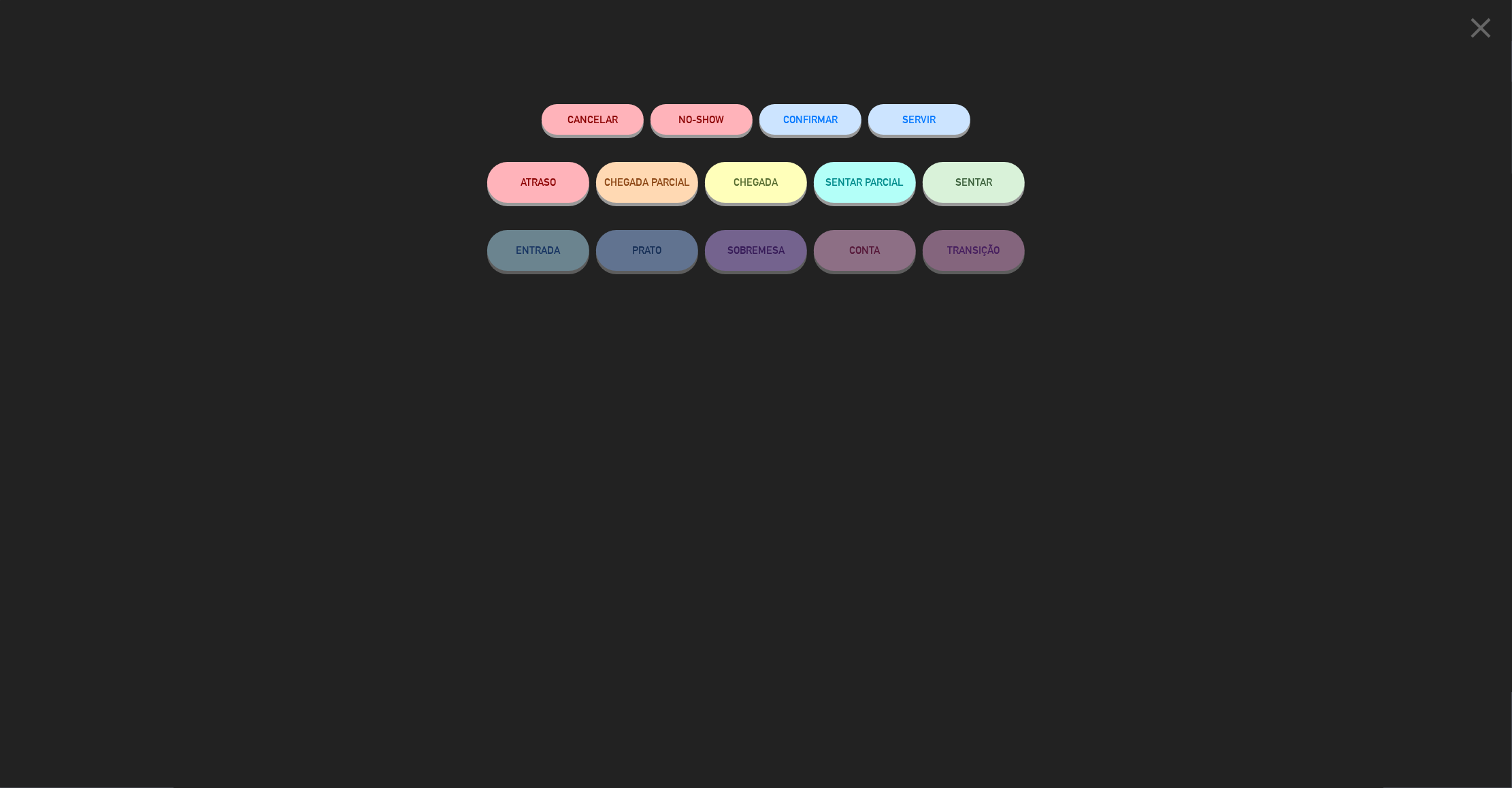
click at [975, 179] on span "SENTAR" at bounding box center [974, 182] width 37 height 12
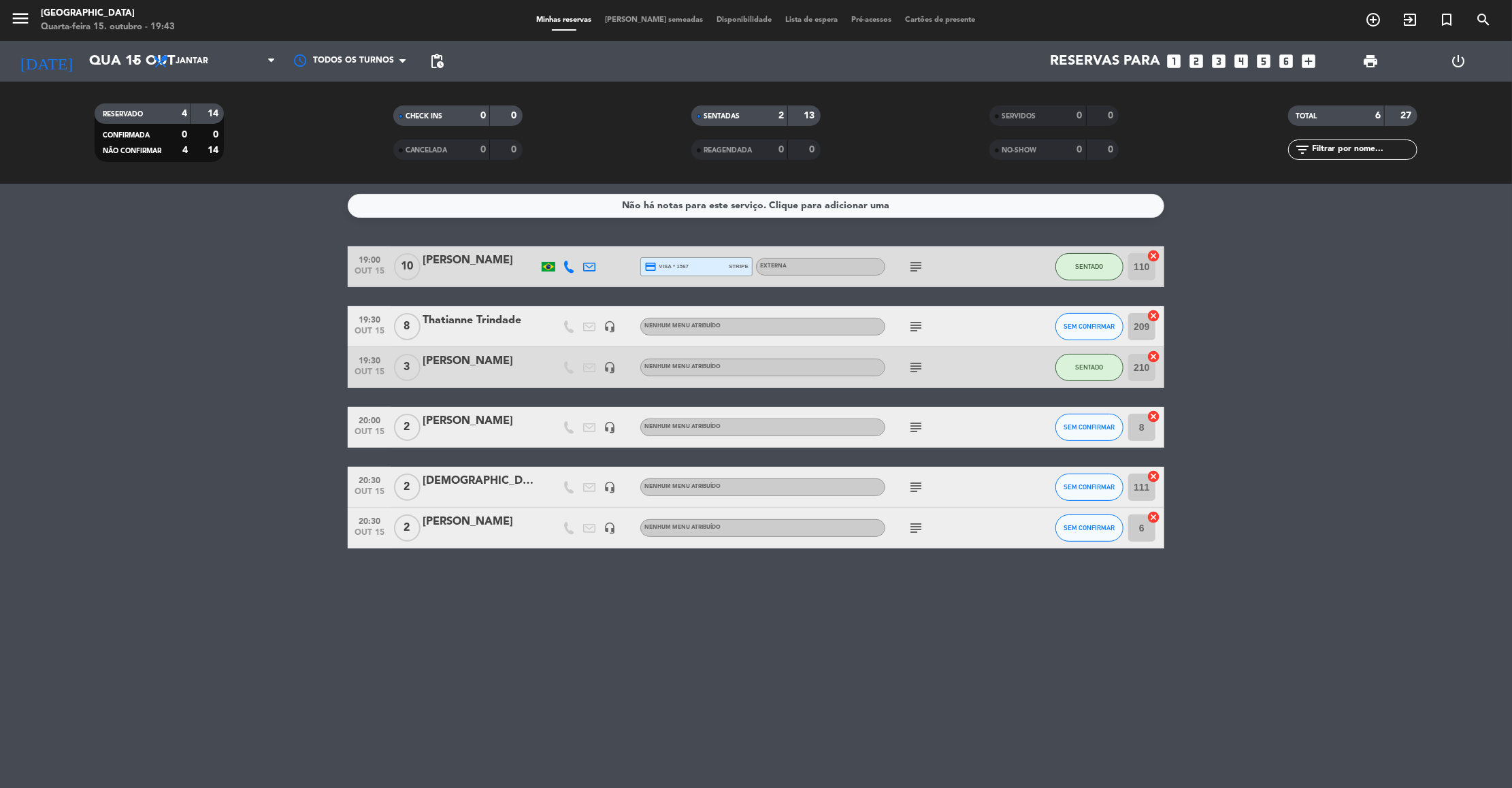
click at [918, 426] on icon "subject" at bounding box center [915, 427] width 16 height 16
click at [914, 483] on icon "subject" at bounding box center [915, 487] width 16 height 16
click at [919, 528] on icon "subject" at bounding box center [915, 527] width 16 height 16
click at [918, 317] on div "subject" at bounding box center [946, 326] width 123 height 40
click at [918, 323] on icon "subject" at bounding box center [915, 326] width 16 height 16
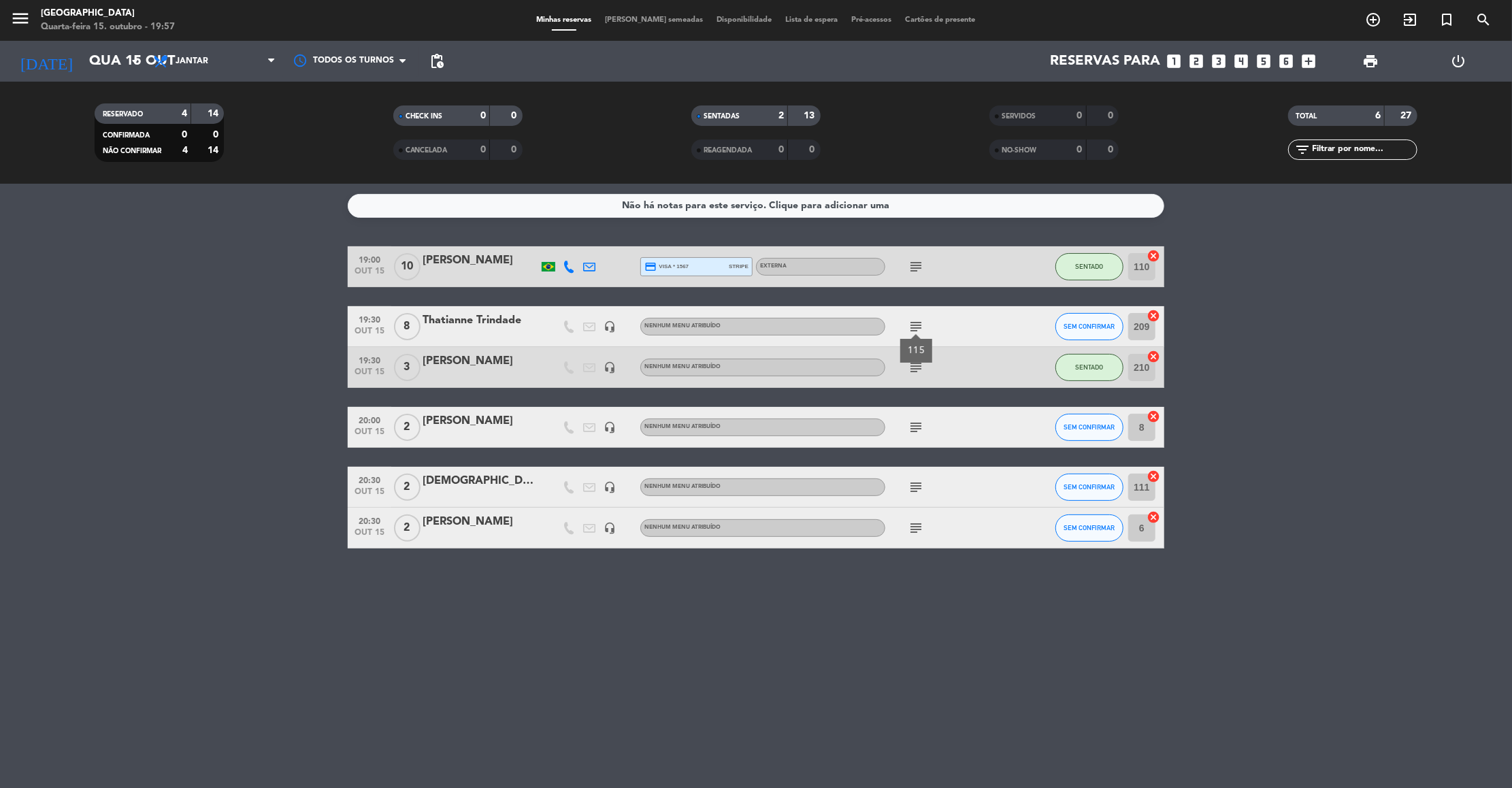
click at [9, 341] on bookings-row "19:00 out 15 10 Marcel Scatolin credit_card visa * 1567 stripe Externa subject …" at bounding box center [756, 397] width 1512 height 302
click at [1294, 320] on bookings-row "19:00 out 15 10 Marcel Scatolin credit_card visa * 1567 stripe Externa subject …" at bounding box center [756, 397] width 1512 height 302
click at [914, 487] on icon "subject" at bounding box center [915, 487] width 16 height 16
click at [1098, 497] on button "SEM CONFIRMAR" at bounding box center [1089, 487] width 68 height 27
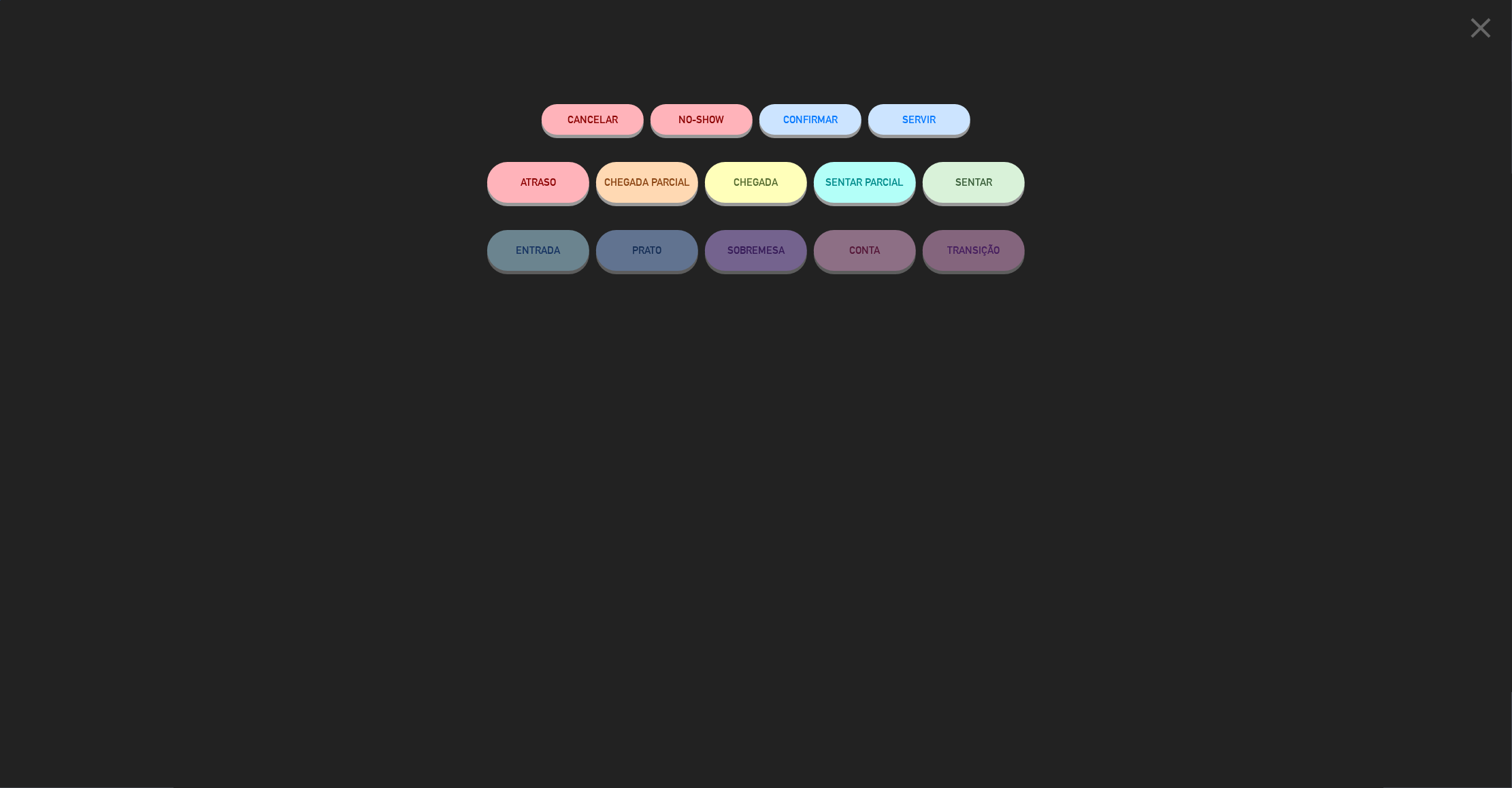
click at [975, 177] on span "SENTAR" at bounding box center [974, 182] width 37 height 12
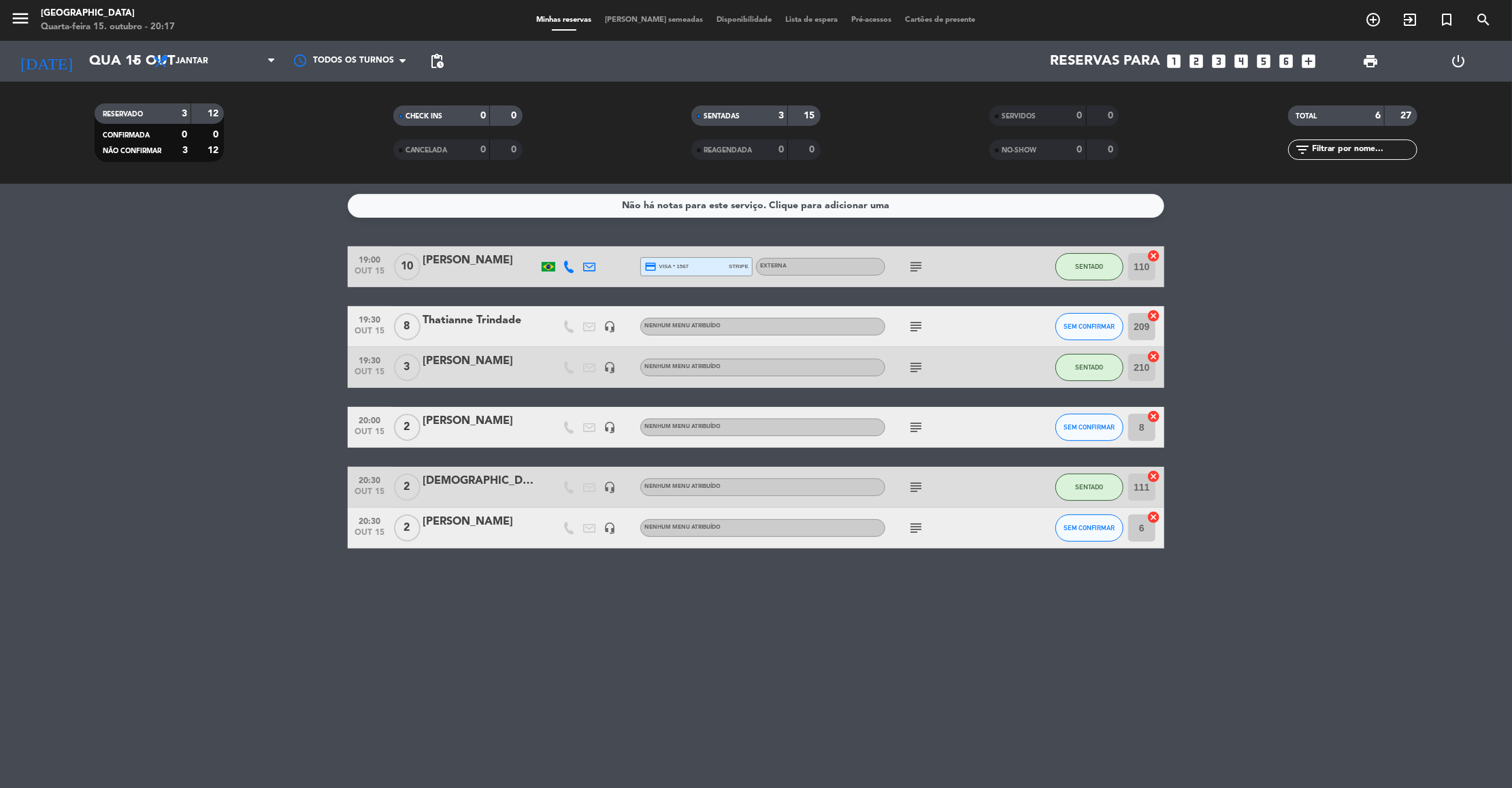
click at [915, 525] on icon "subject" at bounding box center [915, 527] width 16 height 16
click at [1096, 530] on span "SEM CONFIRMAR" at bounding box center [1089, 527] width 51 height 8
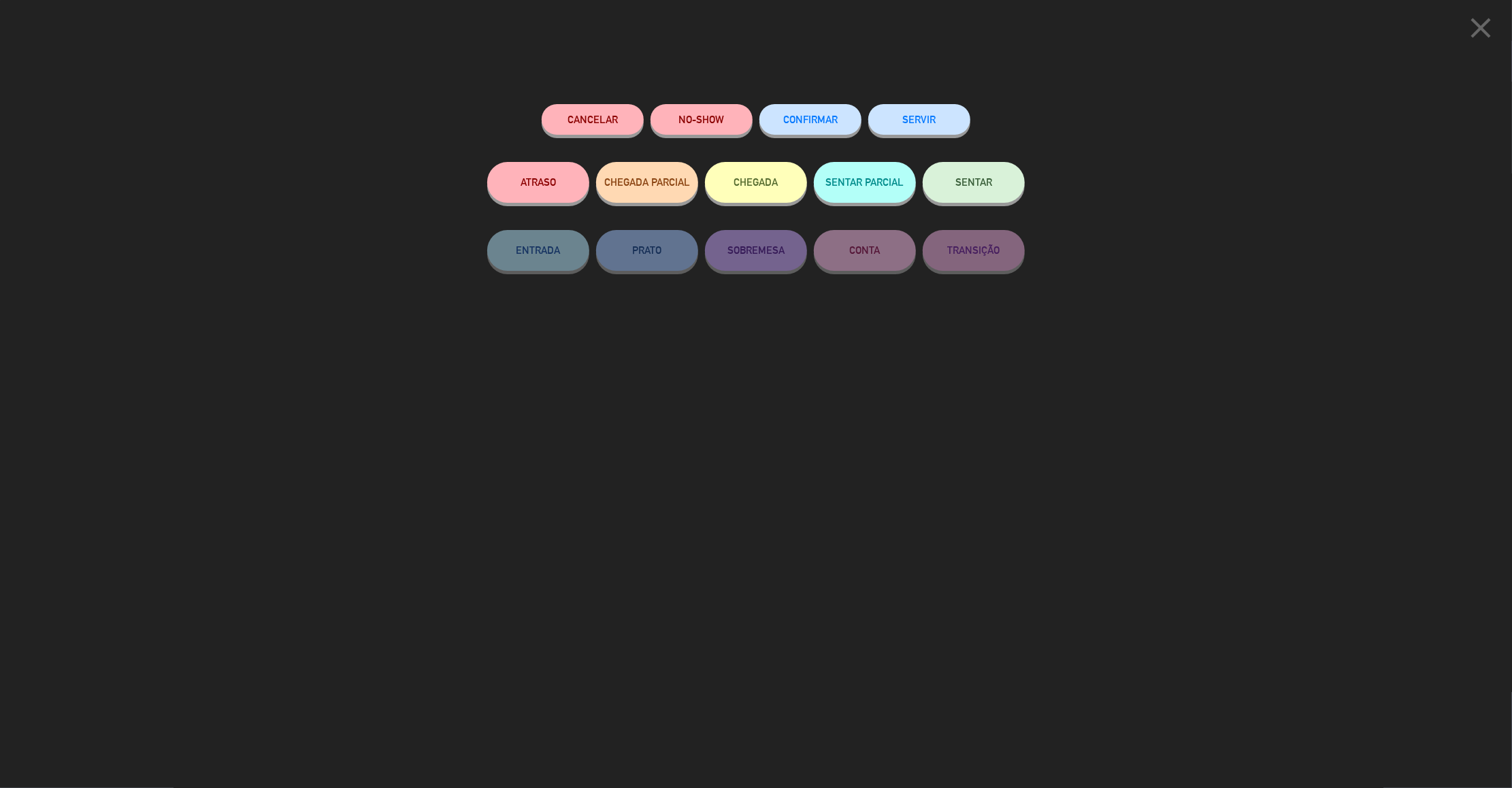
click at [976, 170] on button "SENTAR" at bounding box center [974, 182] width 102 height 41
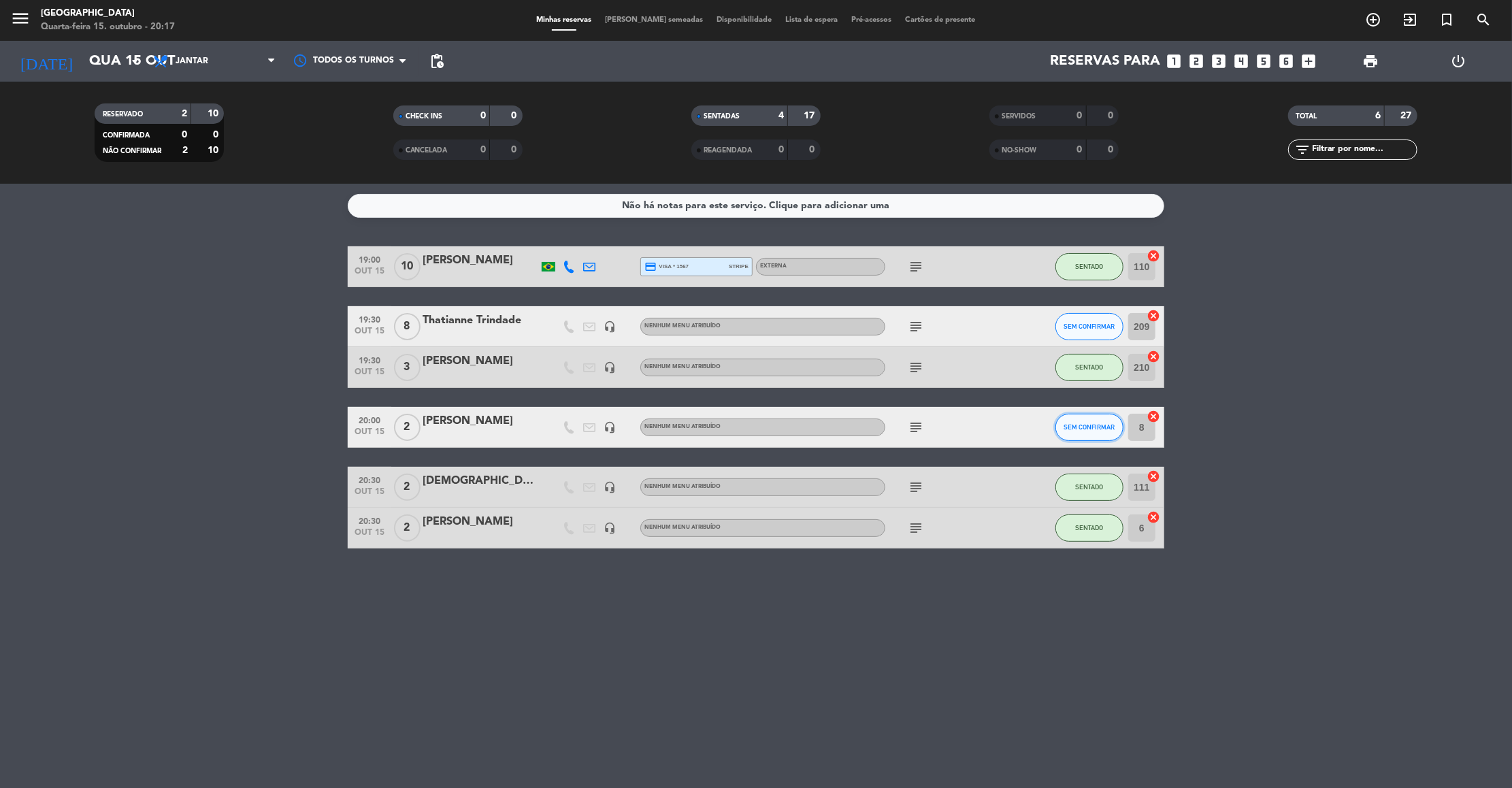
click at [1081, 424] on span "SEM CONFIRMAR" at bounding box center [1089, 427] width 51 height 8
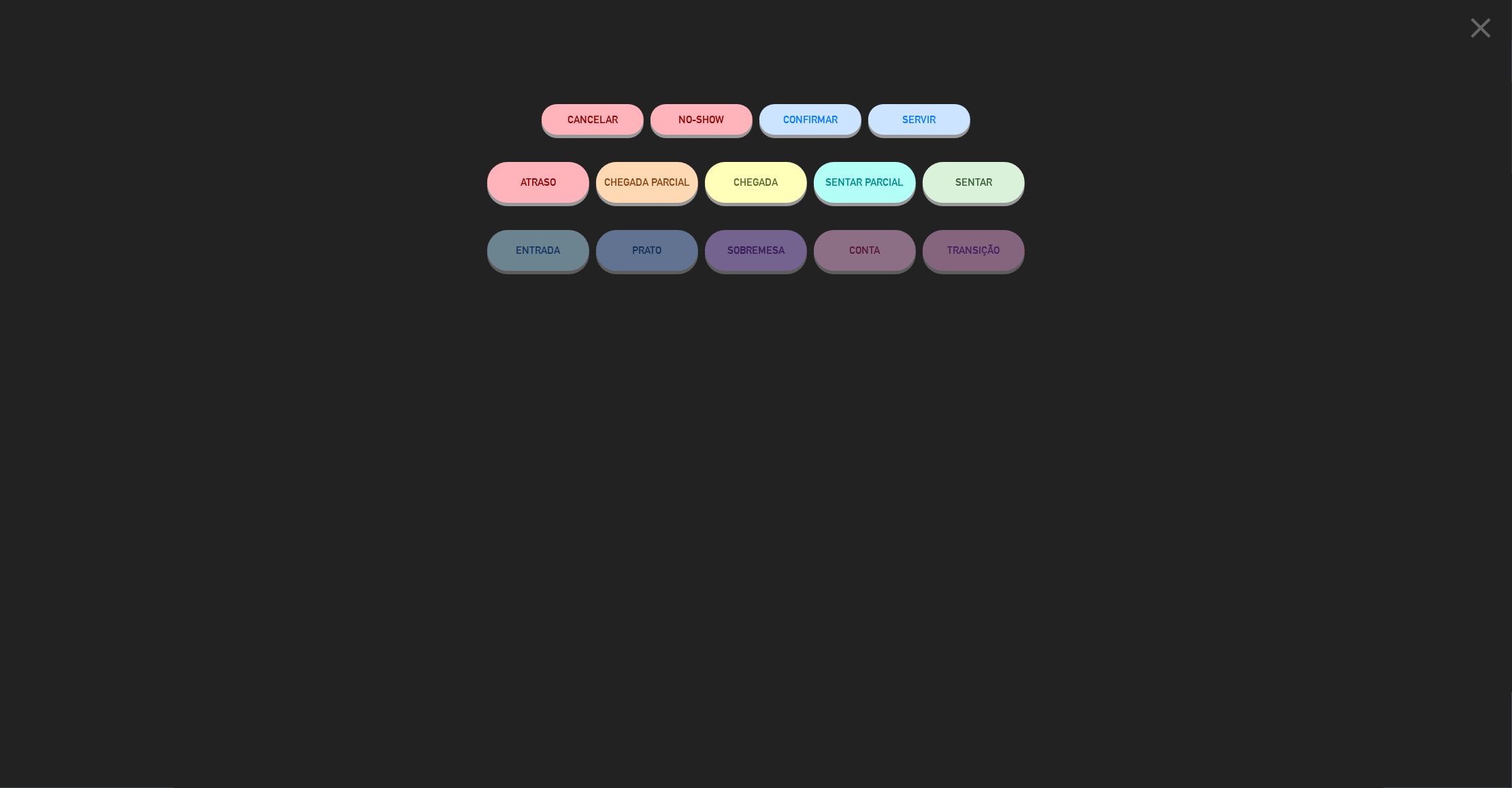
click at [707, 117] on button "NO-SHOW" at bounding box center [702, 119] width 102 height 31
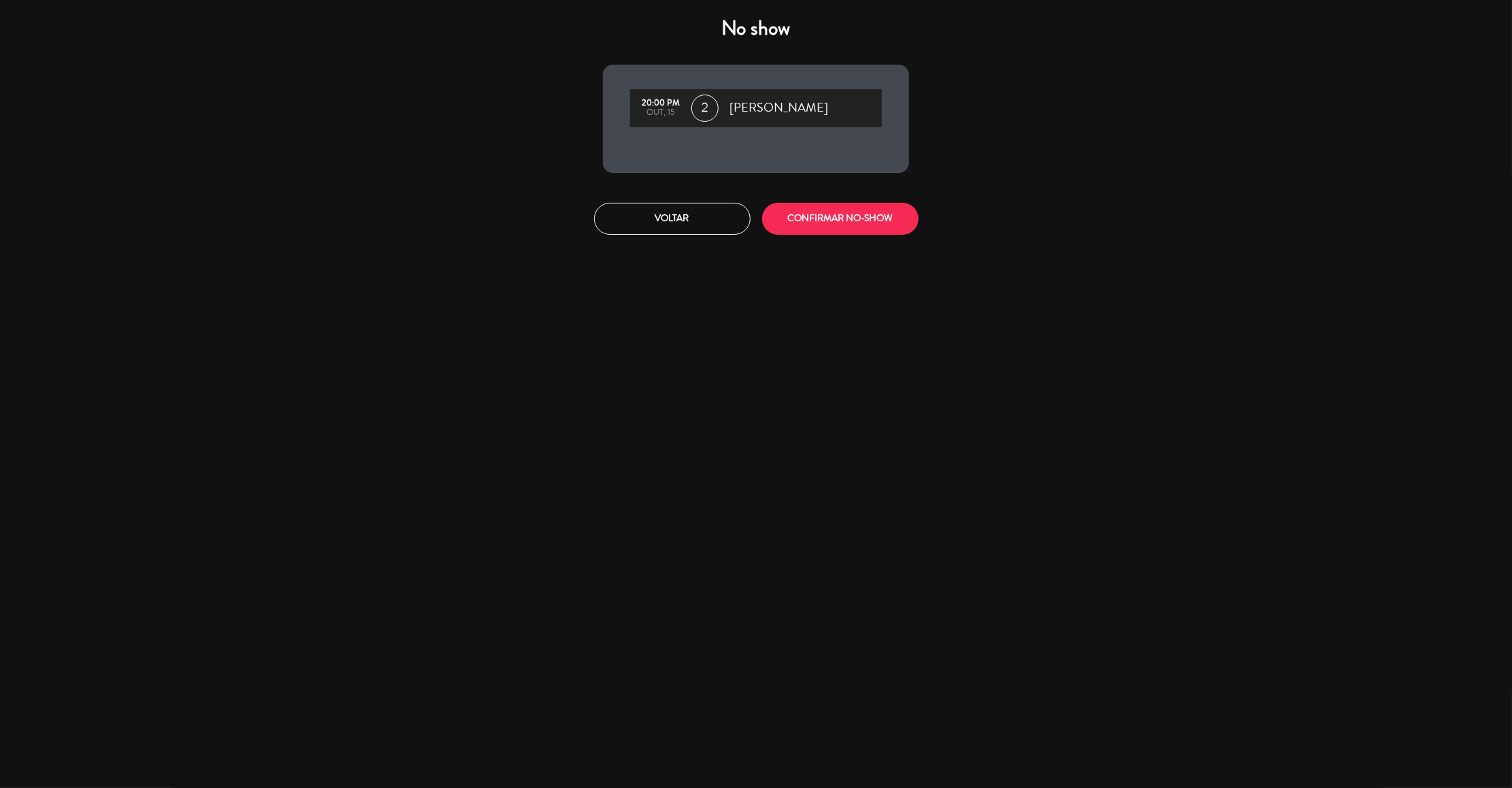
click at [862, 199] on div "Voltar CONFIRMAR NO-SHOW" at bounding box center [756, 218] width 326 height 51
click at [861, 218] on button "CONFIRMAR NO-SHOW" at bounding box center [840, 219] width 156 height 32
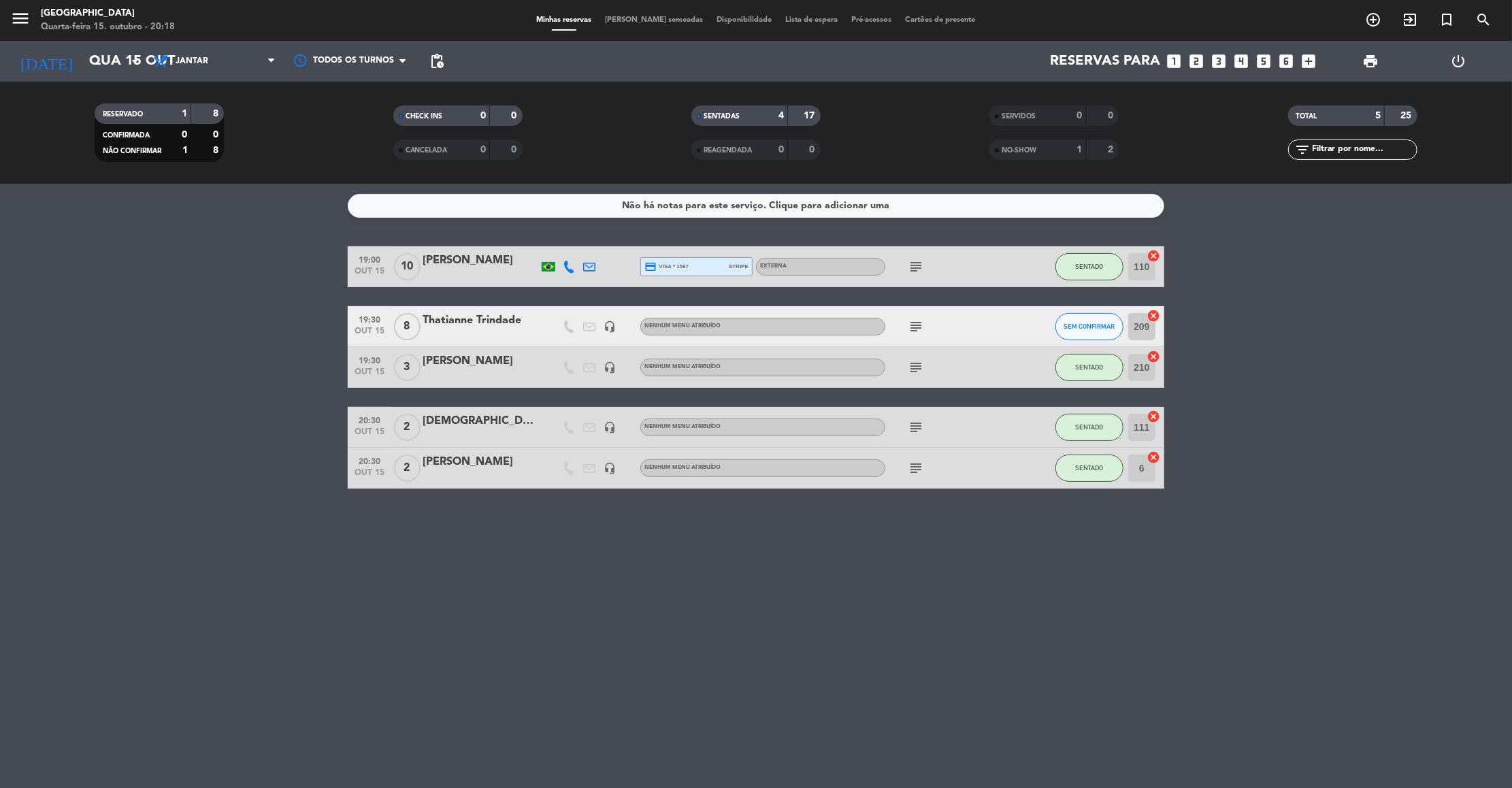
click at [911, 324] on icon "subject" at bounding box center [915, 326] width 16 height 16
click at [1066, 328] on span "SEM CONFIRMAR" at bounding box center [1089, 326] width 51 height 8
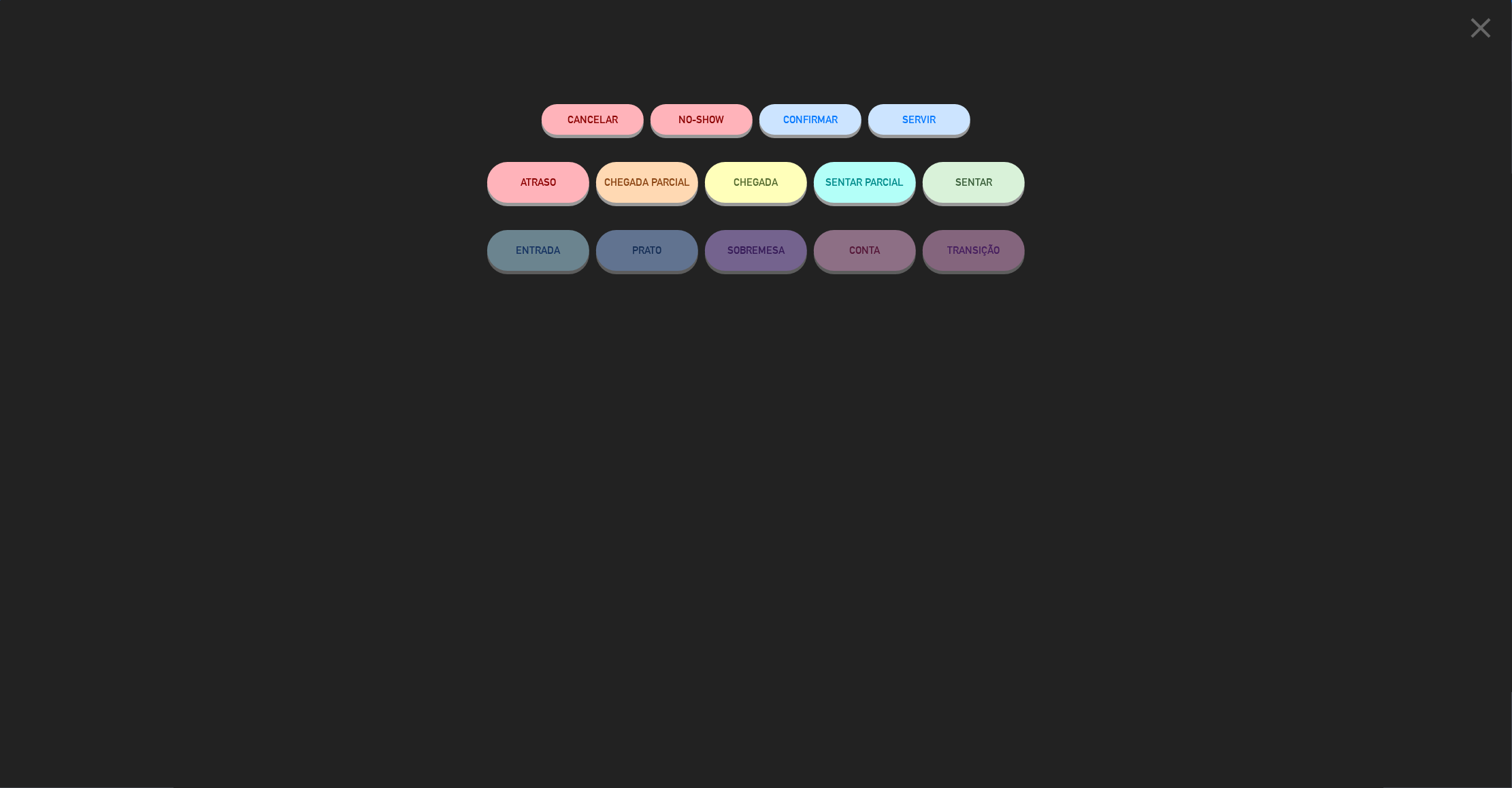
click at [965, 181] on span "SENTAR" at bounding box center [974, 182] width 37 height 12
